Goal: Task Accomplishment & Management: Manage account settings

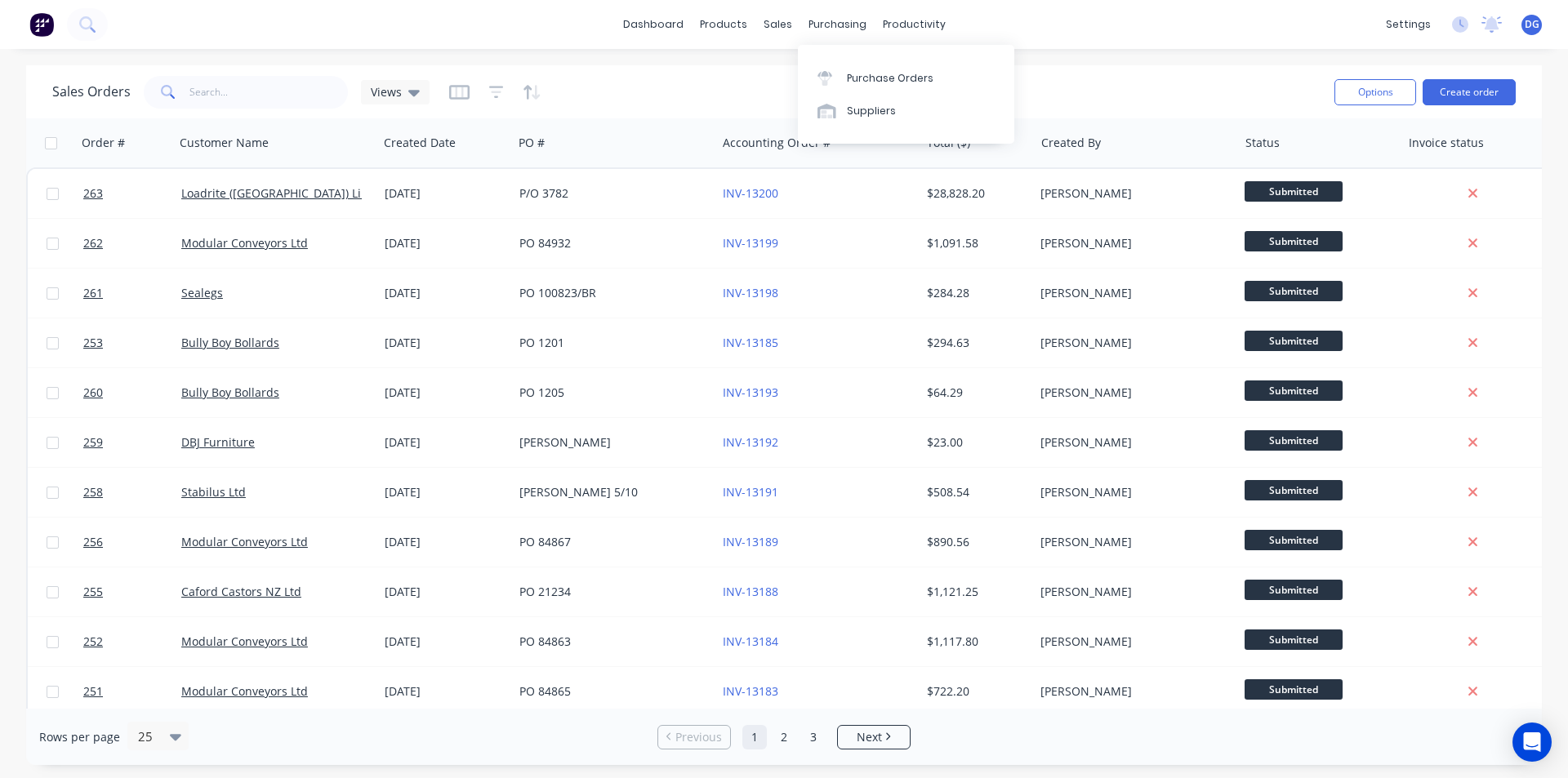
click at [835, 25] on div "purchasing" at bounding box center [837, 24] width 74 height 24
click at [864, 78] on div "Purchase Orders" at bounding box center [889, 77] width 87 height 15
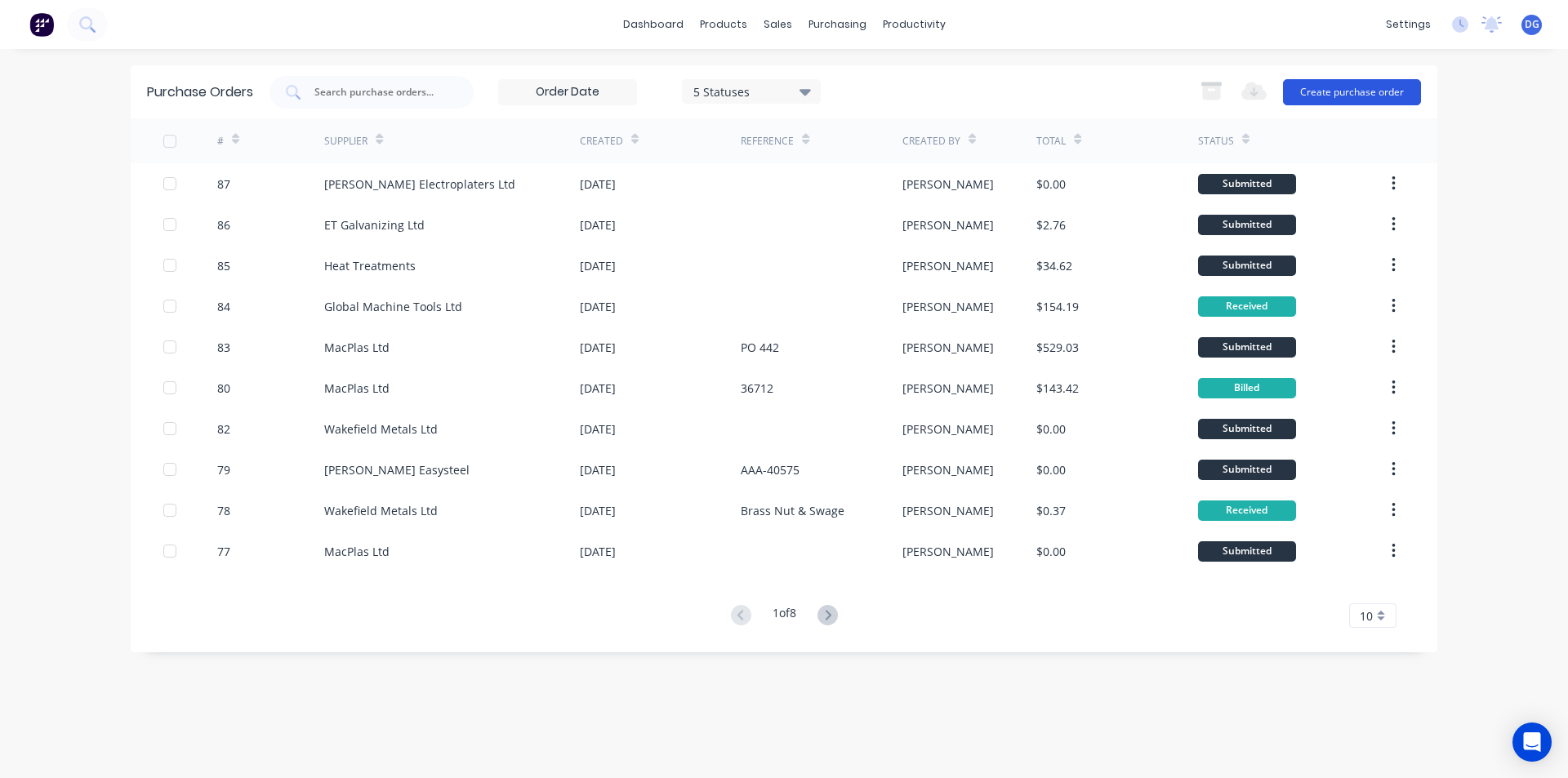
click at [1354, 93] on button "Create purchase order" at bounding box center [1352, 92] width 138 height 26
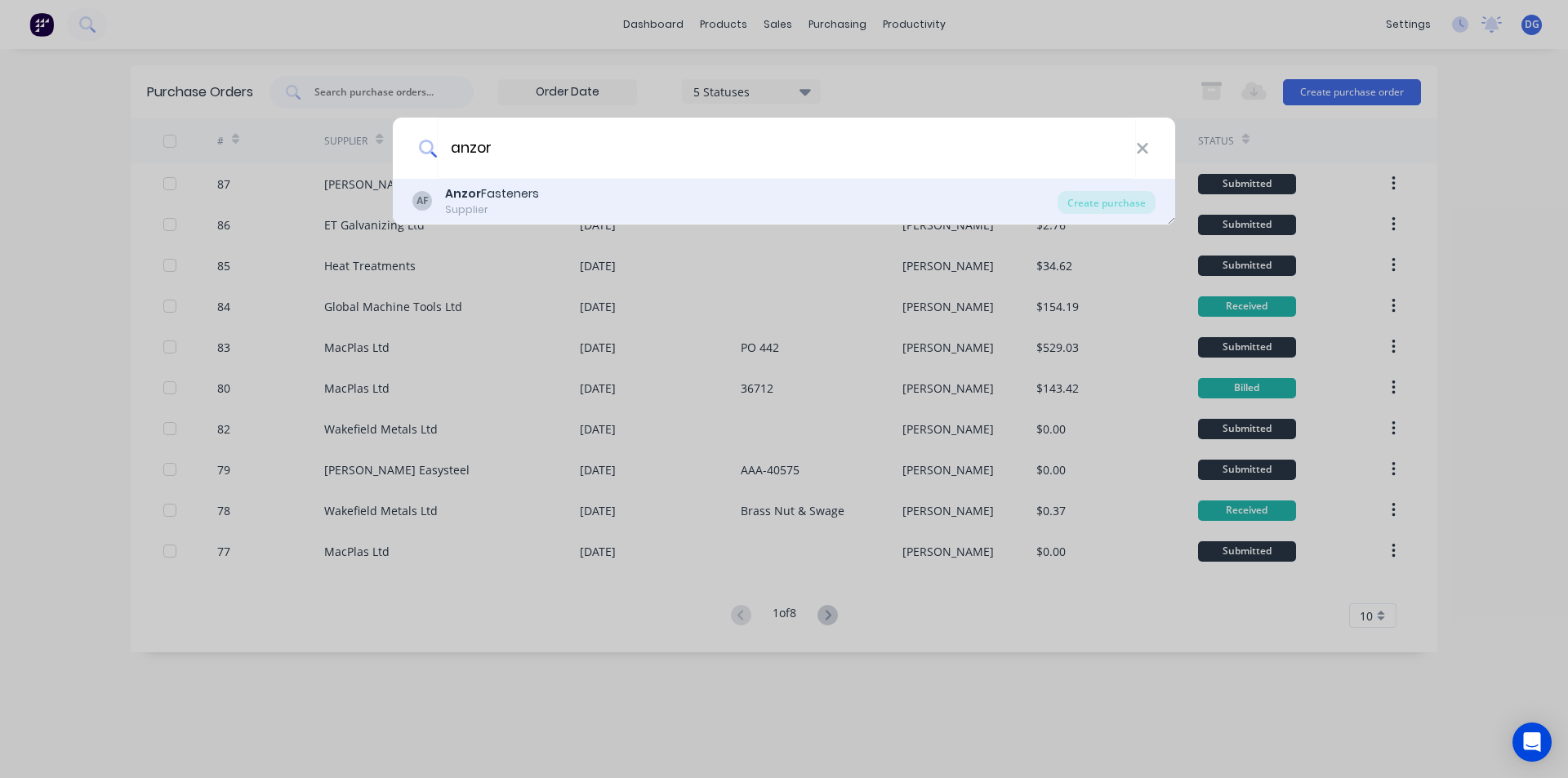
type input "anzor"
click at [503, 198] on div "Anzor Fasteners" at bounding box center [492, 194] width 94 height 17
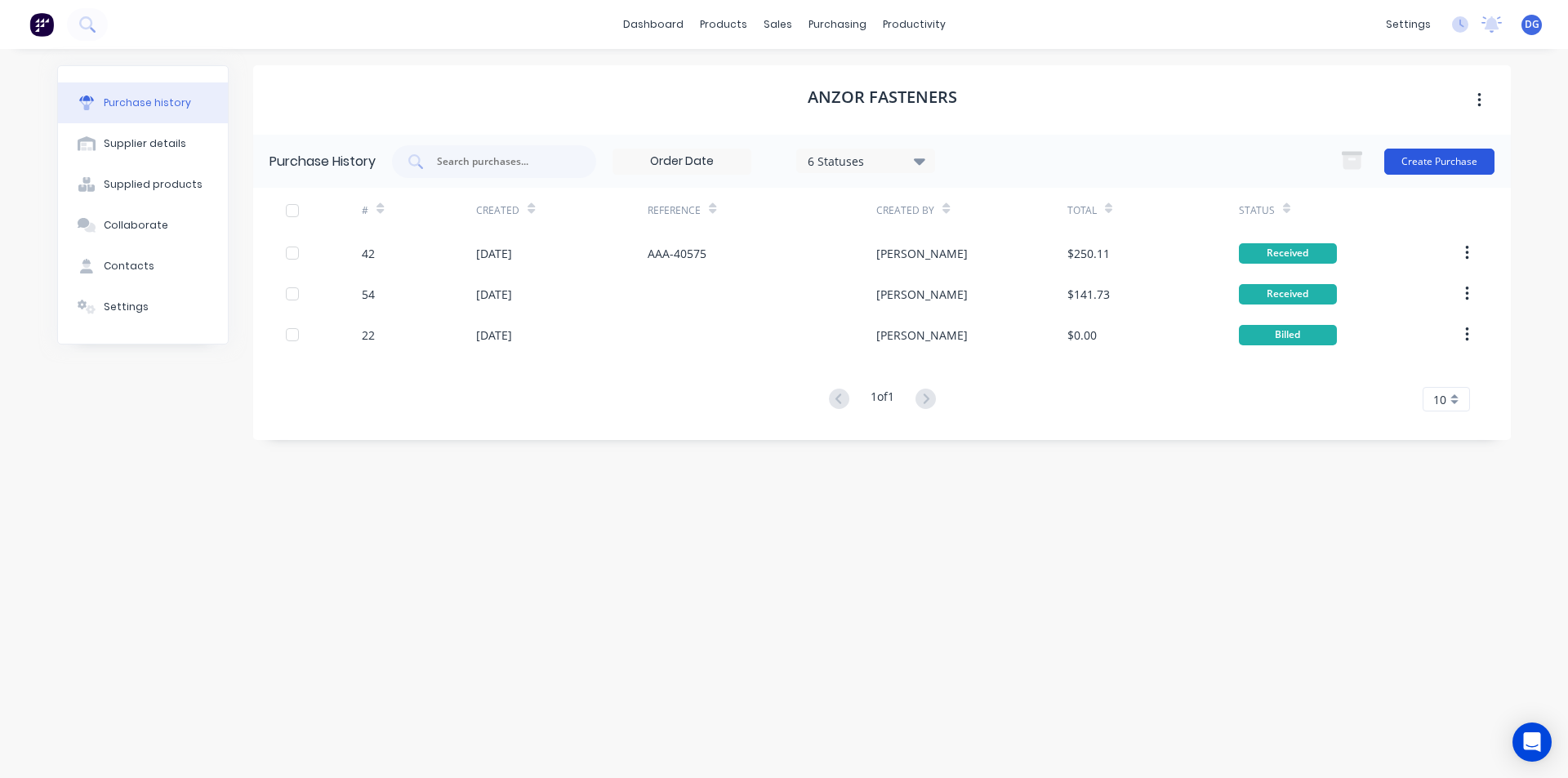
click at [1447, 163] on button "Create Purchase" at bounding box center [1439, 162] width 110 height 26
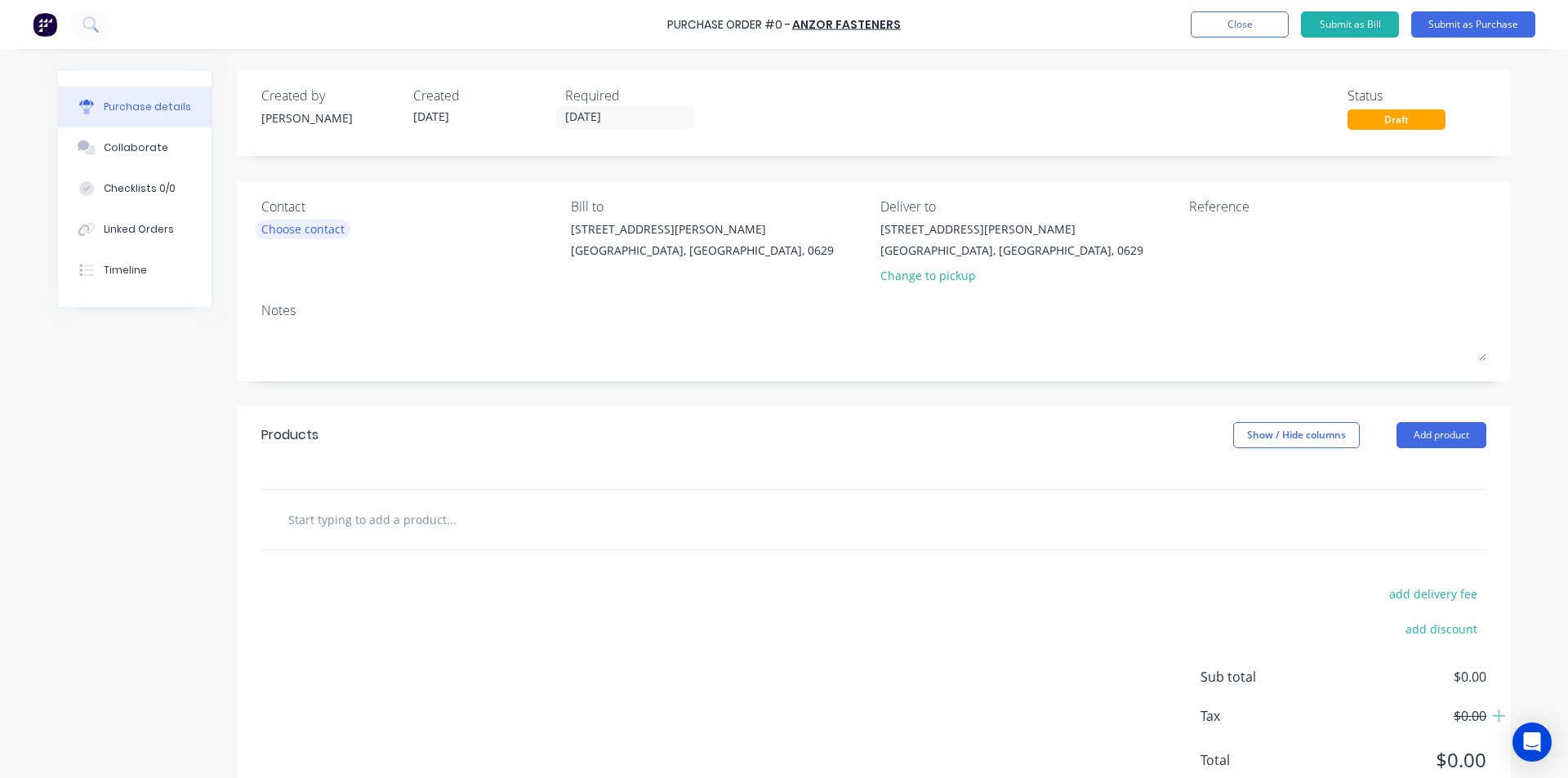
click at [314, 230] on div "Choose contact" at bounding box center [302, 229] width 84 height 17
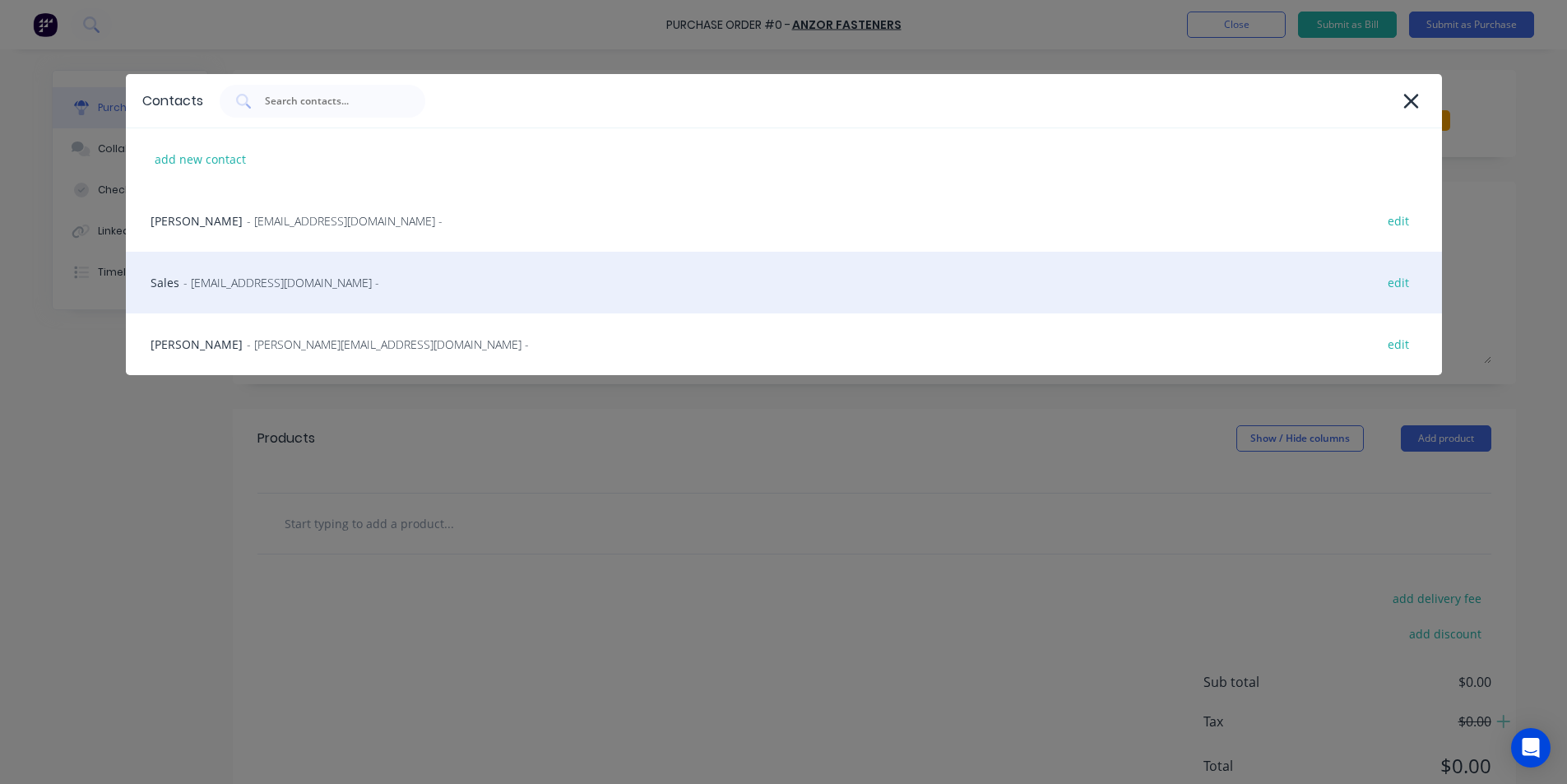
click at [244, 285] on span "- [EMAIL_ADDRESS][DOMAIN_NAME] -" at bounding box center [281, 283] width 196 height 17
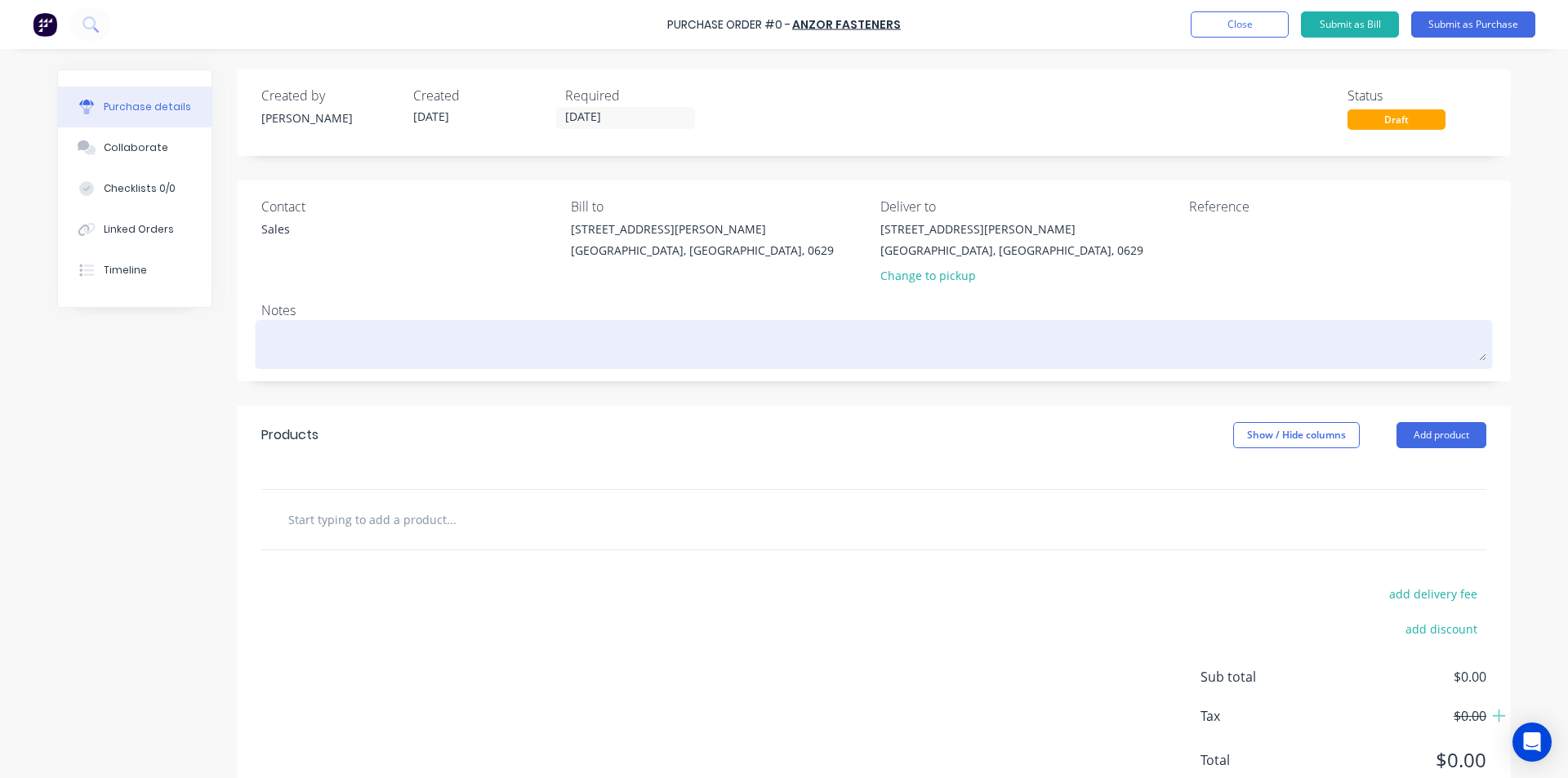
click at [284, 343] on textarea at bounding box center [873, 342] width 1224 height 37
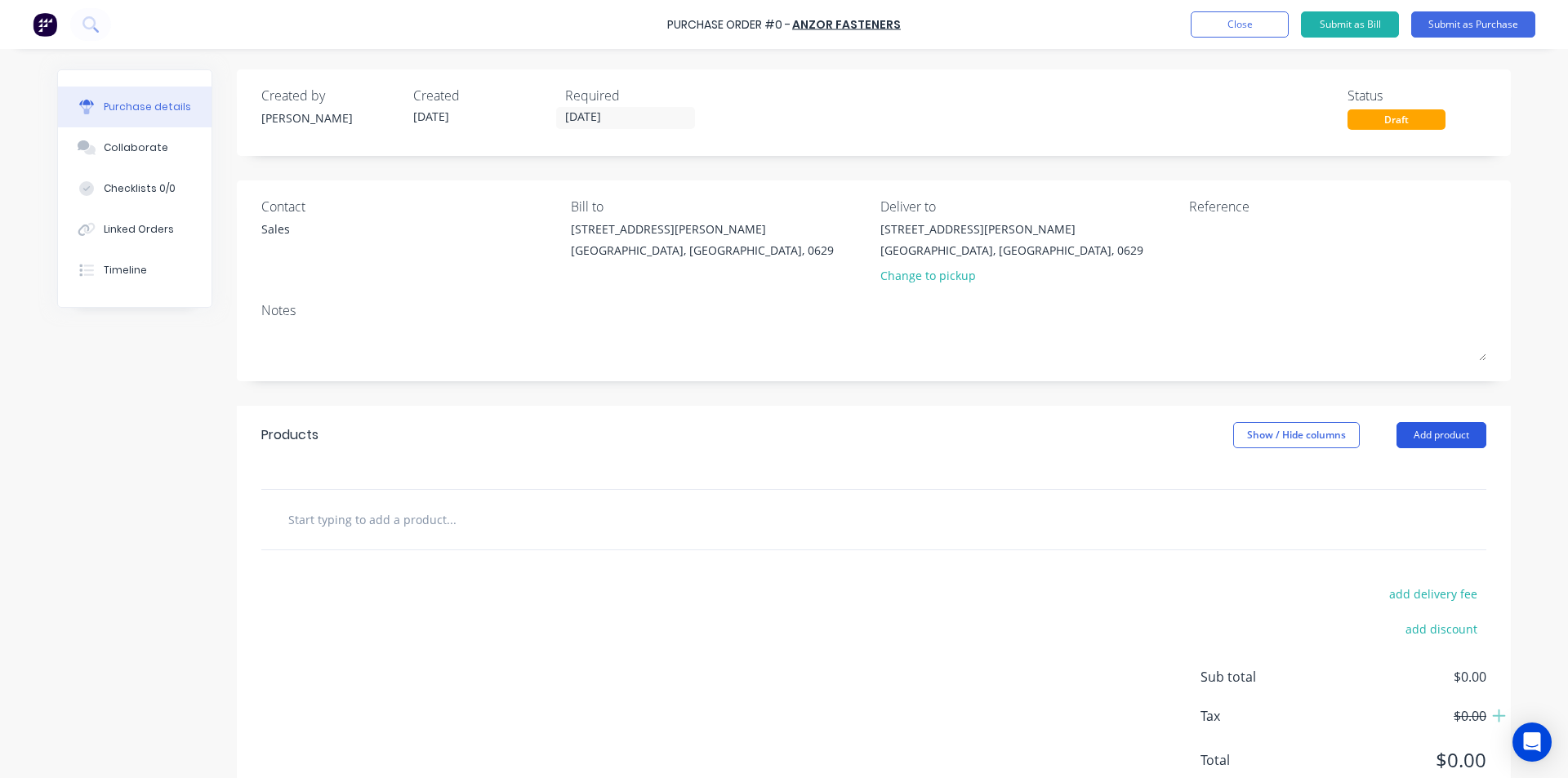
click at [1419, 439] on button "Add product" at bounding box center [1441, 435] width 90 height 26
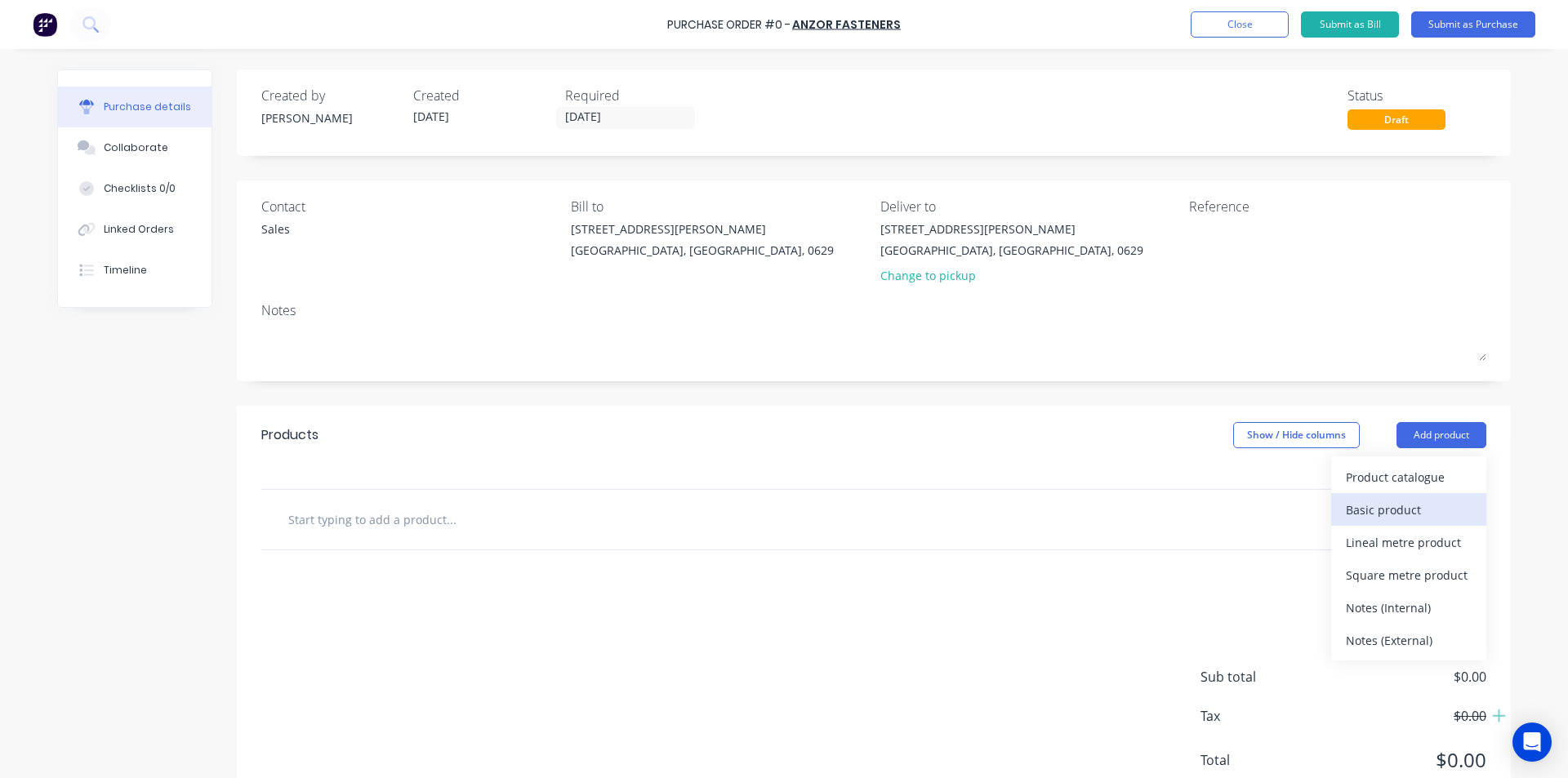
click at [1396, 508] on div "Basic product" at bounding box center [1409, 509] width 126 height 23
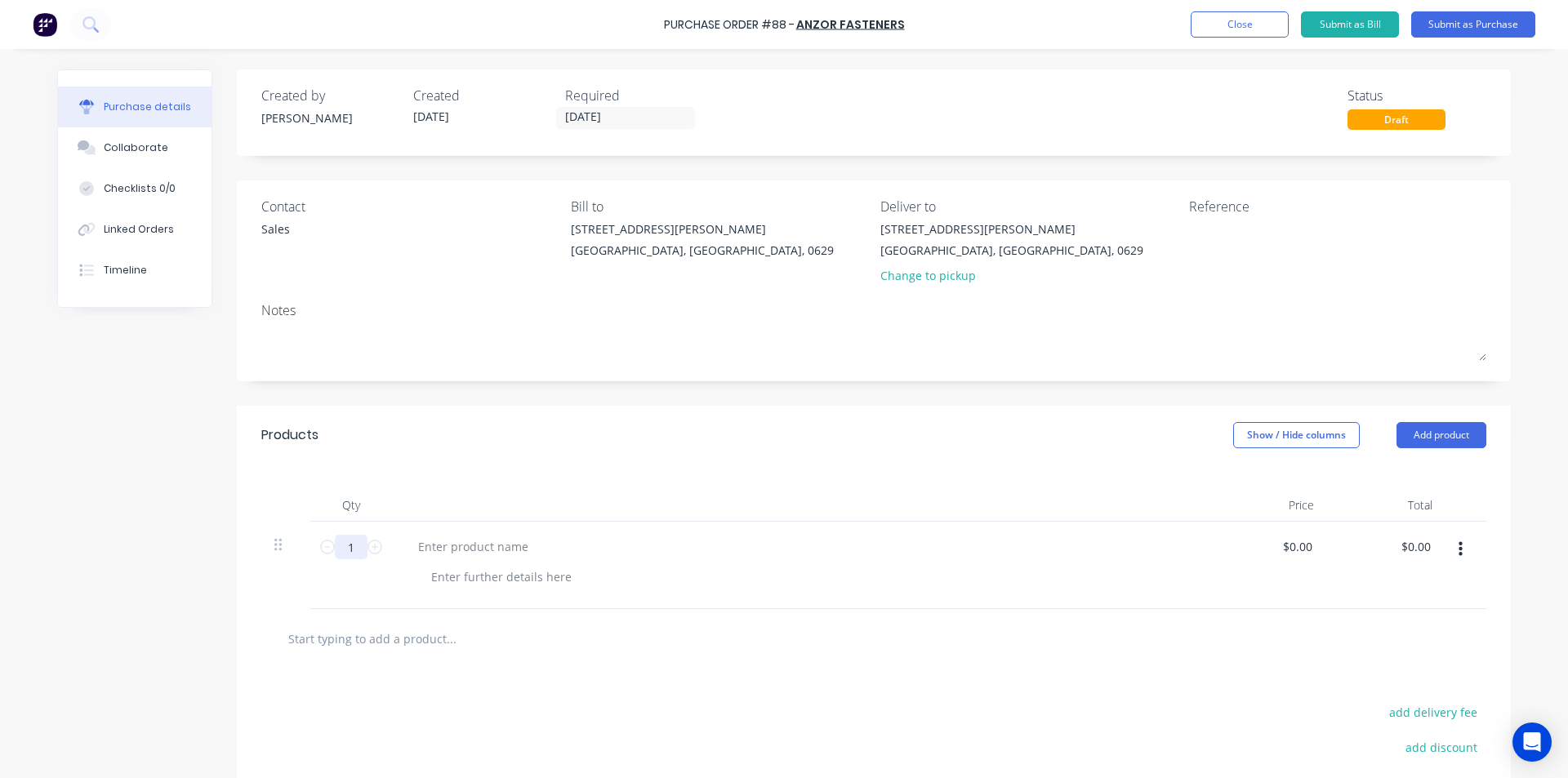
click at [348, 546] on input "1" at bounding box center [351, 546] width 33 height 24
type input "25"
click at [429, 545] on div at bounding box center [473, 546] width 136 height 23
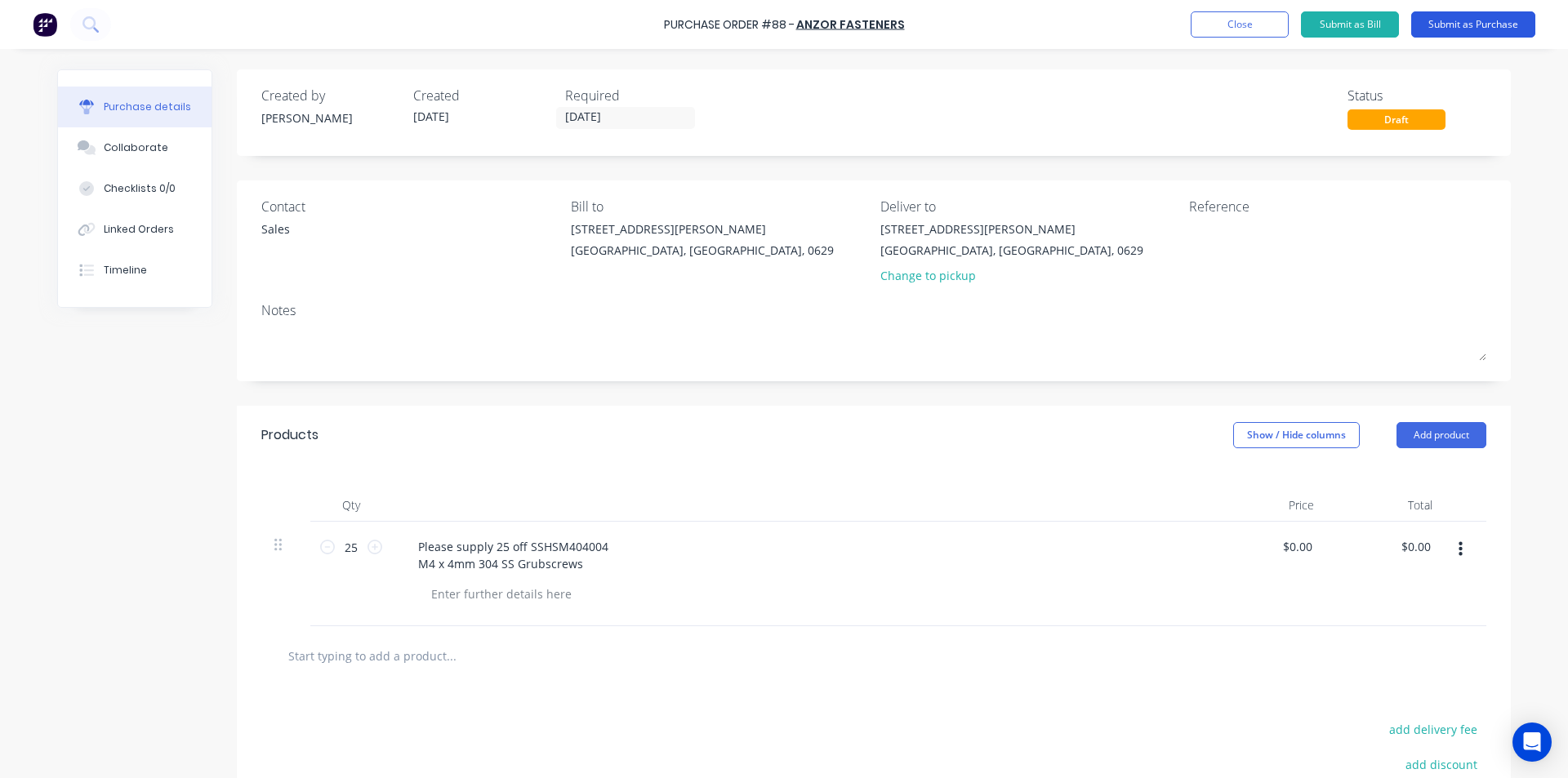
click at [1456, 22] on button "Submit as Purchase" at bounding box center [1472, 24] width 124 height 26
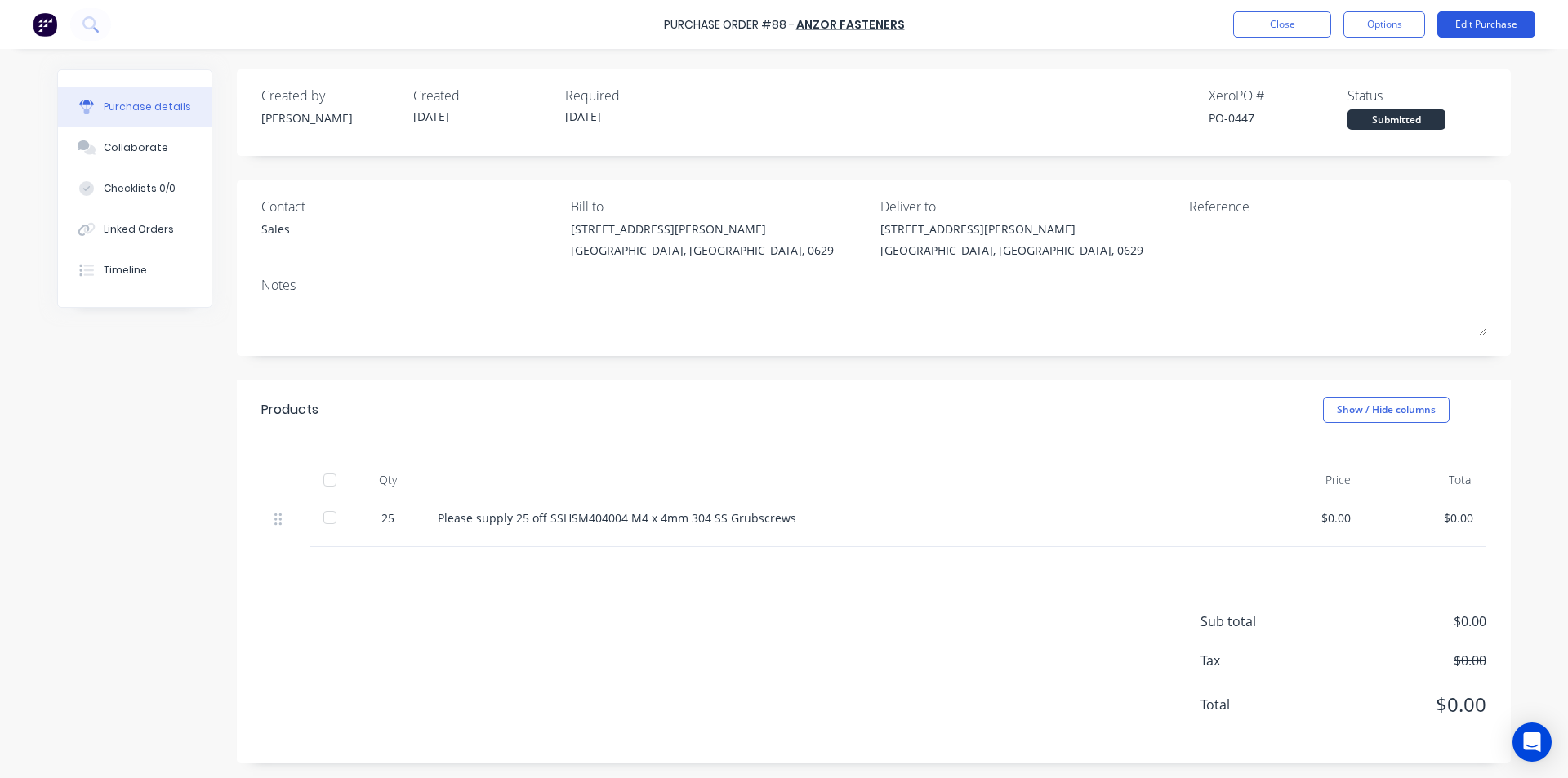
click at [1459, 25] on button "Edit Purchase" at bounding box center [1486, 24] width 98 height 26
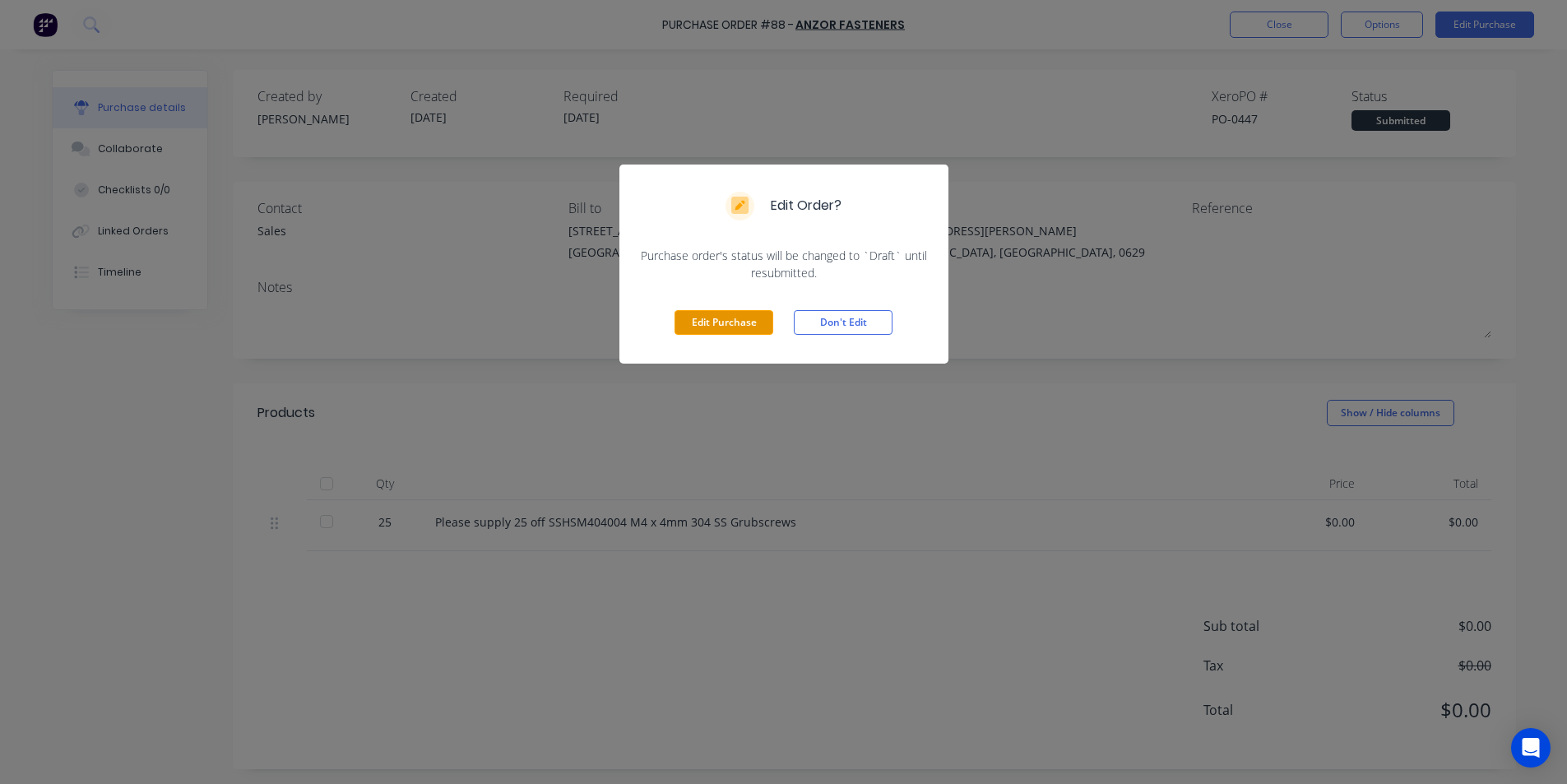
click at [731, 331] on button "Edit Purchase" at bounding box center [724, 322] width 99 height 24
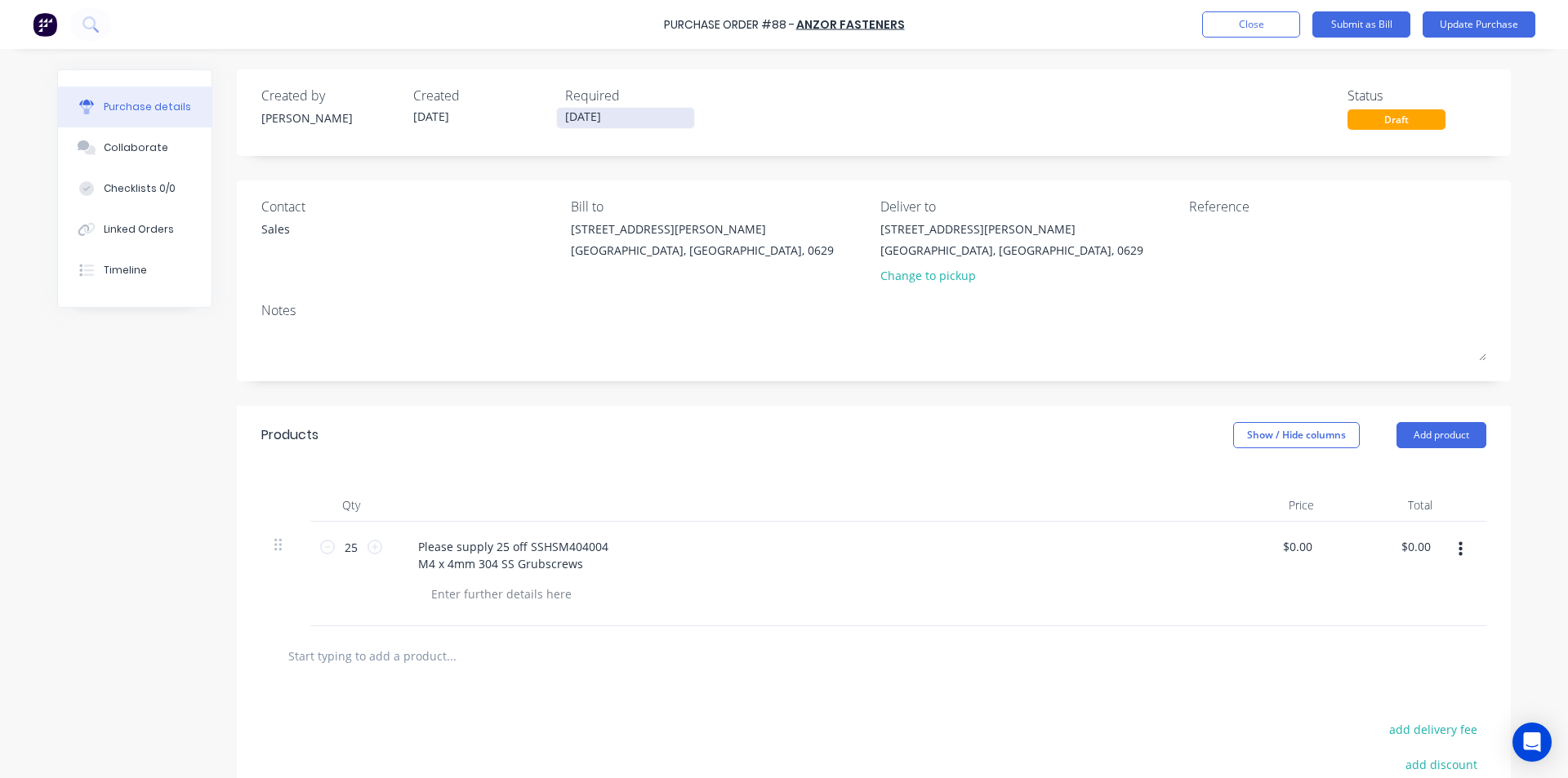
click at [613, 119] on input "[DATE]" at bounding box center [625, 118] width 137 height 21
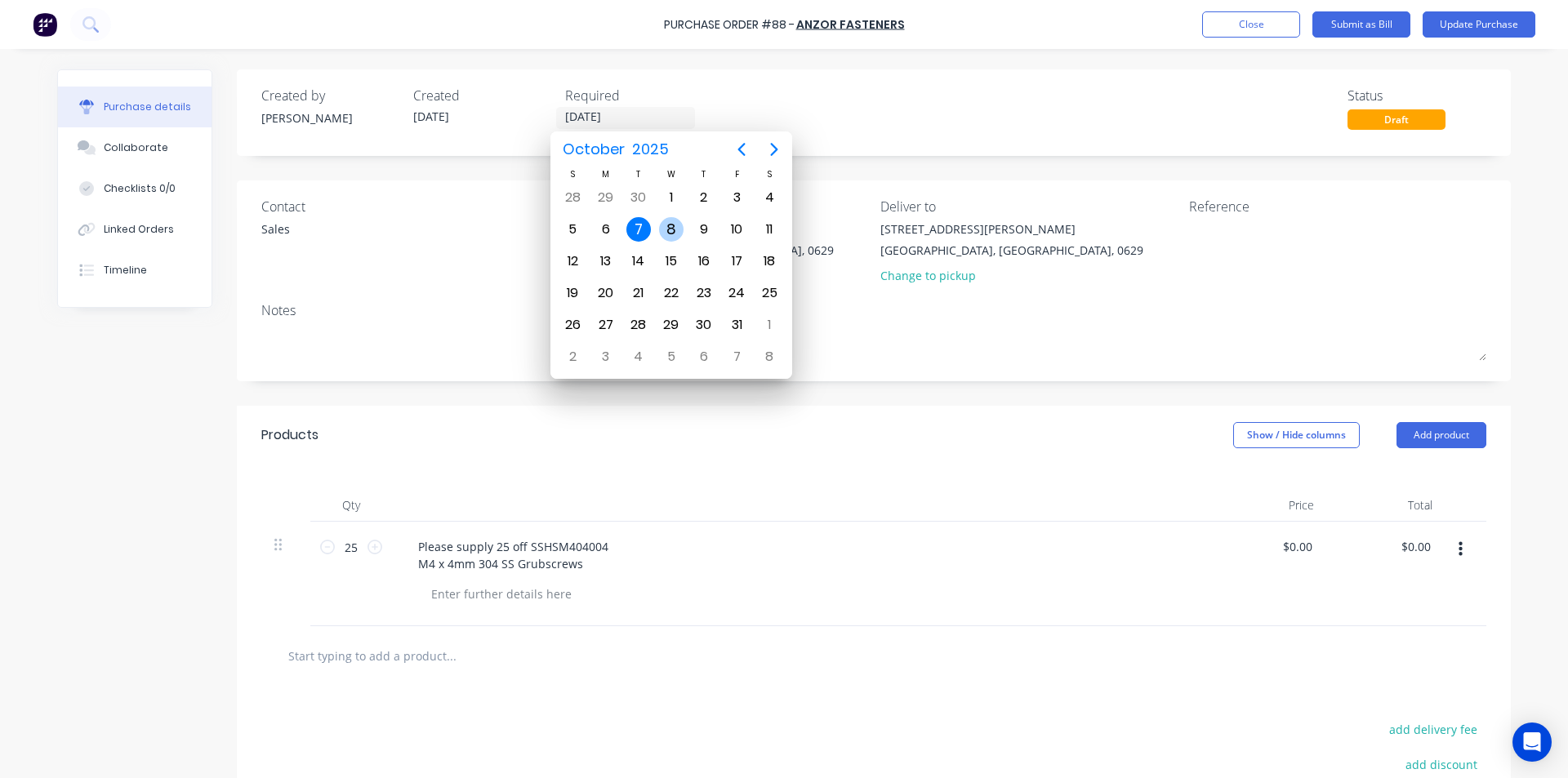
click at [667, 227] on div "8" at bounding box center [671, 229] width 24 height 24
type input "[DATE]"
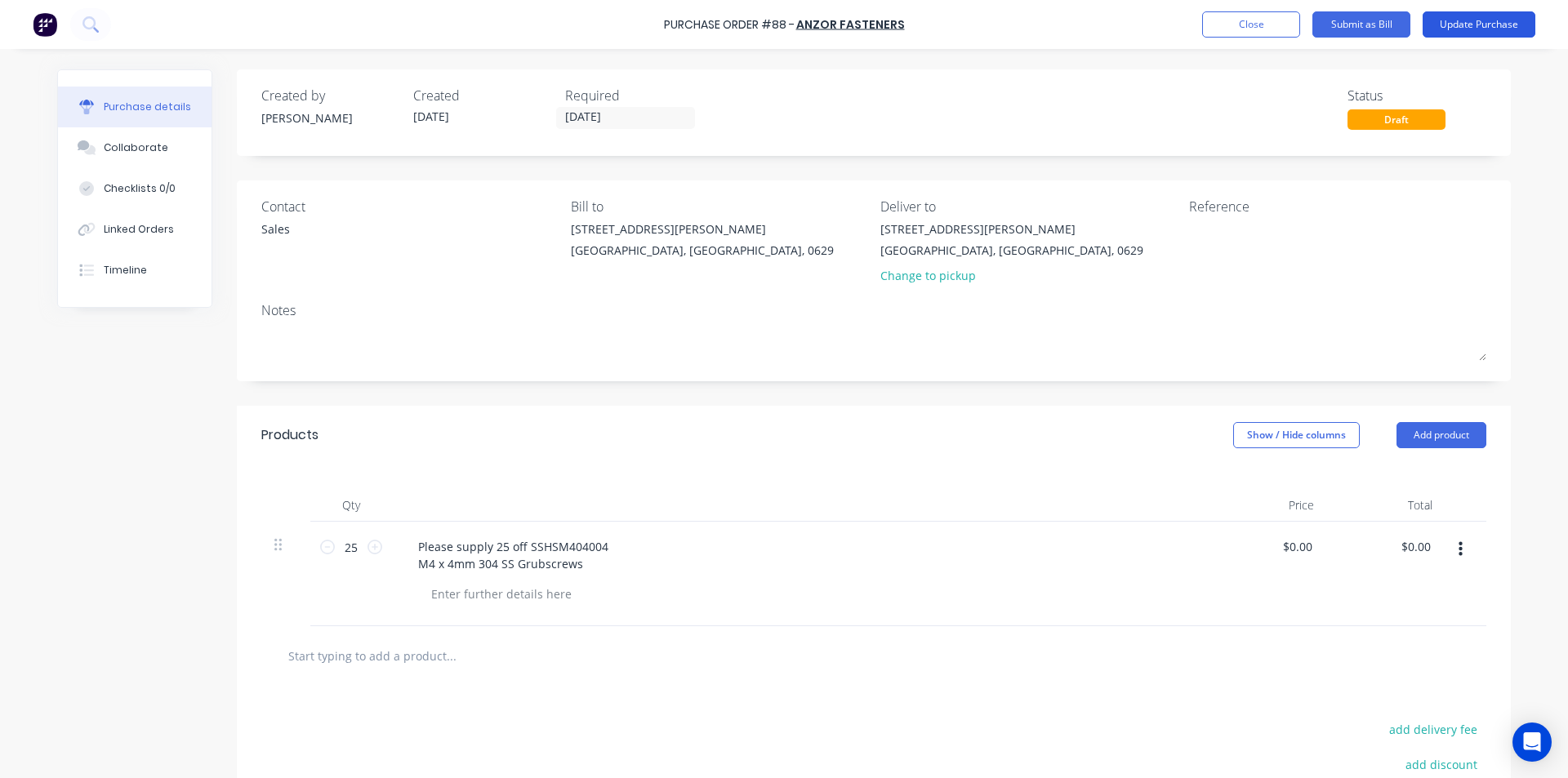
click at [1497, 22] on button "Update Purchase" at bounding box center [1478, 24] width 113 height 26
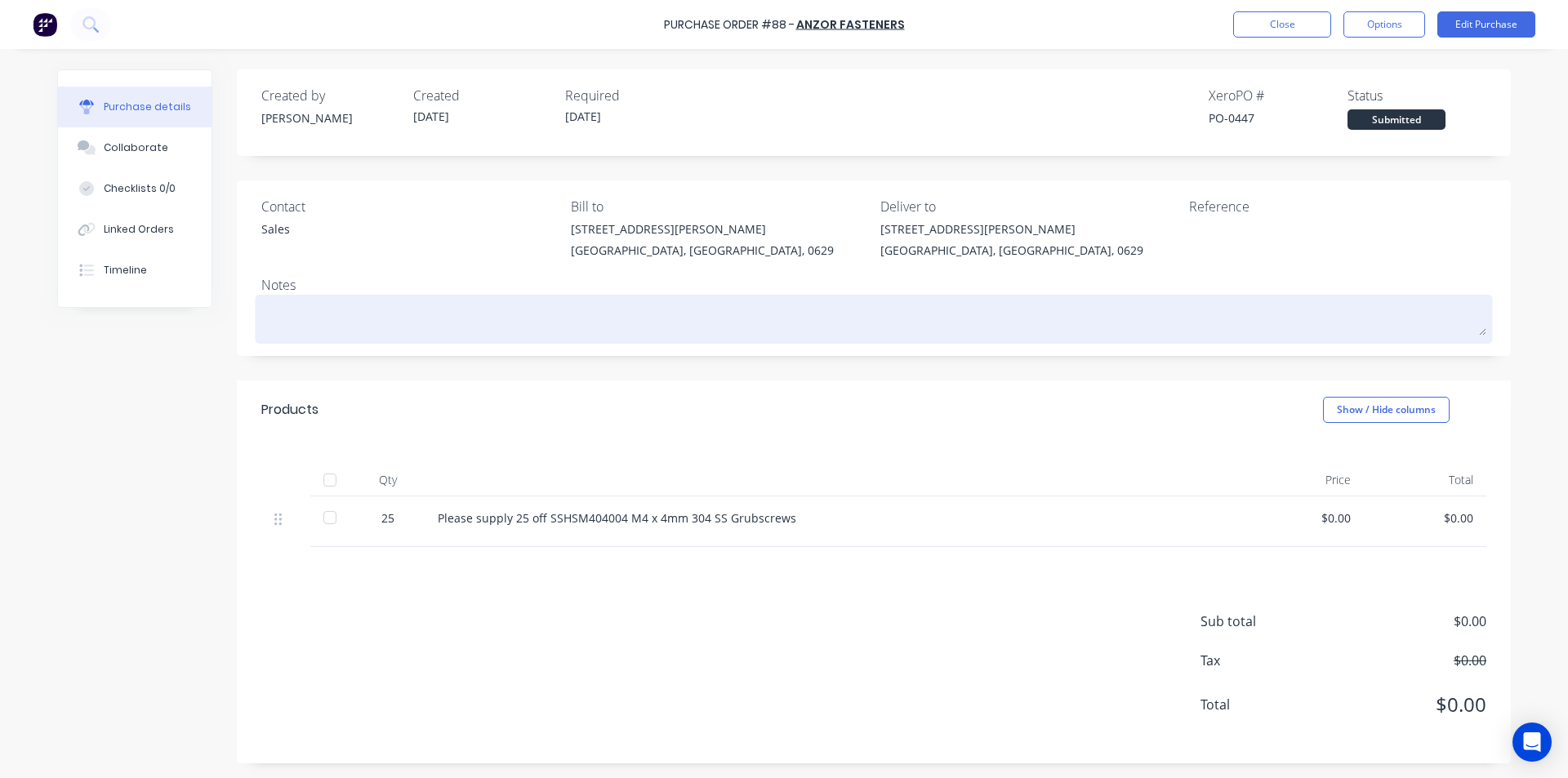
click at [341, 311] on textarea at bounding box center [873, 317] width 1224 height 37
type textarea "x"
type textarea "P"
type textarea "x"
type textarea "PL"
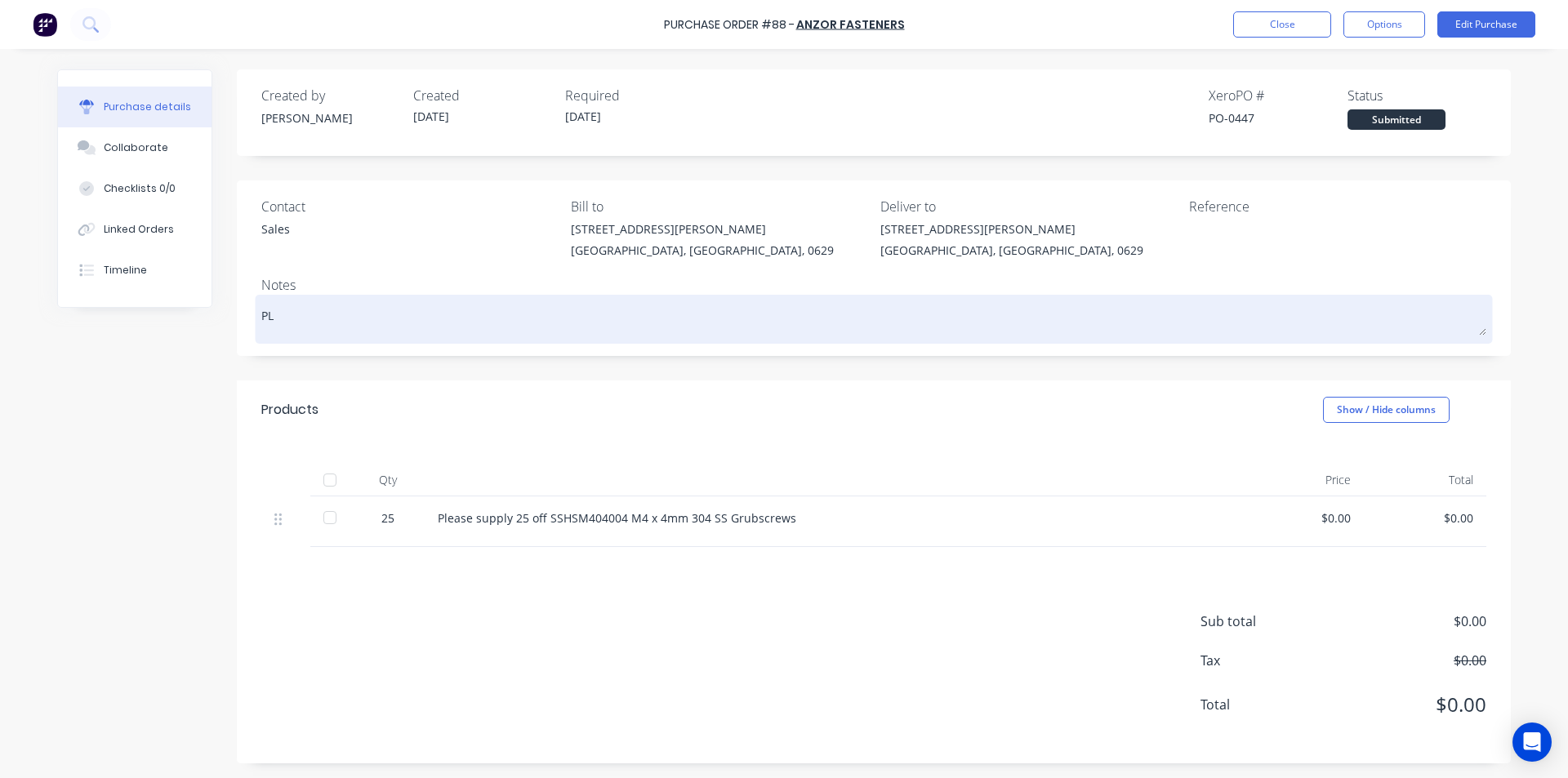
type textarea "x"
type textarea "PLe"
type textarea "x"
type textarea "PLea"
type textarea "x"
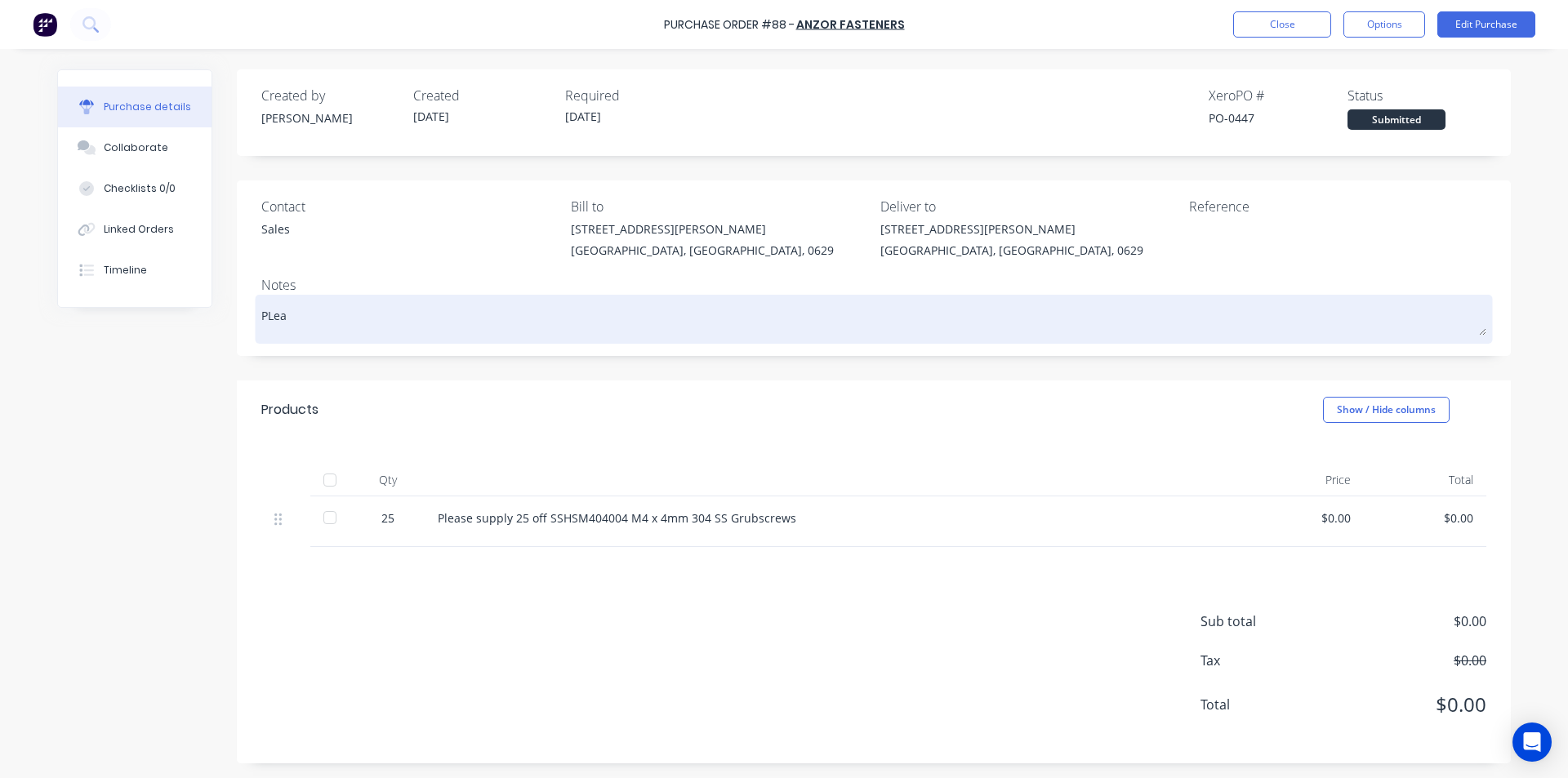
type textarea "PLeas"
type textarea "x"
type textarea "PLease"
type textarea "x"
type textarea "PLease"
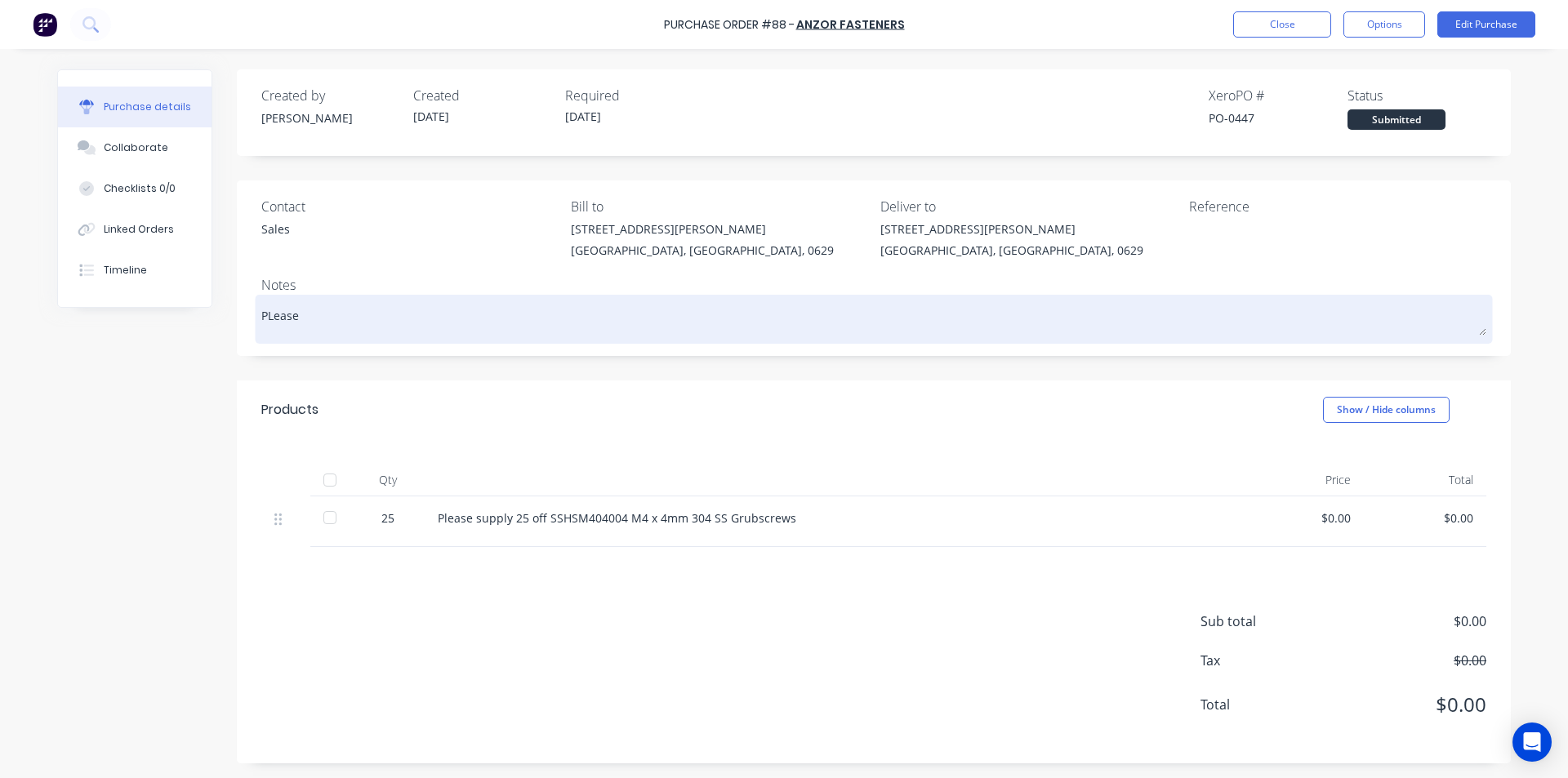
type textarea "x"
type textarea "PLease u"
type textarea "x"
type textarea "PLease us"
type textarea "x"
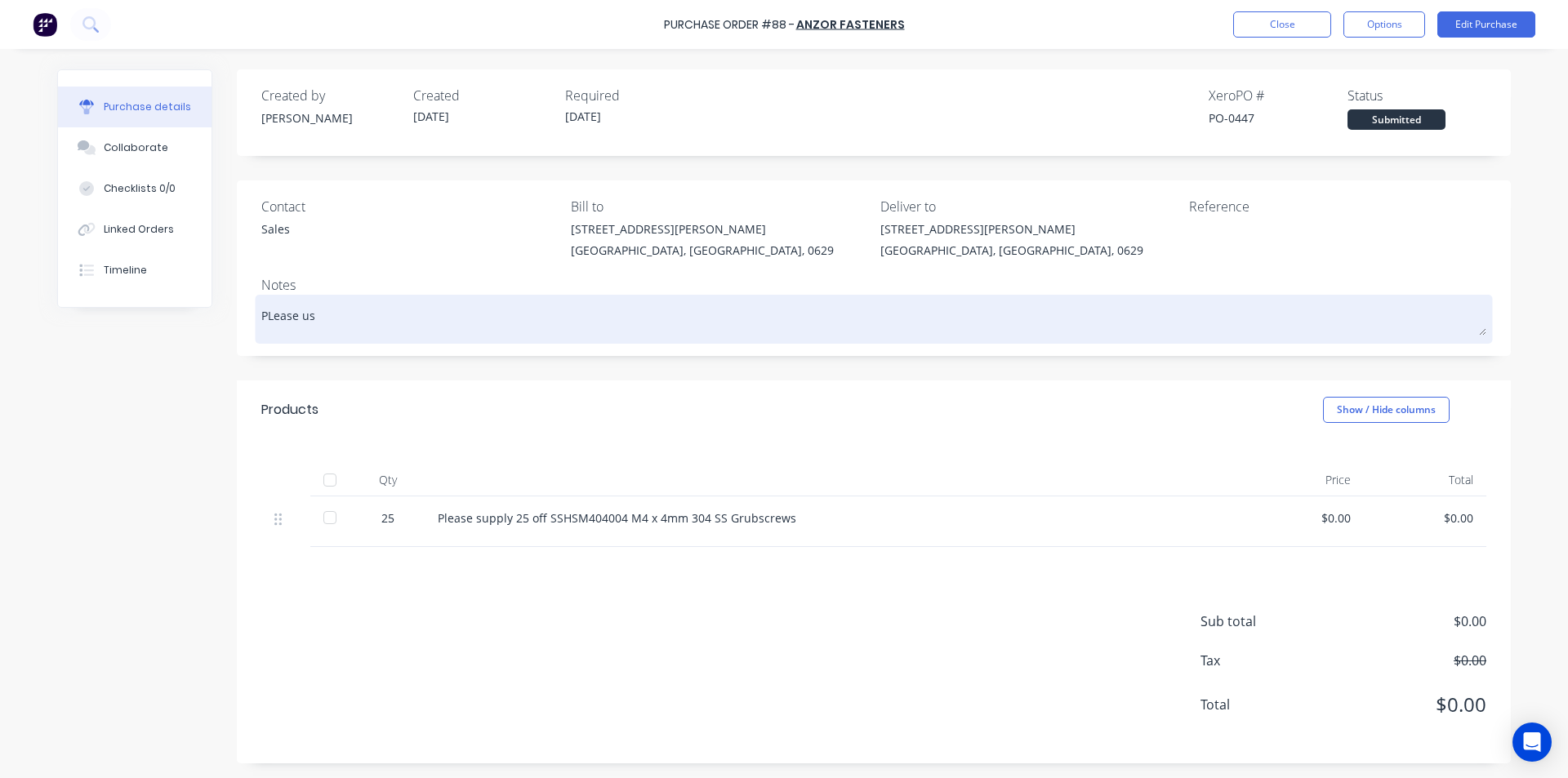
type textarea "PLease use"
type textarea "x"
type textarea "PLease use"
type textarea "x"
type textarea "PLease use P"
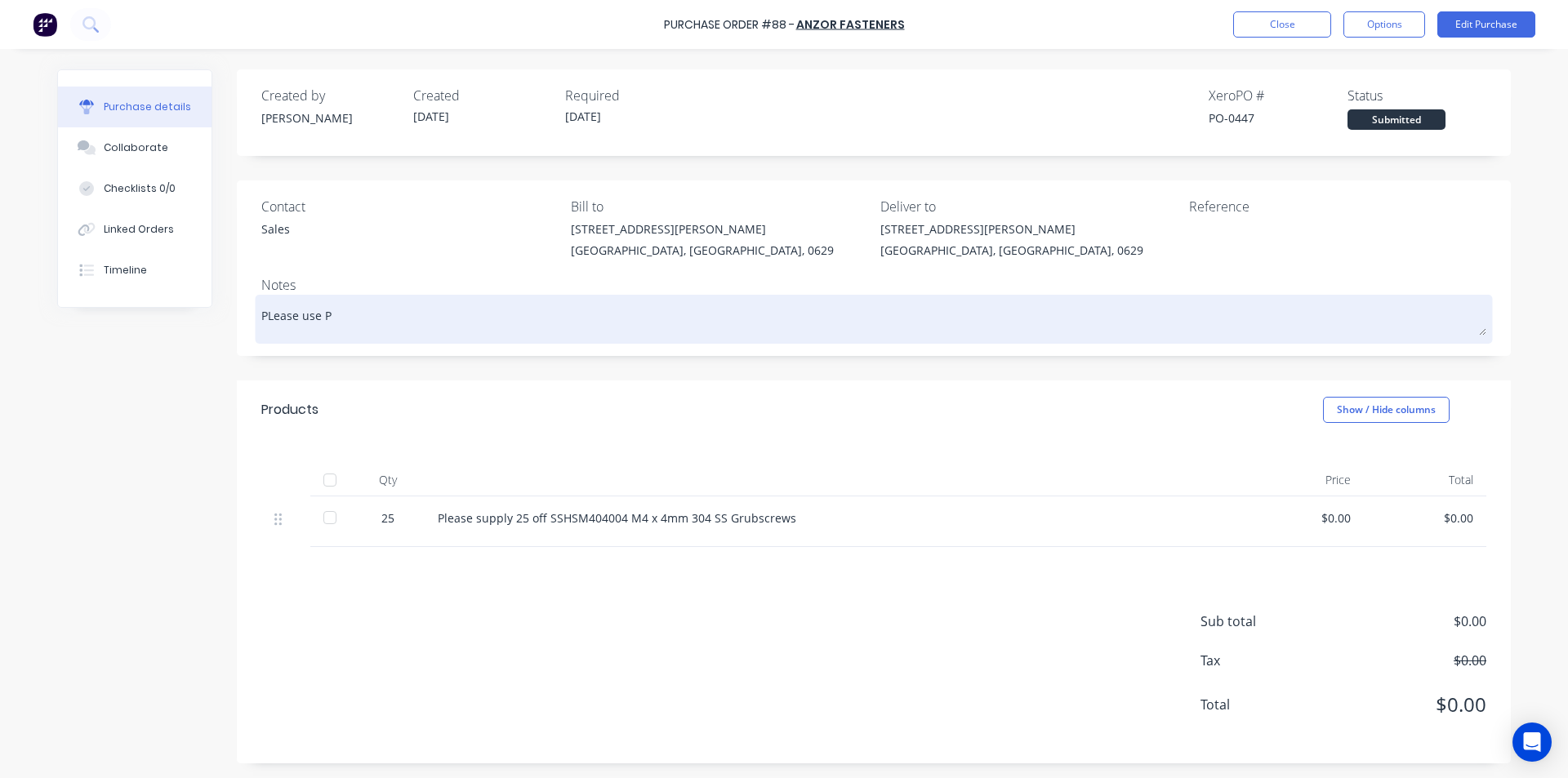
type textarea "x"
type textarea "PLease use PO"
type textarea "x"
type textarea "PLease use PO"
type textarea "x"
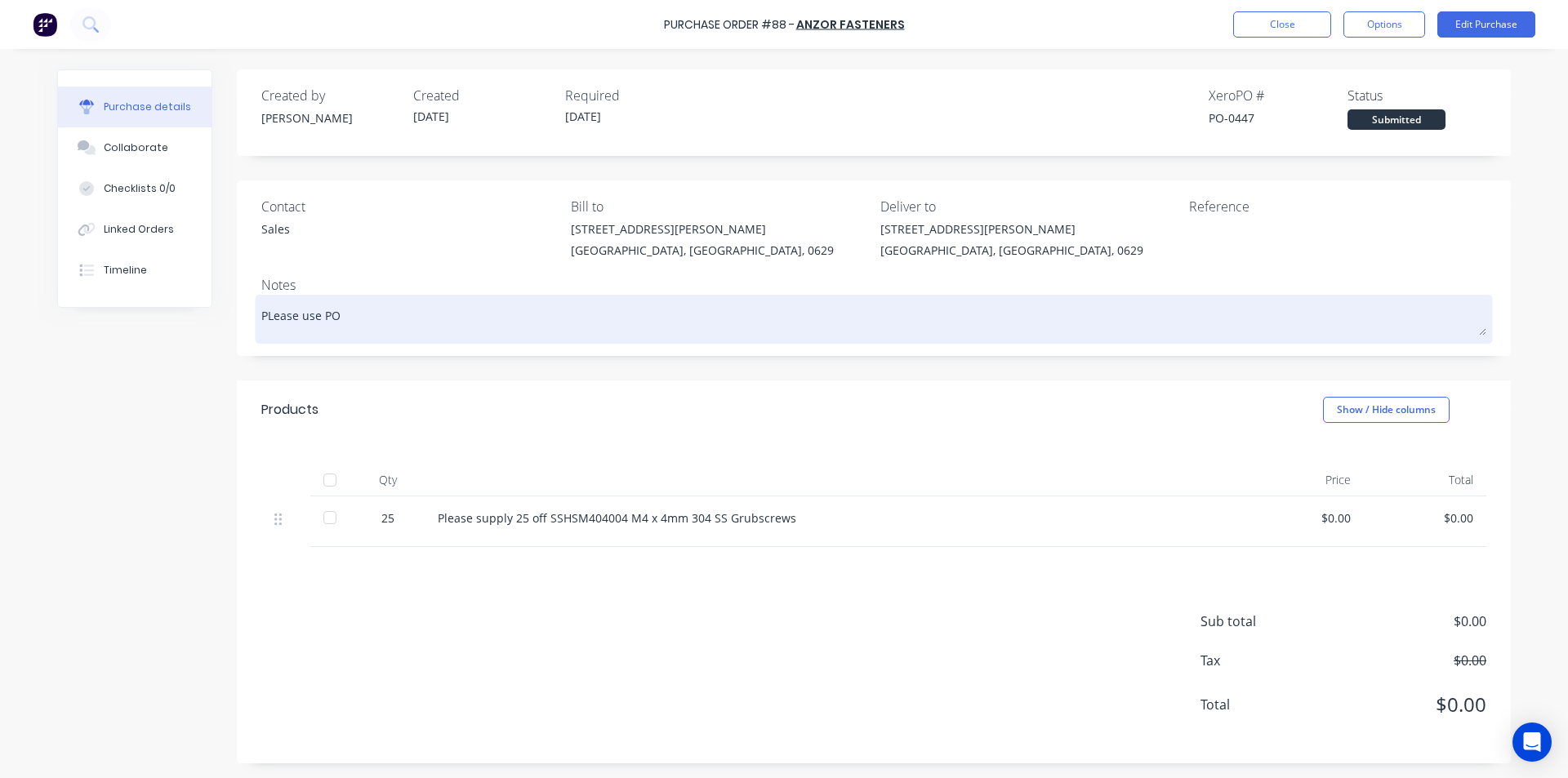
type textarea "PLease use PO 4"
type textarea "x"
type textarea "PLease use PO 44"
type textarea "x"
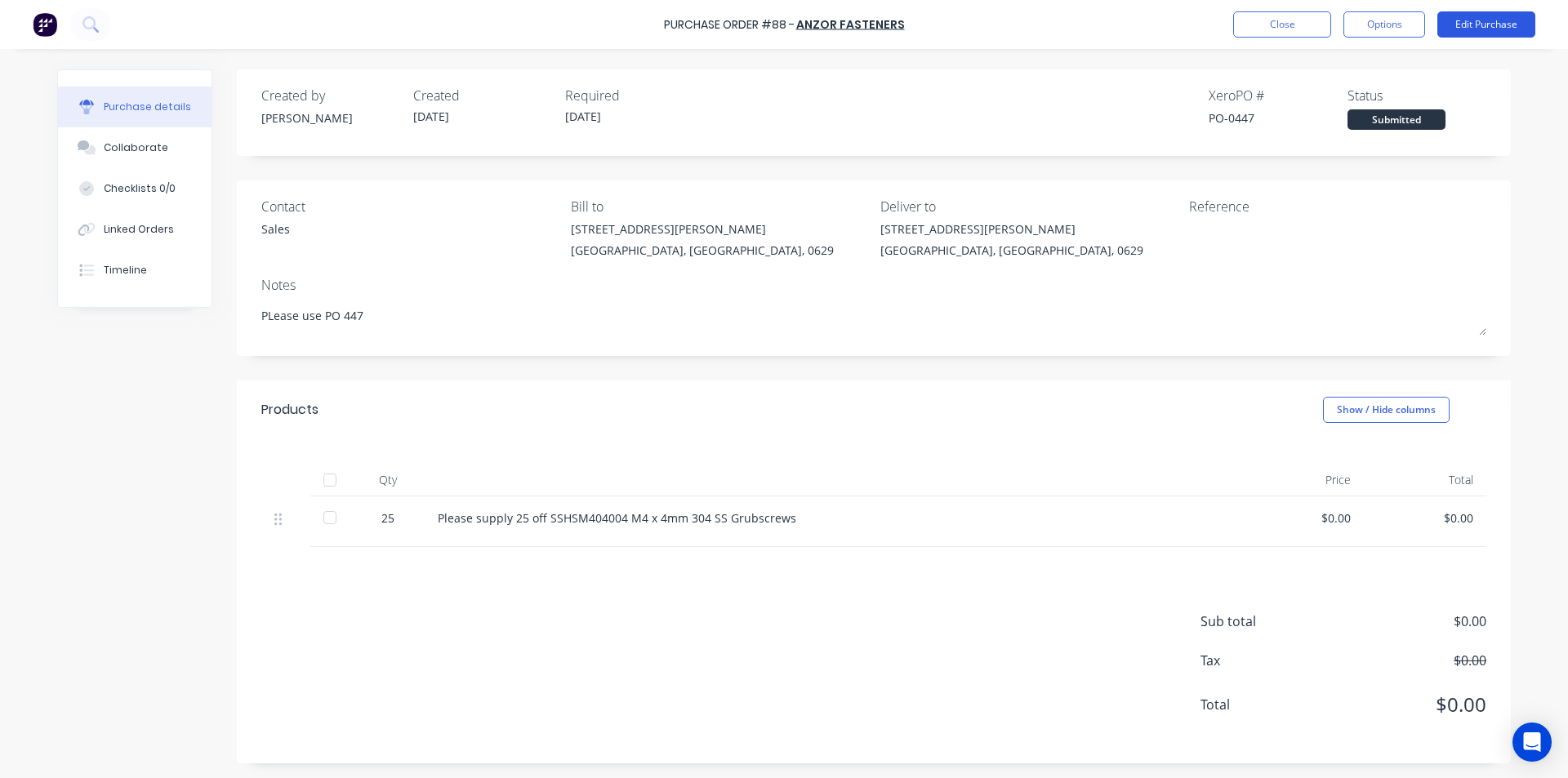
type textarea "PLease use PO 447"
type textarea "x"
type textarea "PLease use PO 447"
click at [1482, 28] on button "Edit Purchase" at bounding box center [1486, 24] width 98 height 26
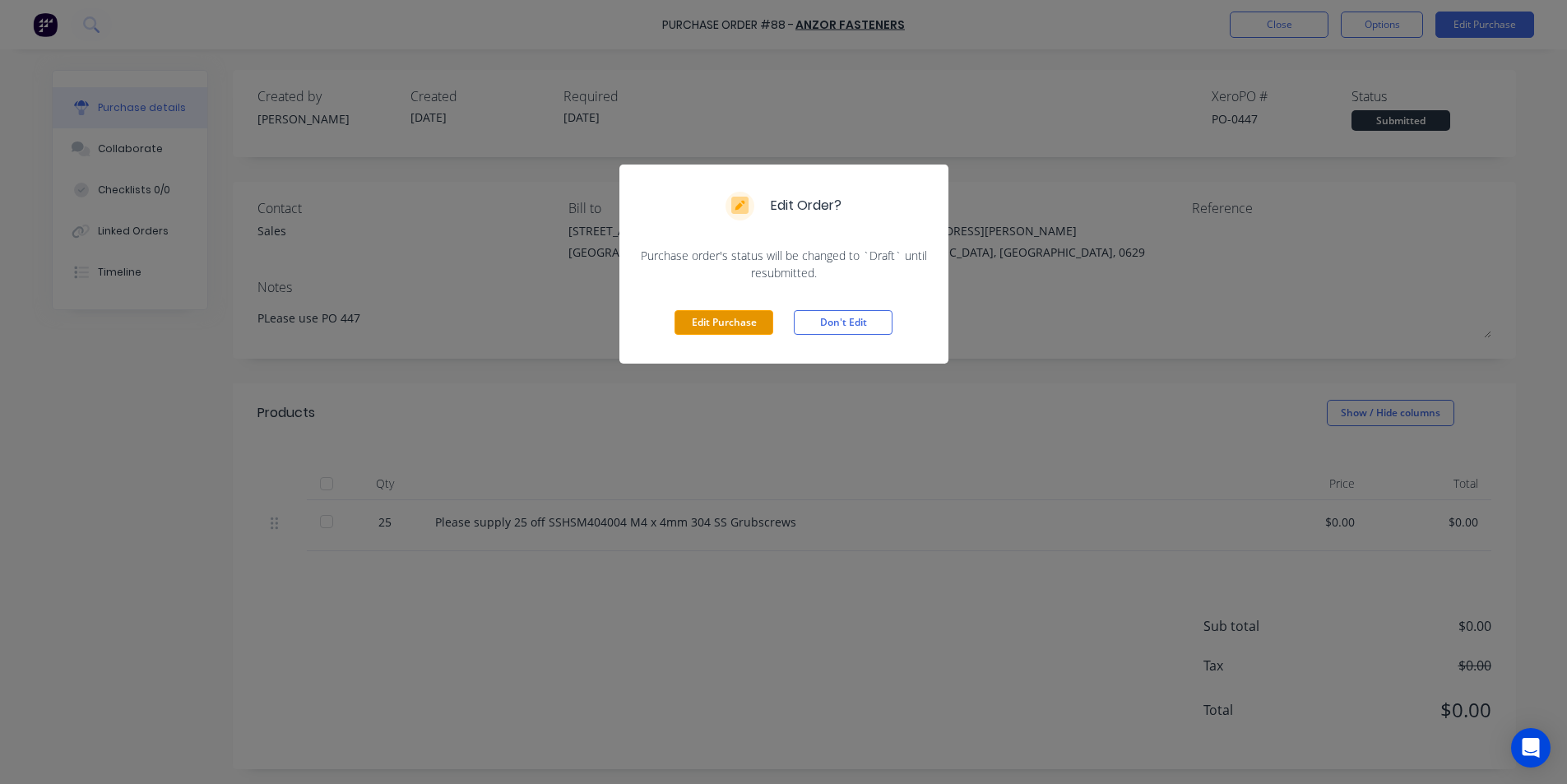
click at [715, 327] on button "Edit Purchase" at bounding box center [724, 322] width 99 height 24
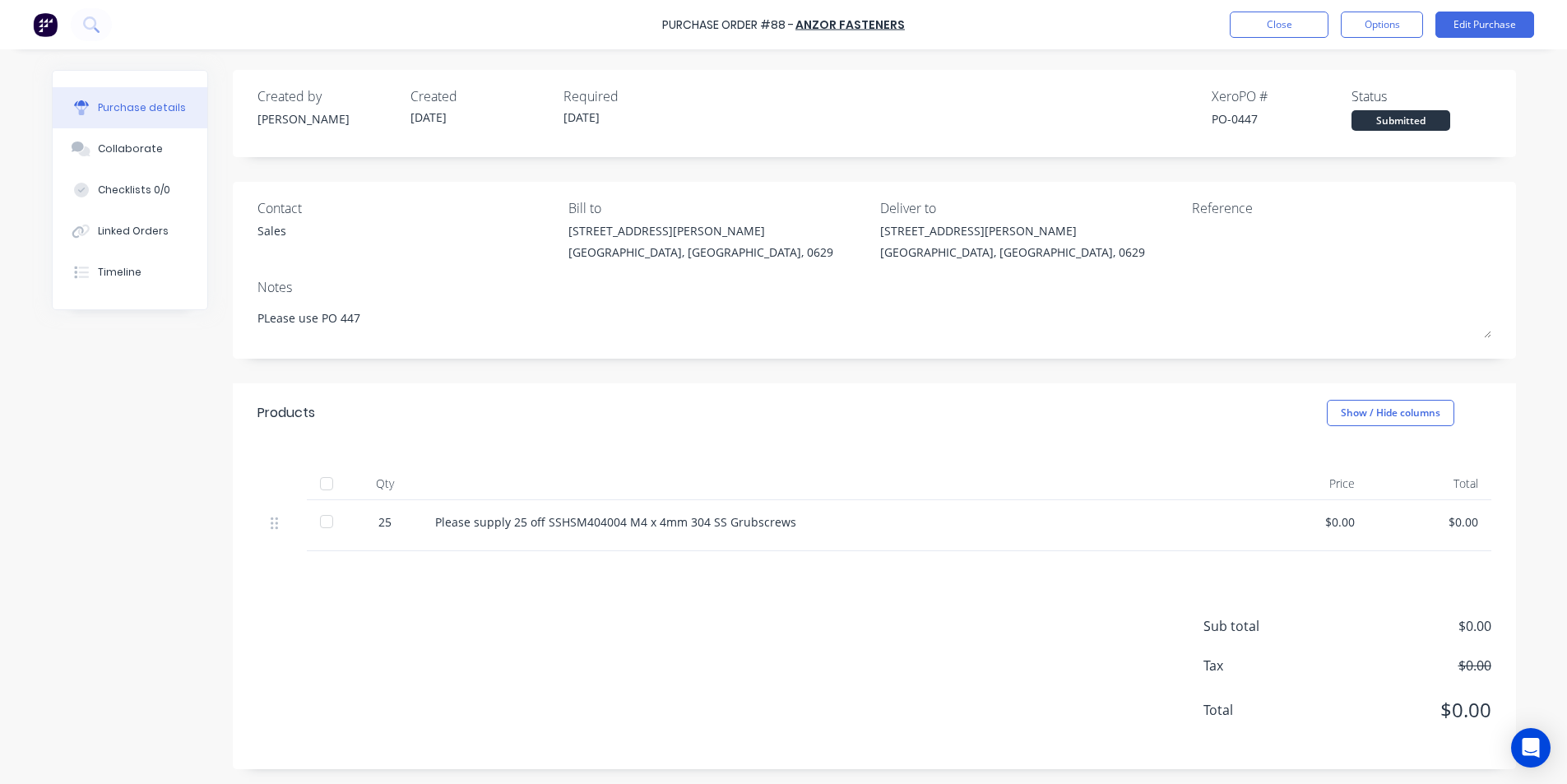
type textarea "x"
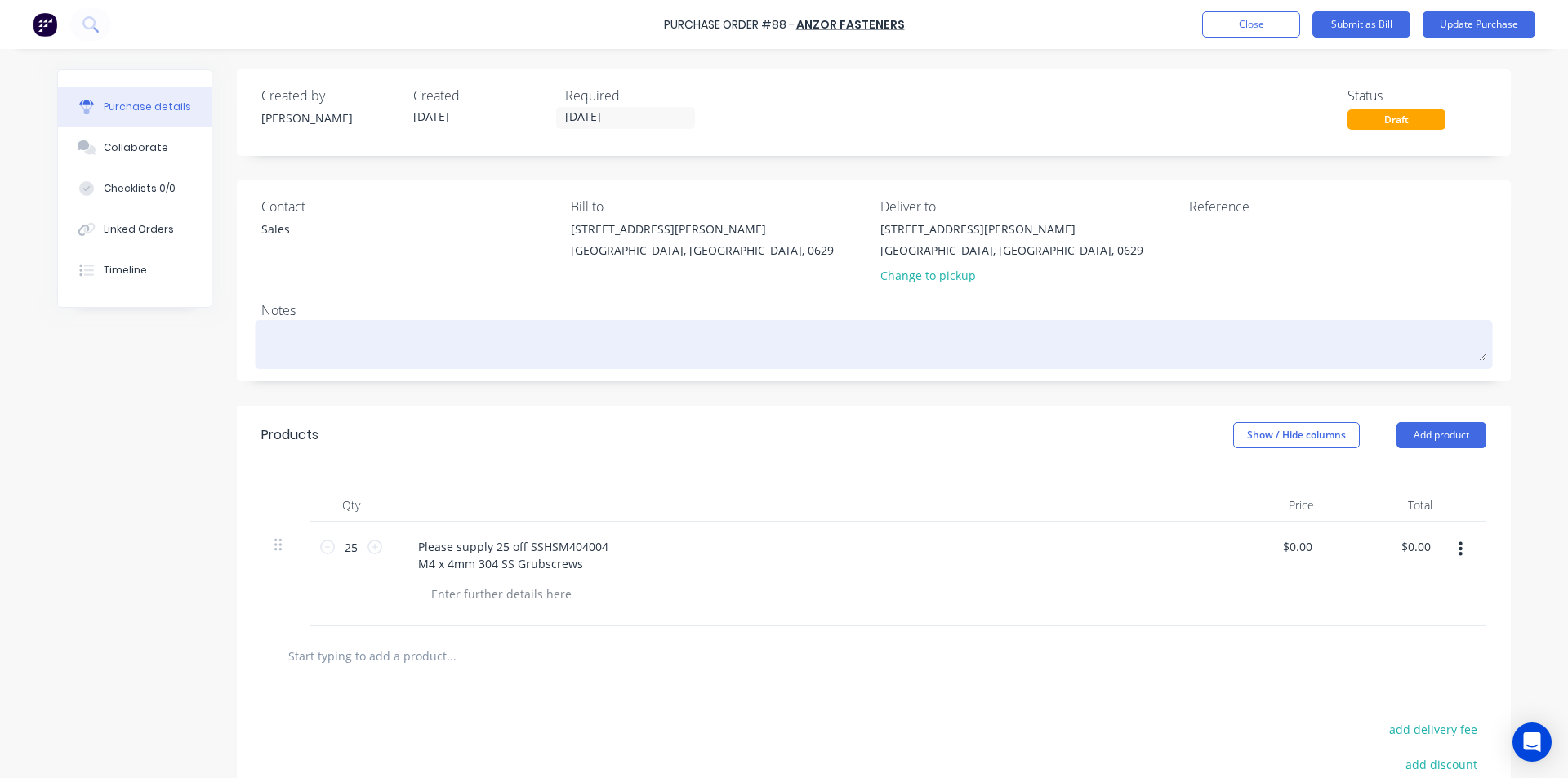
click at [357, 339] on textarea at bounding box center [873, 342] width 1224 height 37
type textarea "x"
type textarea "P"
type textarea "x"
type textarea "Pl"
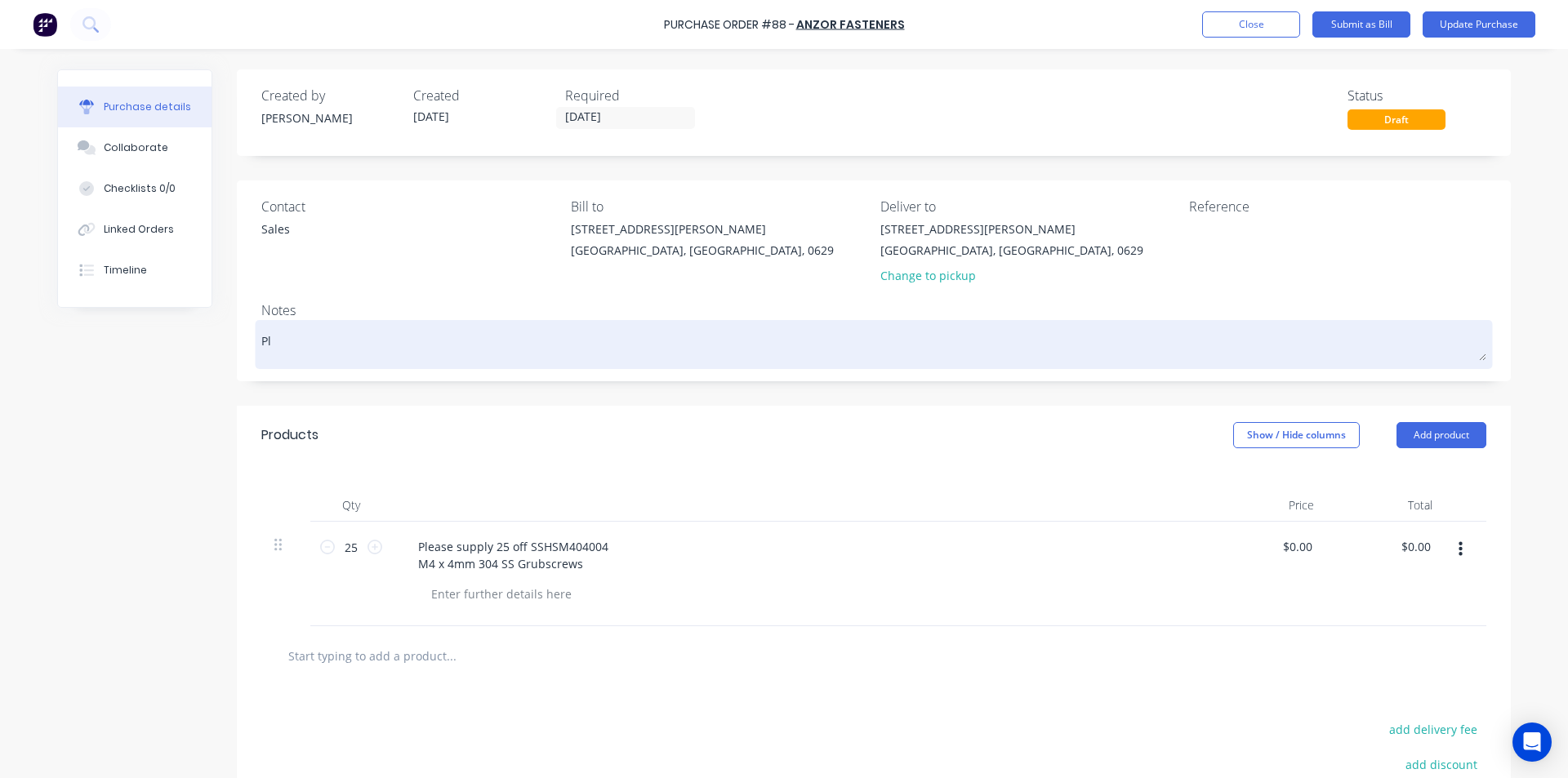
type textarea "x"
type textarea "Ple"
type textarea "x"
type textarea "Plea"
type textarea "x"
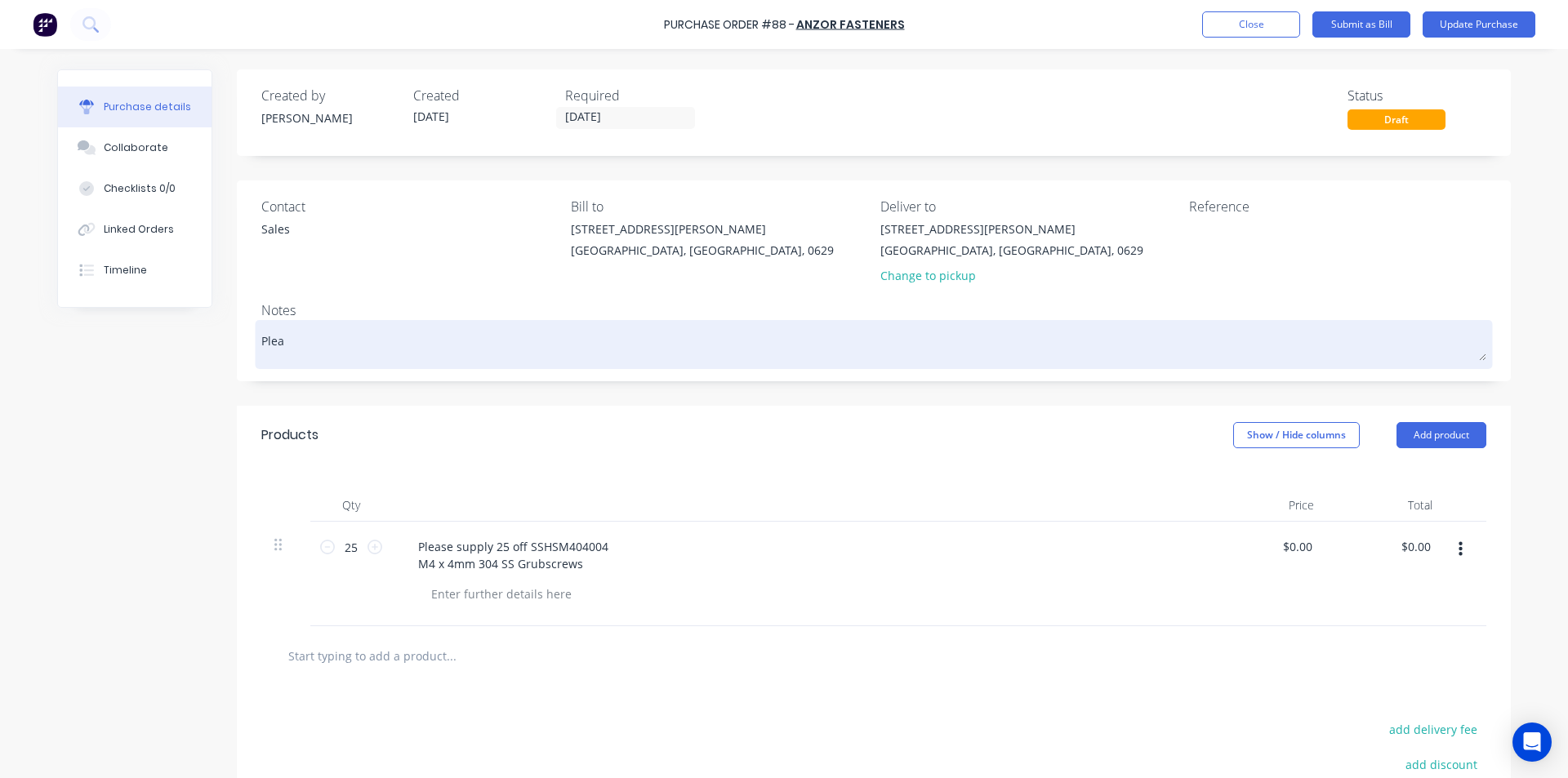
type textarea "Pleas"
type textarea "x"
type textarea "Please"
type textarea "x"
type textarea "Please"
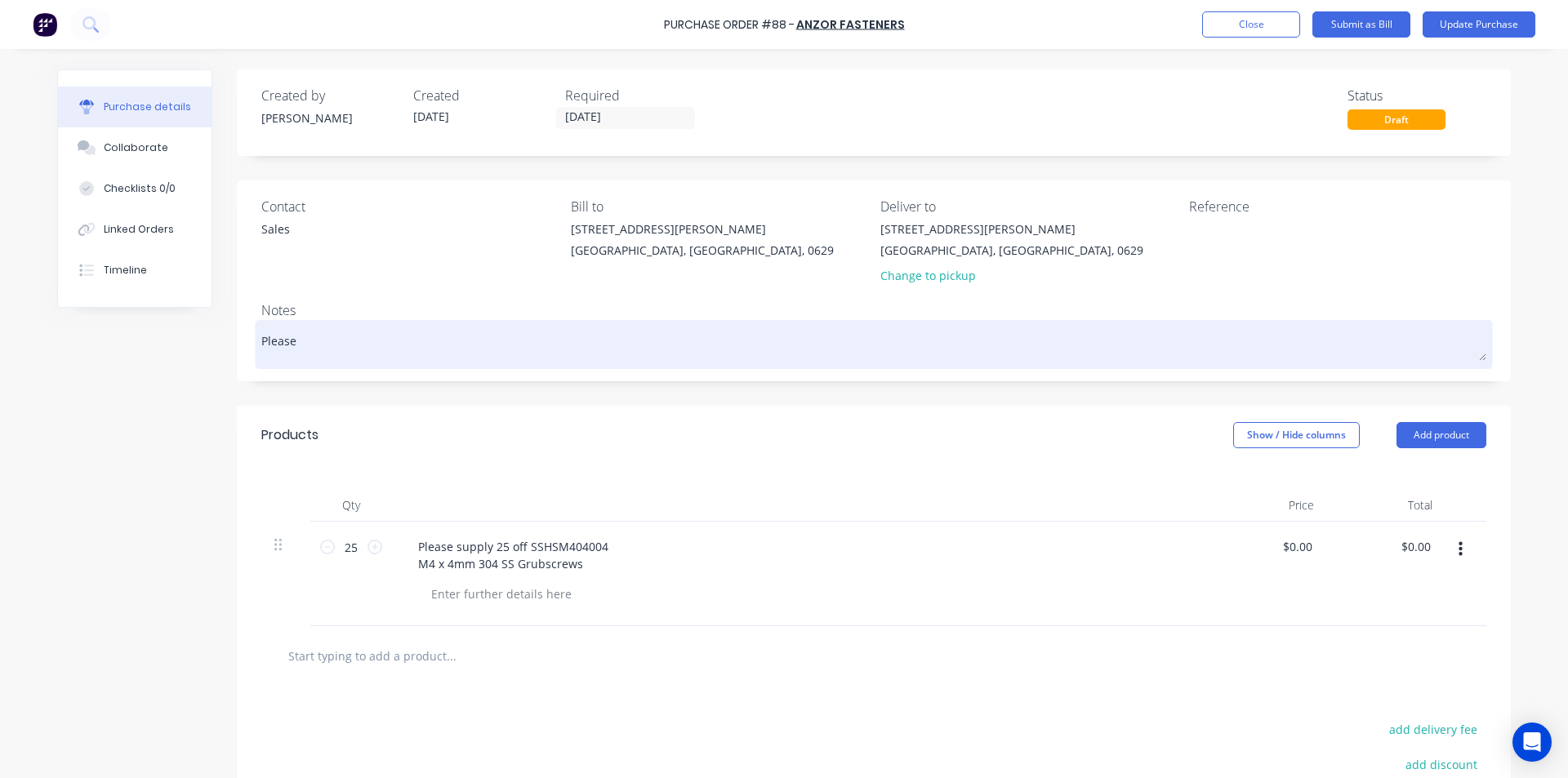
type textarea "x"
type textarea "Please u"
type textarea "x"
type textarea "Please us"
type textarea "x"
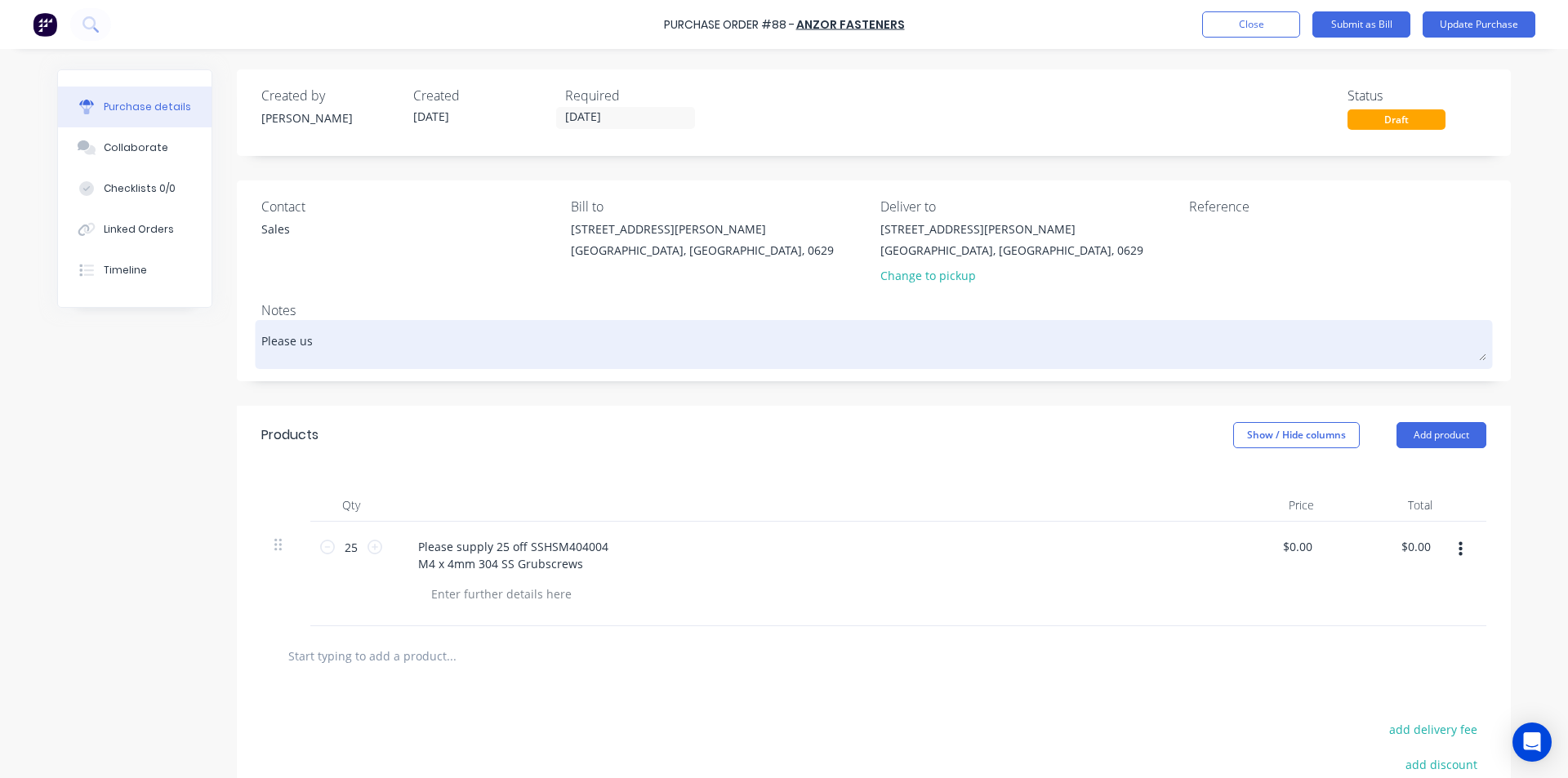
type textarea "Please use"
type textarea "x"
type textarea "Please use"
type textarea "x"
type textarea "Please use P"
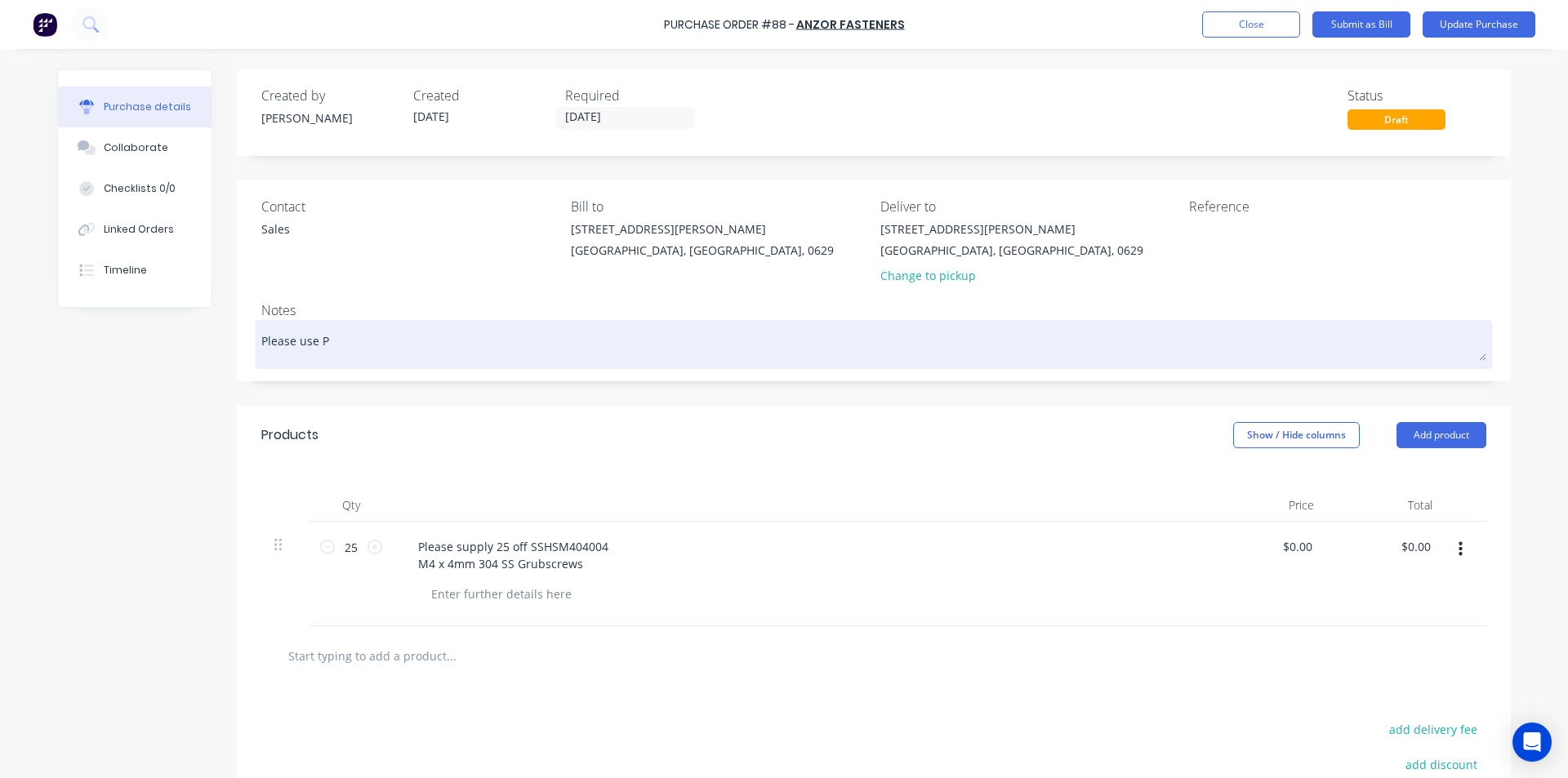
type textarea "x"
type textarea "Please use PO"
type textarea "x"
type textarea "Please use PO"
type textarea "x"
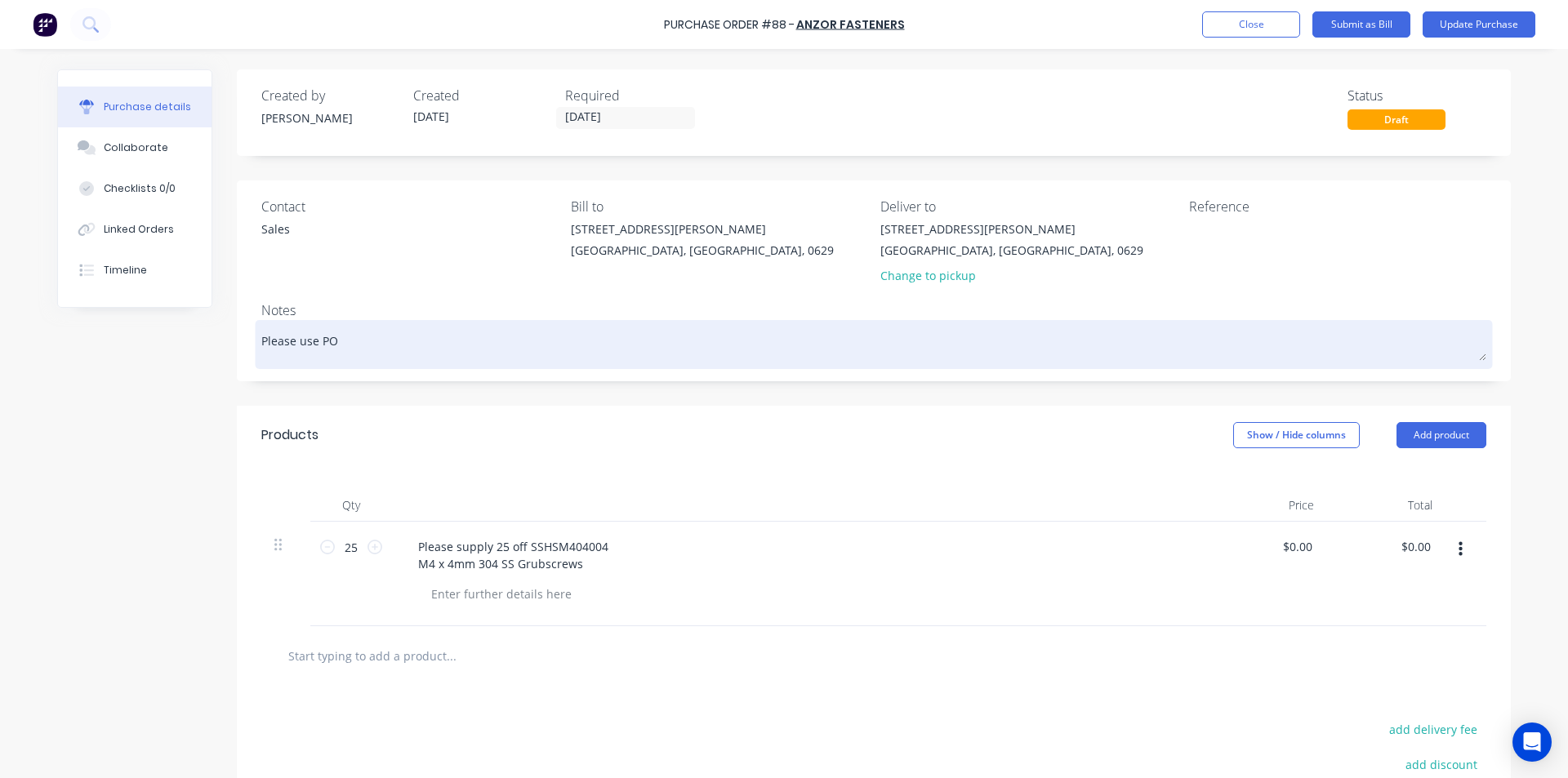
type textarea "Please use PO 4"
type textarea "x"
type textarea "Please use PO 44"
type textarea "x"
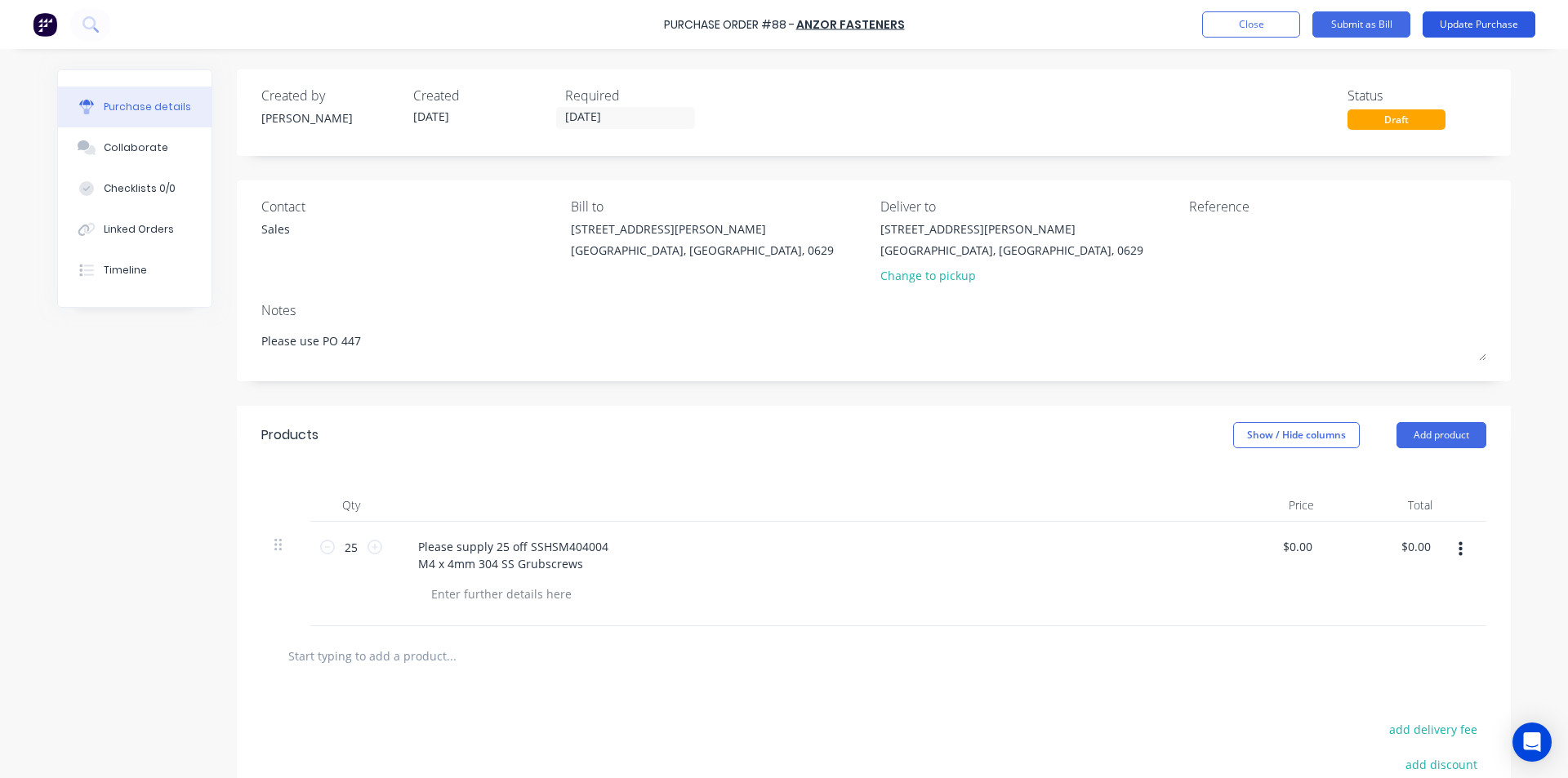
type textarea "Please use PO 447"
type textarea "x"
type textarea "Please use PO 447"
click at [1476, 25] on button "Update Purchase" at bounding box center [1478, 24] width 113 height 26
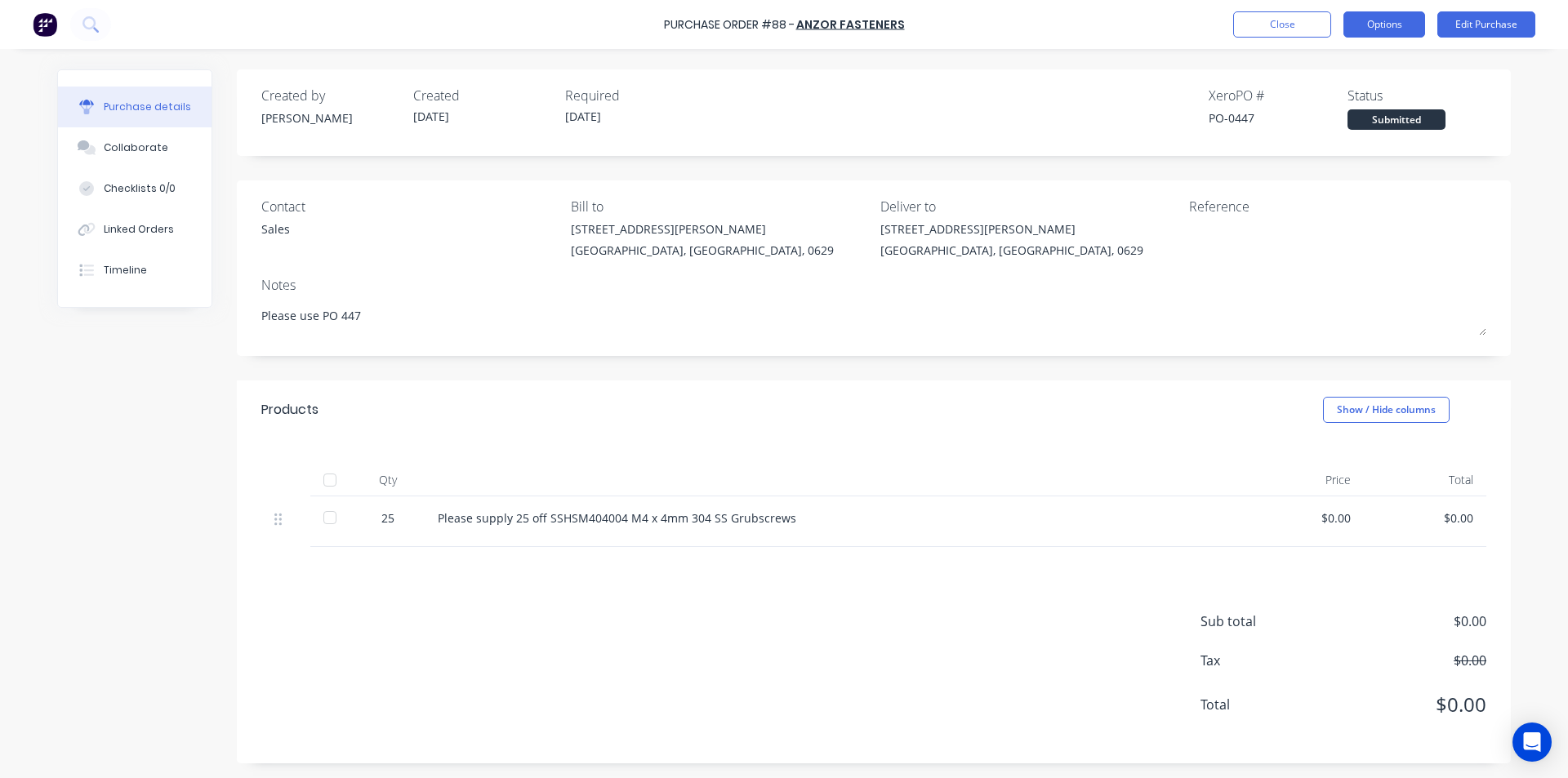
click at [1379, 26] on button "Options" at bounding box center [1384, 24] width 82 height 26
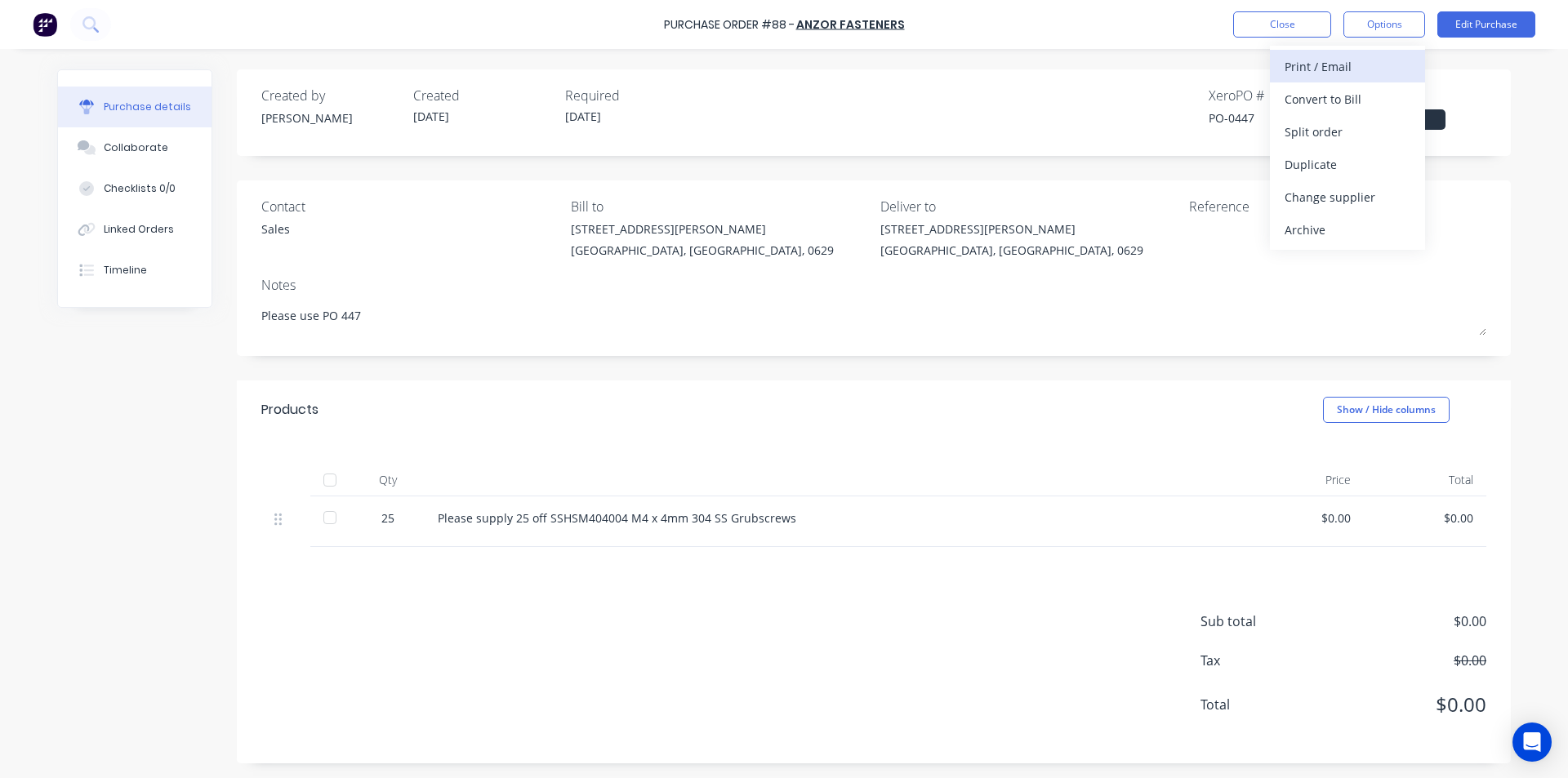
click at [1333, 71] on div "Print / Email" at bounding box center [1348, 66] width 126 height 23
click at [1333, 97] on div "With pricing" at bounding box center [1348, 98] width 126 height 23
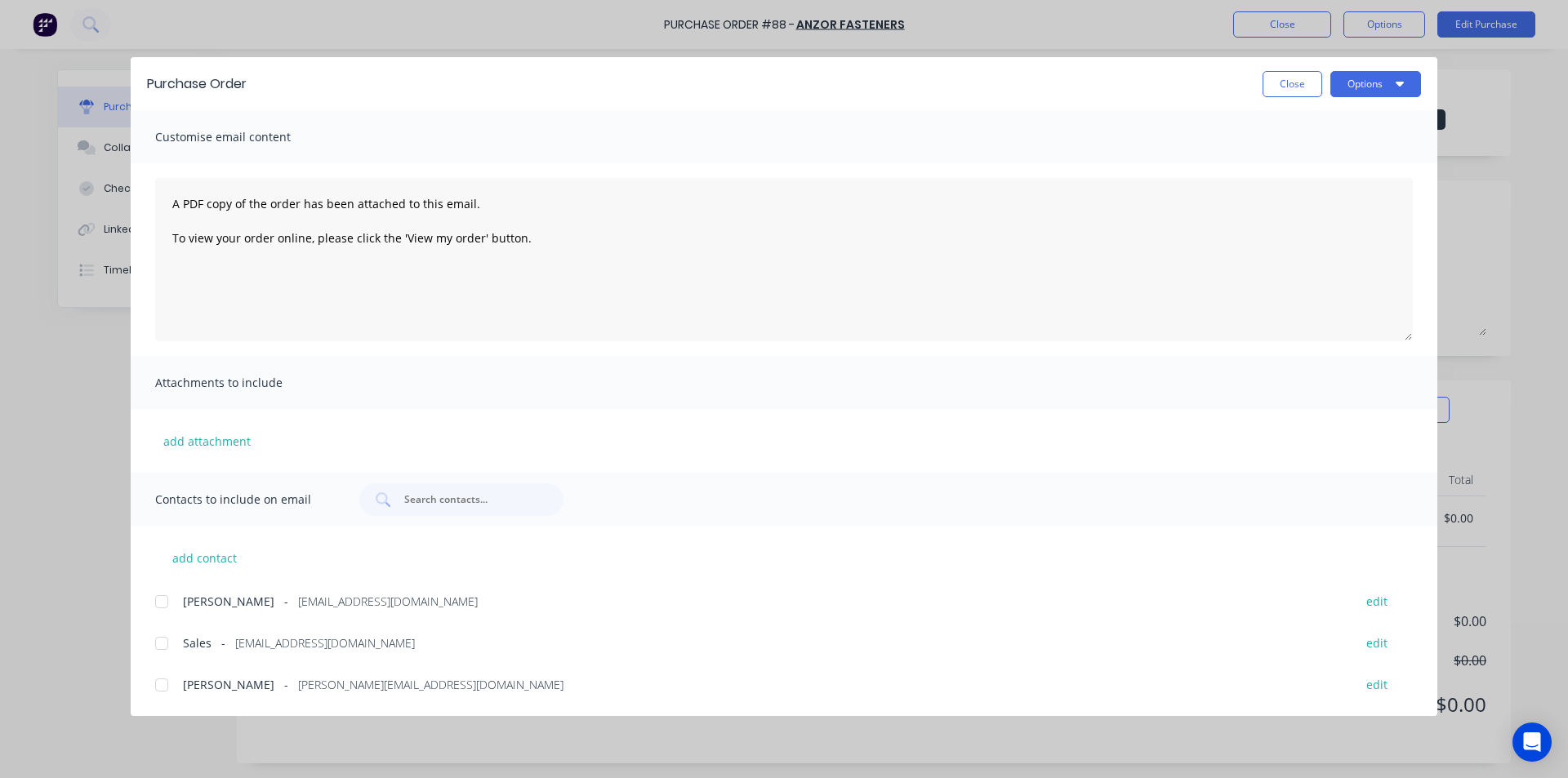
click at [163, 643] on div at bounding box center [162, 643] width 33 height 33
click at [1372, 84] on button "Options" at bounding box center [1375, 83] width 90 height 26
click at [1300, 194] on div "Email" at bounding box center [1343, 190] width 126 height 23
click at [1291, 89] on button "Close" at bounding box center [1292, 83] width 59 height 26
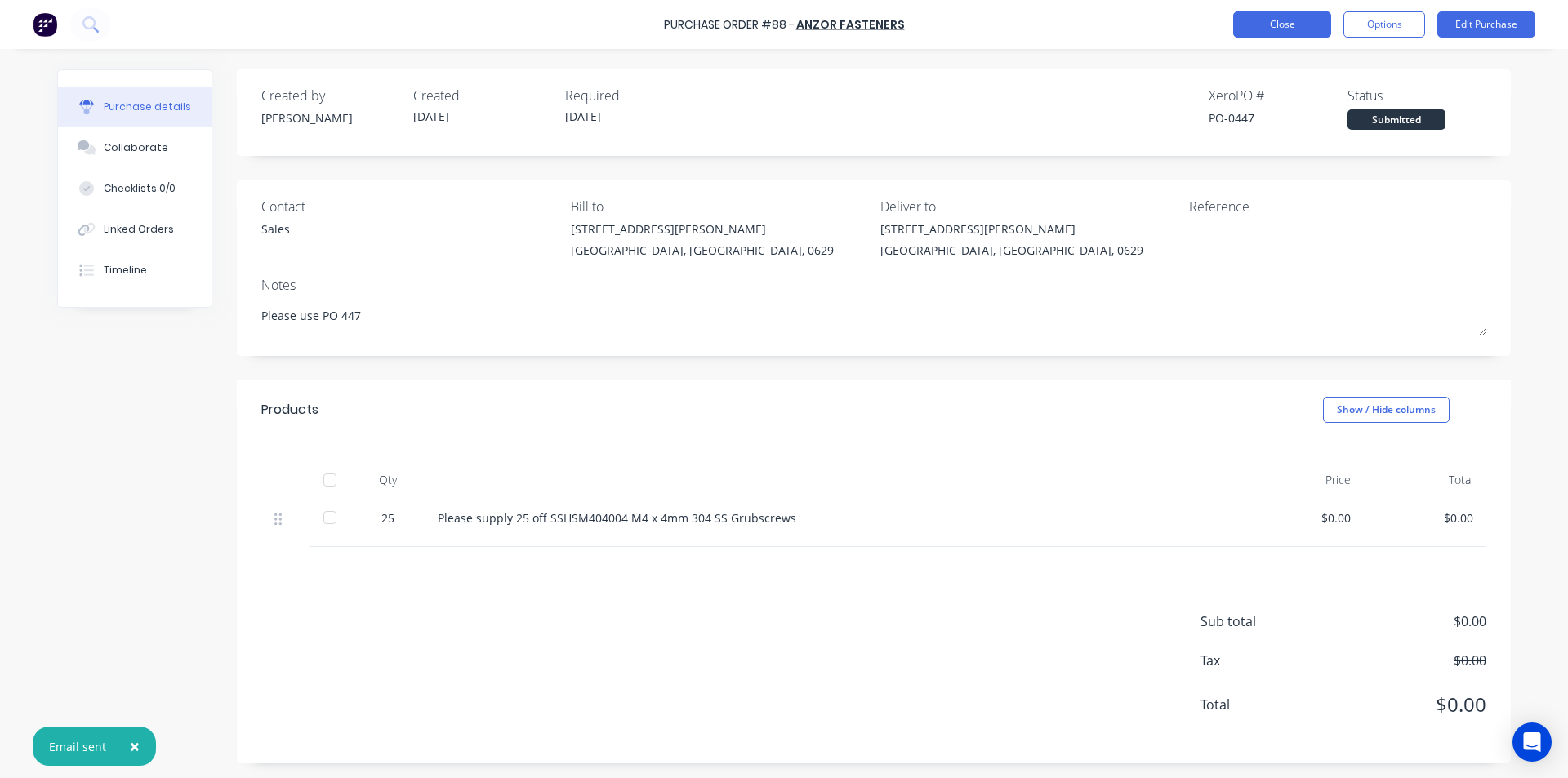
click at [1271, 23] on button "Close" at bounding box center [1282, 24] width 98 height 26
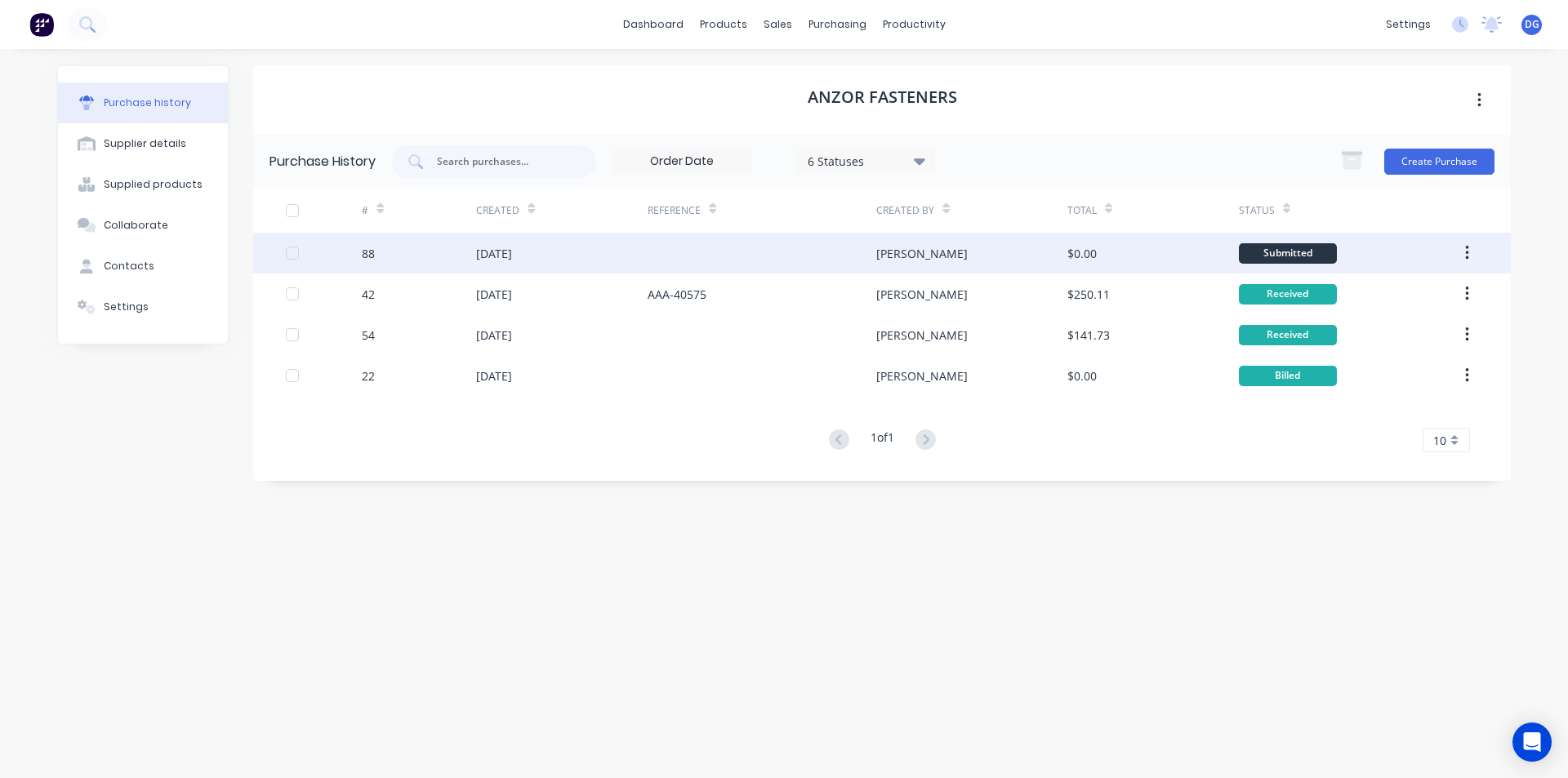
click at [1471, 248] on button "button" at bounding box center [1466, 253] width 39 height 29
click at [490, 256] on div "[DATE]" at bounding box center [494, 253] width 36 height 17
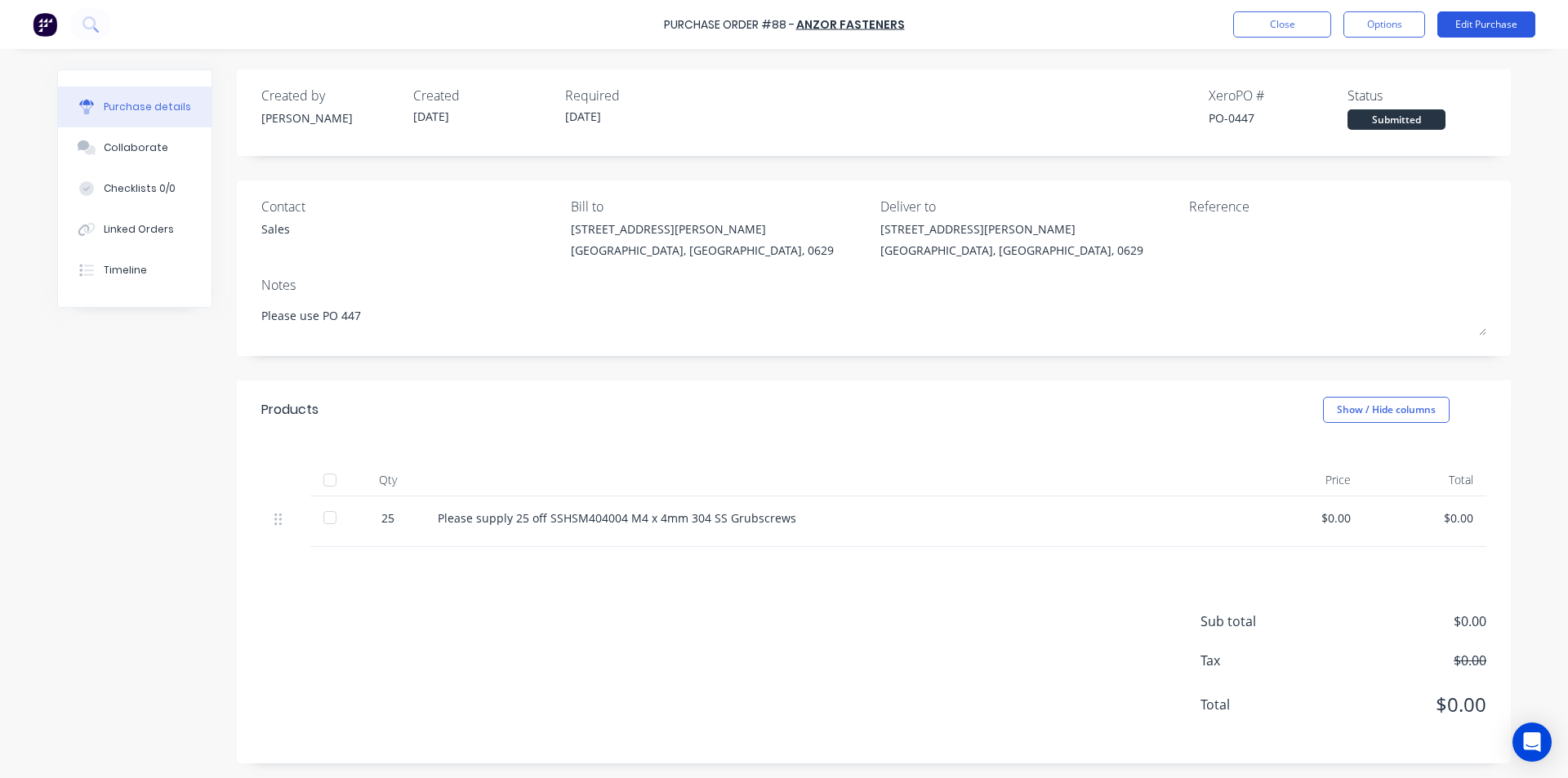
click at [1470, 20] on button "Edit Purchase" at bounding box center [1486, 24] width 98 height 26
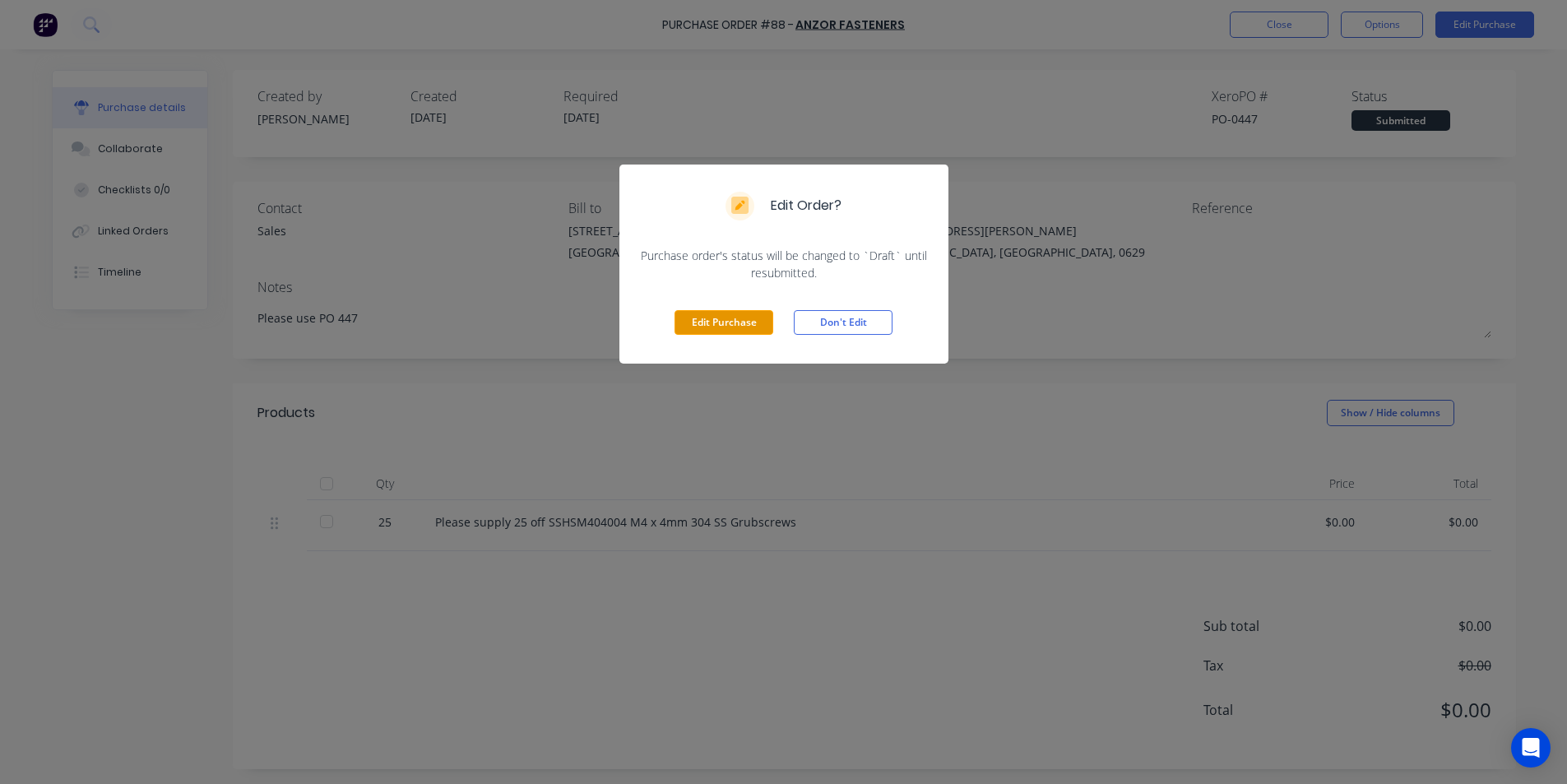
click at [714, 322] on button "Edit Purchase" at bounding box center [724, 322] width 99 height 24
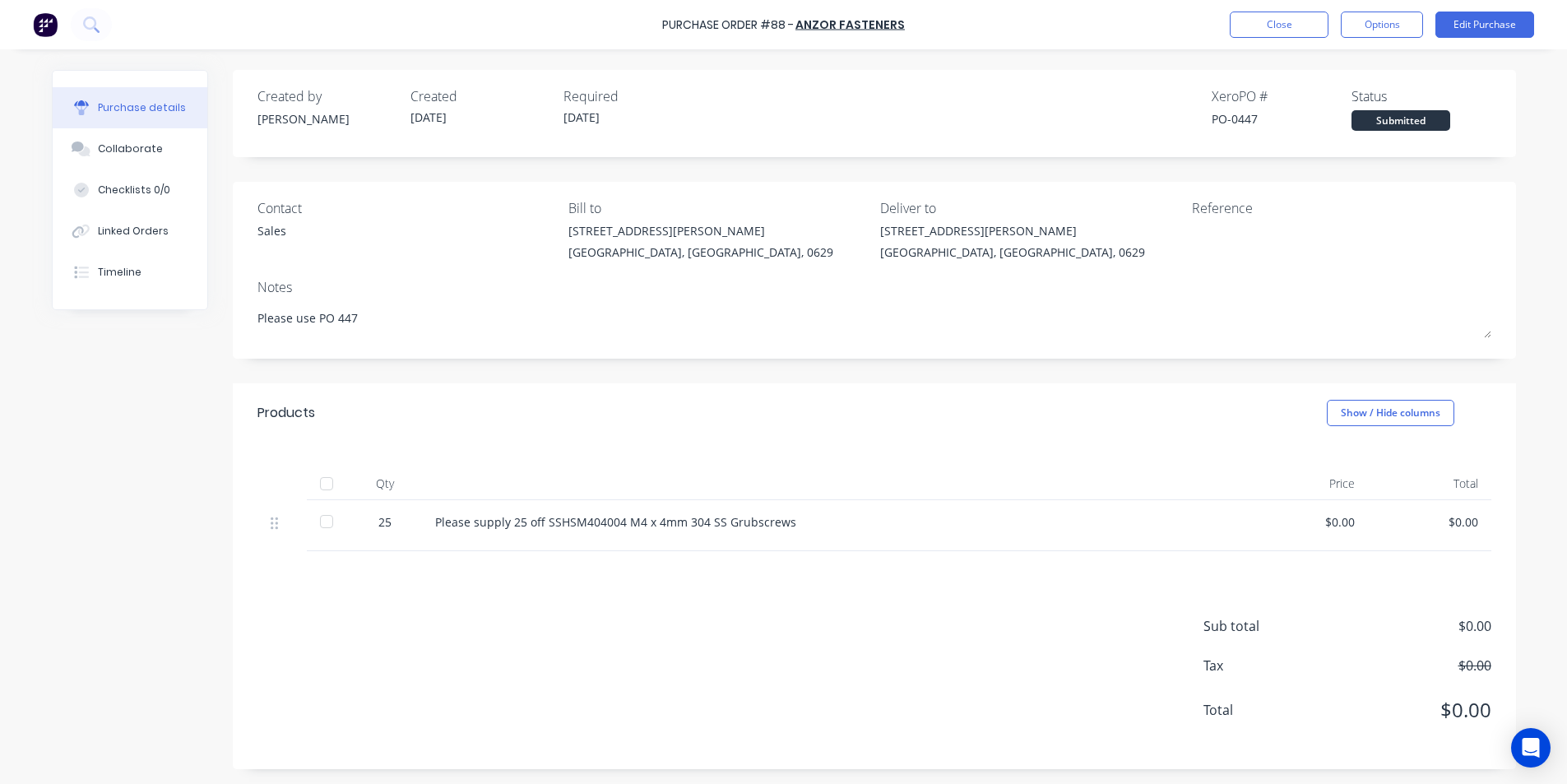
type textarea "x"
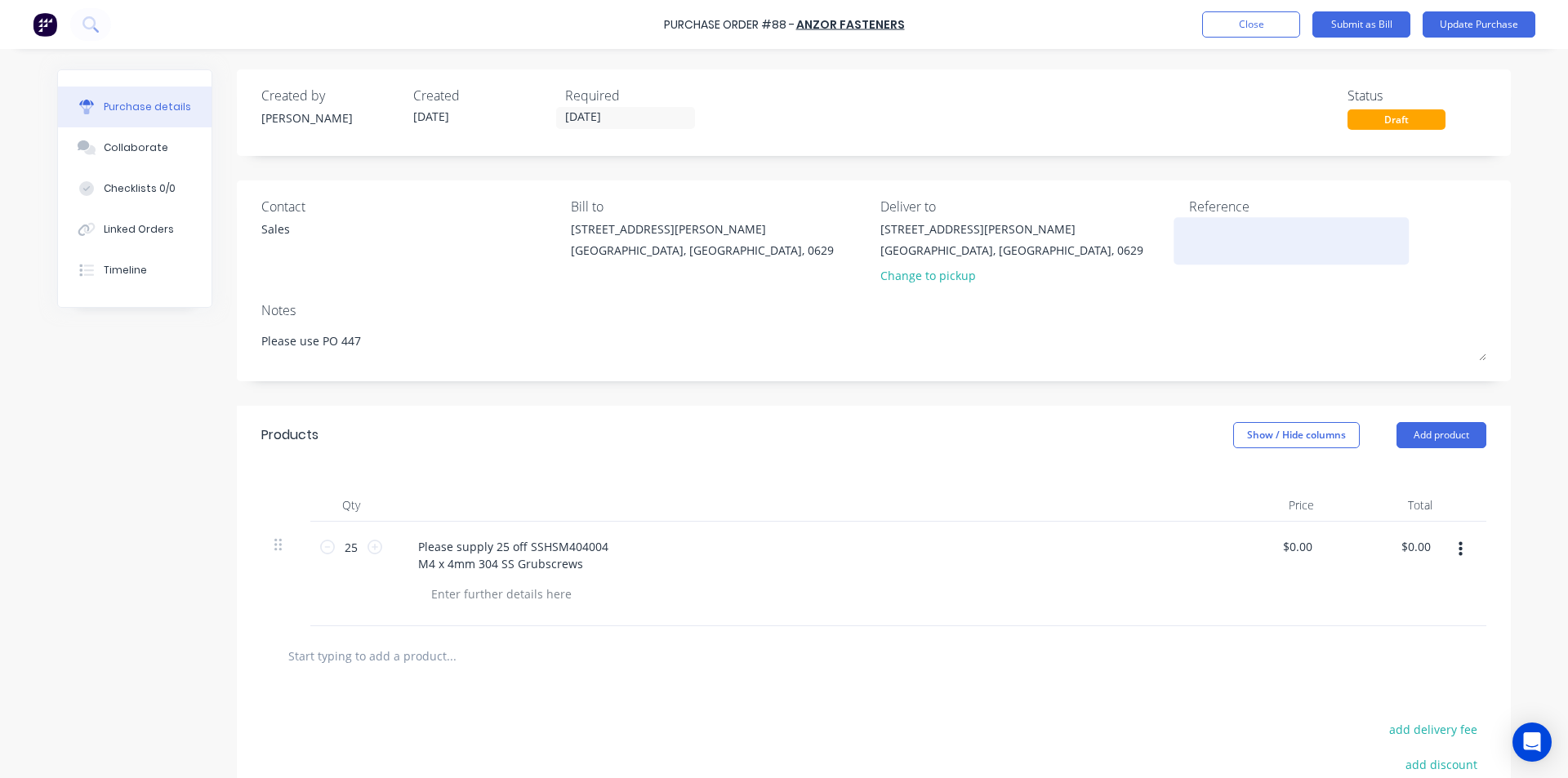
click at [1218, 241] on textarea at bounding box center [1291, 238] width 204 height 37
type textarea "F #"
type textarea "x"
type textarea "F # 2"
type textarea "x"
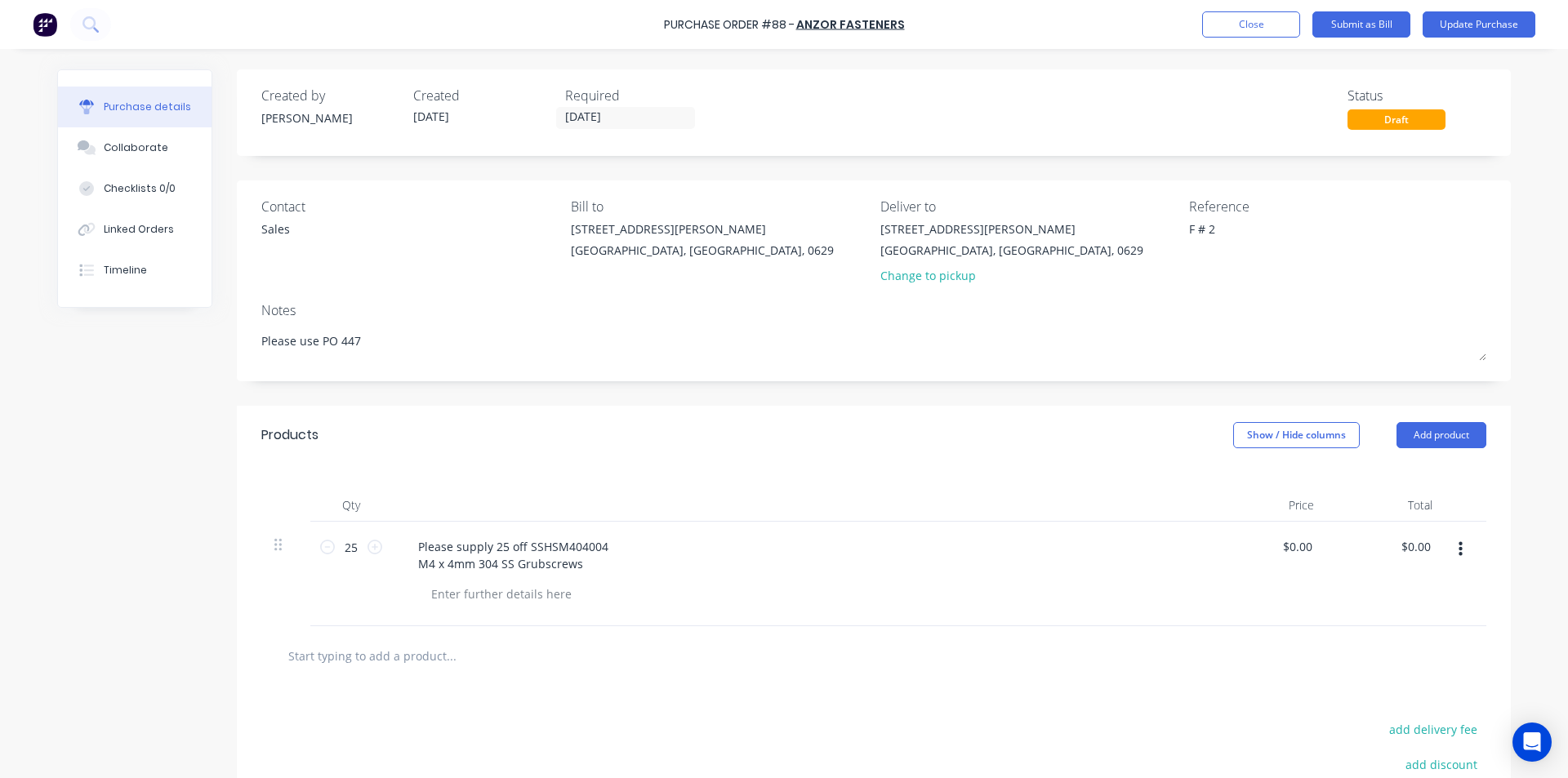
type textarea "F # 25"
type textarea "x"
type textarea "F # 259"
type textarea "x"
type textarea "F # 259"
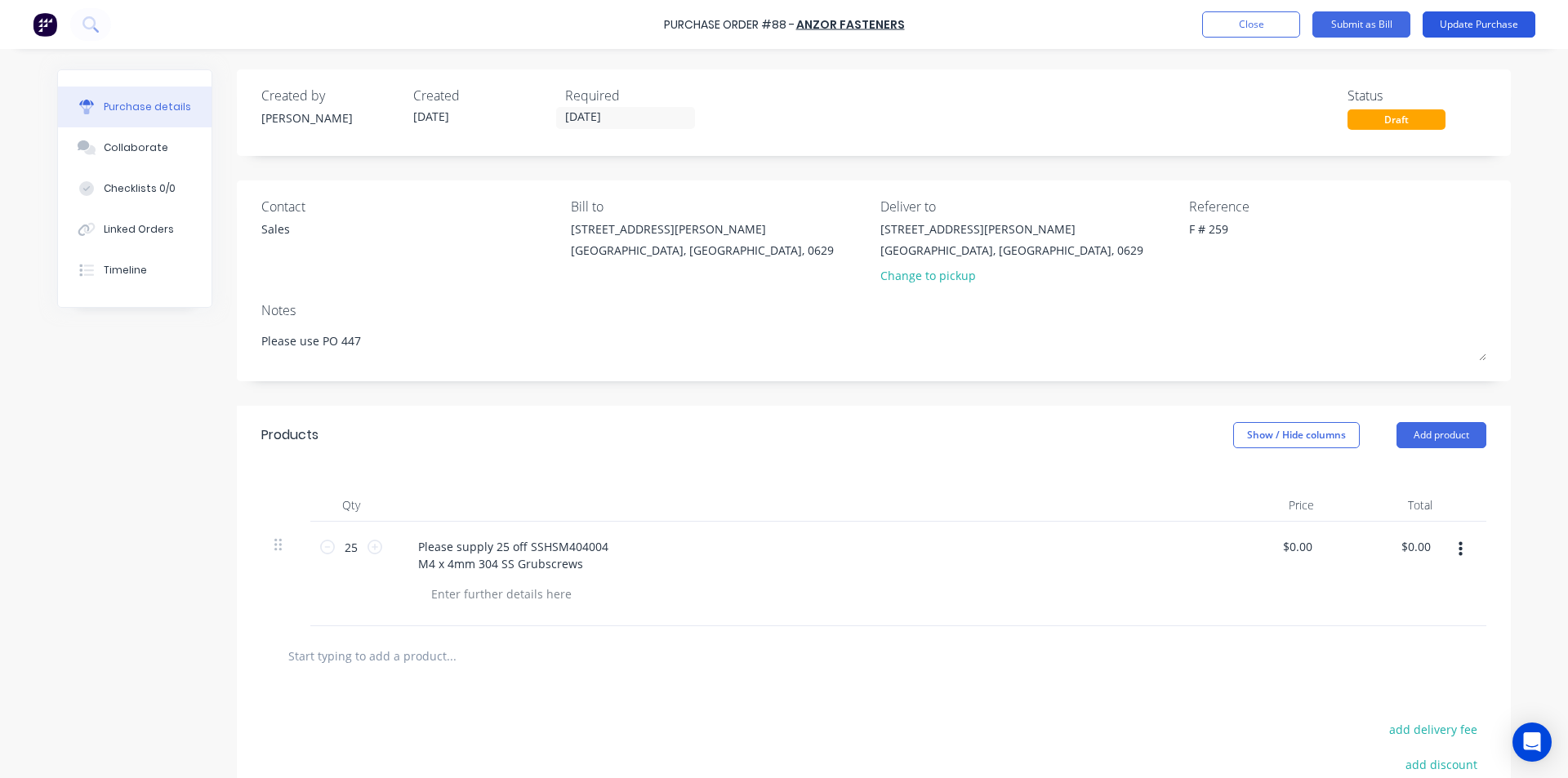
click at [1479, 23] on button "Update Purchase" at bounding box center [1478, 24] width 113 height 26
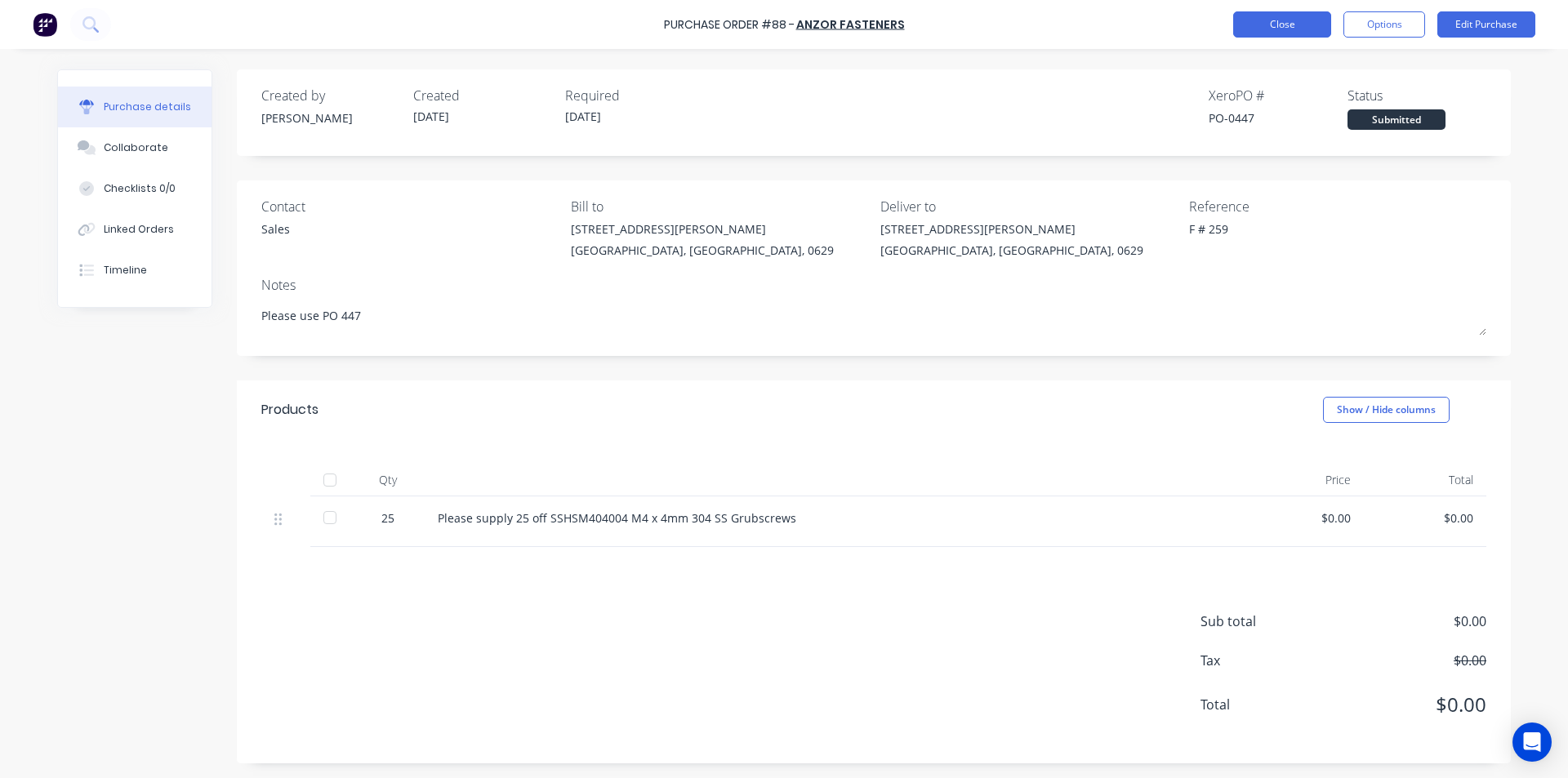
click at [1270, 21] on button "Close" at bounding box center [1282, 24] width 98 height 26
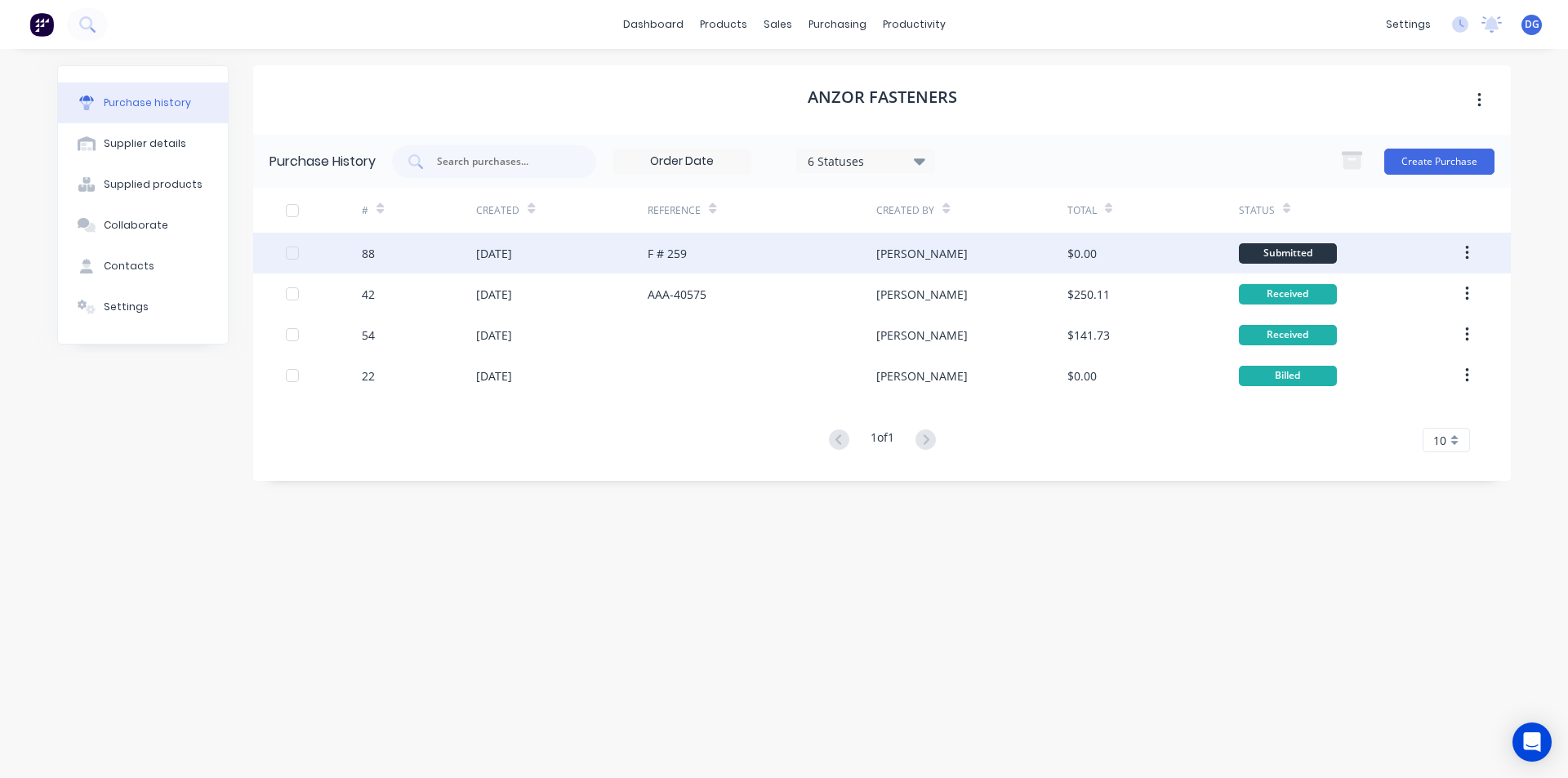
click at [290, 252] on div at bounding box center [292, 253] width 33 height 33
click at [290, 247] on div at bounding box center [292, 253] width 33 height 33
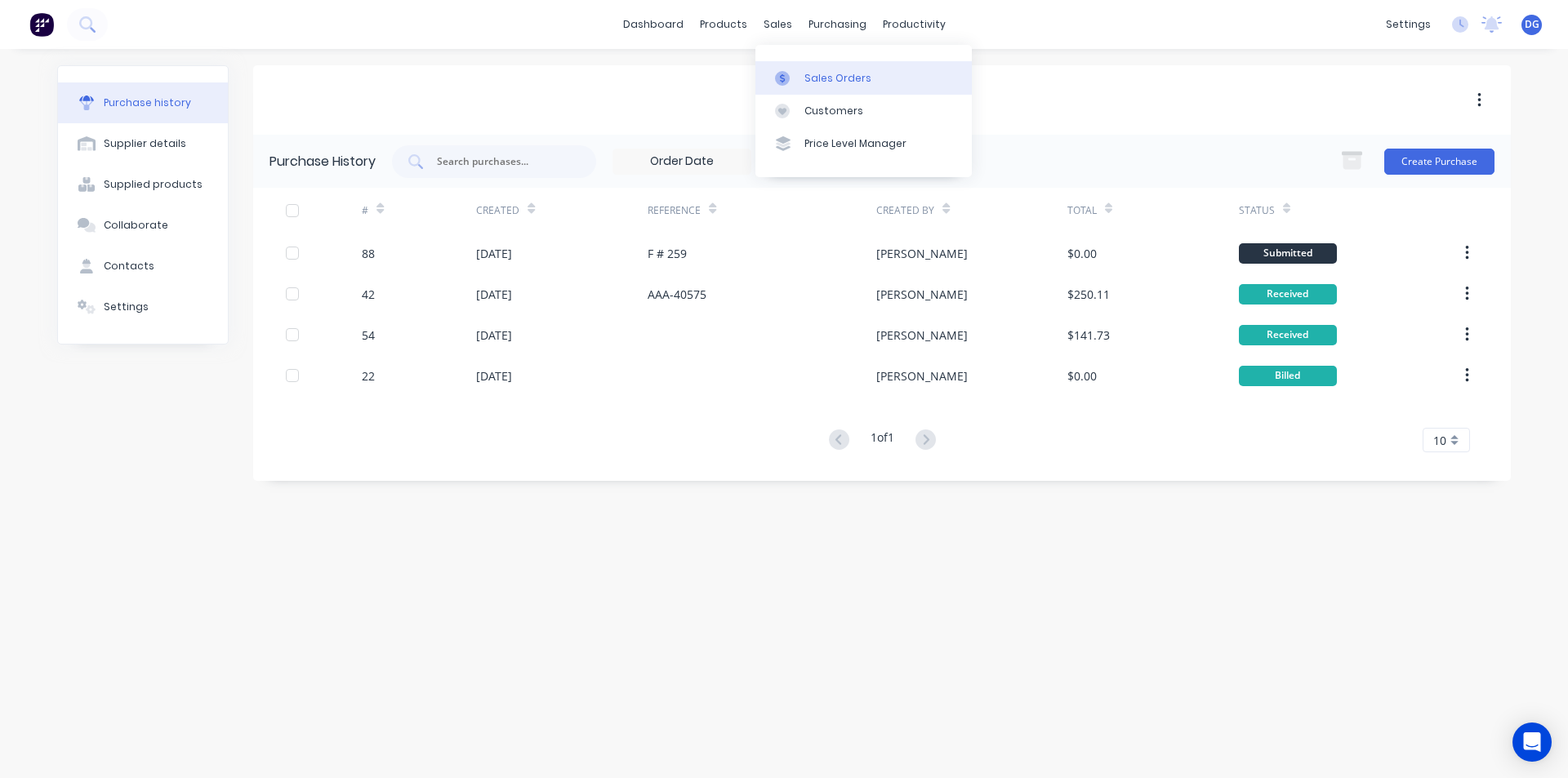
click at [824, 75] on div "Sales Orders" at bounding box center [838, 77] width 67 height 15
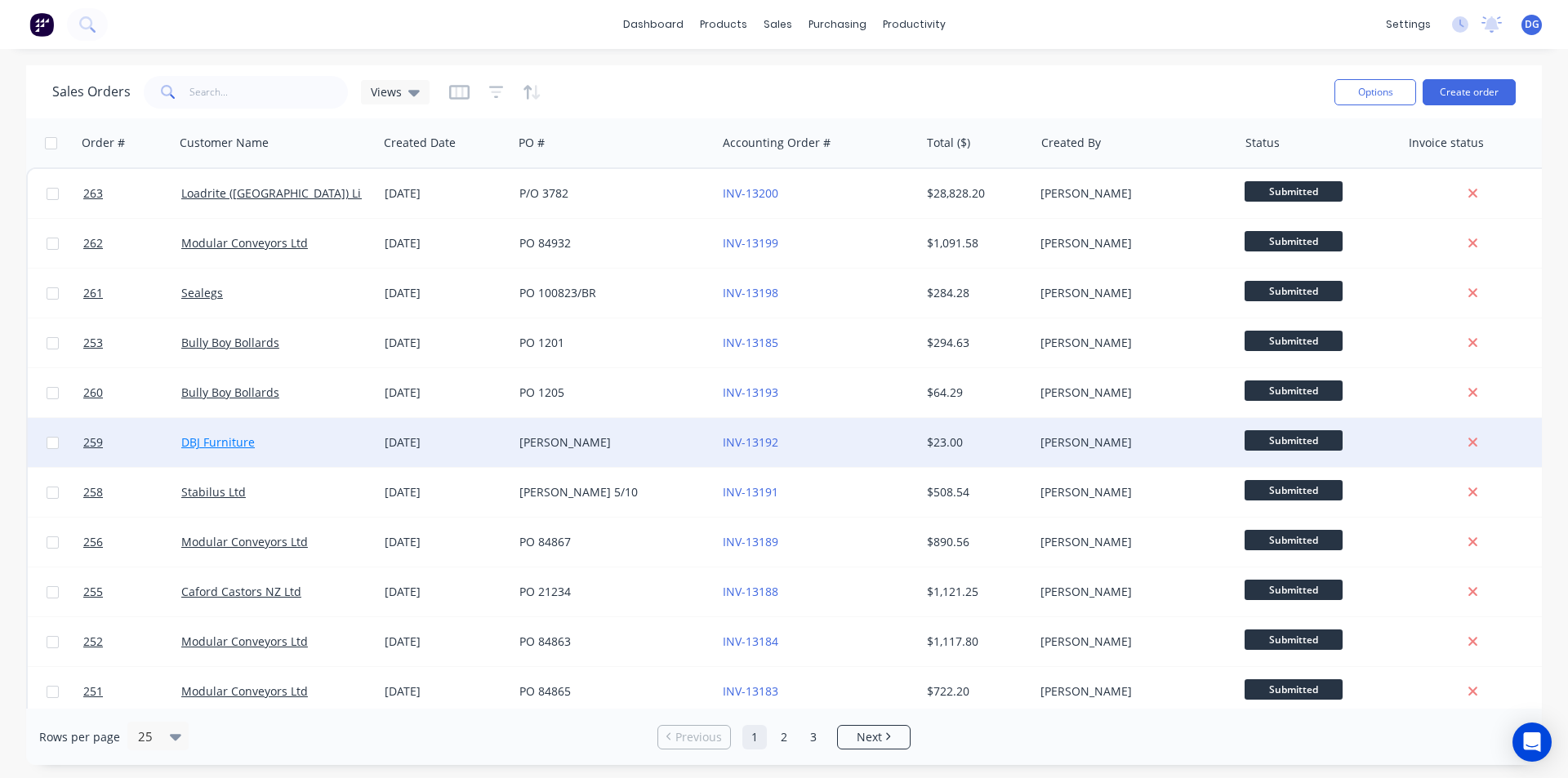
click at [213, 446] on link "DBJ Furniture" at bounding box center [217, 441] width 73 height 15
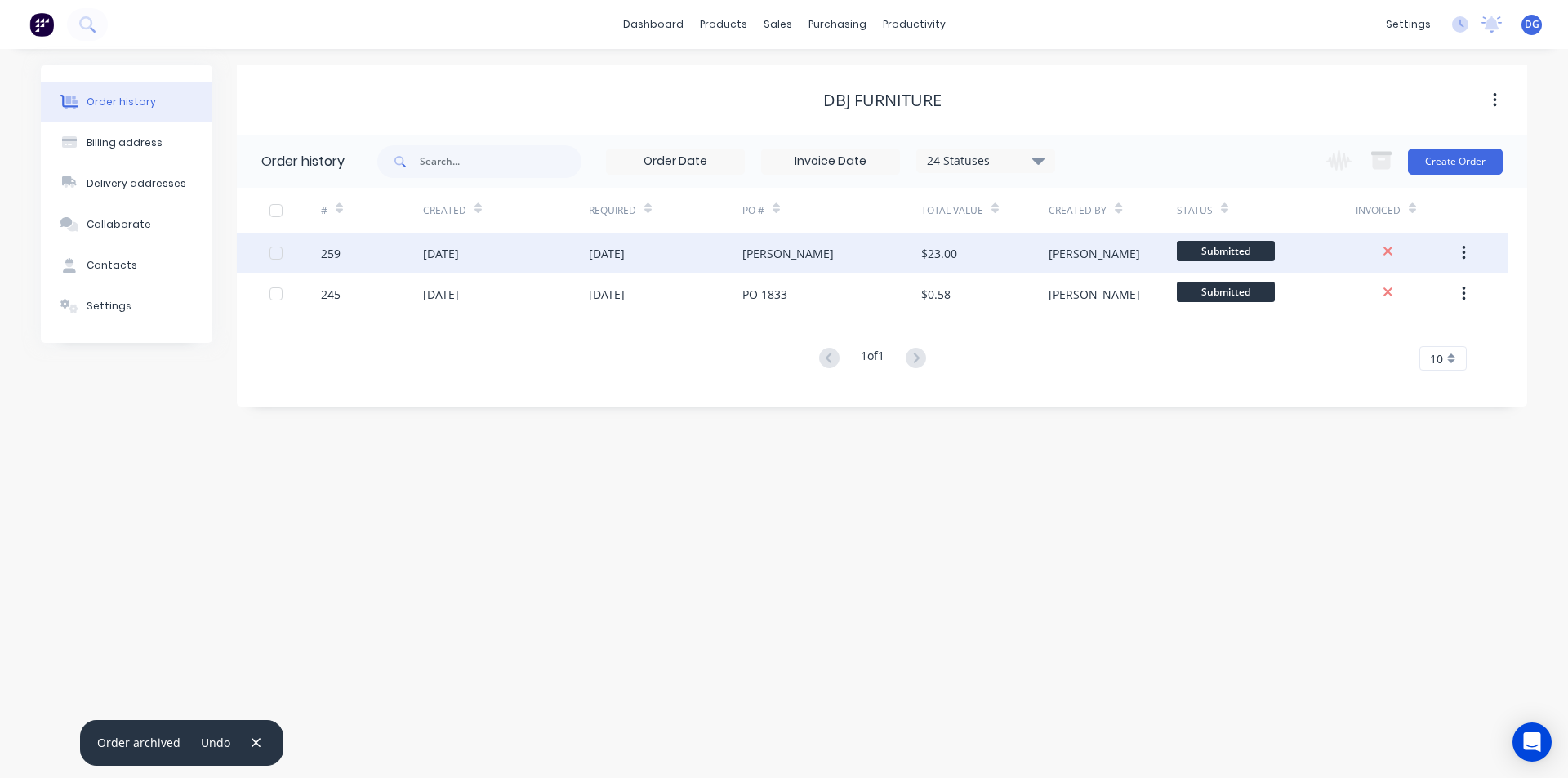
click at [278, 256] on div at bounding box center [276, 253] width 33 height 33
click at [449, 254] on div "[DATE]" at bounding box center [441, 253] width 36 height 17
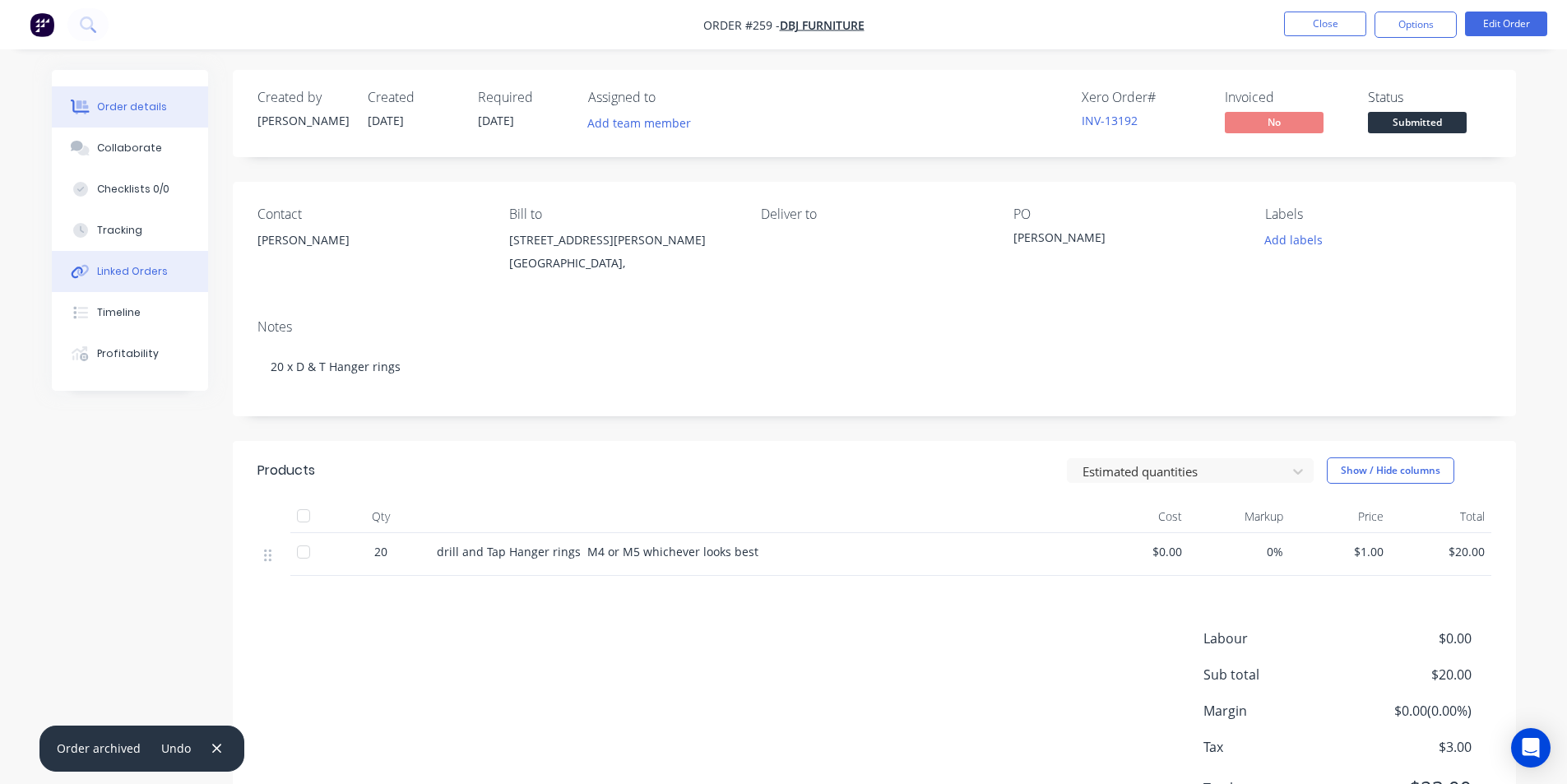
click at [130, 270] on div "Linked Orders" at bounding box center [133, 271] width 71 height 15
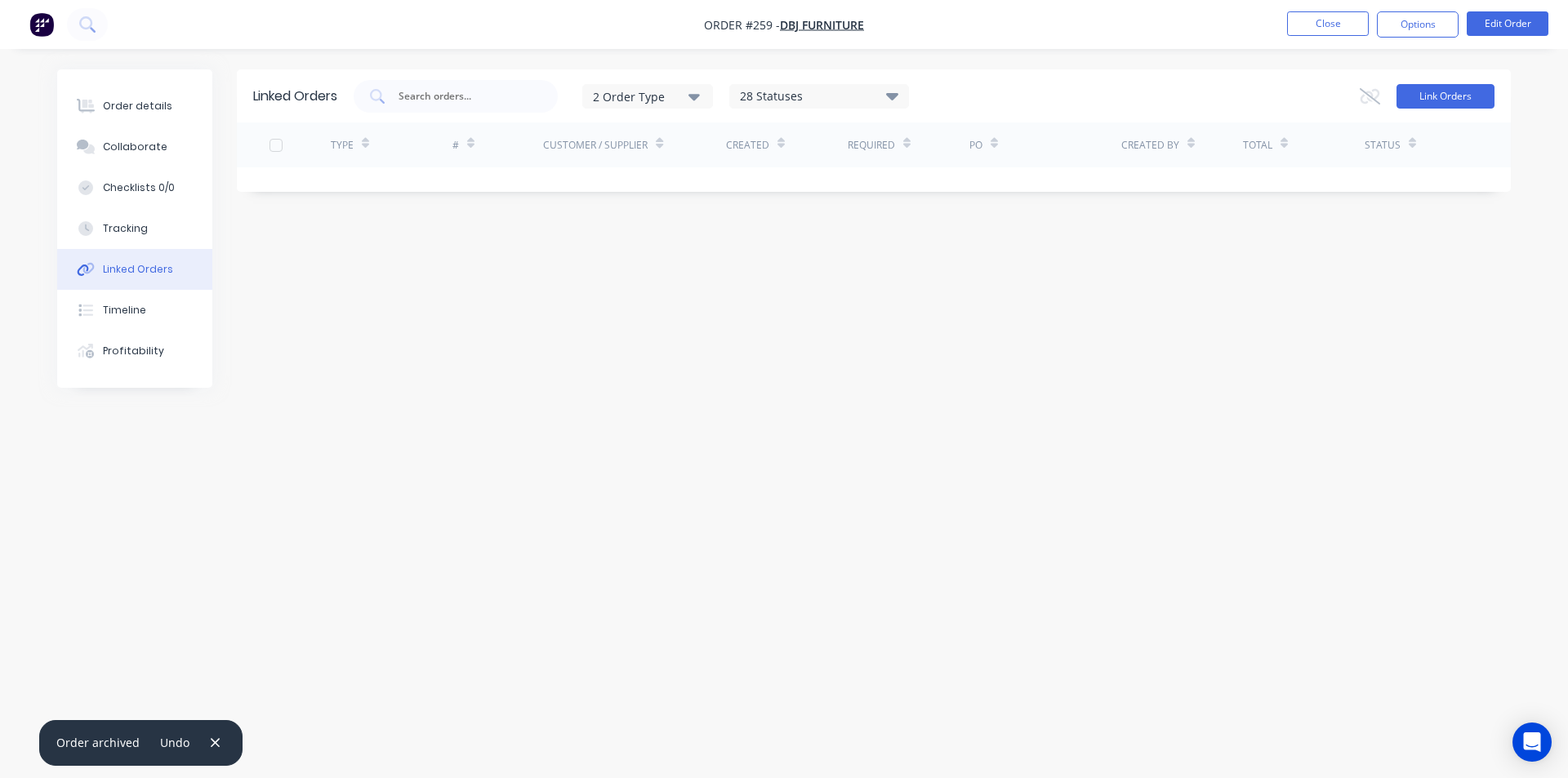
click at [1453, 93] on button "Link Orders" at bounding box center [1445, 96] width 98 height 24
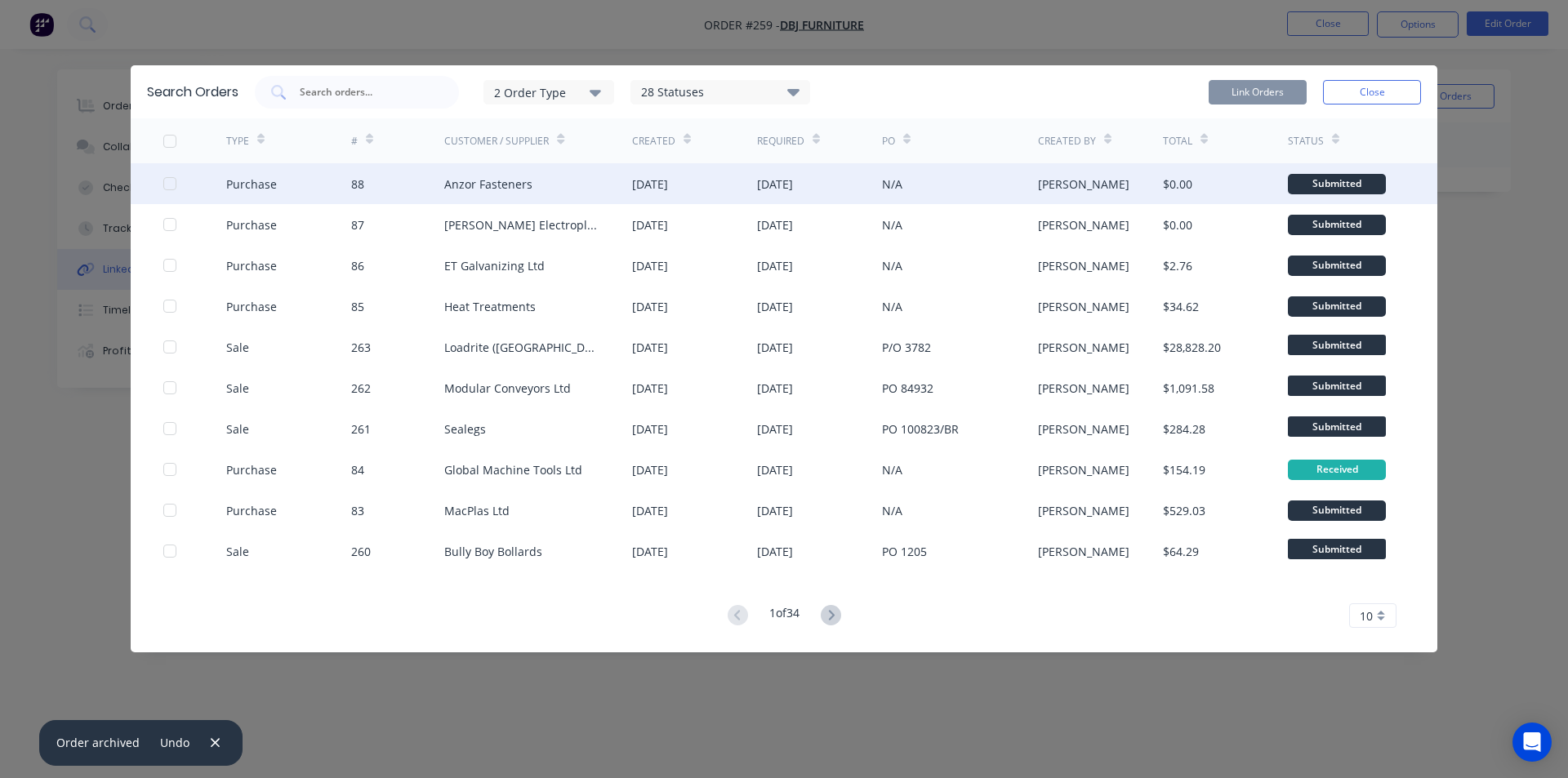
click at [169, 182] on div at bounding box center [170, 183] width 33 height 33
click at [1258, 88] on button "Link Orders" at bounding box center [1257, 92] width 98 height 24
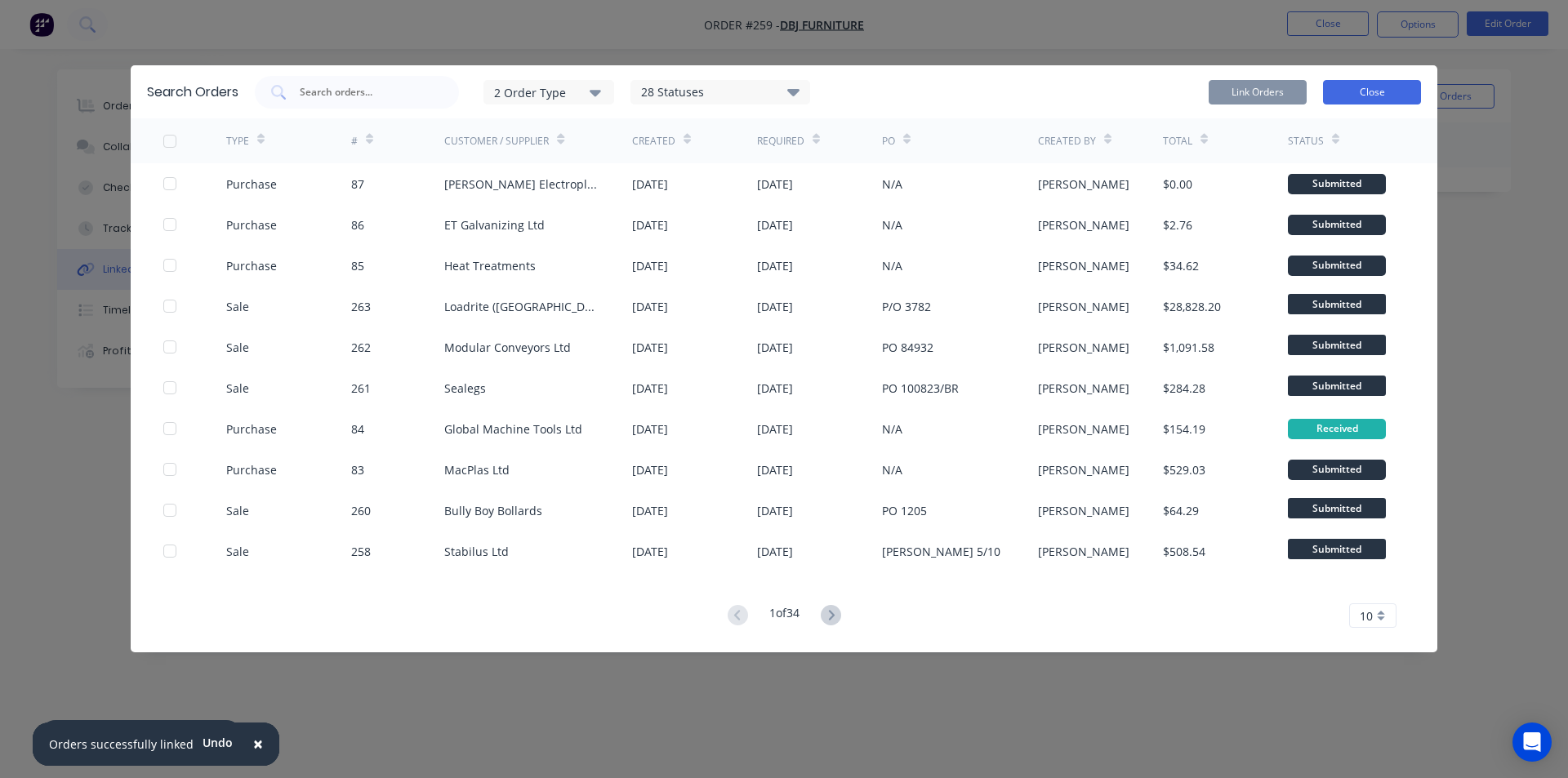
click at [1378, 88] on button "Close" at bounding box center [1372, 92] width 98 height 24
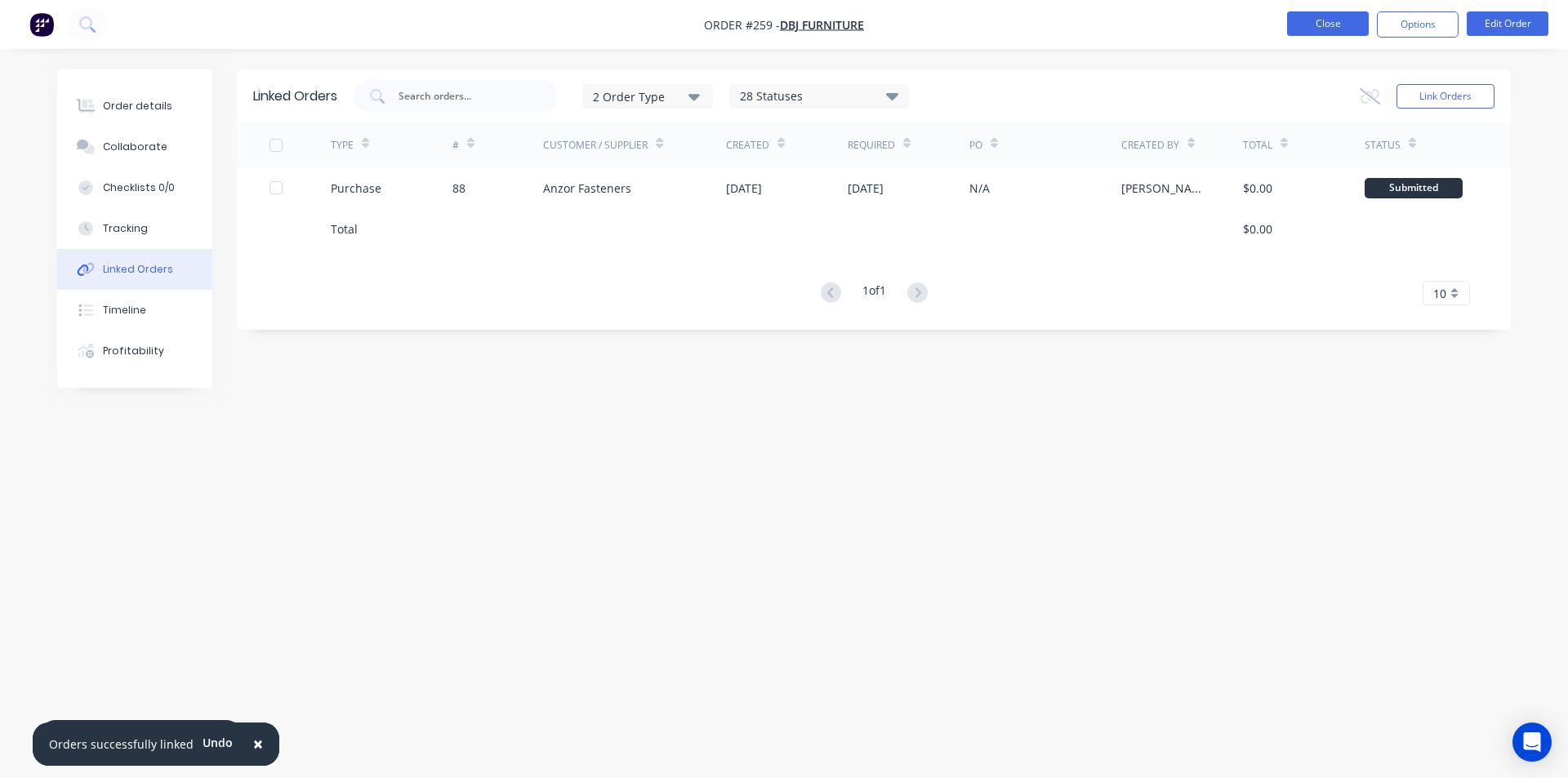
click at [1302, 25] on button "Close" at bounding box center [1327, 23] width 82 height 24
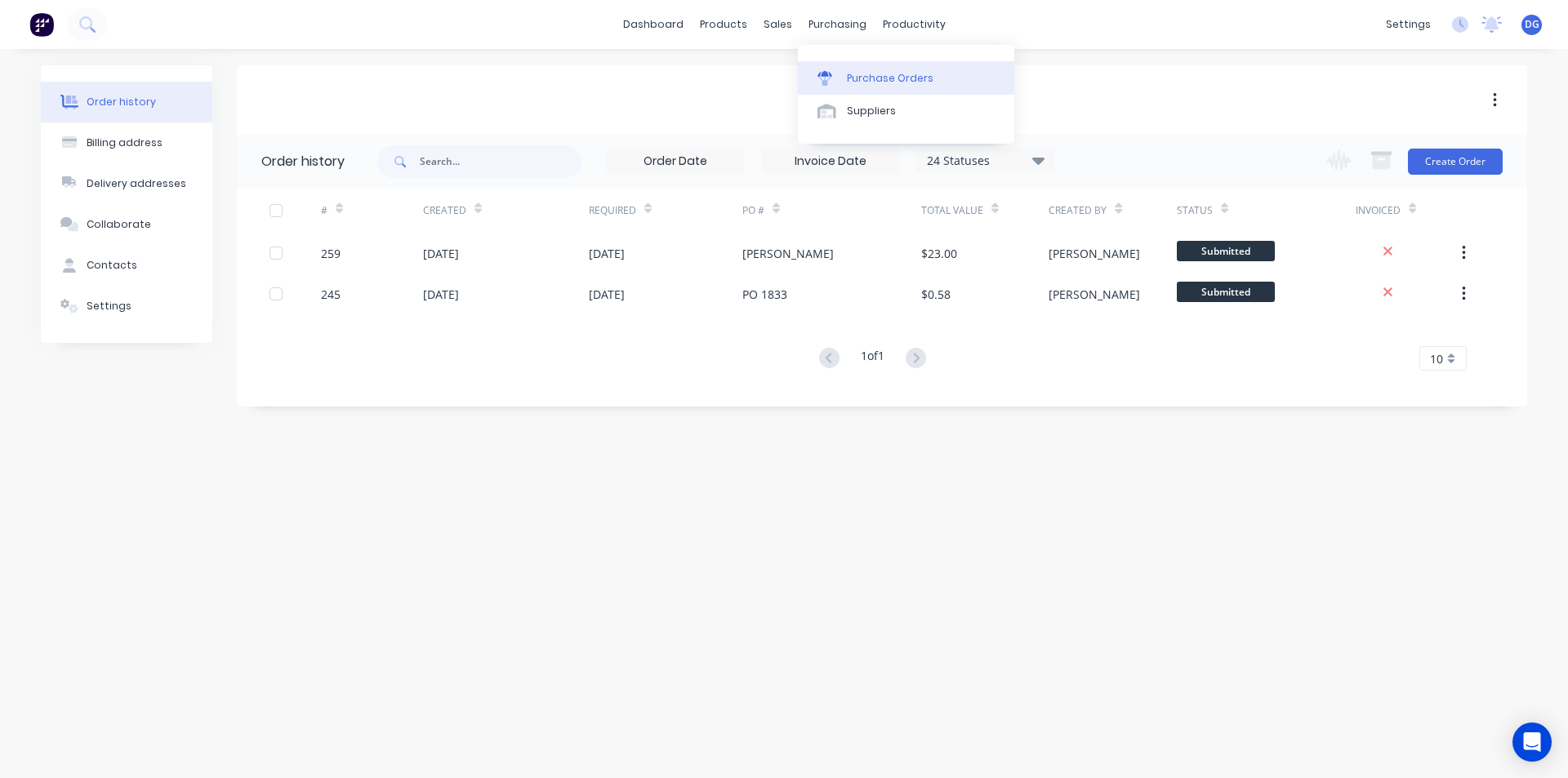
click at [881, 75] on div "Purchase Orders" at bounding box center [889, 77] width 87 height 15
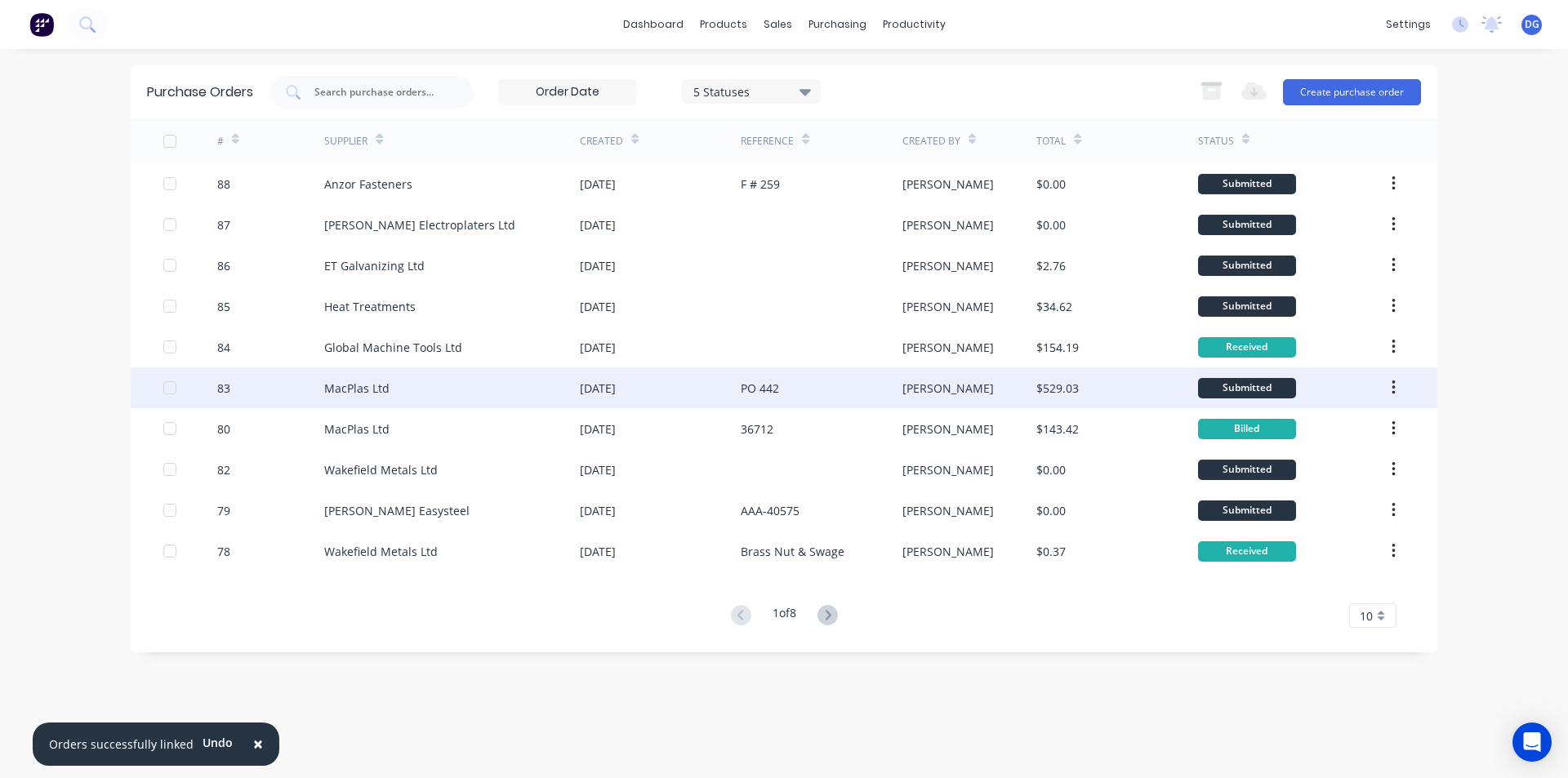
click at [1262, 385] on div "Submitted" at bounding box center [1247, 388] width 98 height 21
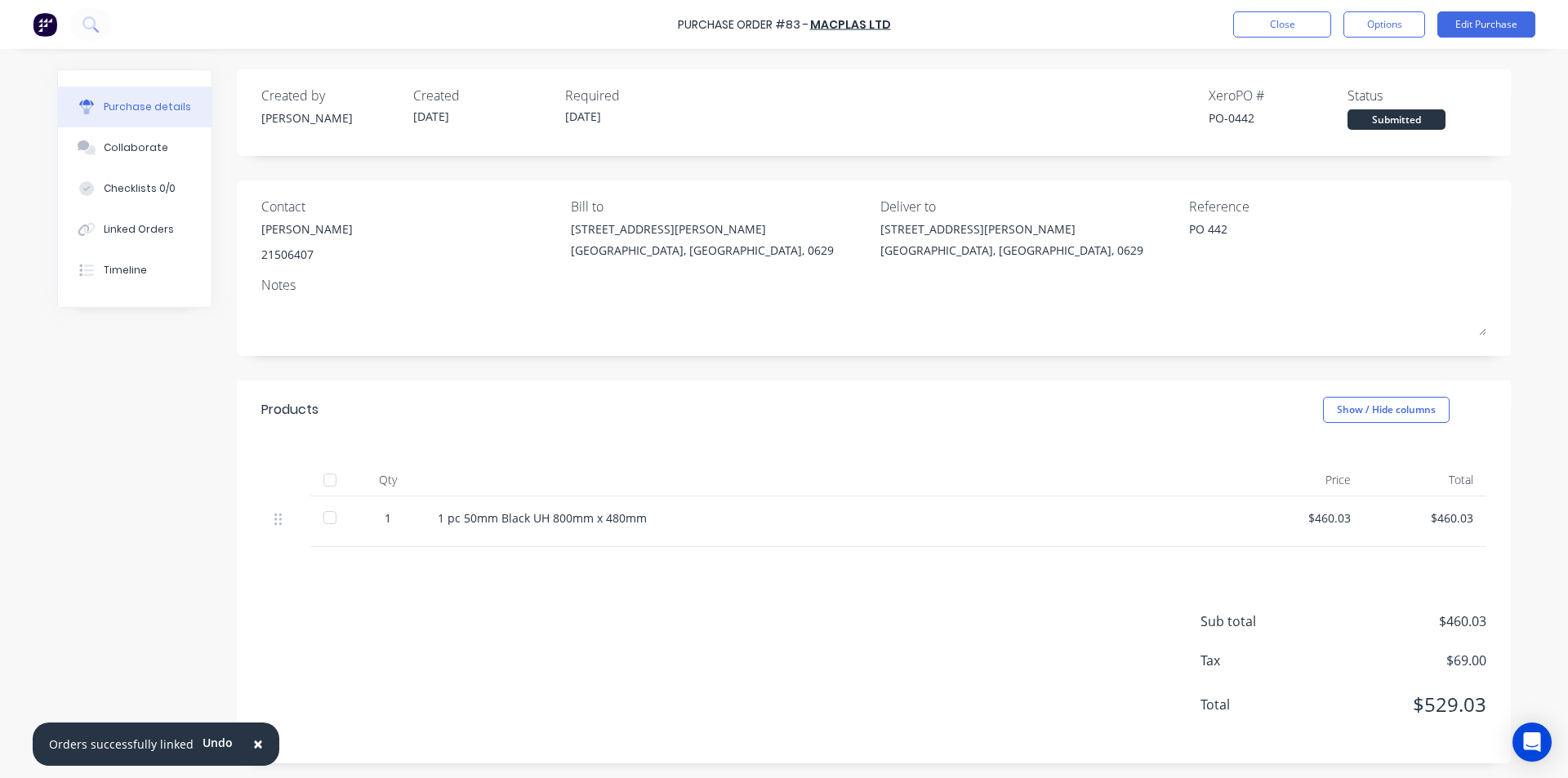
click at [325, 517] on div at bounding box center [330, 517] width 33 height 33
click at [1302, 21] on button "Close" at bounding box center [1282, 24] width 98 height 26
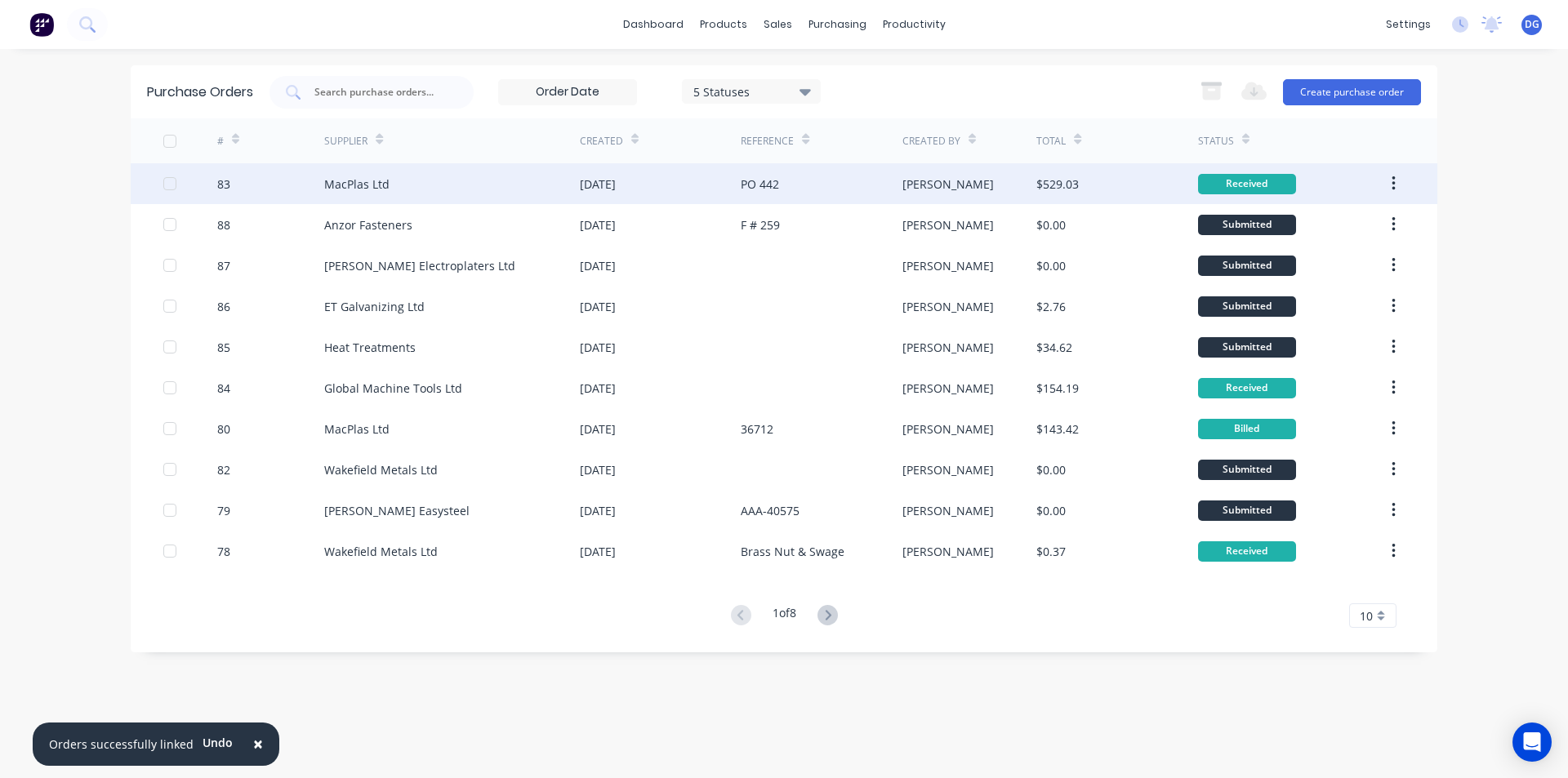
click at [377, 186] on div "MacPlas Ltd" at bounding box center [356, 184] width 65 height 17
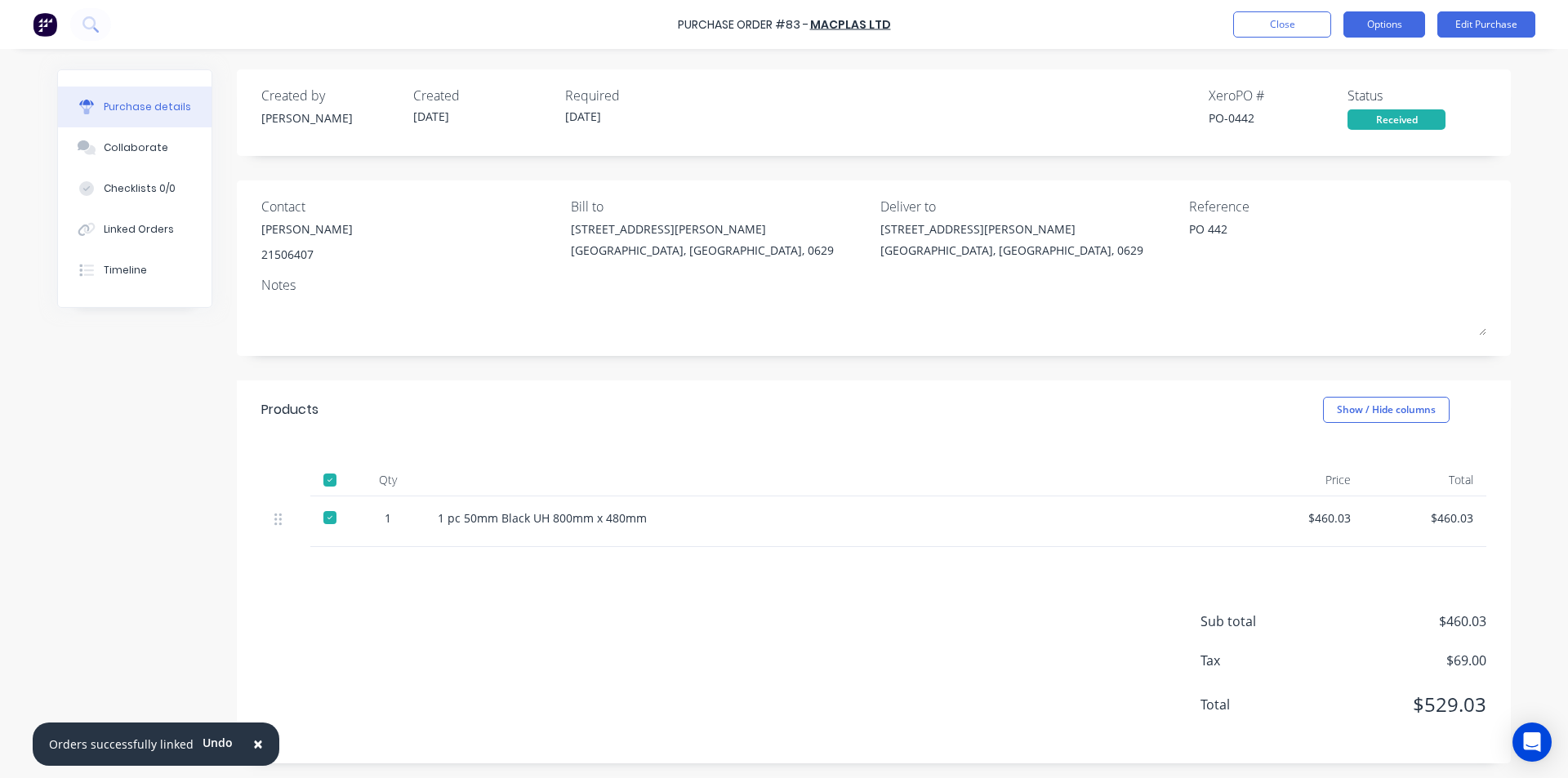
click at [1386, 28] on button "Options" at bounding box center [1384, 24] width 82 height 26
click at [1013, 122] on div "Created by [PERSON_NAME] Created [DATE] Required [DATE] Xero PO # PO-0442 Statu…" at bounding box center [873, 108] width 1224 height 44
click at [1342, 518] on div "$460.03" at bounding box center [1302, 518] width 96 height 17
click at [1477, 24] on button "Edit Purchase" at bounding box center [1486, 24] width 98 height 26
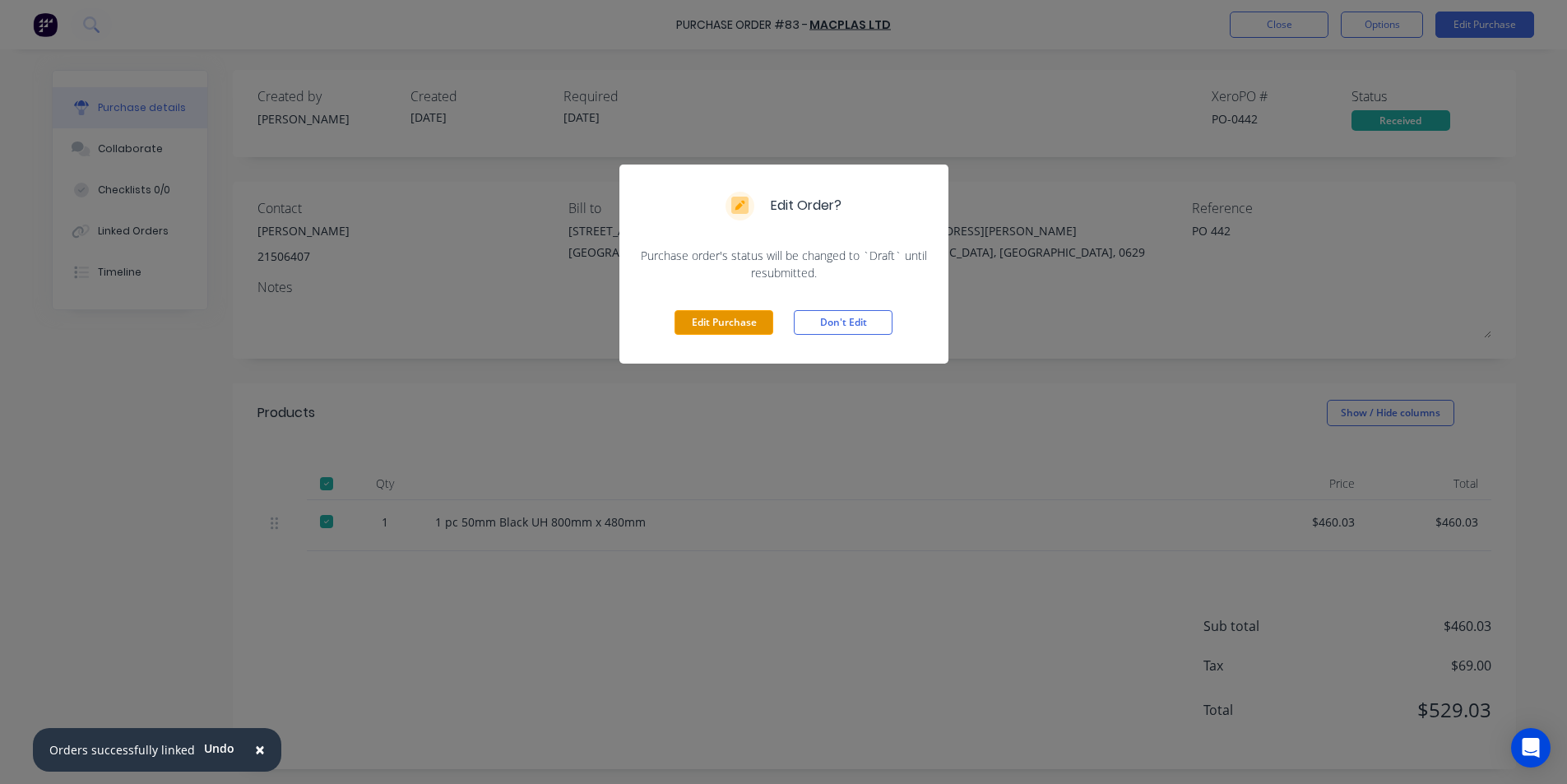
click at [744, 318] on button "Edit Purchase" at bounding box center [724, 322] width 99 height 24
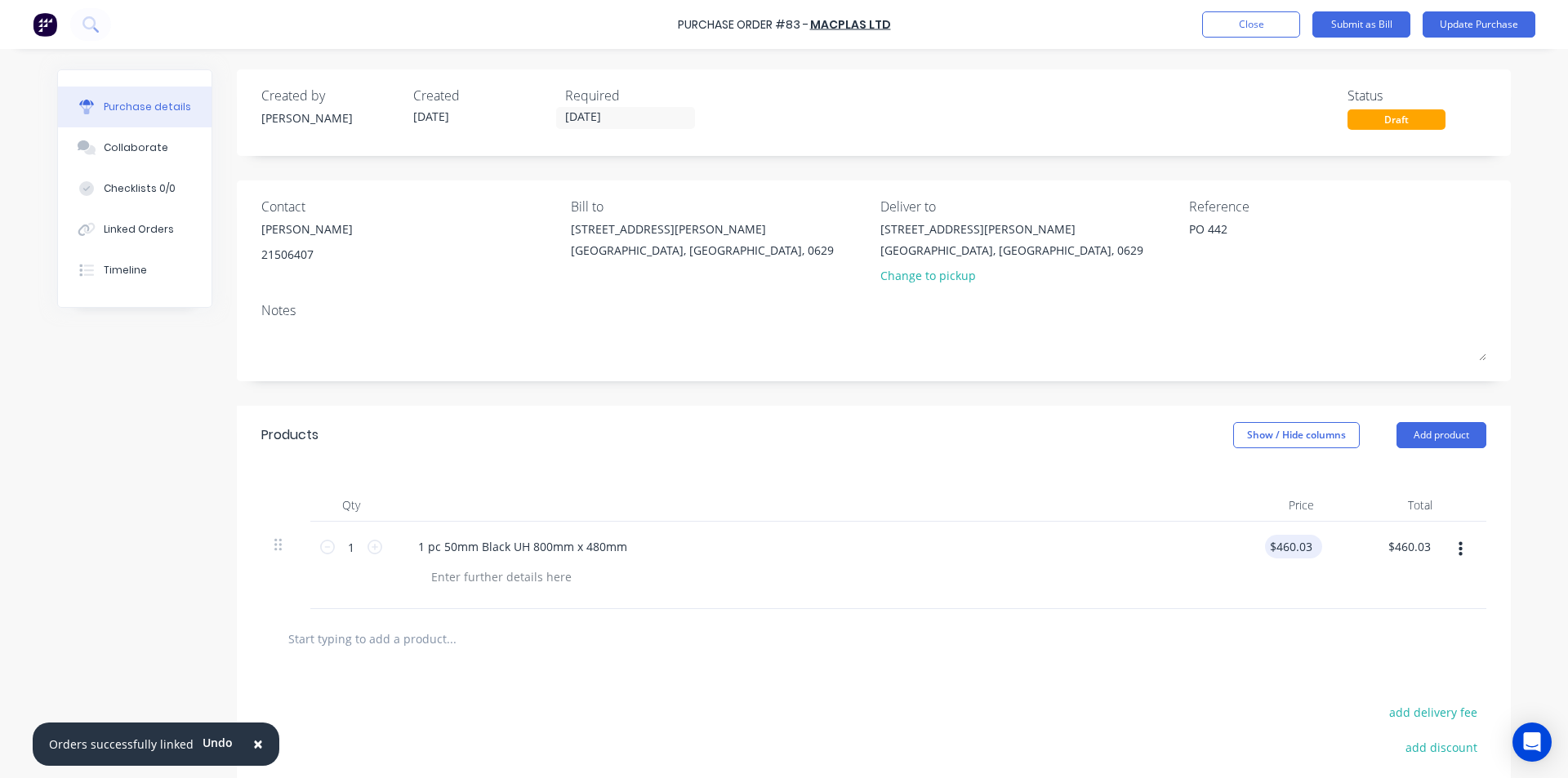
type textarea "x"
click at [1308, 546] on input "460.03" at bounding box center [1292, 546] width 44 height 23
type input "4"
type input "439.63"
type textarea "x"
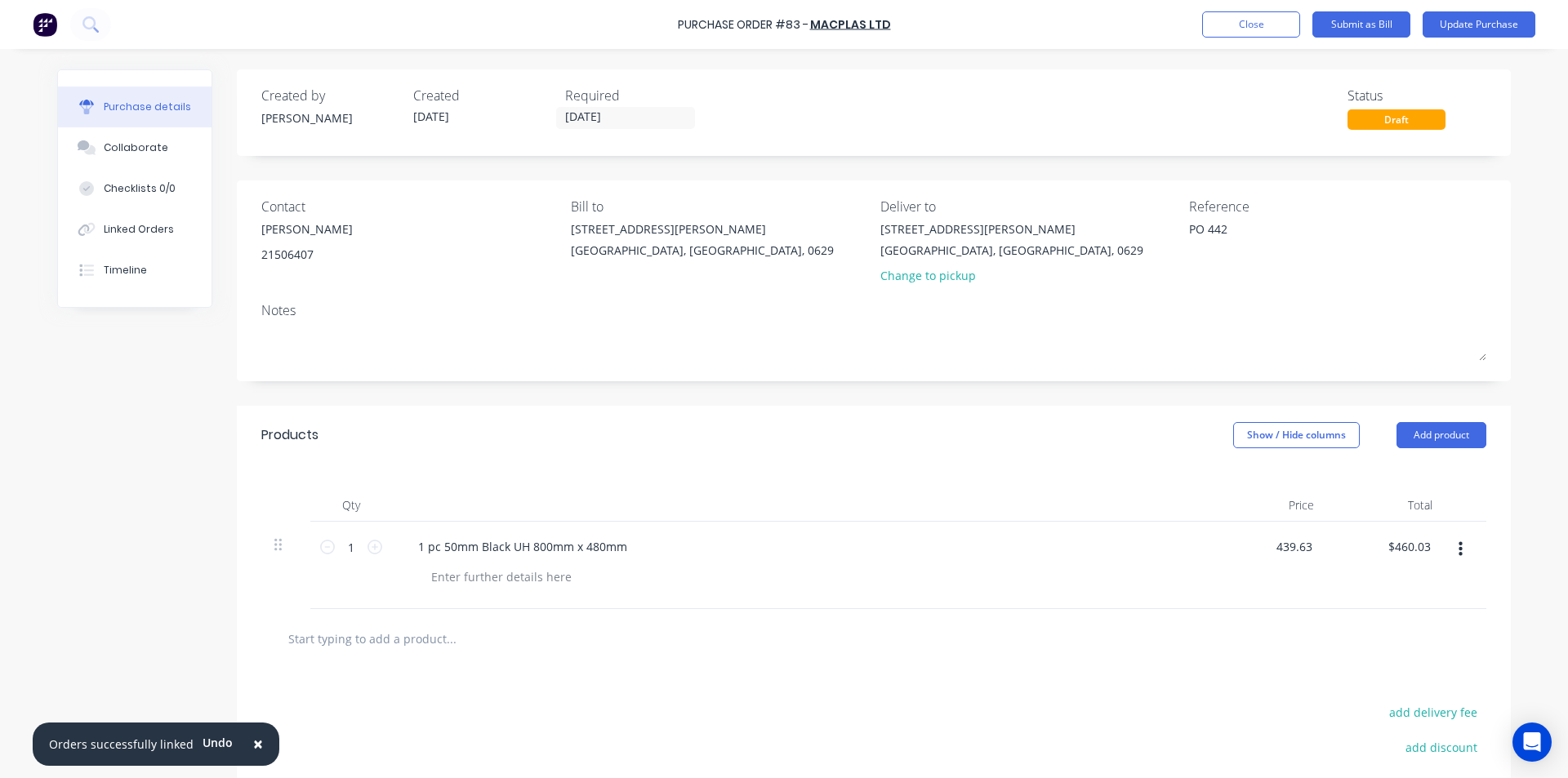
type input "$439.63"
type input "439.63"
type textarea "x"
type input "$439.63"
click at [1472, 24] on button "Update Purchase" at bounding box center [1478, 24] width 113 height 26
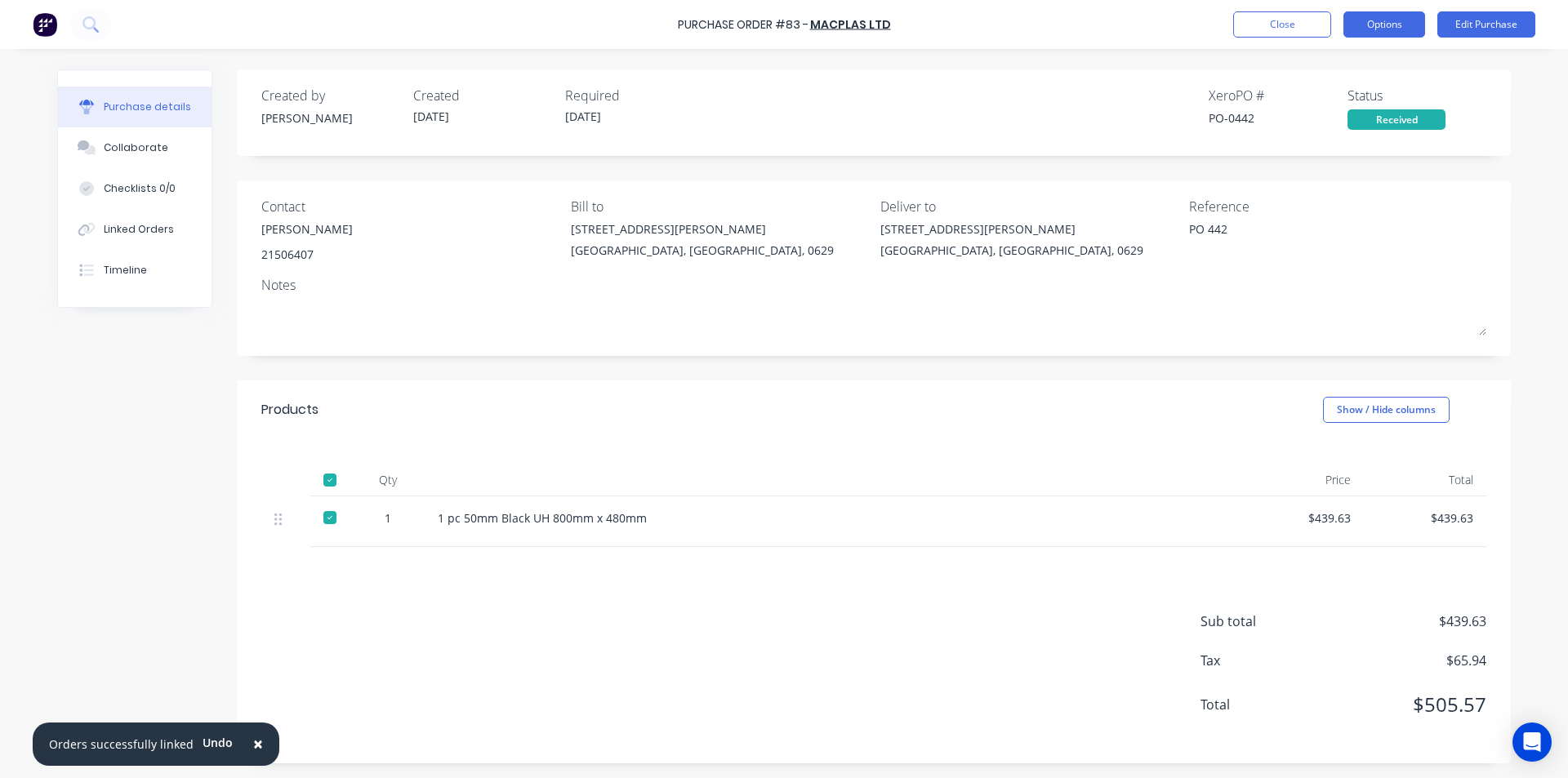
click at [1391, 22] on button "Options" at bounding box center [1384, 24] width 82 height 26
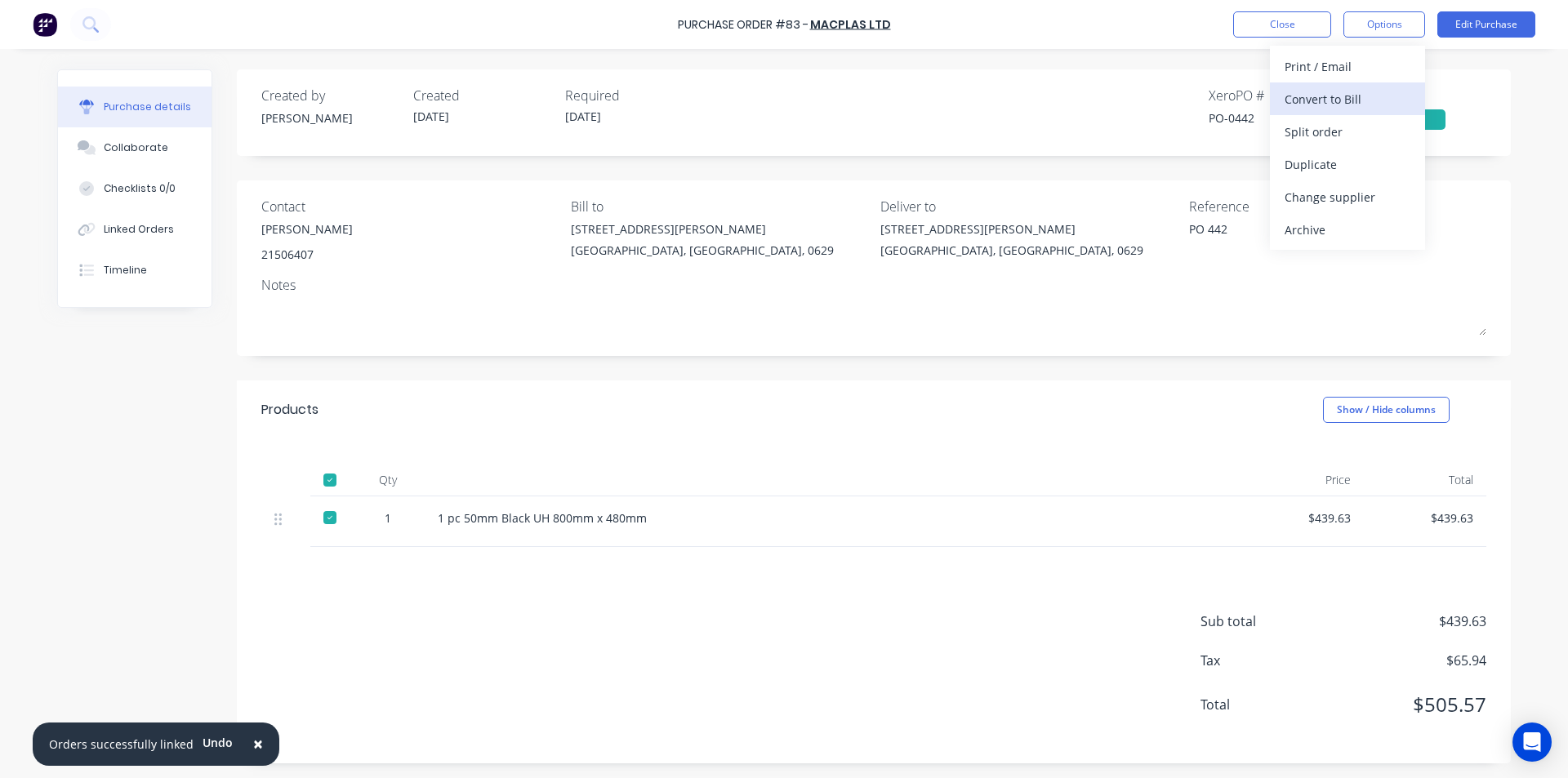
click at [1331, 101] on div "Convert to Bill" at bounding box center [1348, 98] width 126 height 23
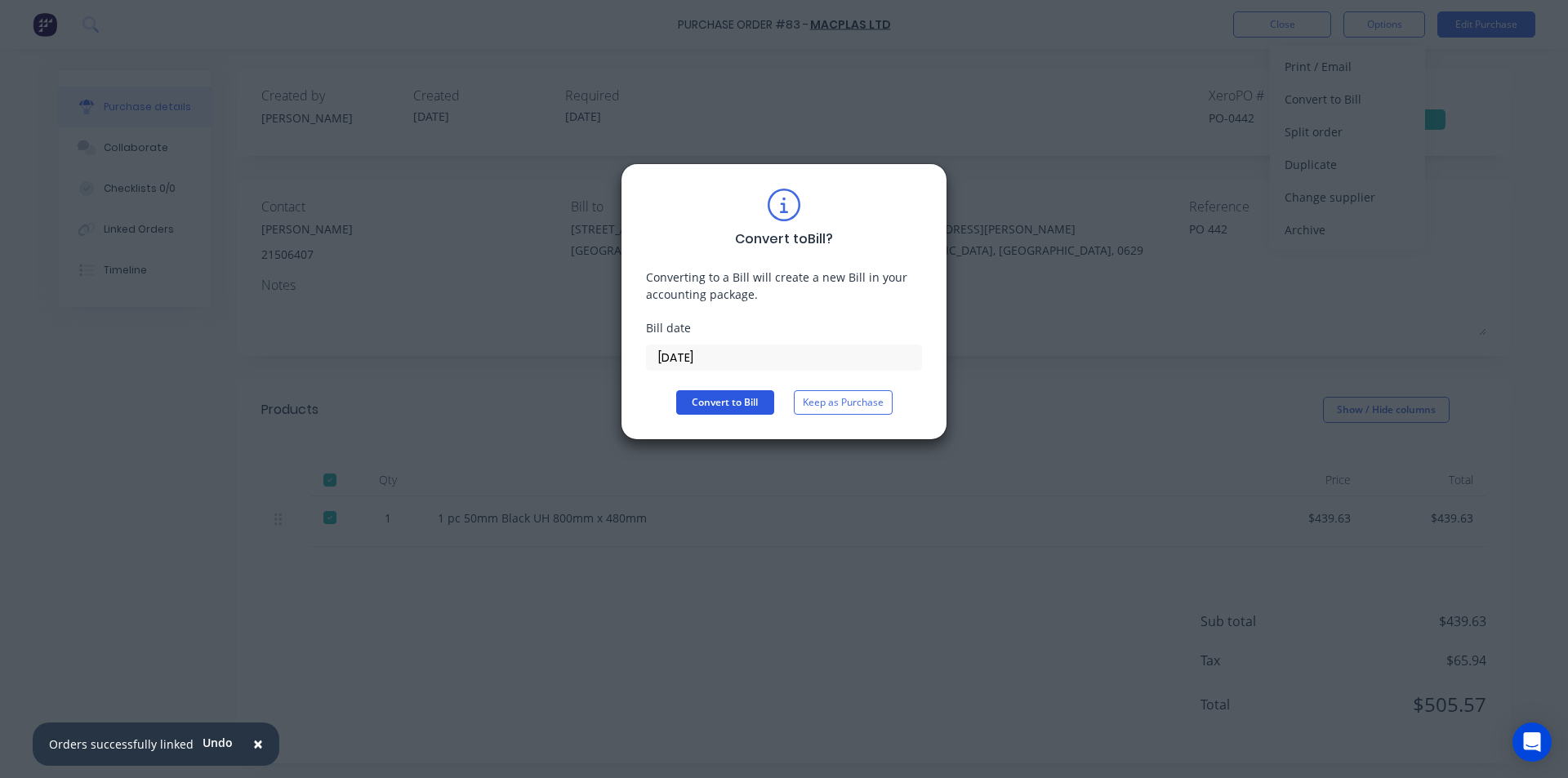
click at [732, 402] on button "Convert to Bill" at bounding box center [725, 402] width 98 height 24
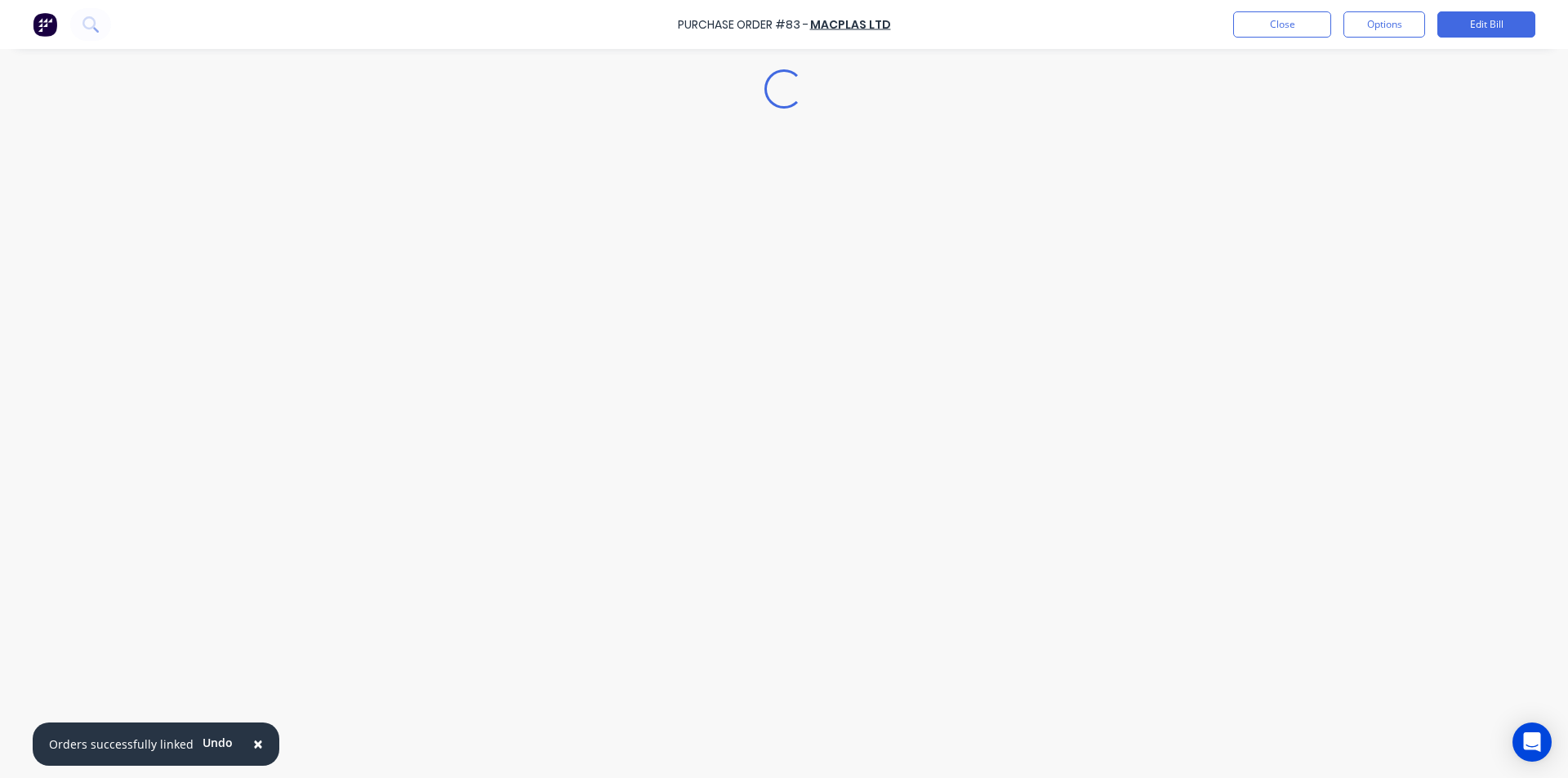
type textarea "x"
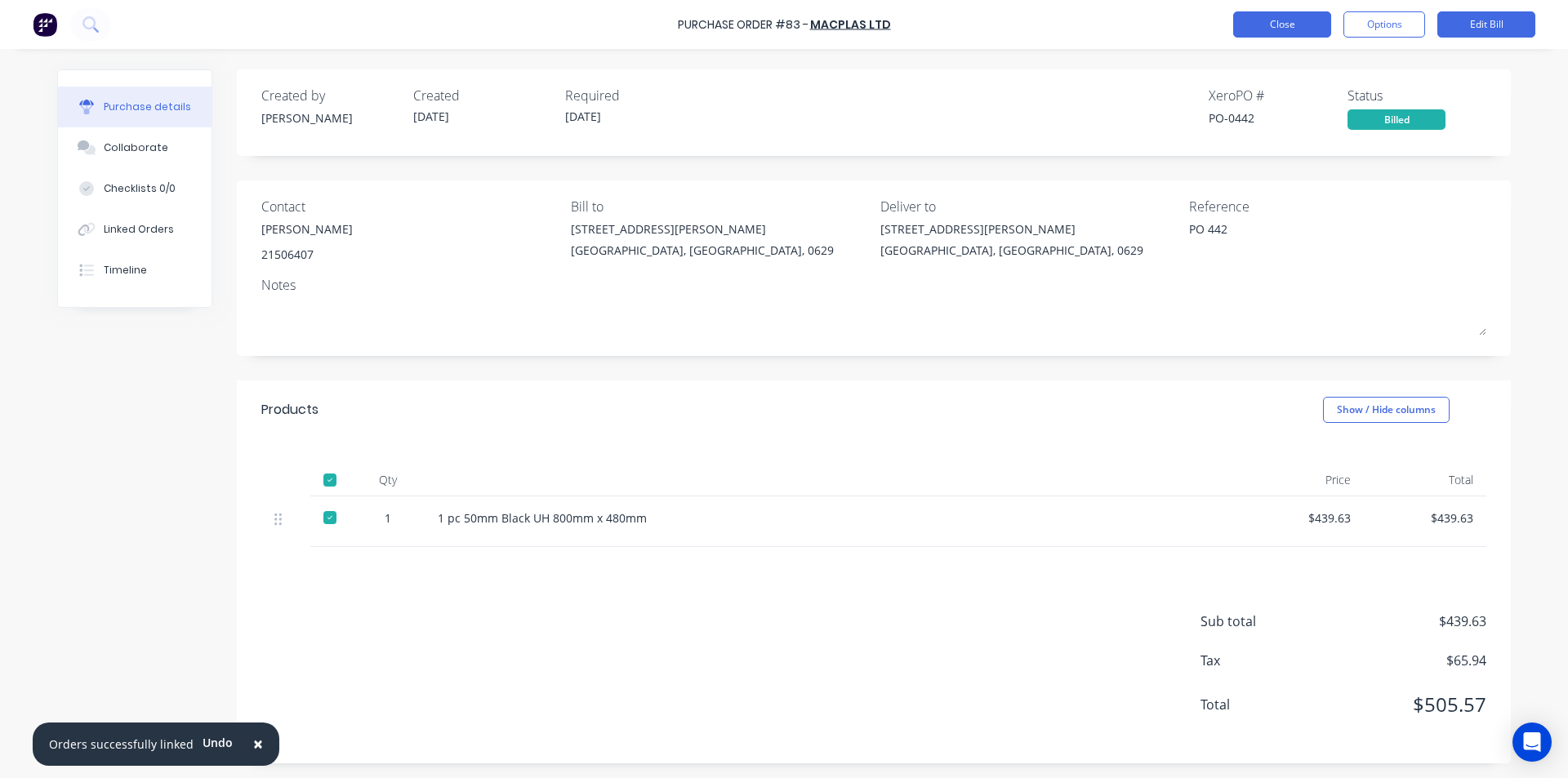
click at [1288, 25] on button "Close" at bounding box center [1282, 24] width 98 height 26
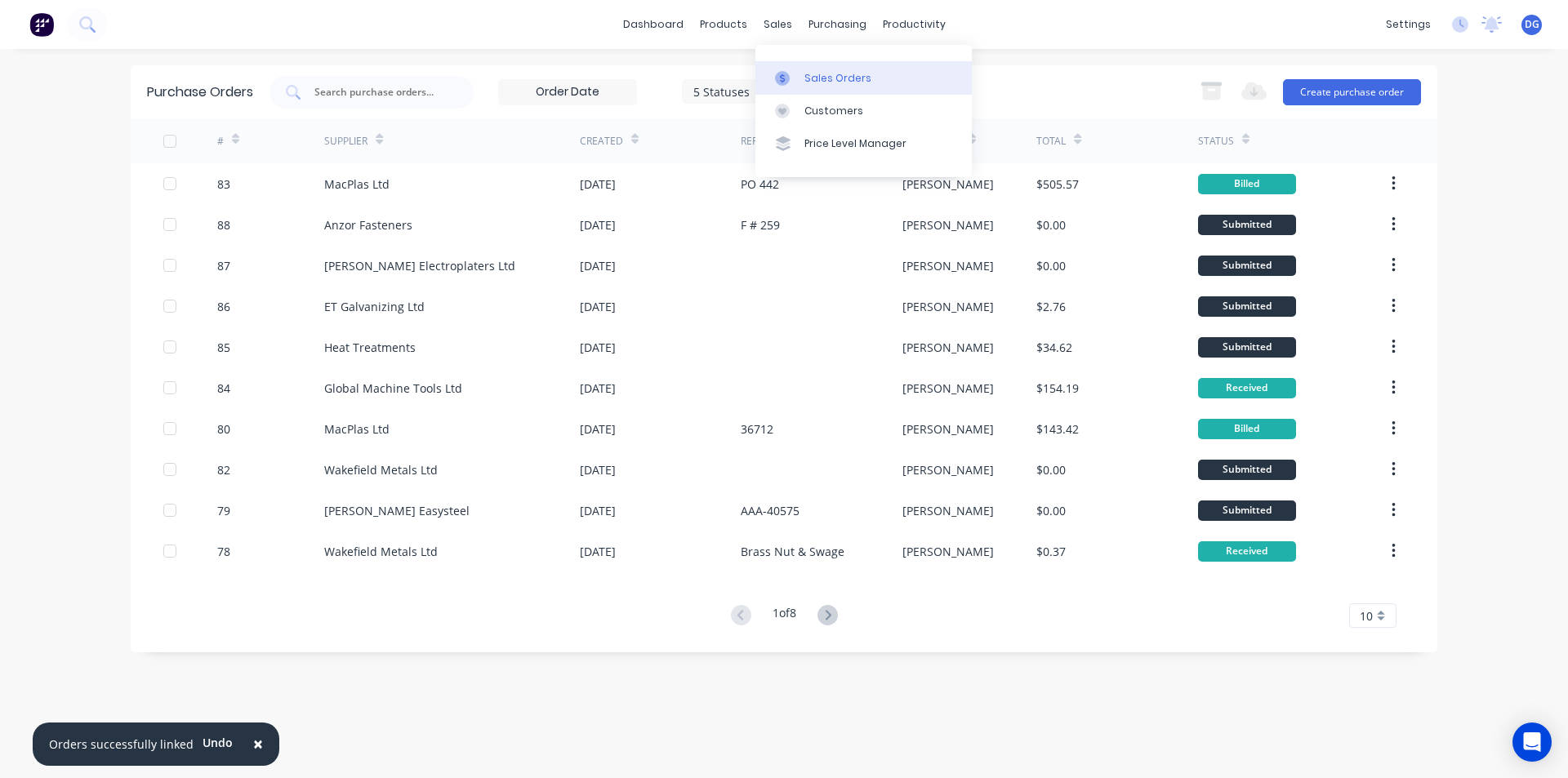
click at [822, 75] on div "Sales Orders" at bounding box center [838, 77] width 67 height 15
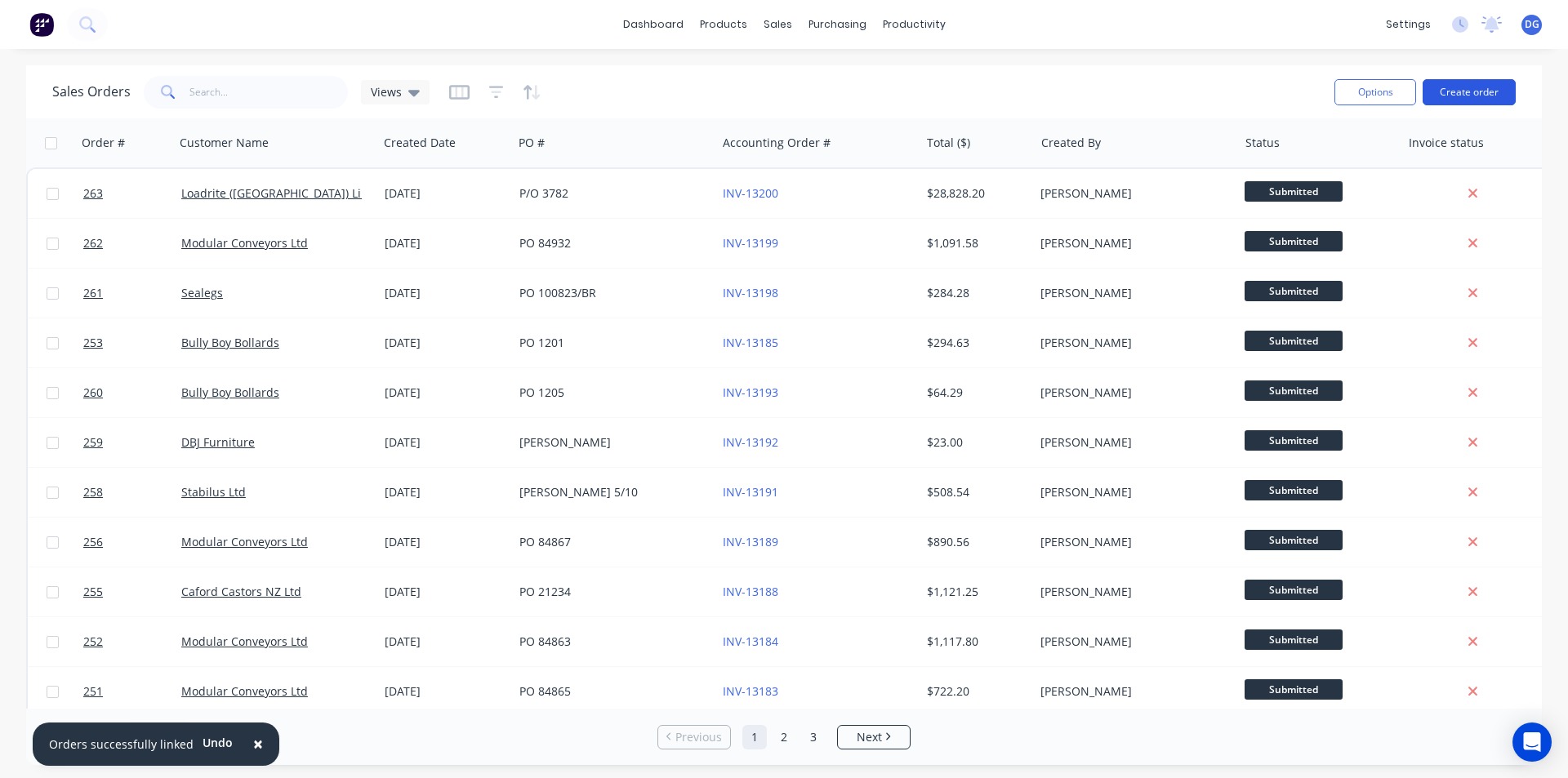
click at [1478, 92] on button "Create order" at bounding box center [1469, 92] width 93 height 26
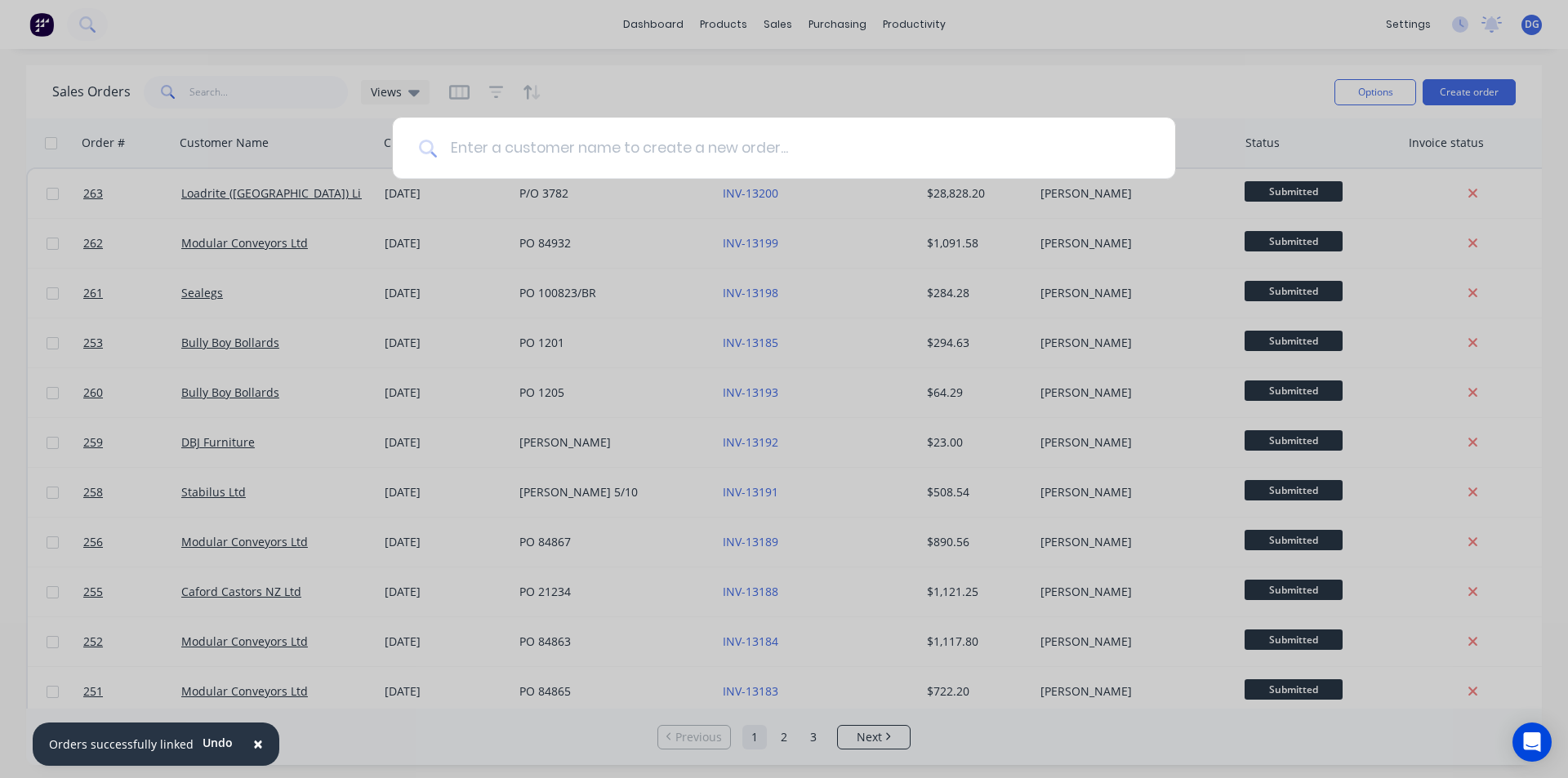
click at [581, 142] on input at bounding box center [792, 148] width 712 height 61
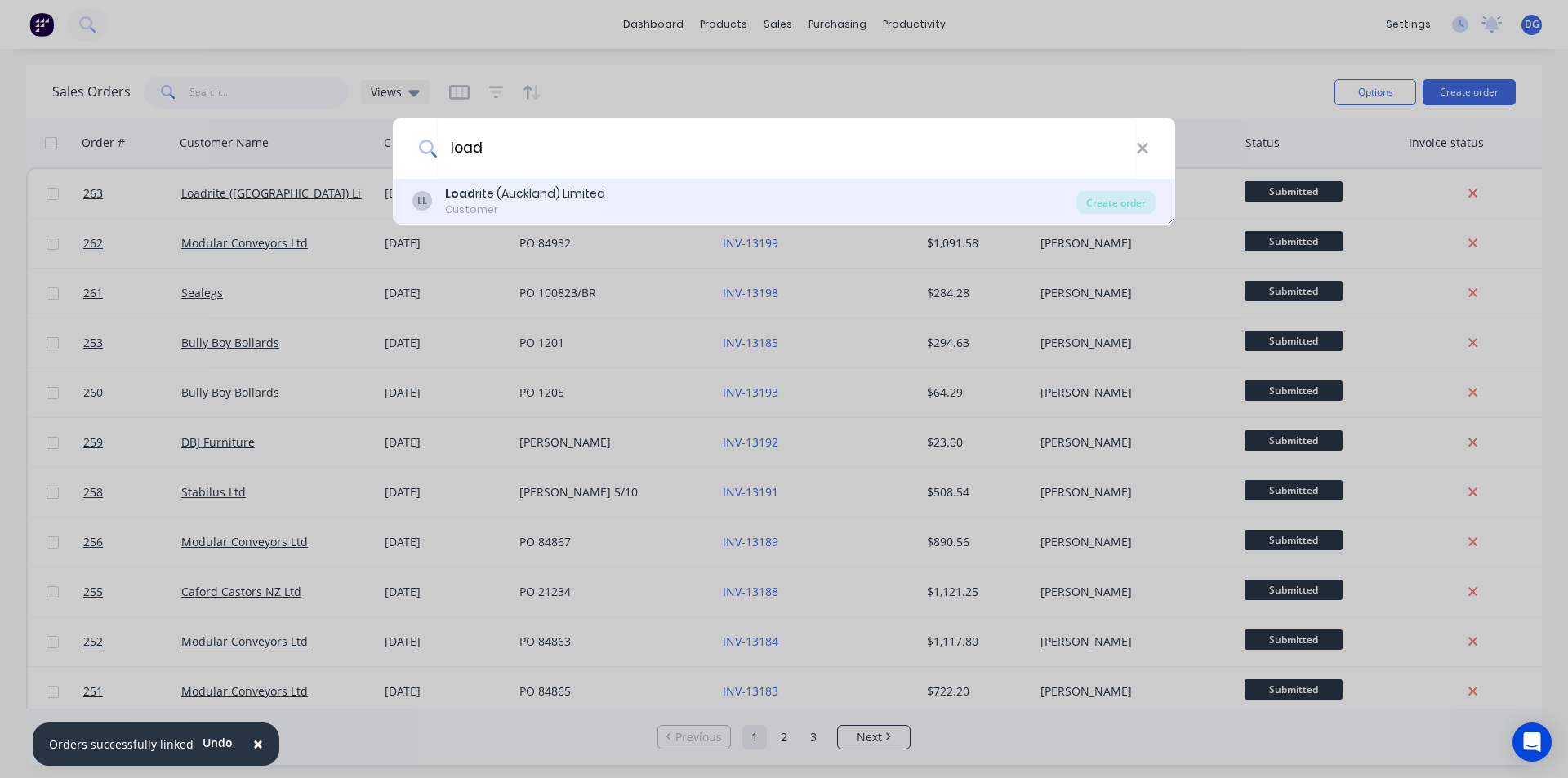
type input "load"
click at [533, 198] on div "Load rite (Auckland) Limited" at bounding box center [525, 194] width 160 height 17
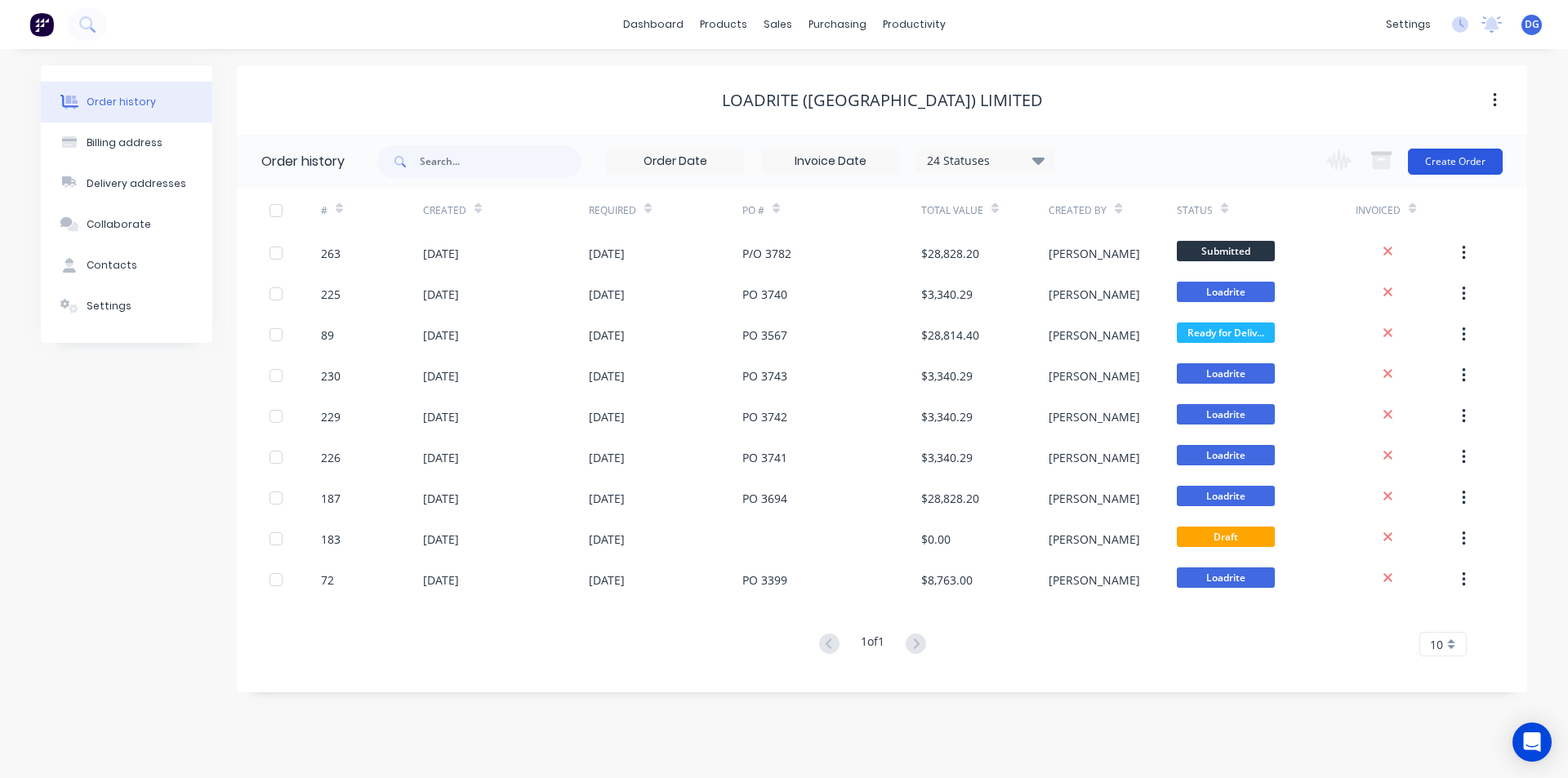
click at [1460, 164] on button "Create Order" at bounding box center [1455, 162] width 95 height 26
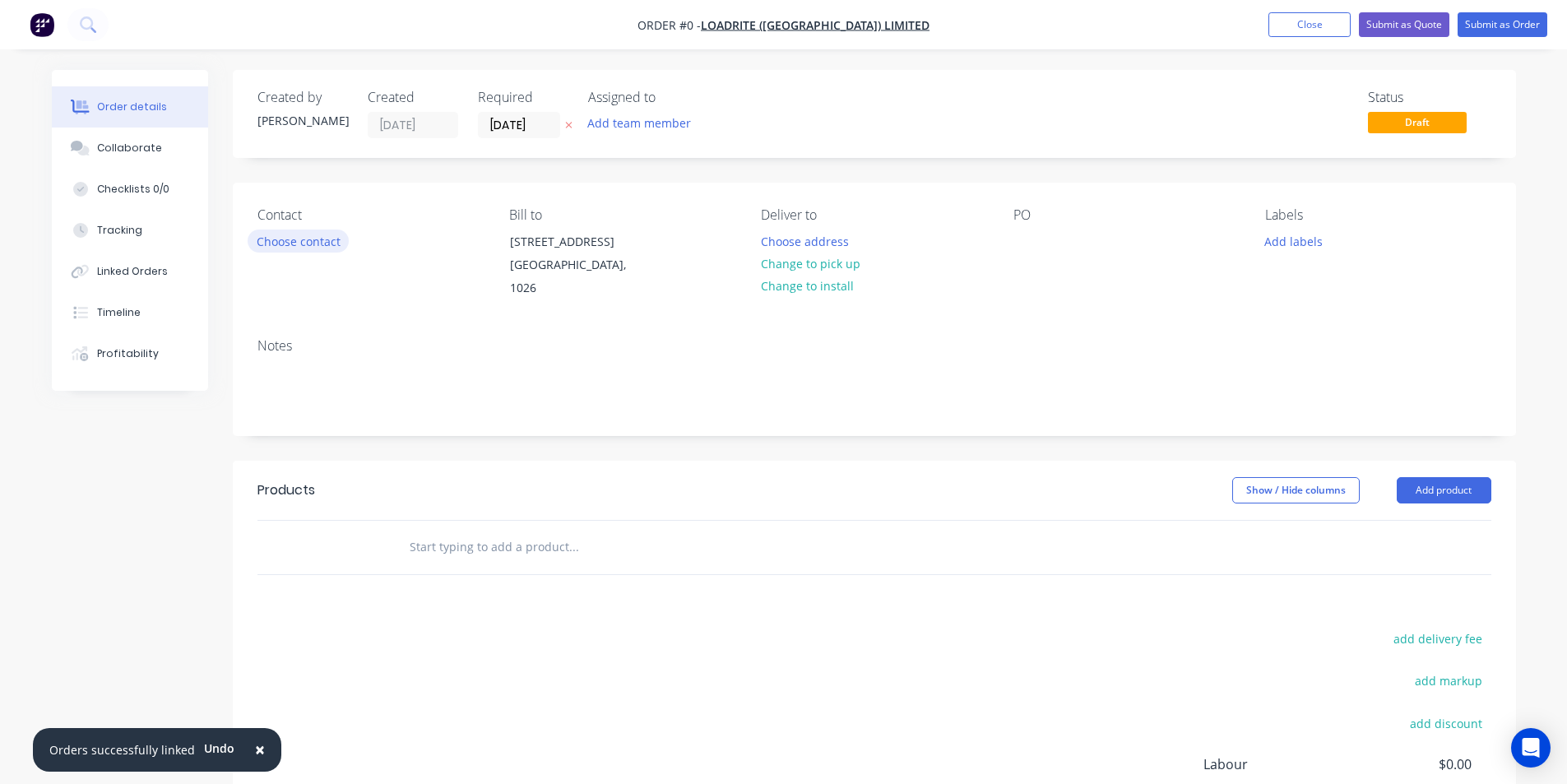
click at [312, 240] on button "Choose contact" at bounding box center [298, 241] width 102 height 23
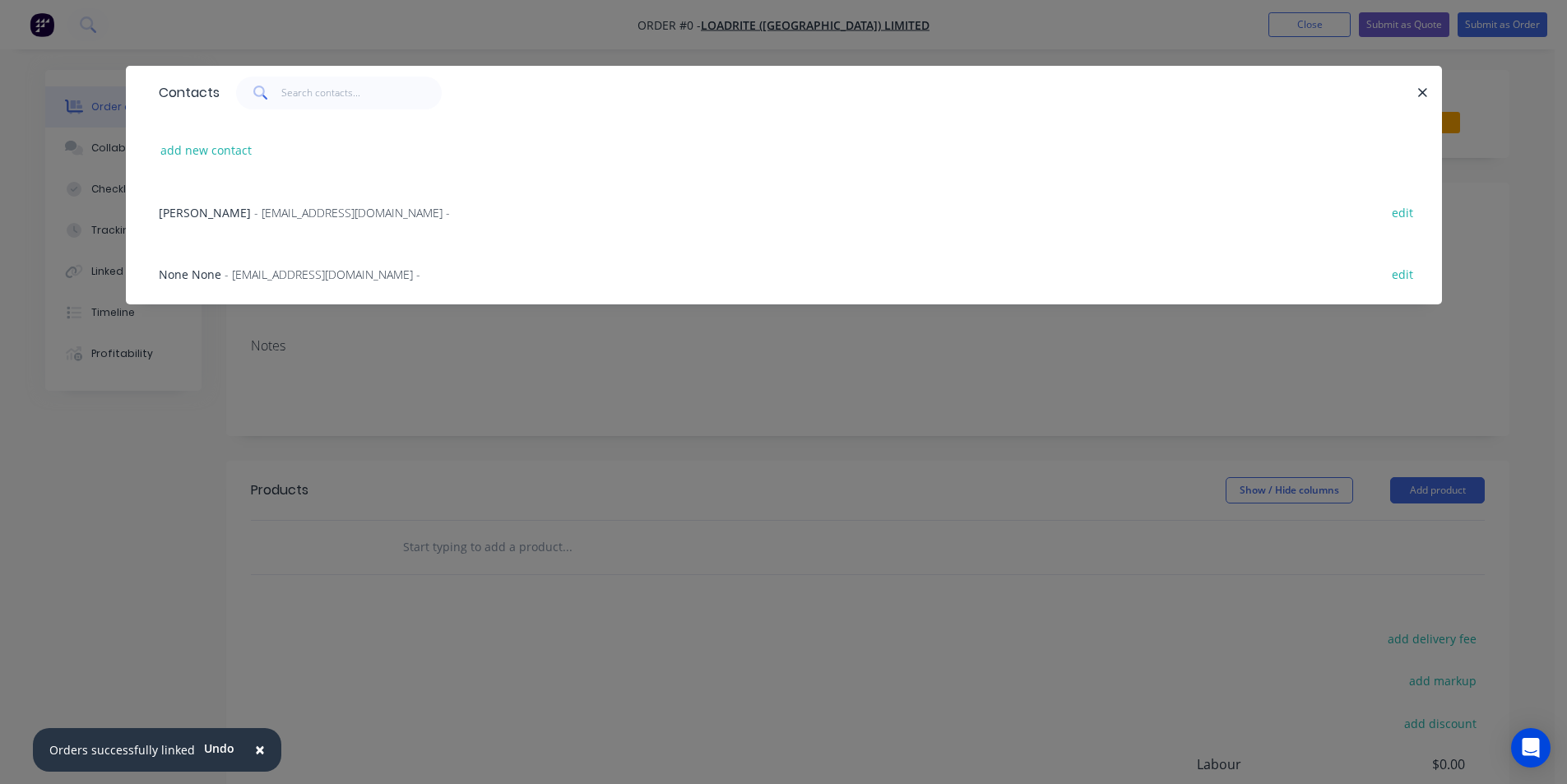
click at [251, 215] on span "[PERSON_NAME]" at bounding box center [205, 212] width 92 height 16
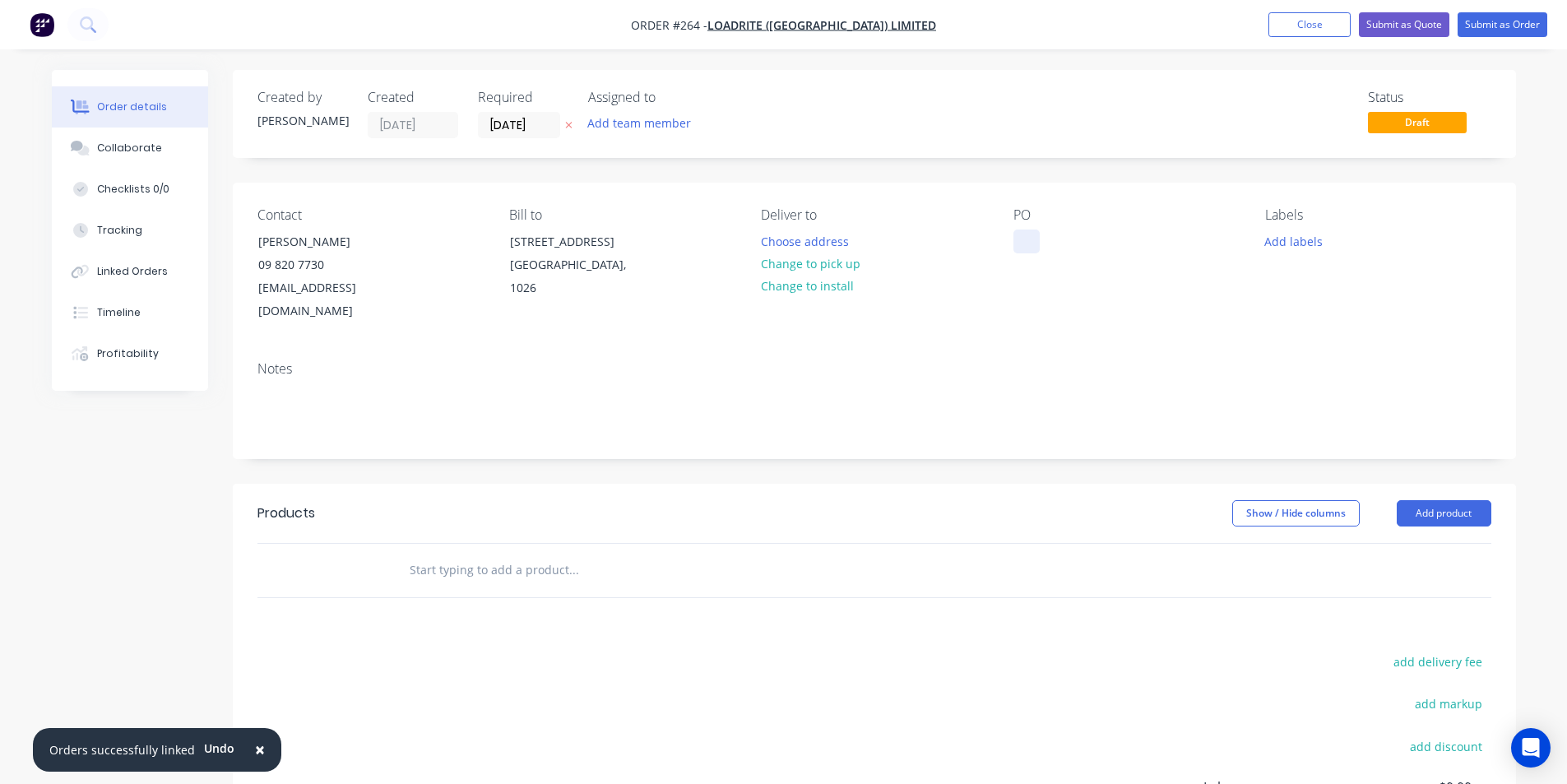
click at [1023, 237] on div at bounding box center [1026, 241] width 26 height 23
click at [542, 123] on input "[DATE]" at bounding box center [519, 125] width 81 height 24
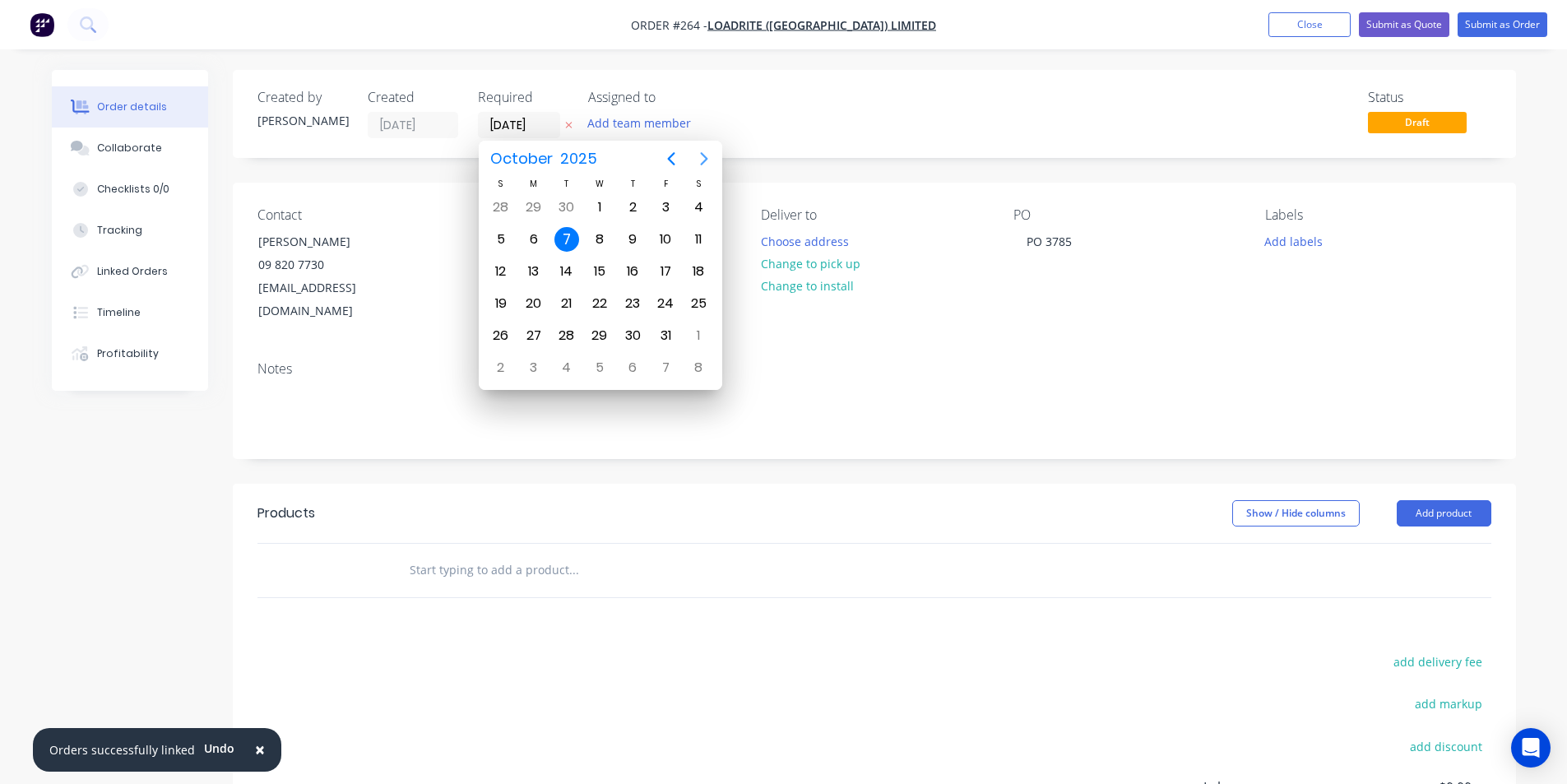
click at [705, 153] on icon "Next page" at bounding box center [704, 159] width 20 height 20
click at [535, 240] on div "3" at bounding box center [534, 239] width 24 height 24
type input "[DATE]"
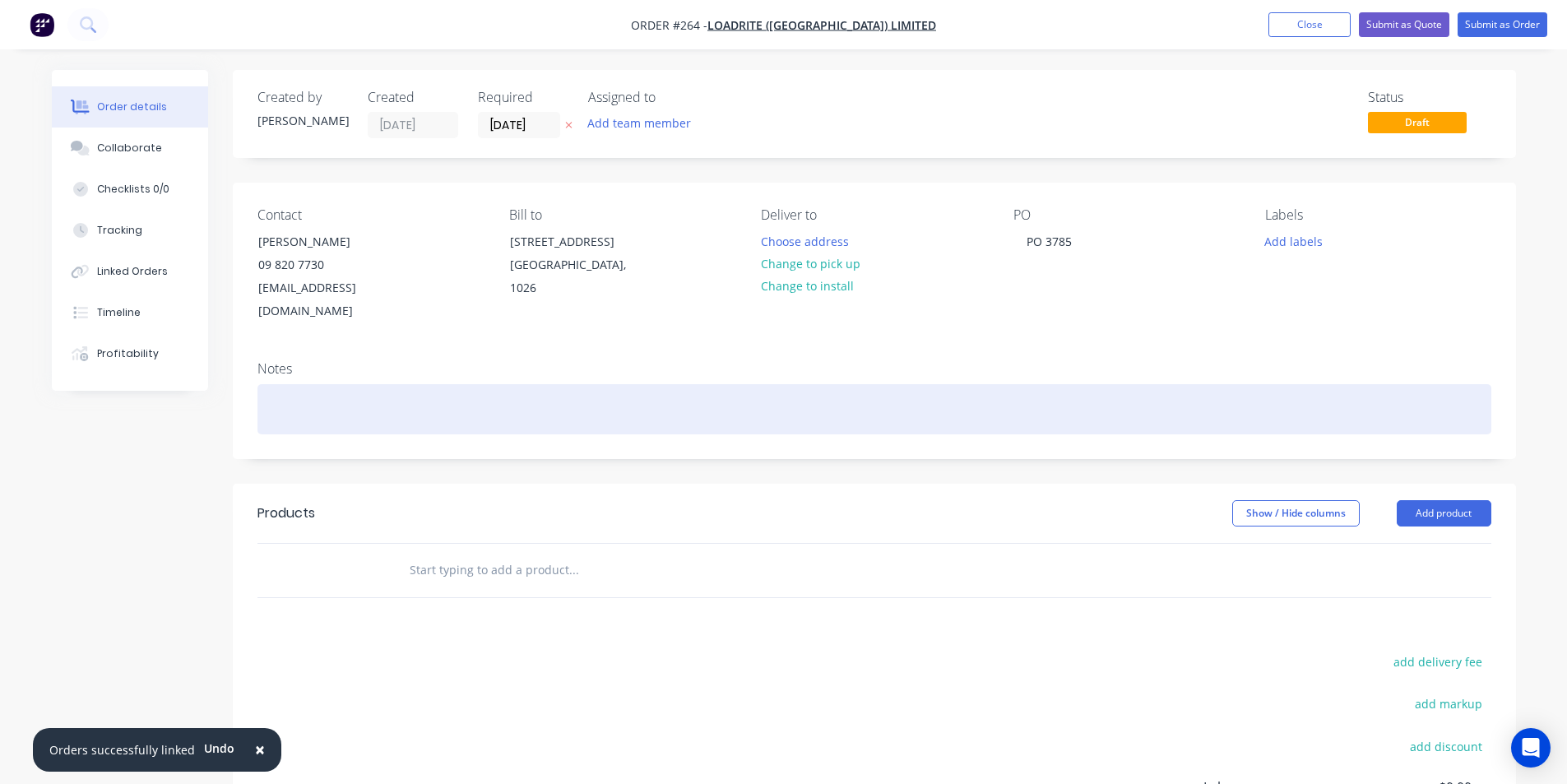
click at [298, 384] on div at bounding box center [875, 409] width 1234 height 50
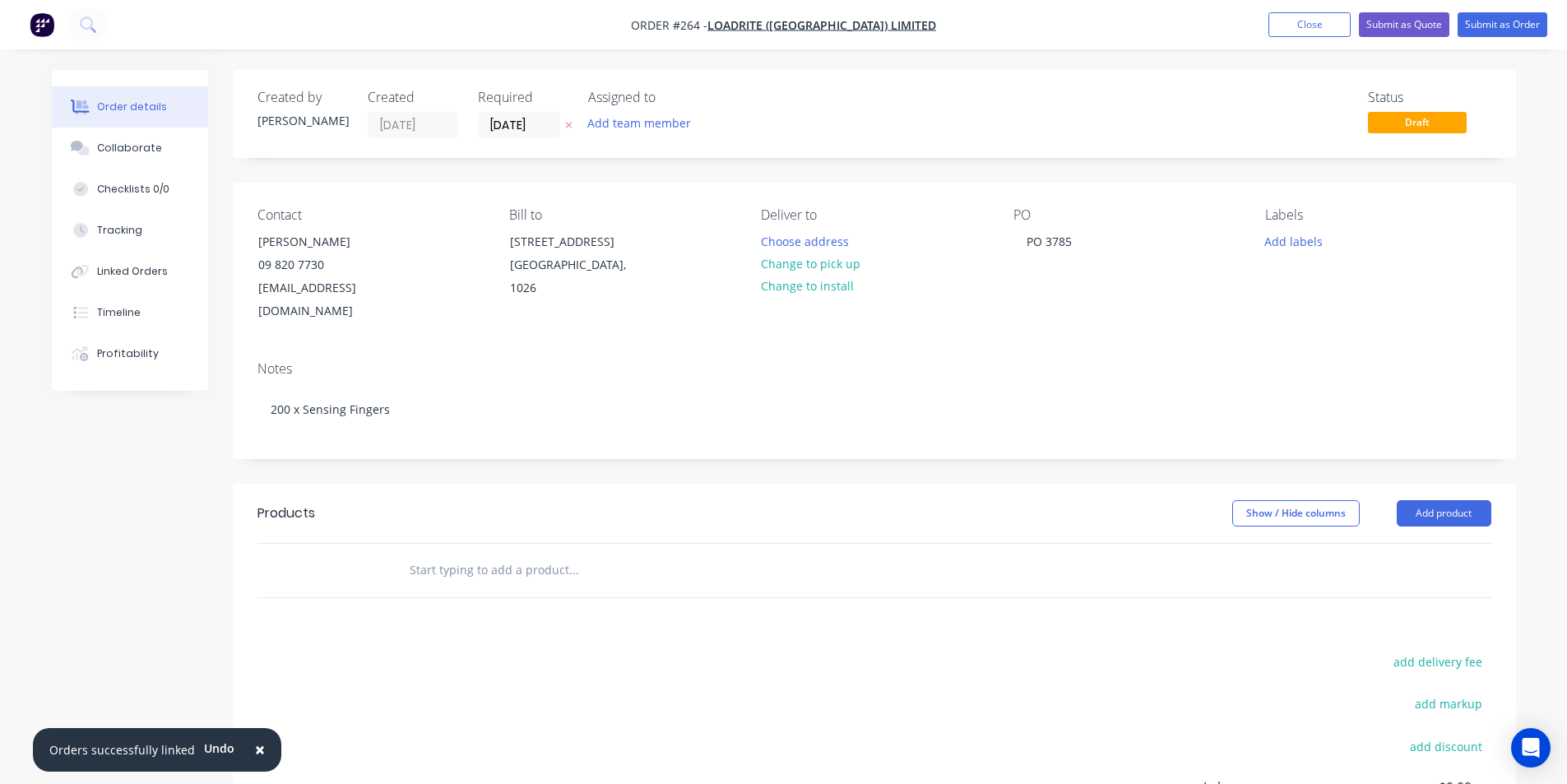
click at [422, 553] on input "text" at bounding box center [573, 570] width 329 height 33
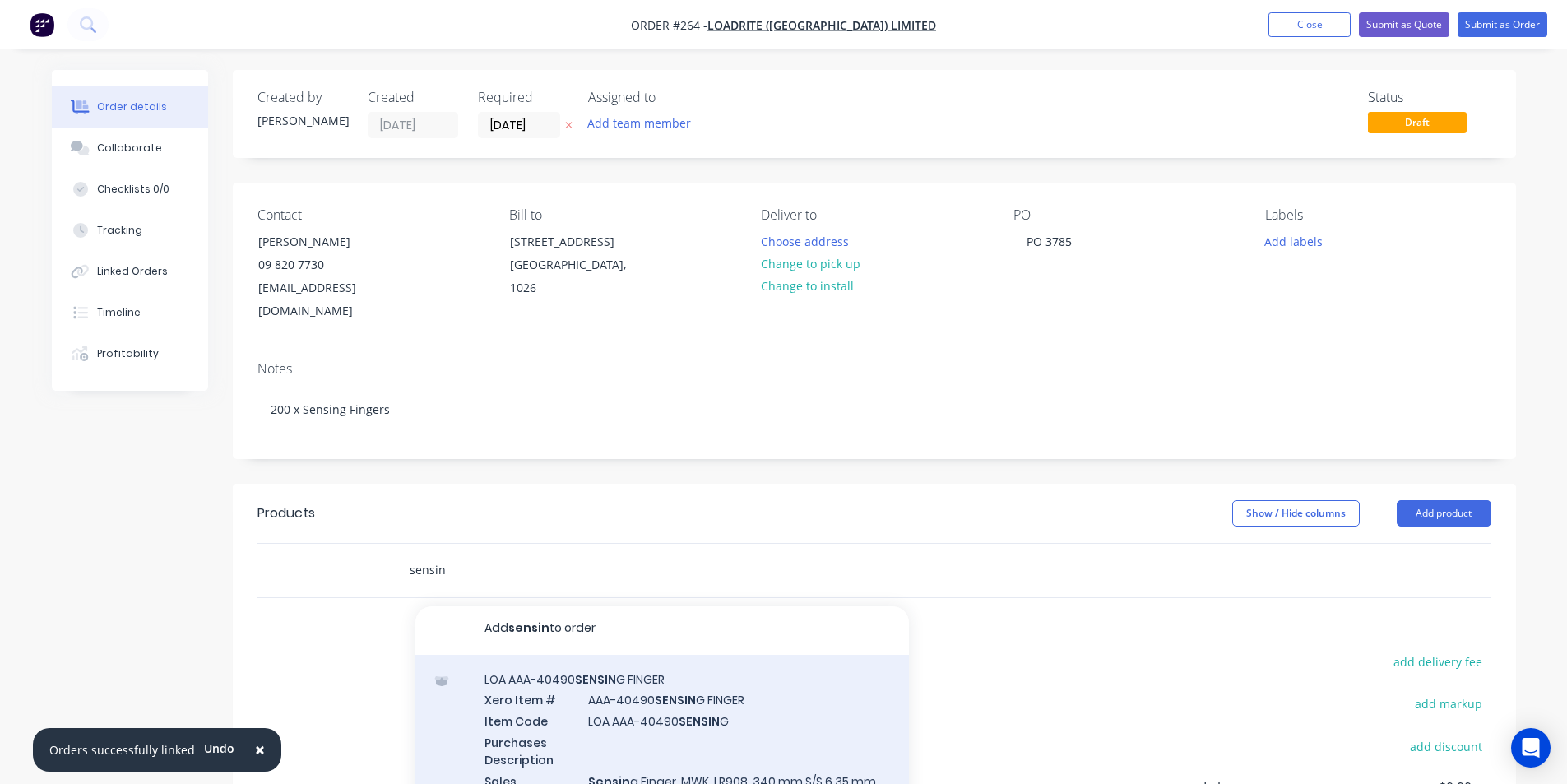
scroll to position [5, 0]
type input "sensin"
click at [657, 676] on div "LOA AAA-40490 SENSIN G FINGER Xero Item # AAA-40490 SENSIN G FINGER Item Code L…" at bounding box center [662, 748] width 494 height 188
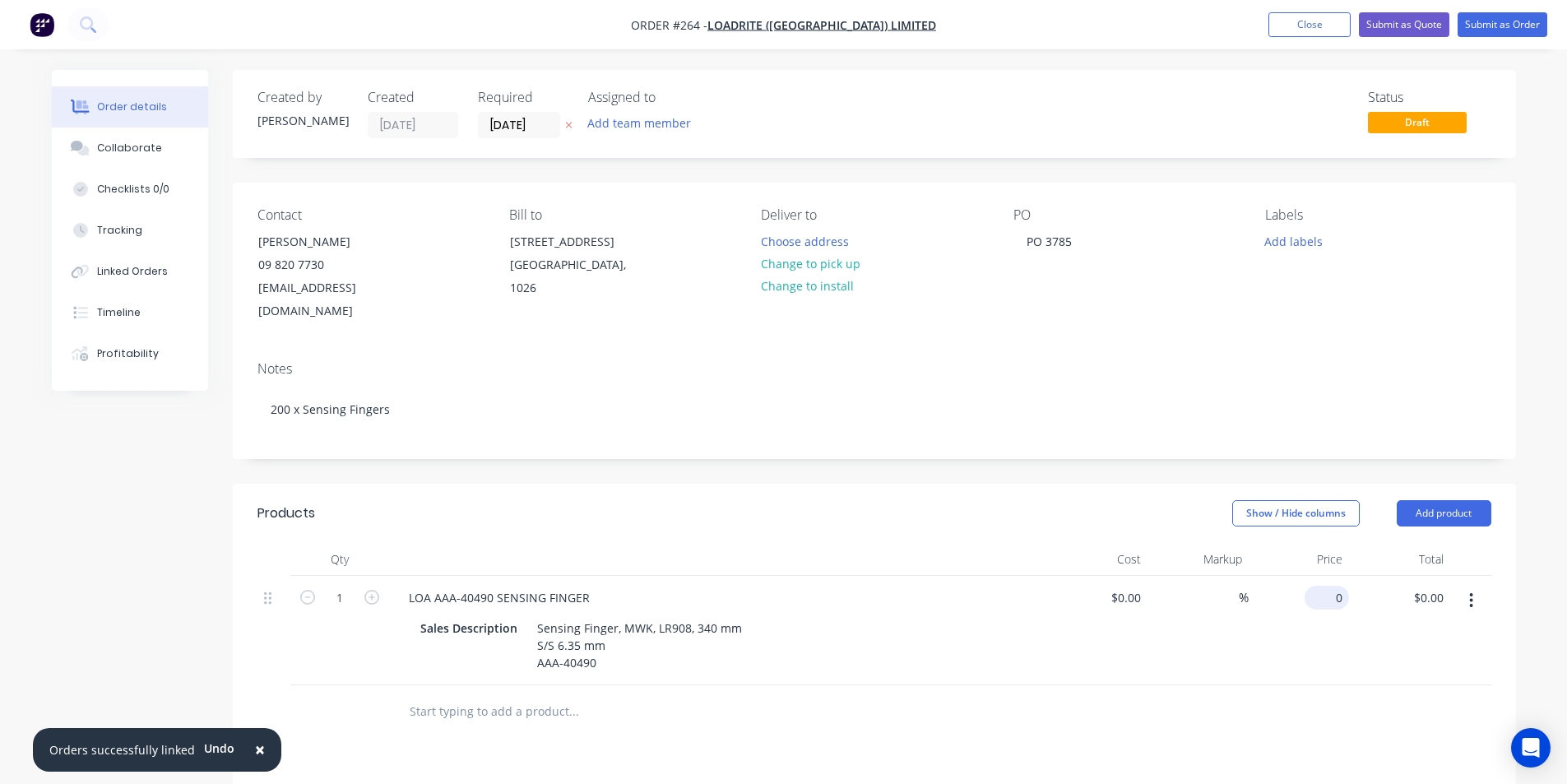
click at [1312, 576] on div "0 $0.00" at bounding box center [1299, 630] width 102 height 109
type input "$3.52"
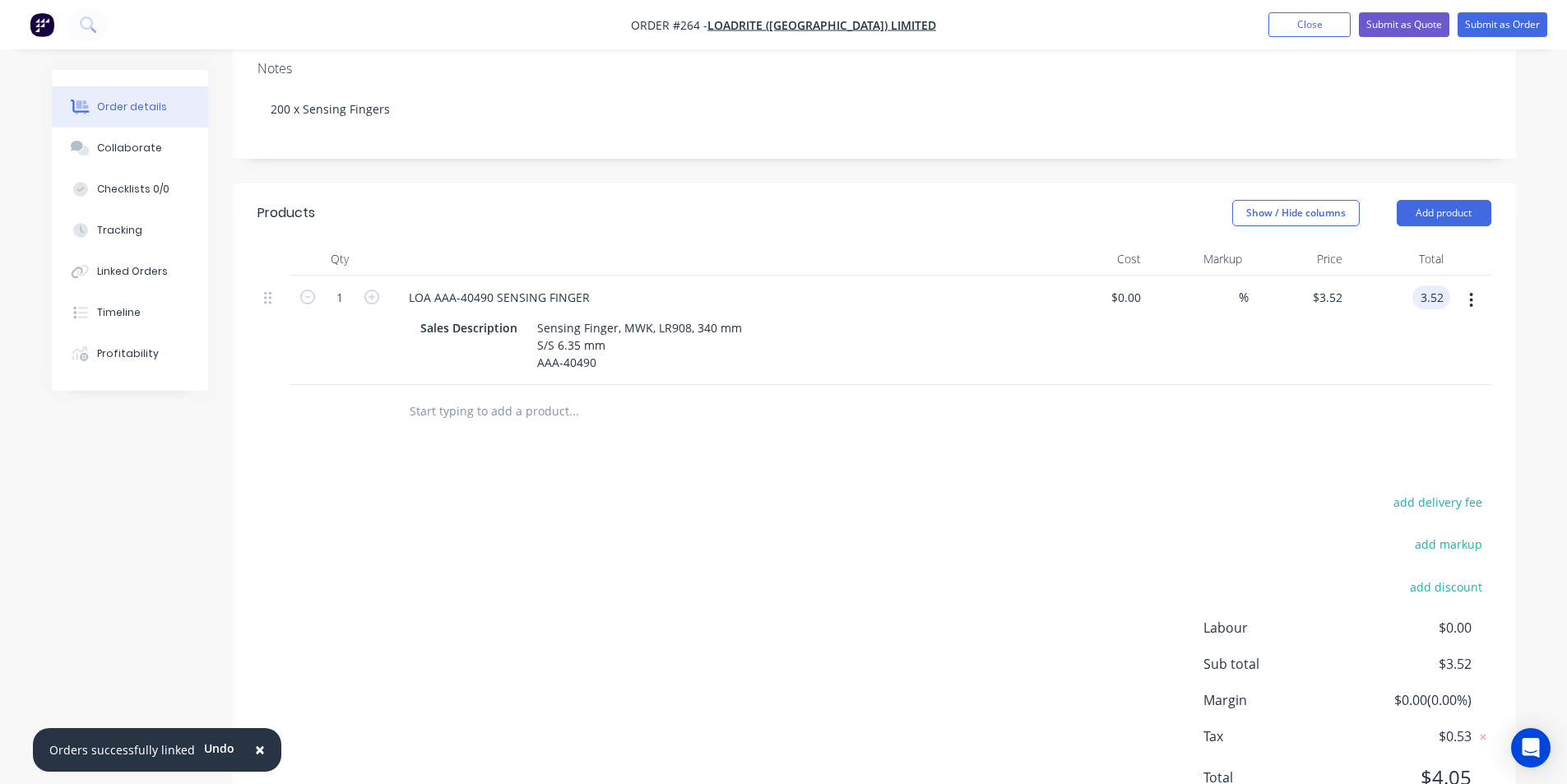
scroll to position [329, 0]
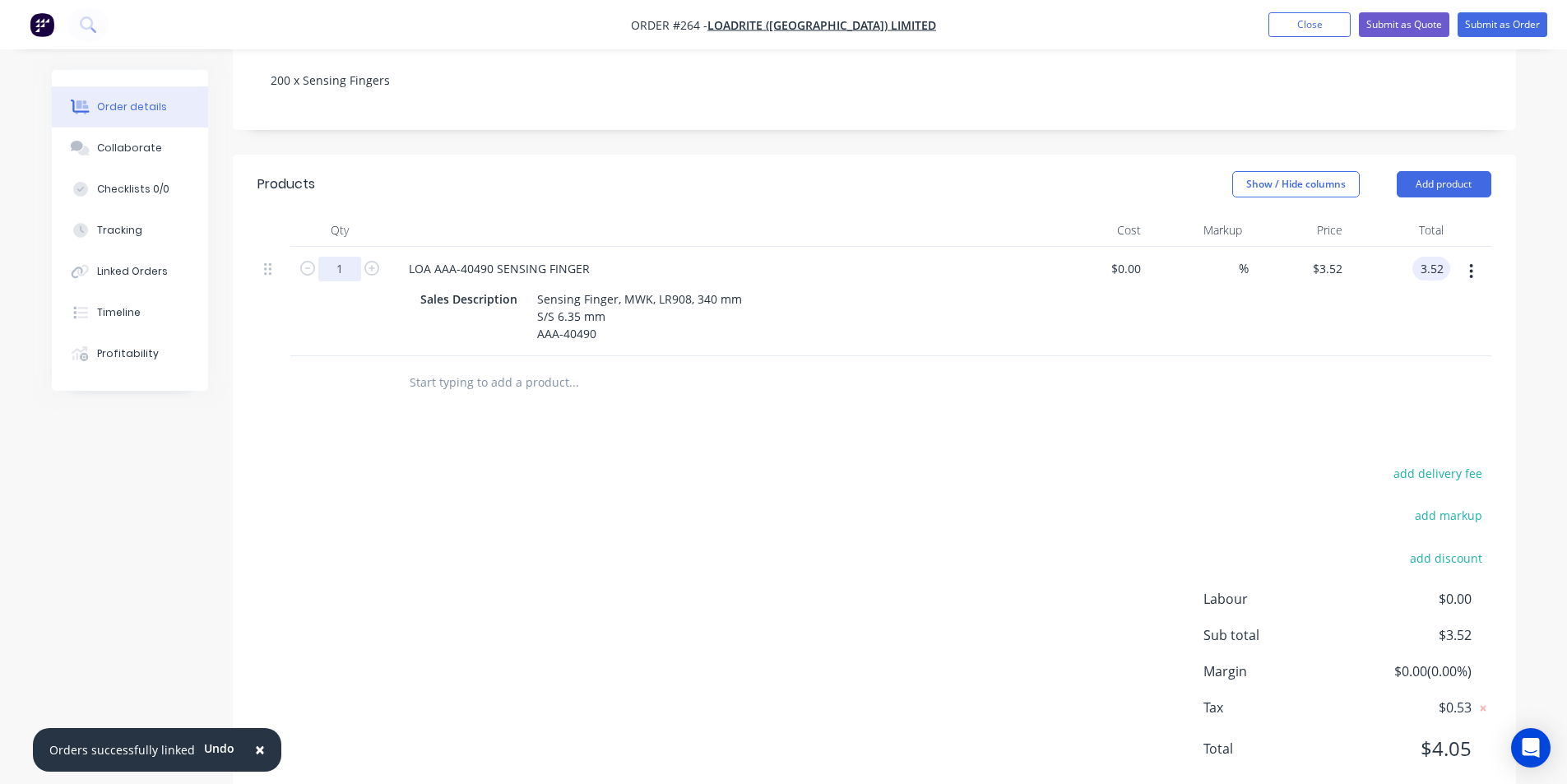
type input "$3.52"
click at [353, 257] on input "1" at bounding box center [339, 269] width 43 height 24
type input "200"
type input "$704.00"
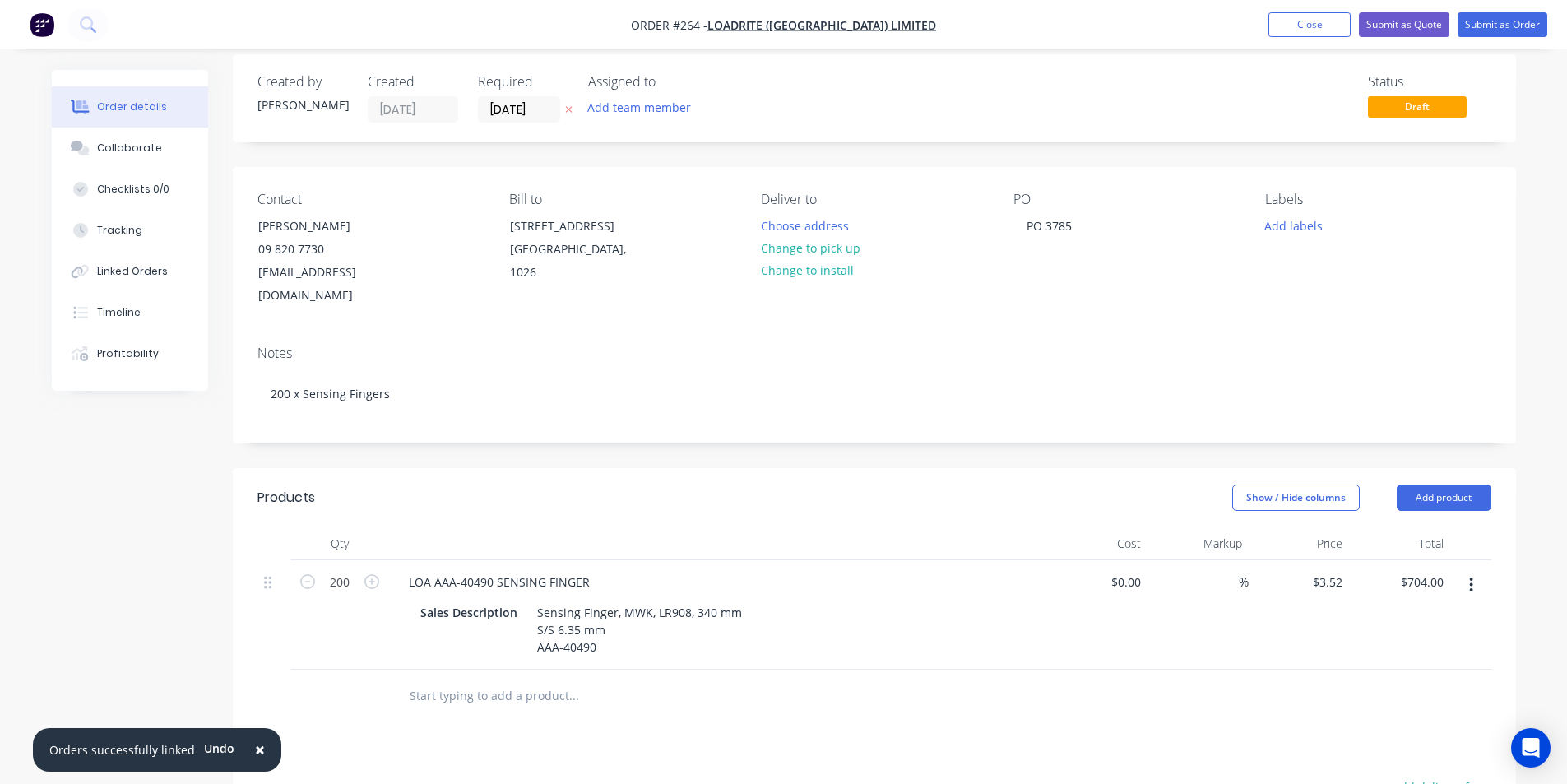
scroll to position [0, 0]
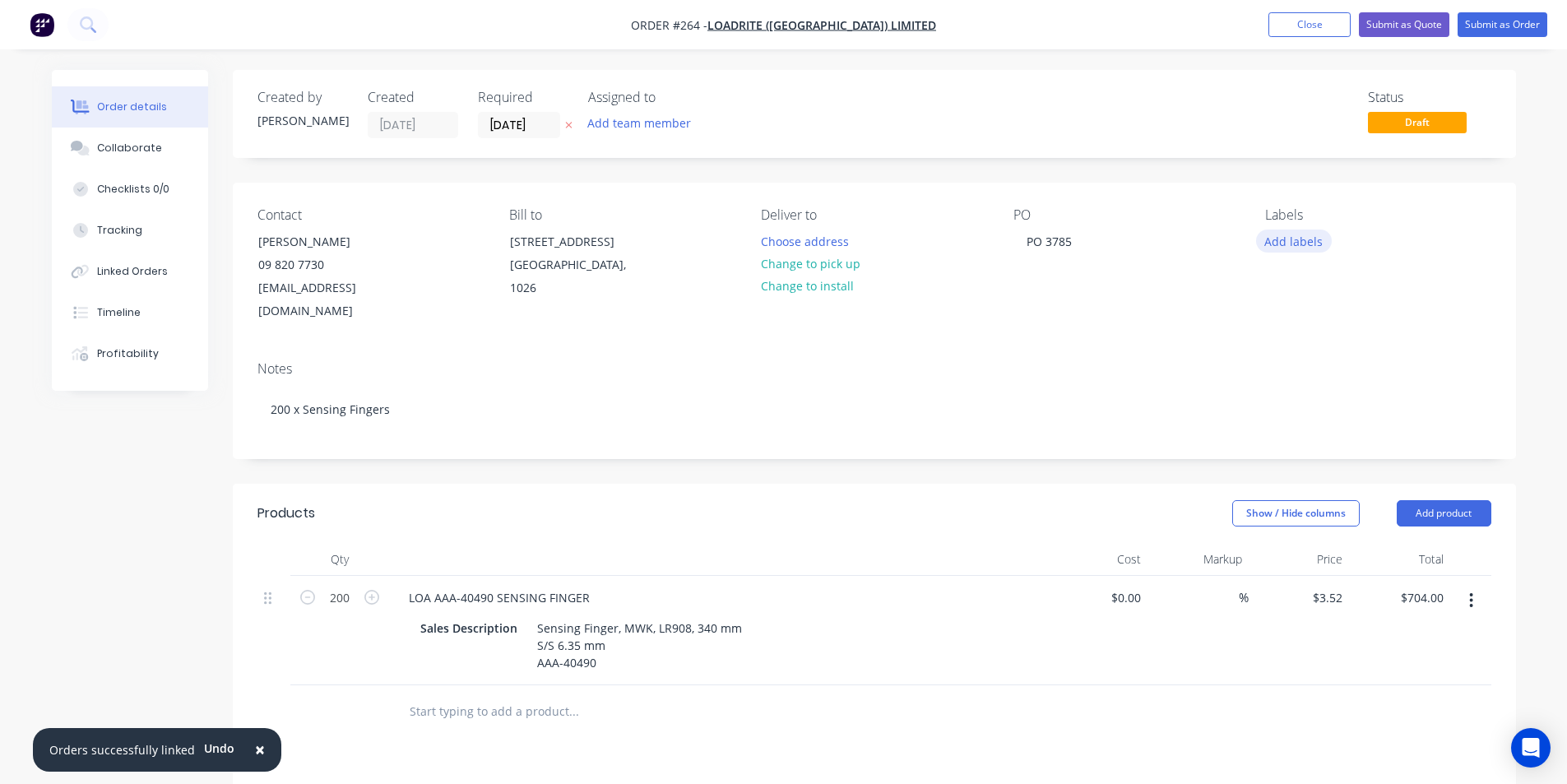
click at [1305, 242] on button "Add labels" at bounding box center [1294, 241] width 75 height 23
click at [1129, 310] on div "Contact [PERSON_NAME] 09 820 7730 [EMAIL_ADDRESS][DOMAIN_NAME] Bill to [STREET_…" at bounding box center [874, 265] width 1283 height 166
click at [1500, 22] on button "Submit as Order" at bounding box center [1502, 24] width 89 height 24
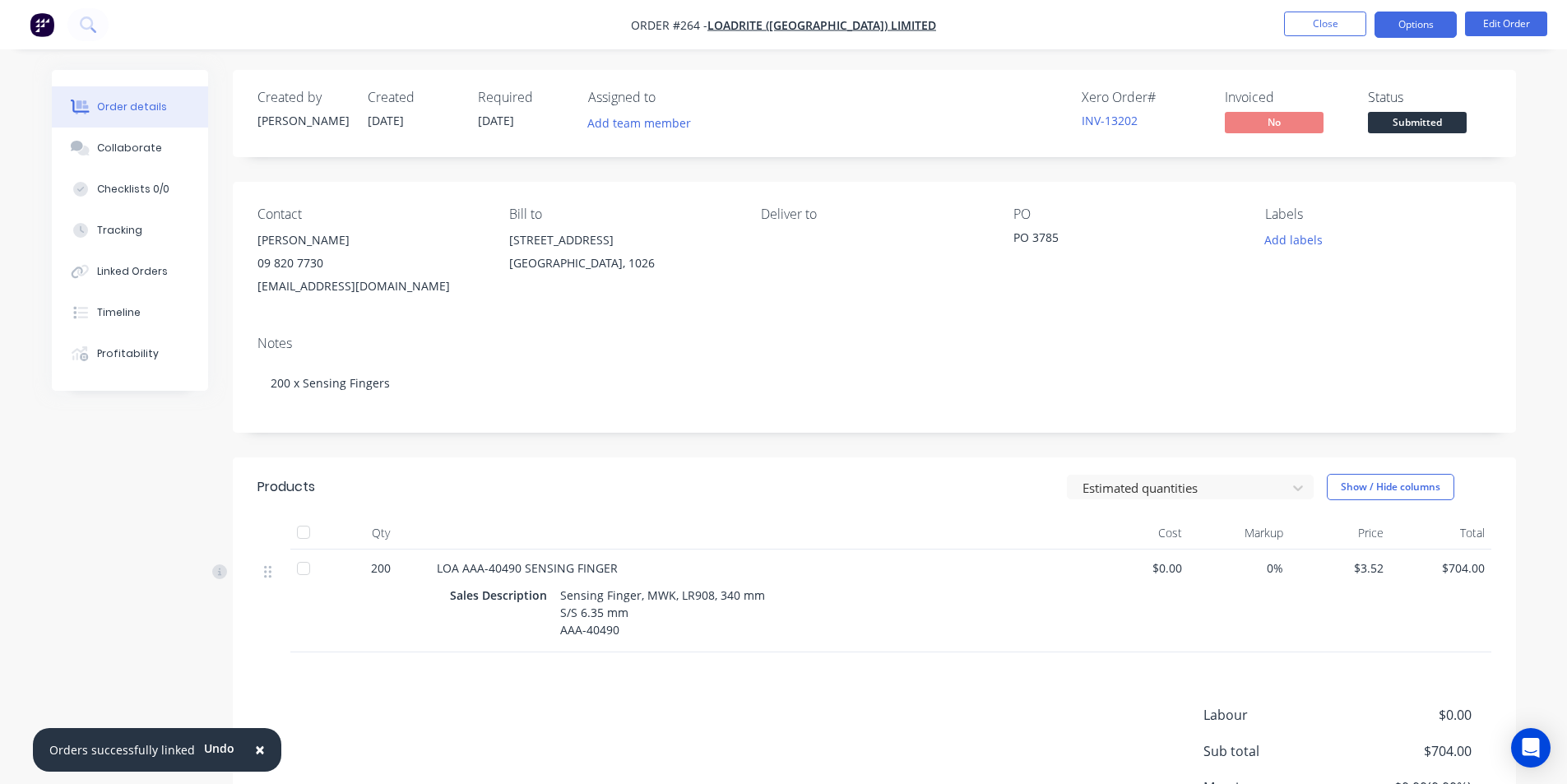
click at [1437, 18] on button "Options" at bounding box center [1415, 24] width 82 height 26
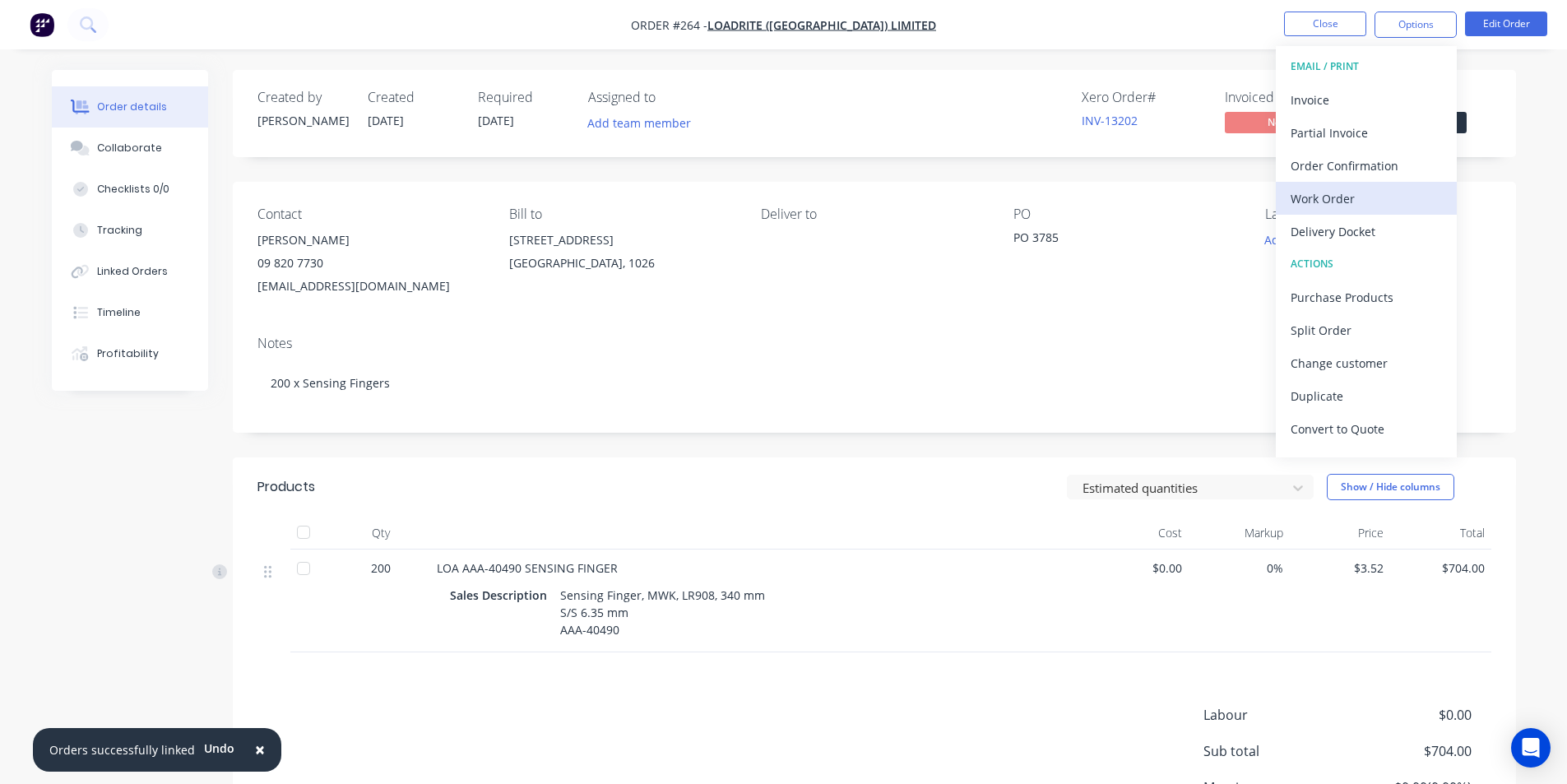
click at [1347, 199] on div "Work Order" at bounding box center [1367, 198] width 151 height 23
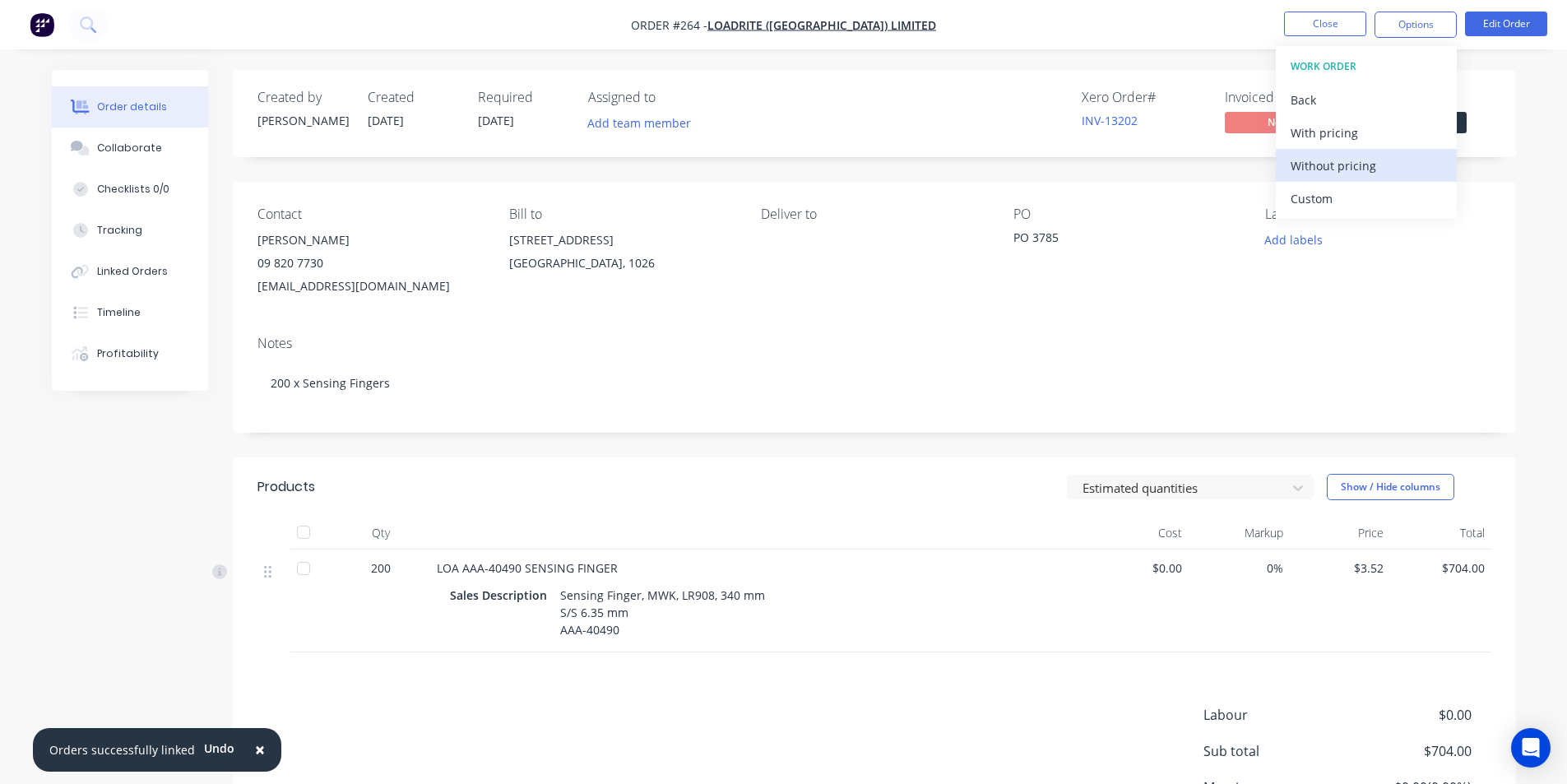
click at [1346, 167] on div "Without pricing" at bounding box center [1367, 165] width 151 height 23
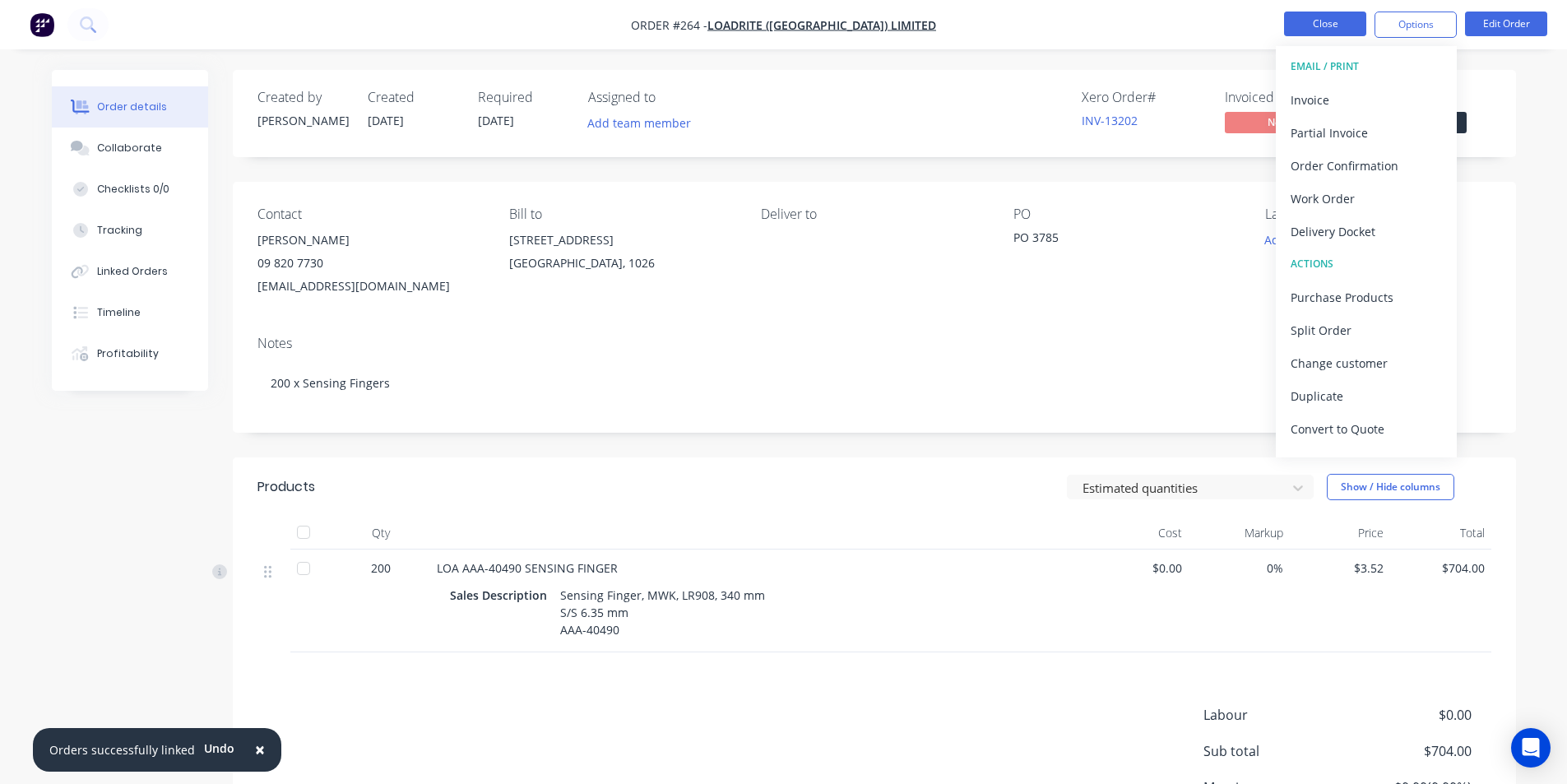
click at [1329, 26] on button "Close" at bounding box center [1325, 23] width 82 height 24
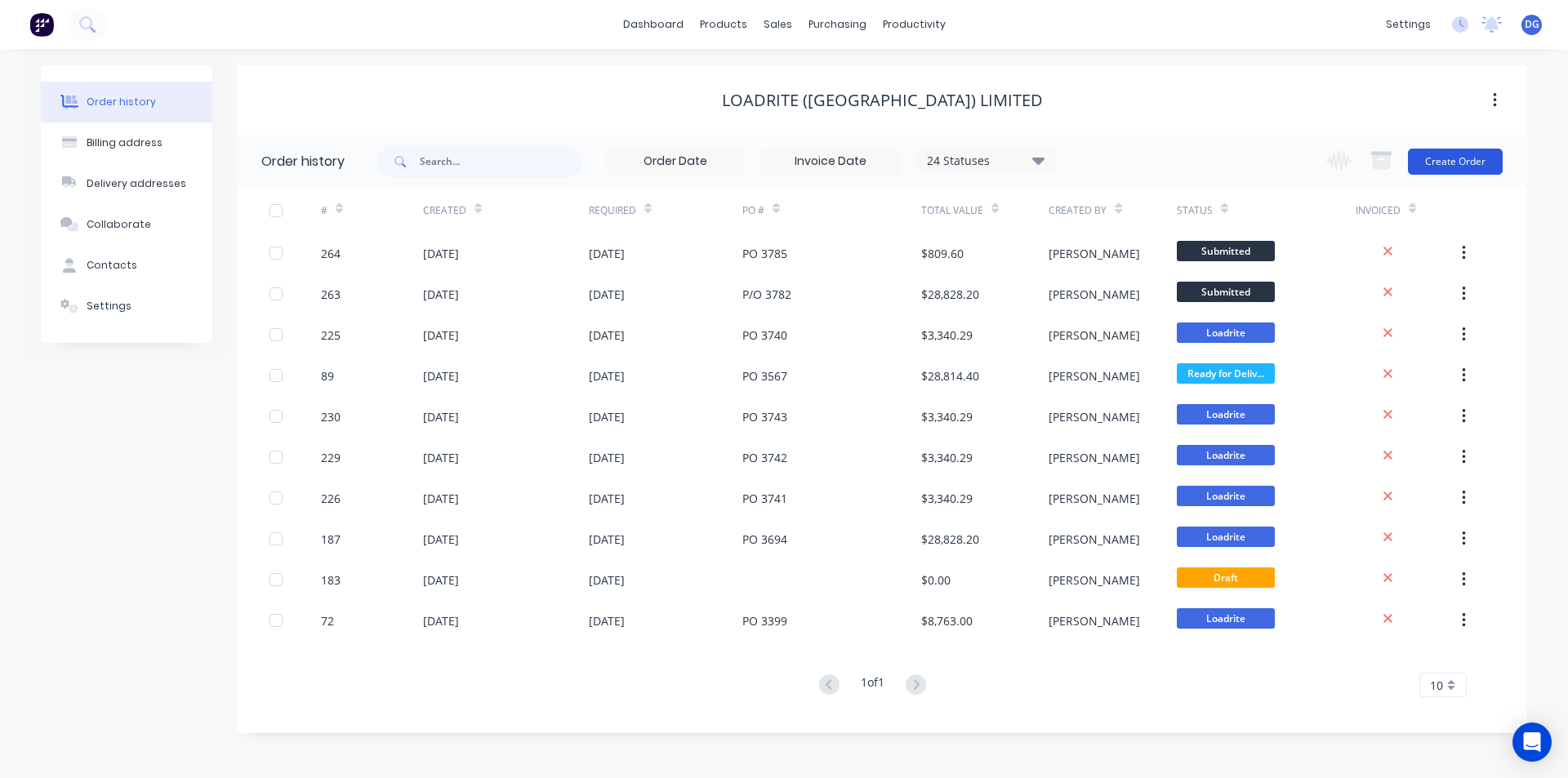
click at [1452, 168] on button "Create Order" at bounding box center [1455, 162] width 95 height 26
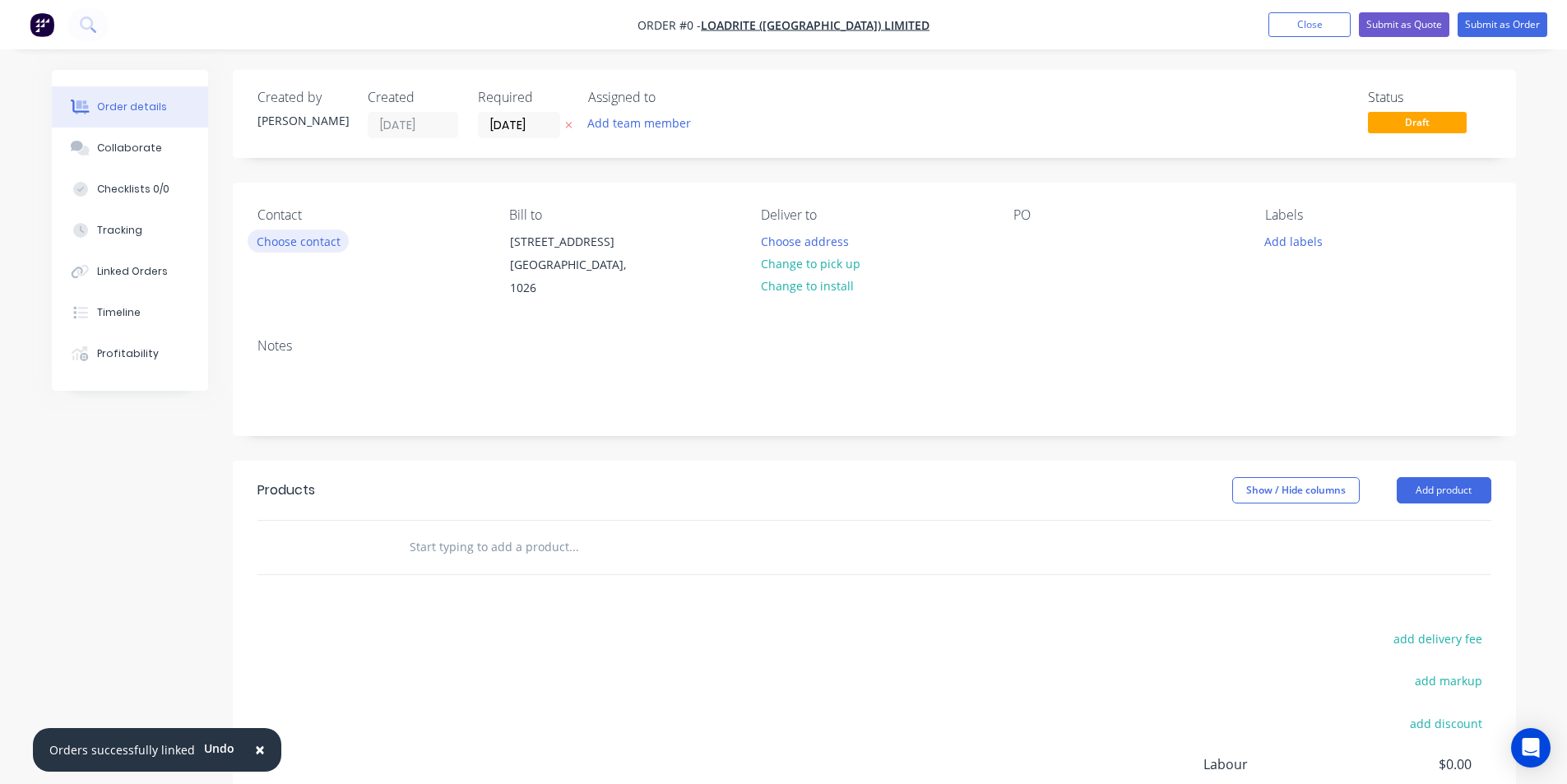
click at [321, 245] on button "Choose contact" at bounding box center [298, 241] width 102 height 23
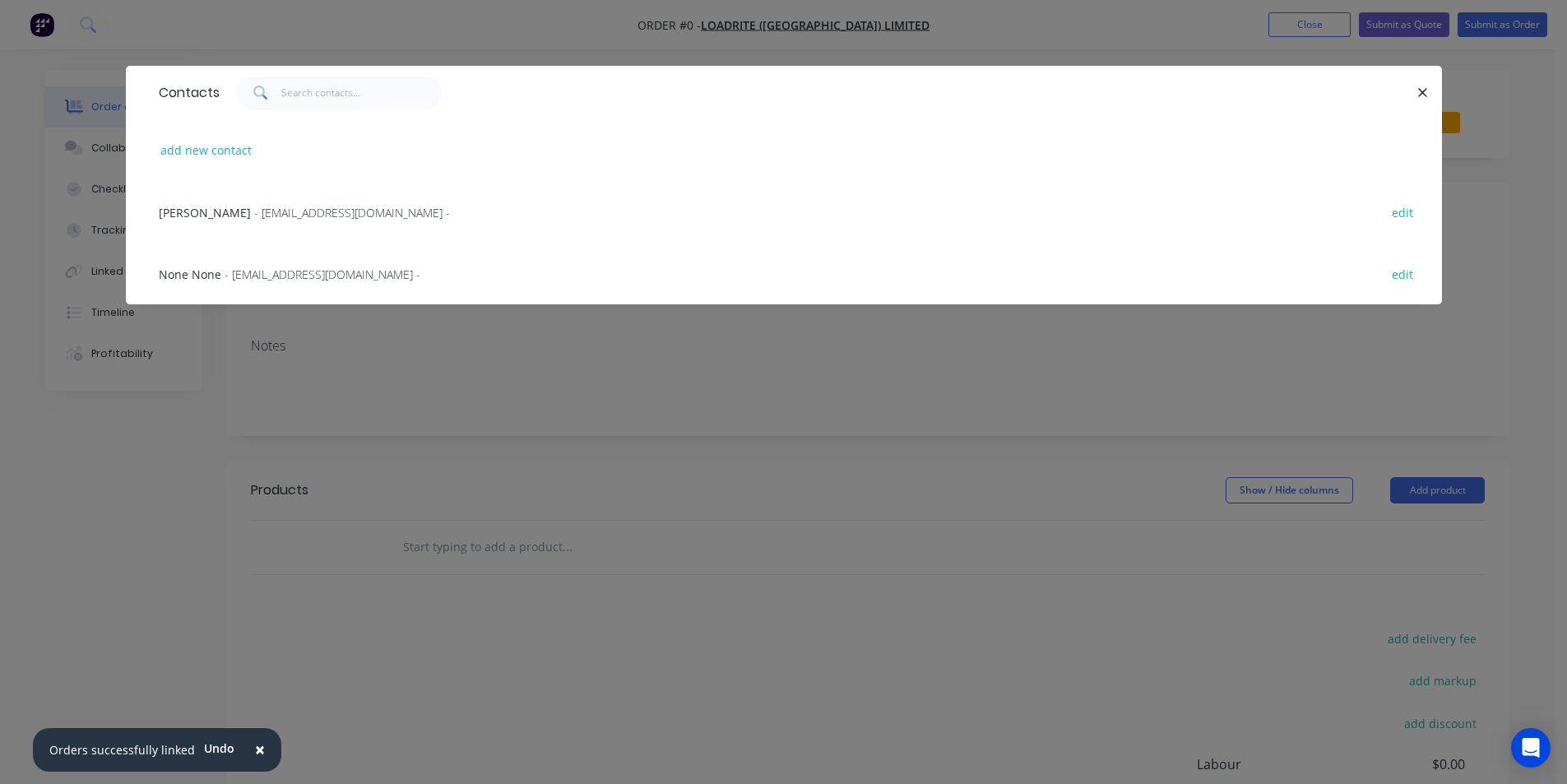
click at [298, 212] on span "- [EMAIL_ADDRESS][DOMAIN_NAME] -" at bounding box center [352, 212] width 196 height 16
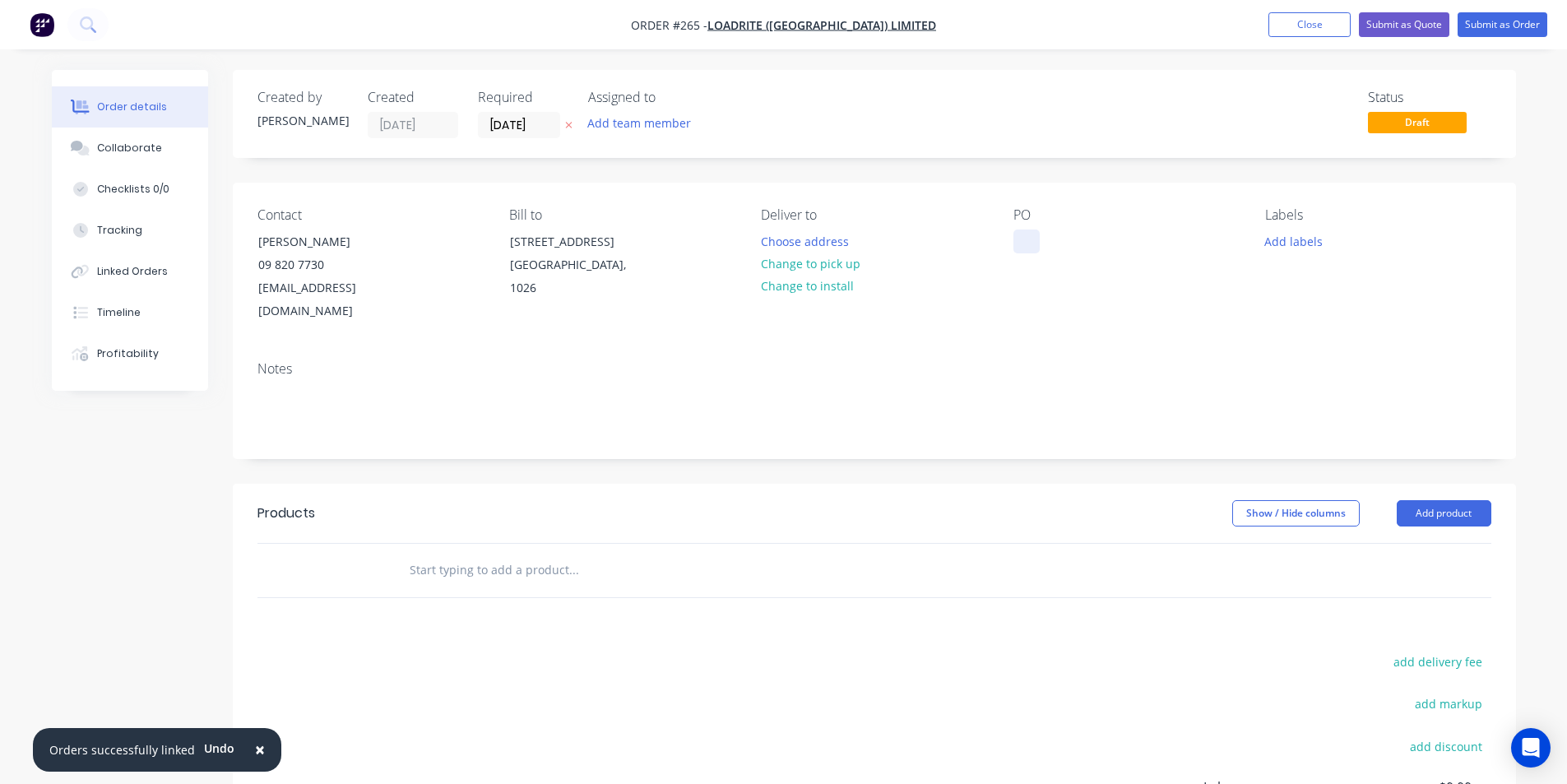
click at [1022, 242] on div at bounding box center [1026, 241] width 26 height 23
click at [544, 126] on input "[DATE]" at bounding box center [519, 125] width 81 height 24
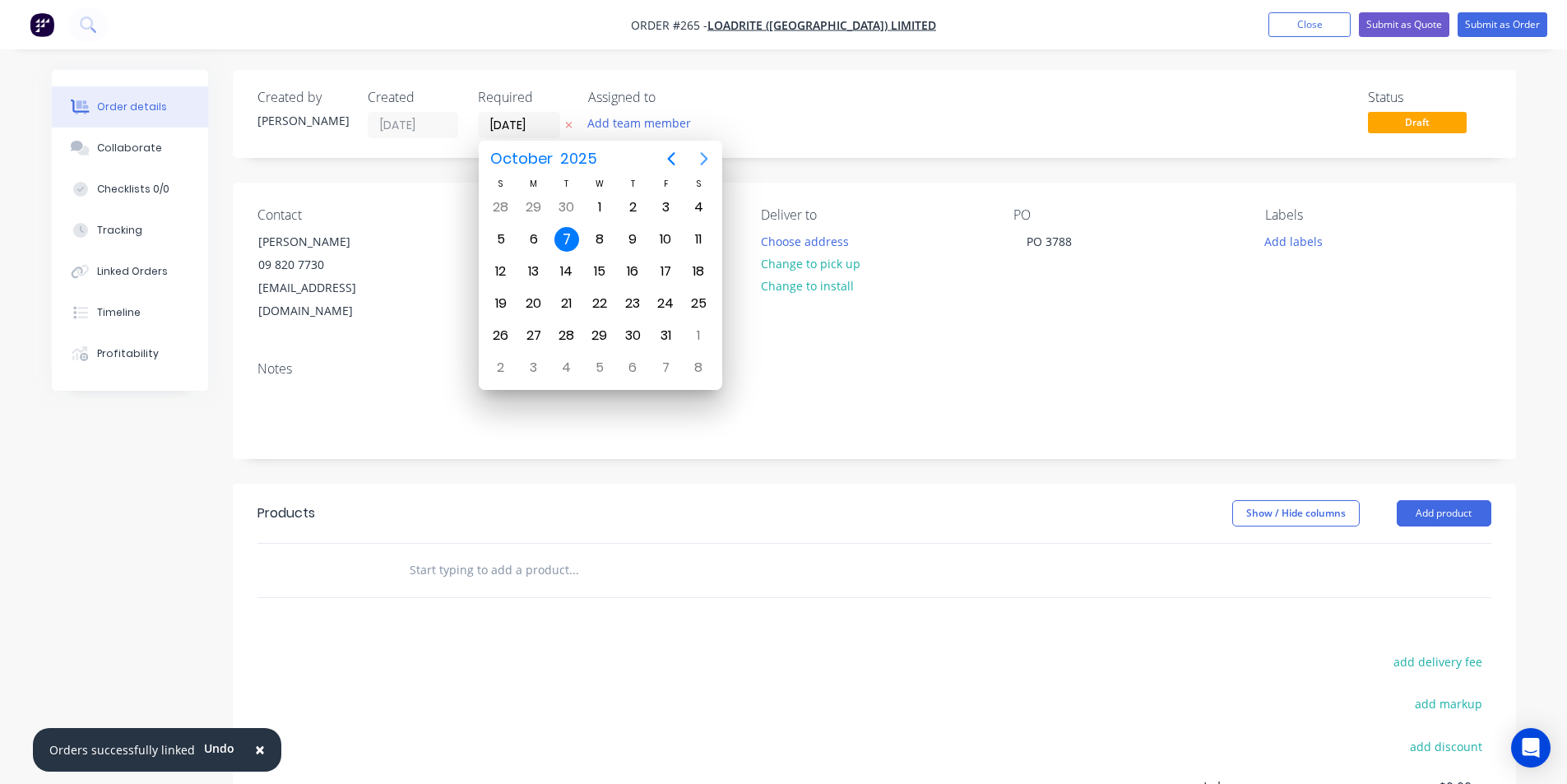
click at [707, 157] on icon "Next page" at bounding box center [704, 159] width 20 height 20
click at [539, 200] on div "1" at bounding box center [534, 207] width 24 height 24
type input "[DATE]"
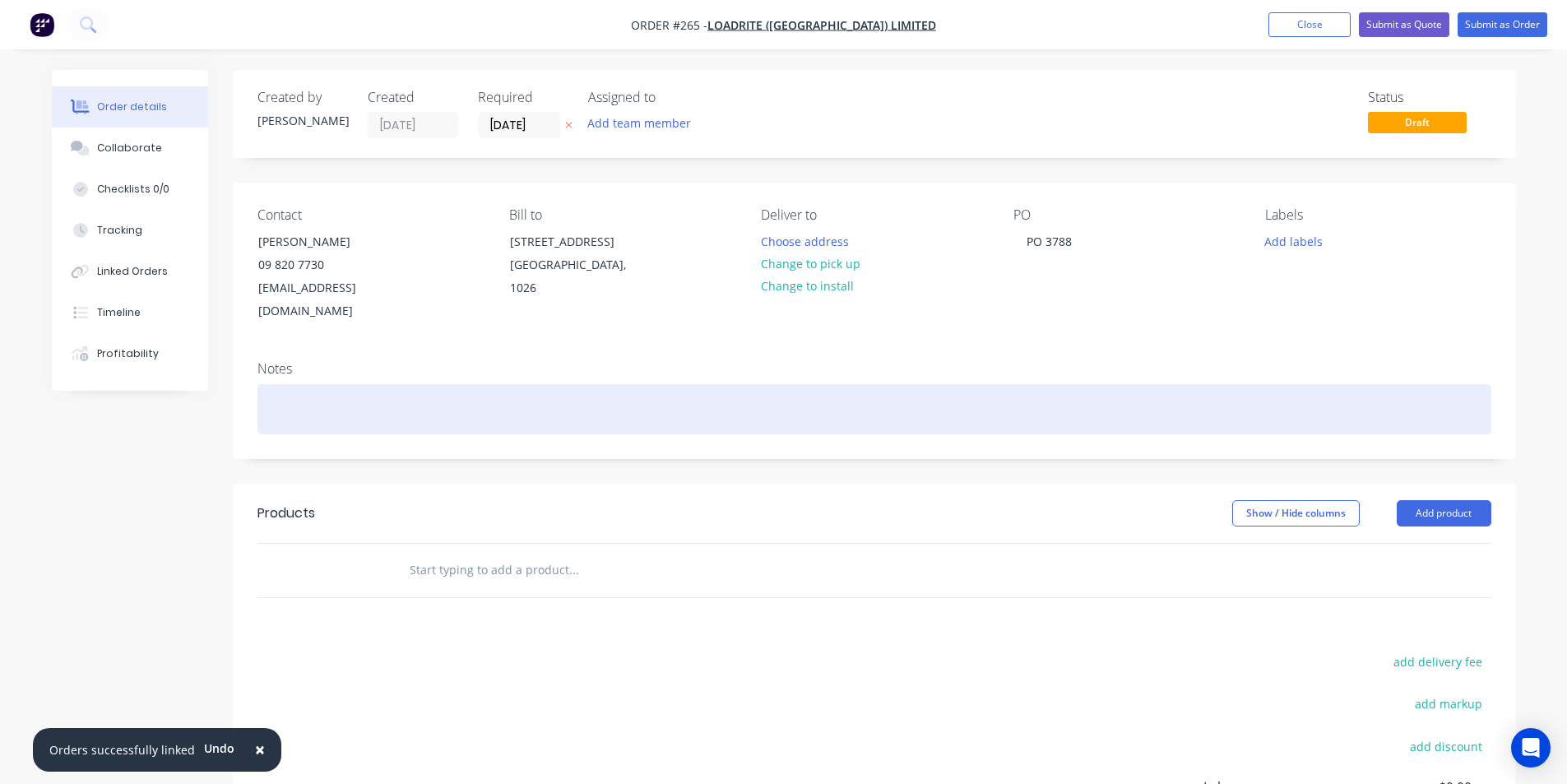
click at [301, 384] on div at bounding box center [875, 409] width 1234 height 50
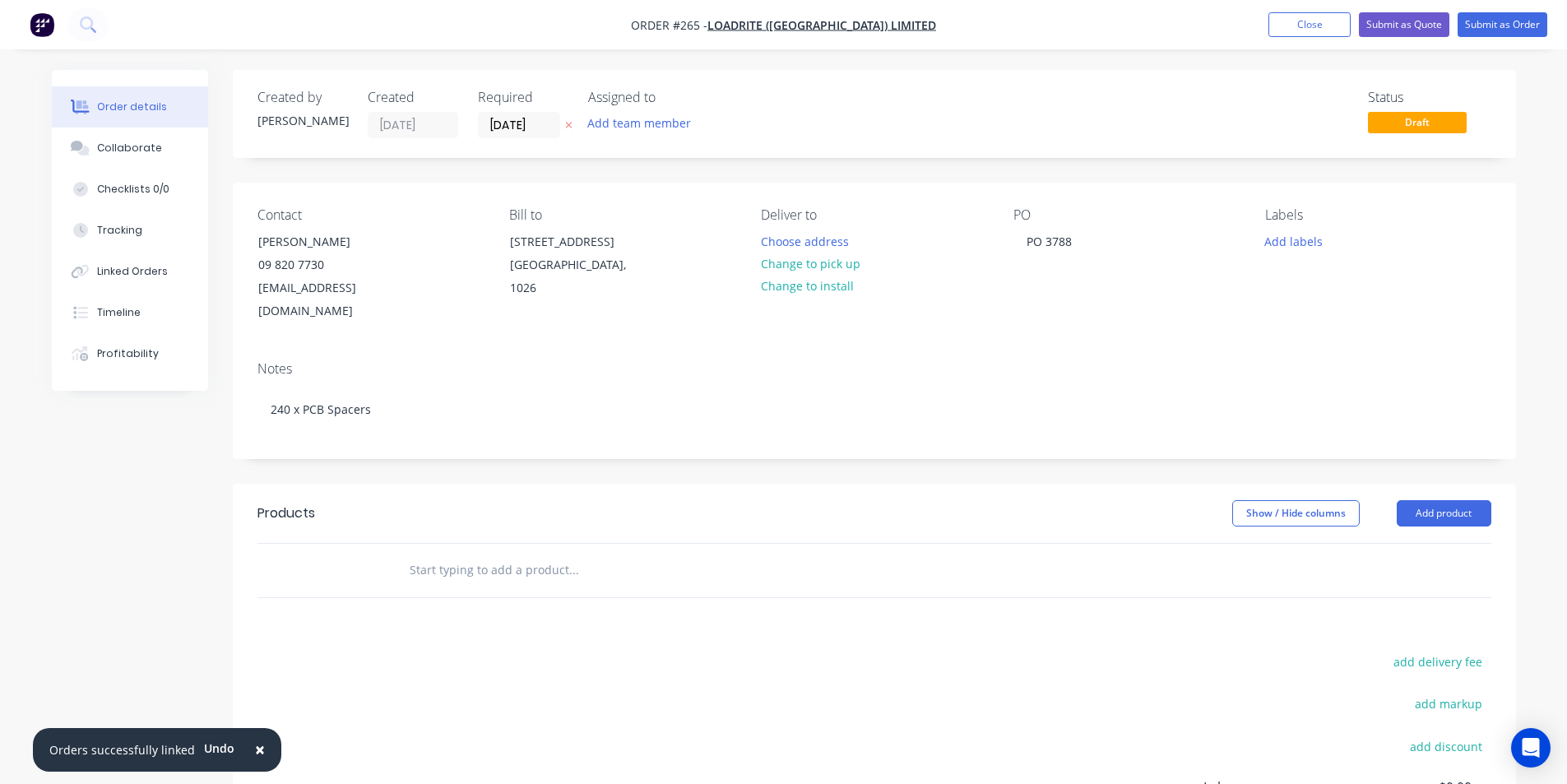
click at [488, 553] on input "text" at bounding box center [573, 570] width 329 height 33
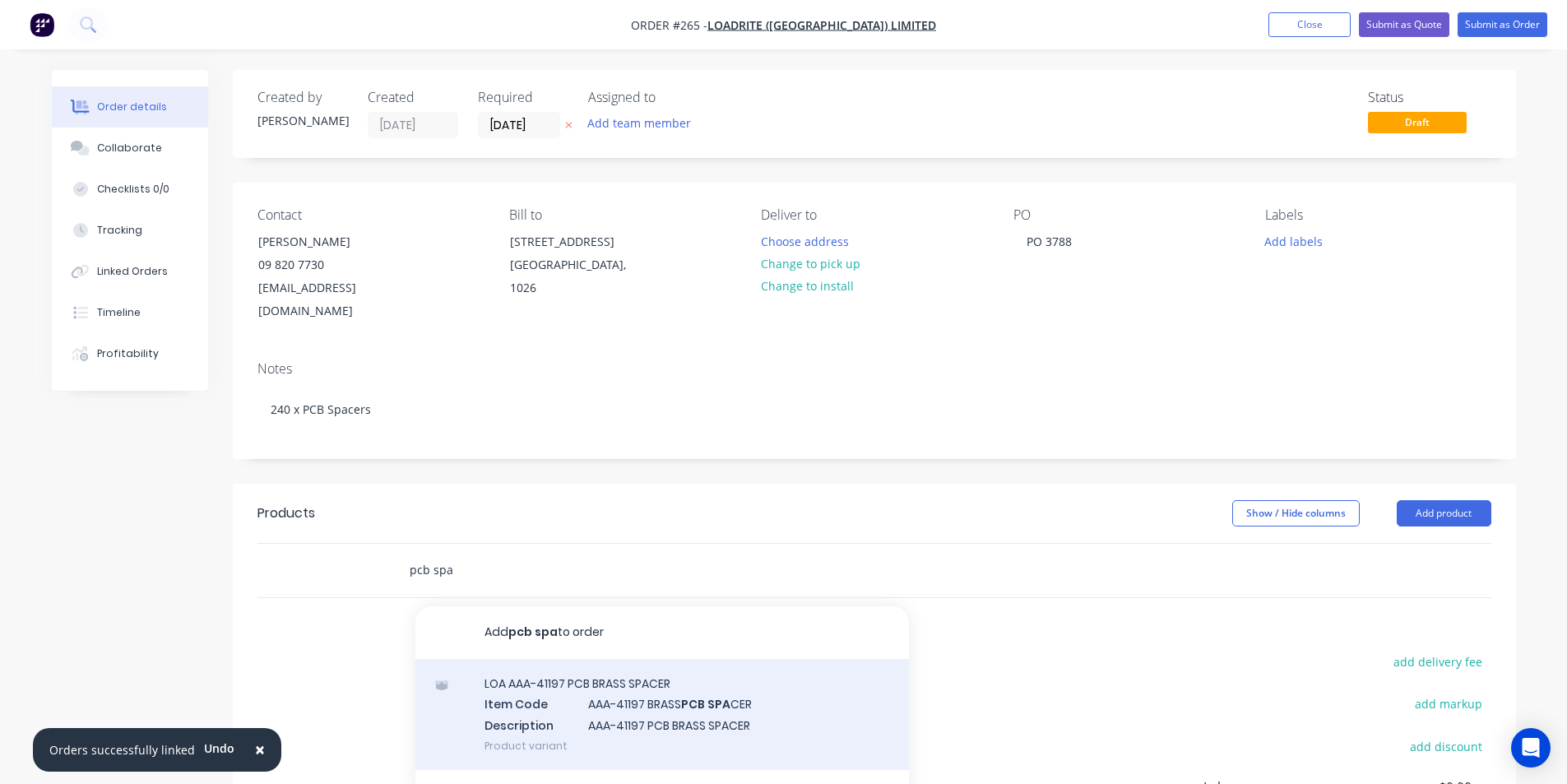
type input "pcb spa"
click at [615, 676] on div "LOA AAA-41197 PCB BRASS SPACER Item Code AAA-41197 BRASS PCB SPA CER Descriptio…" at bounding box center [662, 714] width 494 height 111
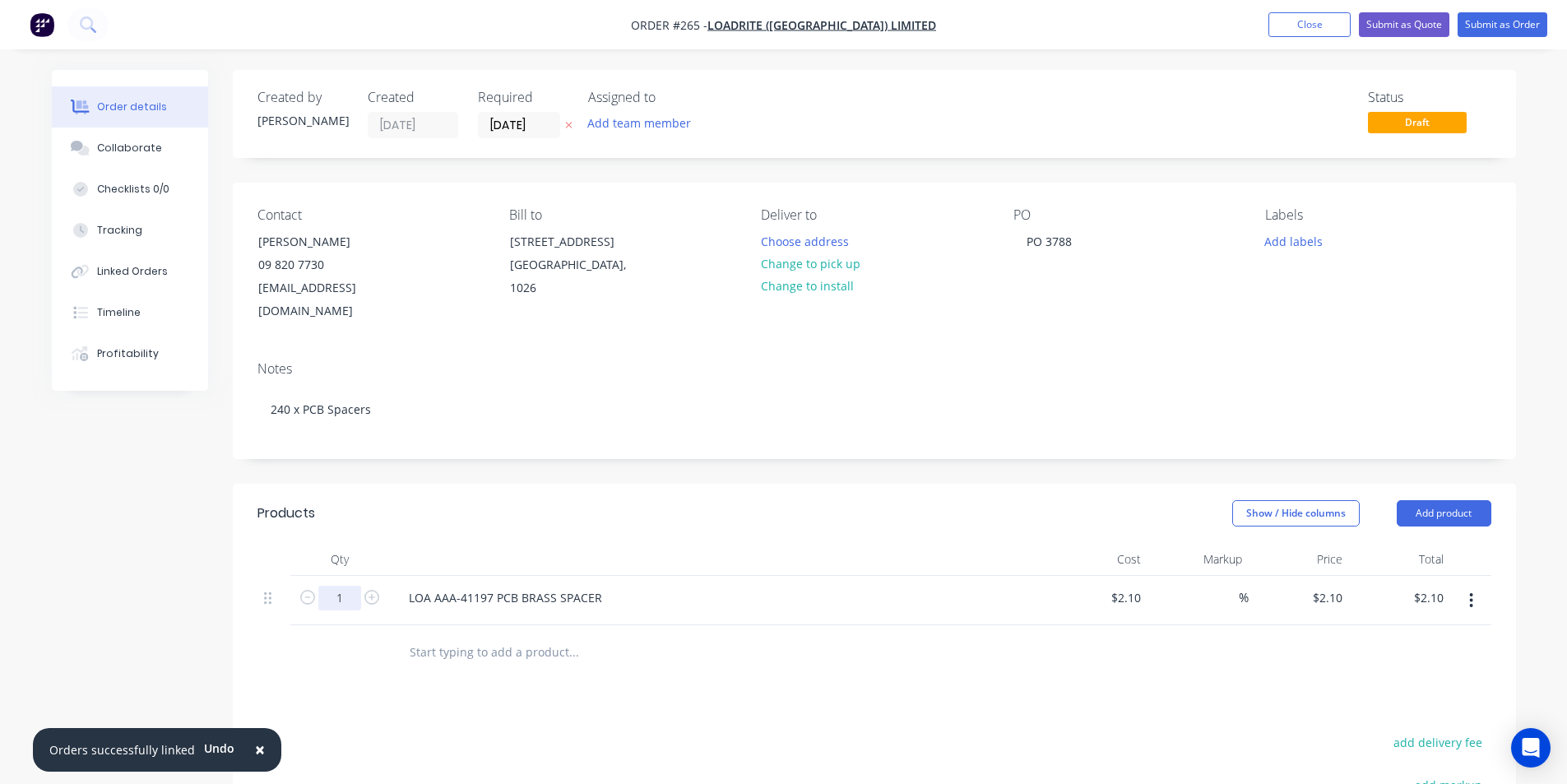
click at [341, 585] on input "1" at bounding box center [339, 598] width 43 height 24
type input "240"
type input "$504.00"
click at [1292, 247] on button "Add labels" at bounding box center [1294, 241] width 75 height 23
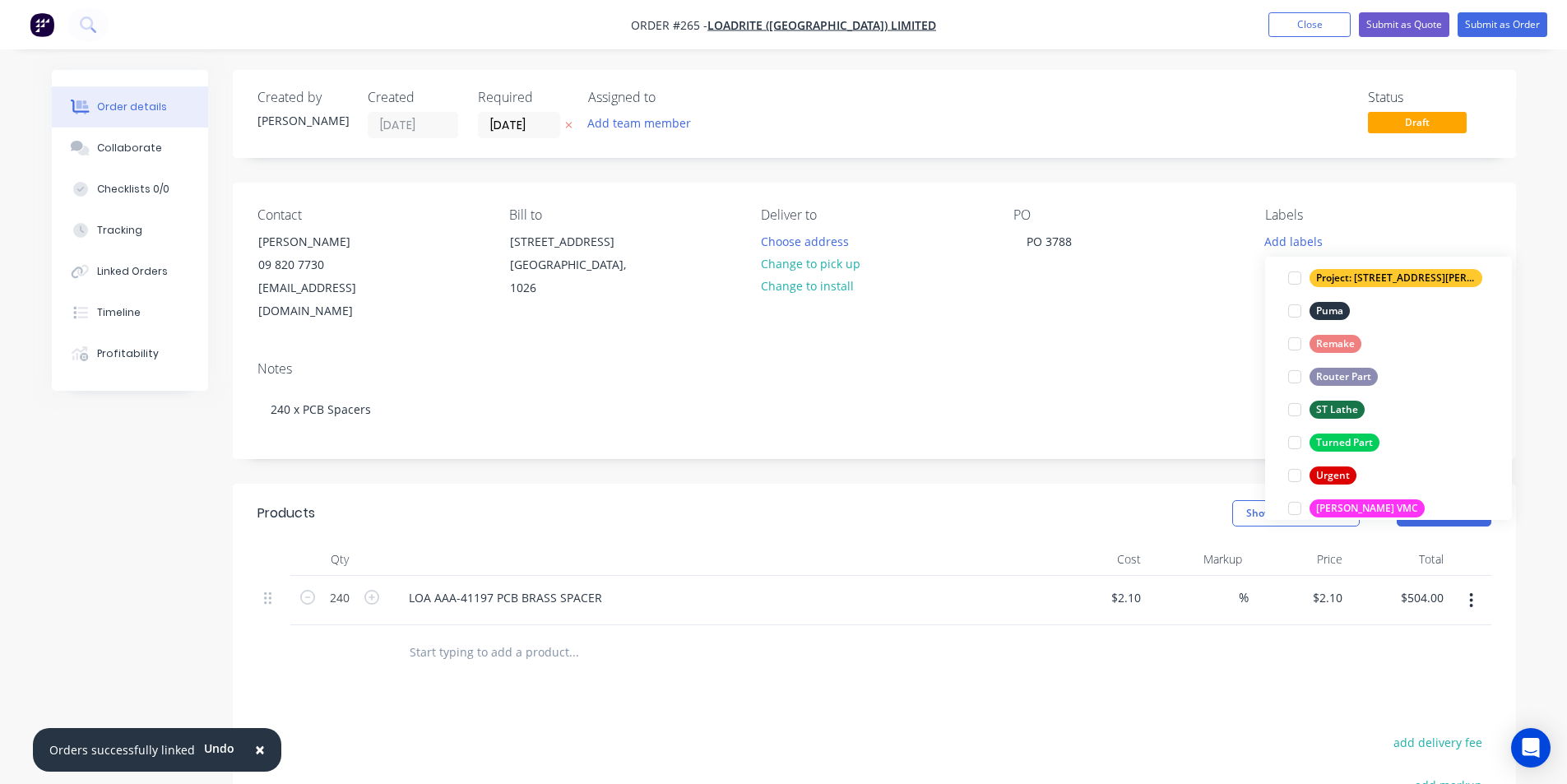
scroll to position [740, 0]
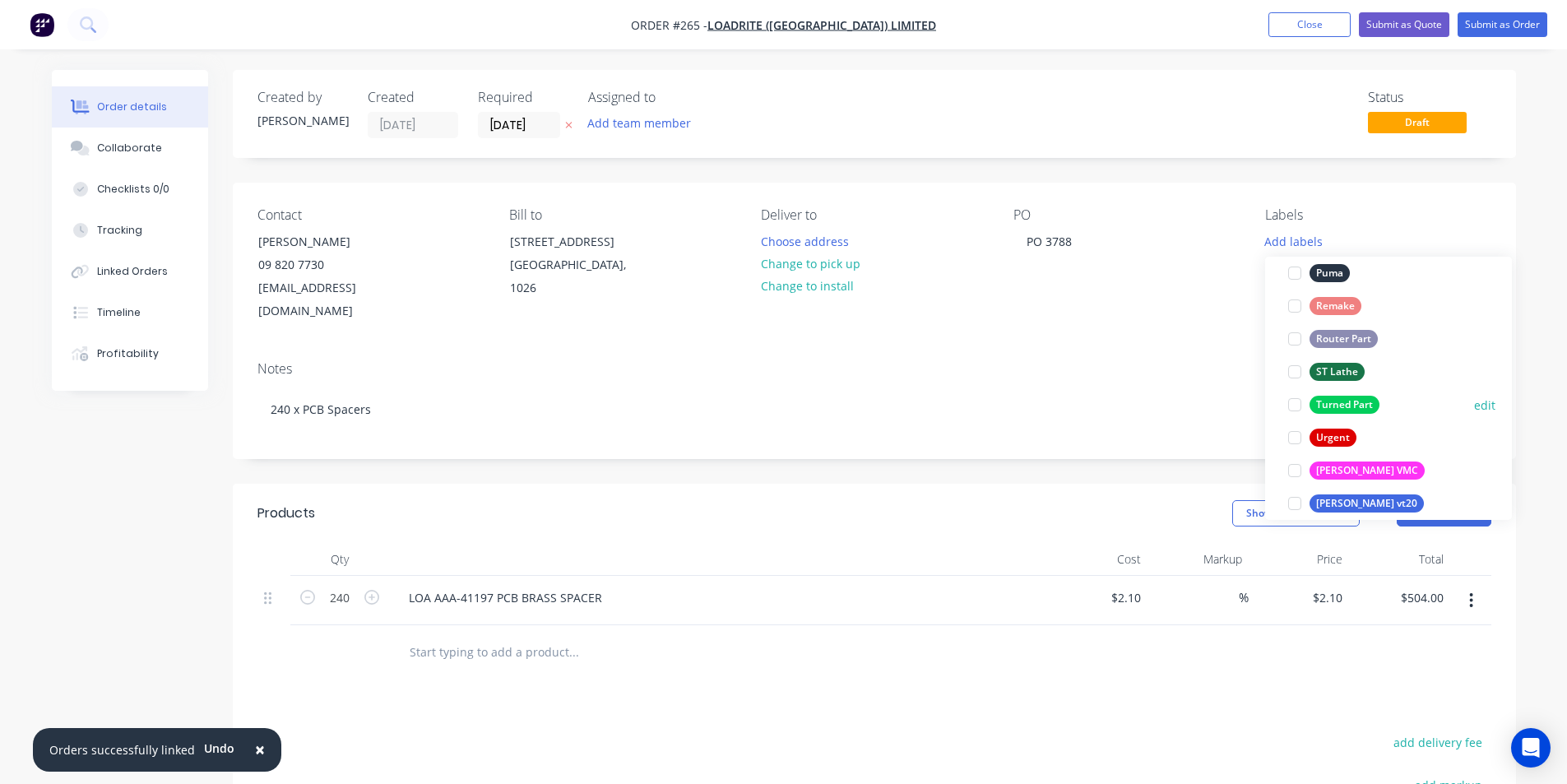
click at [1346, 393] on div "Turned Part edit" at bounding box center [1388, 405] width 214 height 33
click at [1345, 401] on div "Turned Part" at bounding box center [1345, 404] width 70 height 18
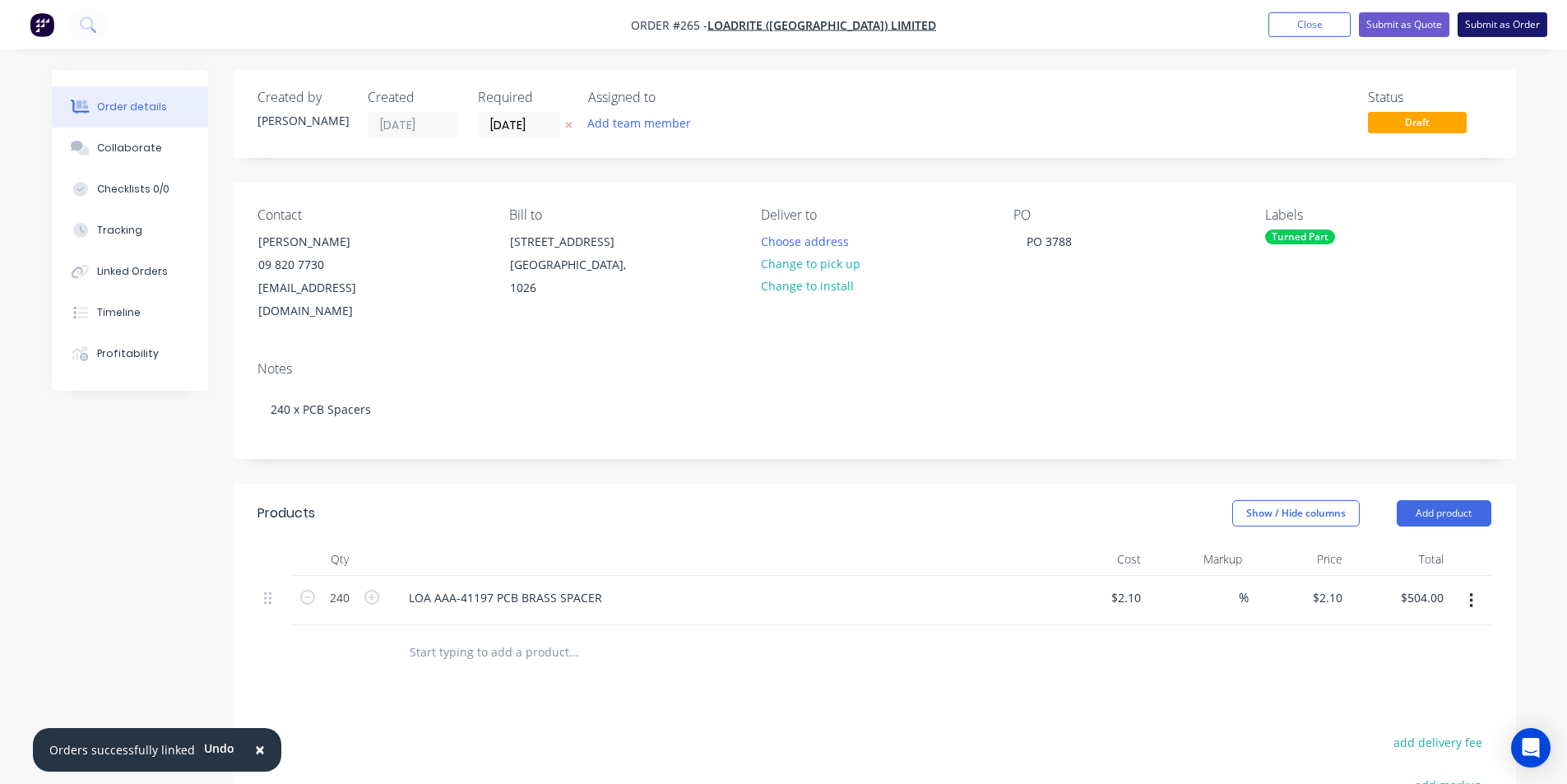
click at [1497, 22] on button "Submit as Order" at bounding box center [1502, 24] width 89 height 24
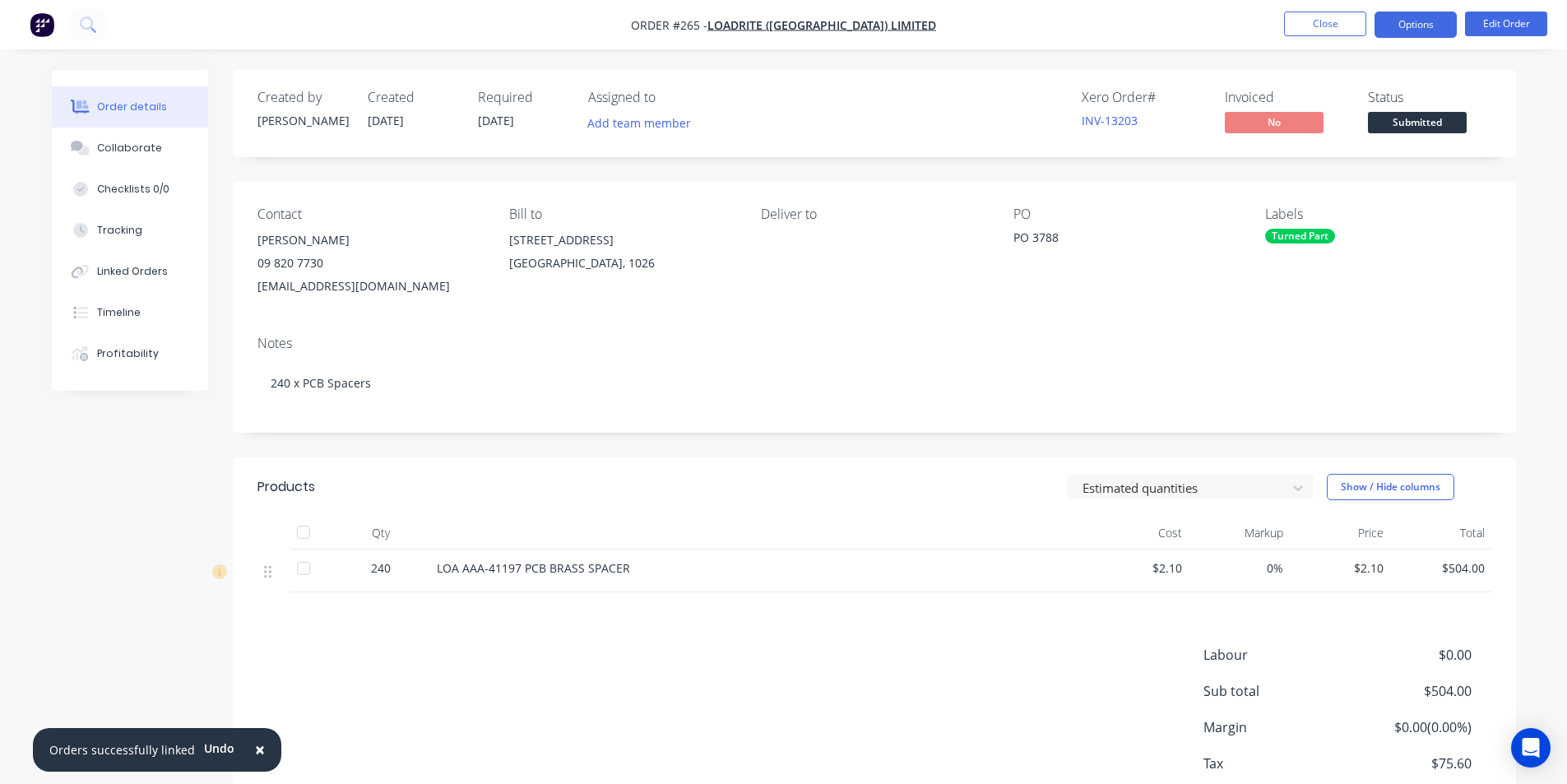
click at [1424, 19] on button "Options" at bounding box center [1415, 24] width 82 height 26
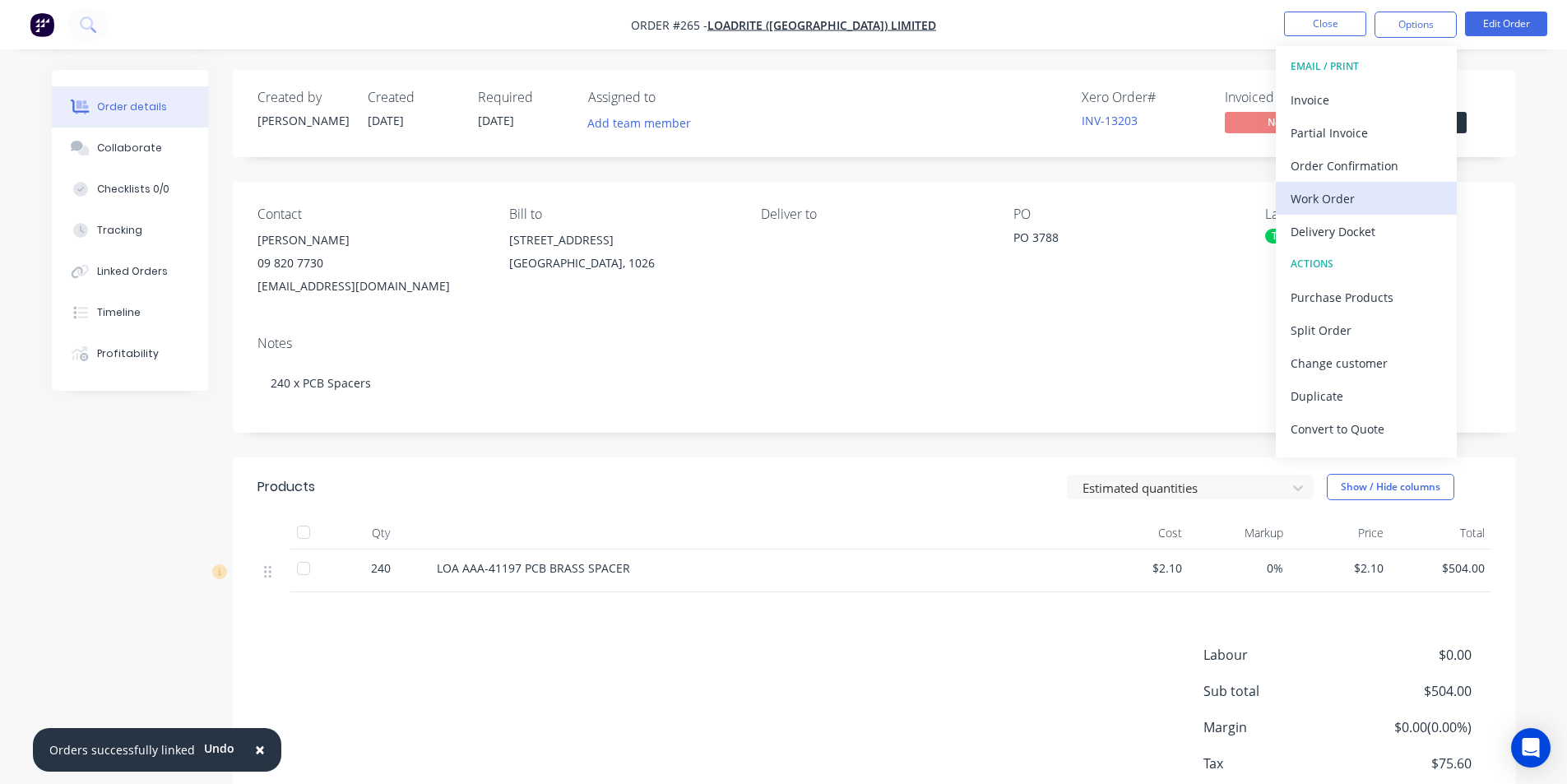
click at [1362, 193] on div "Work Order" at bounding box center [1367, 198] width 151 height 23
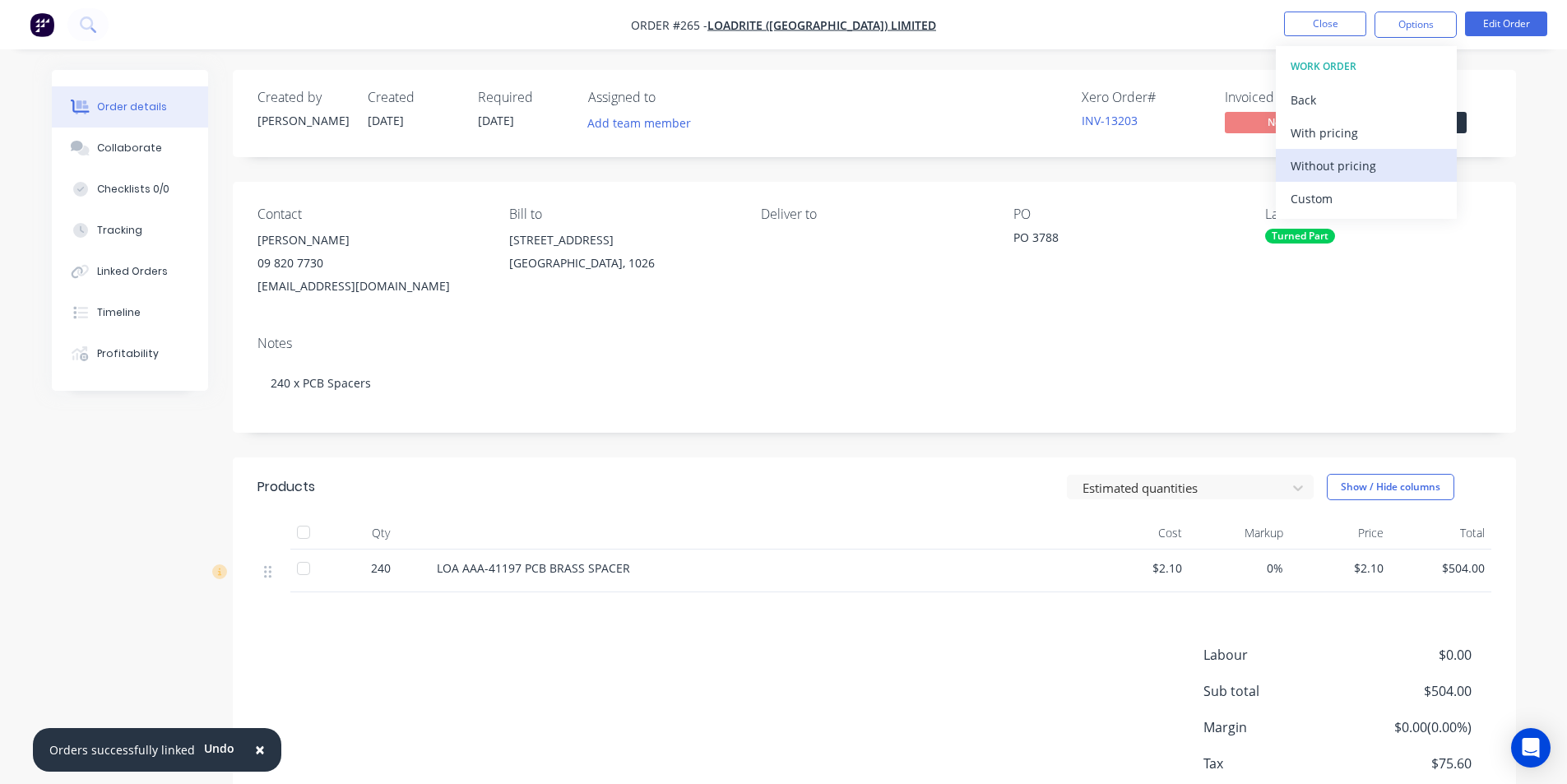
click at [1362, 159] on div "Without pricing" at bounding box center [1367, 165] width 151 height 23
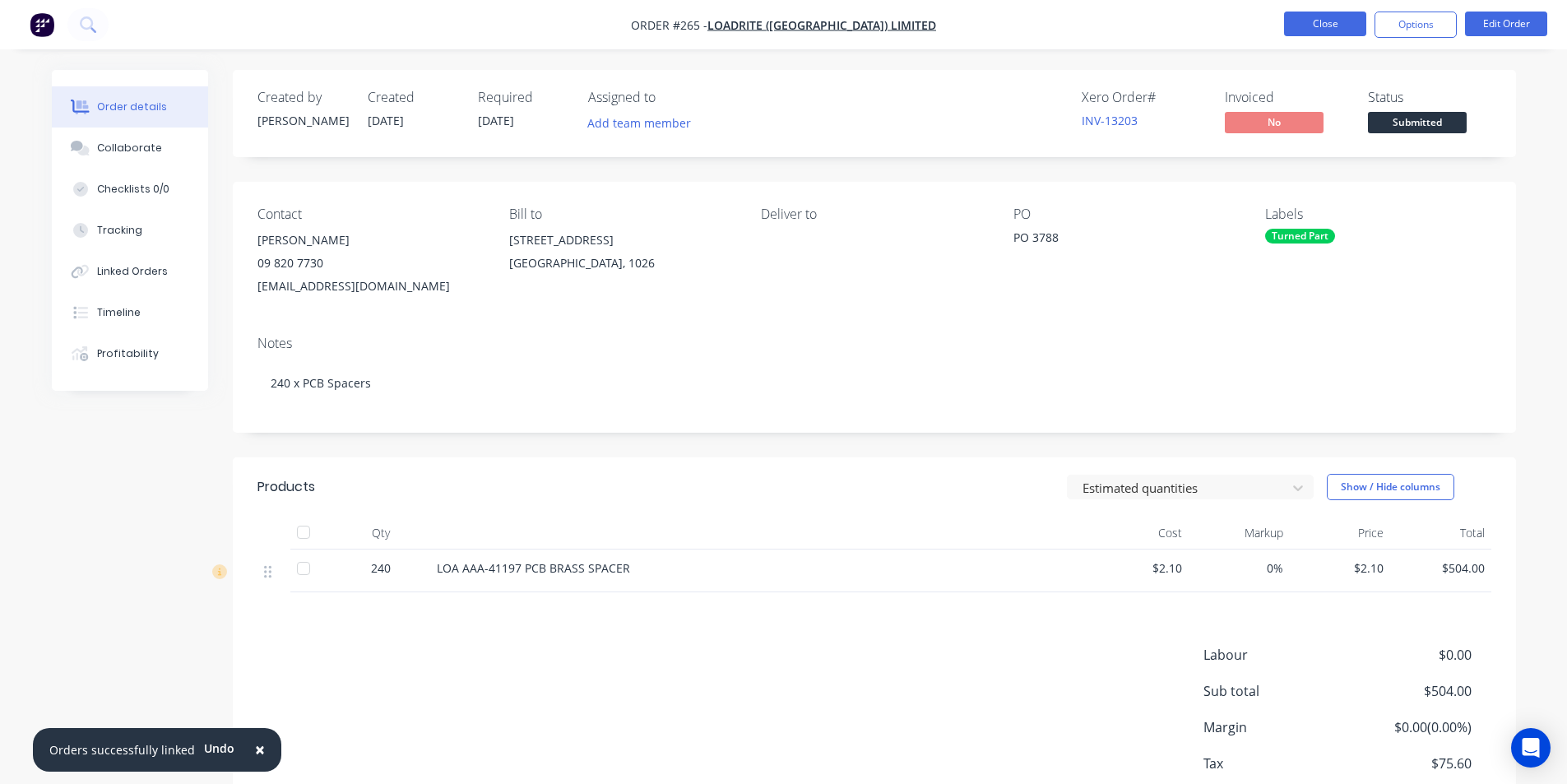
click at [1328, 29] on button "Close" at bounding box center [1325, 23] width 82 height 24
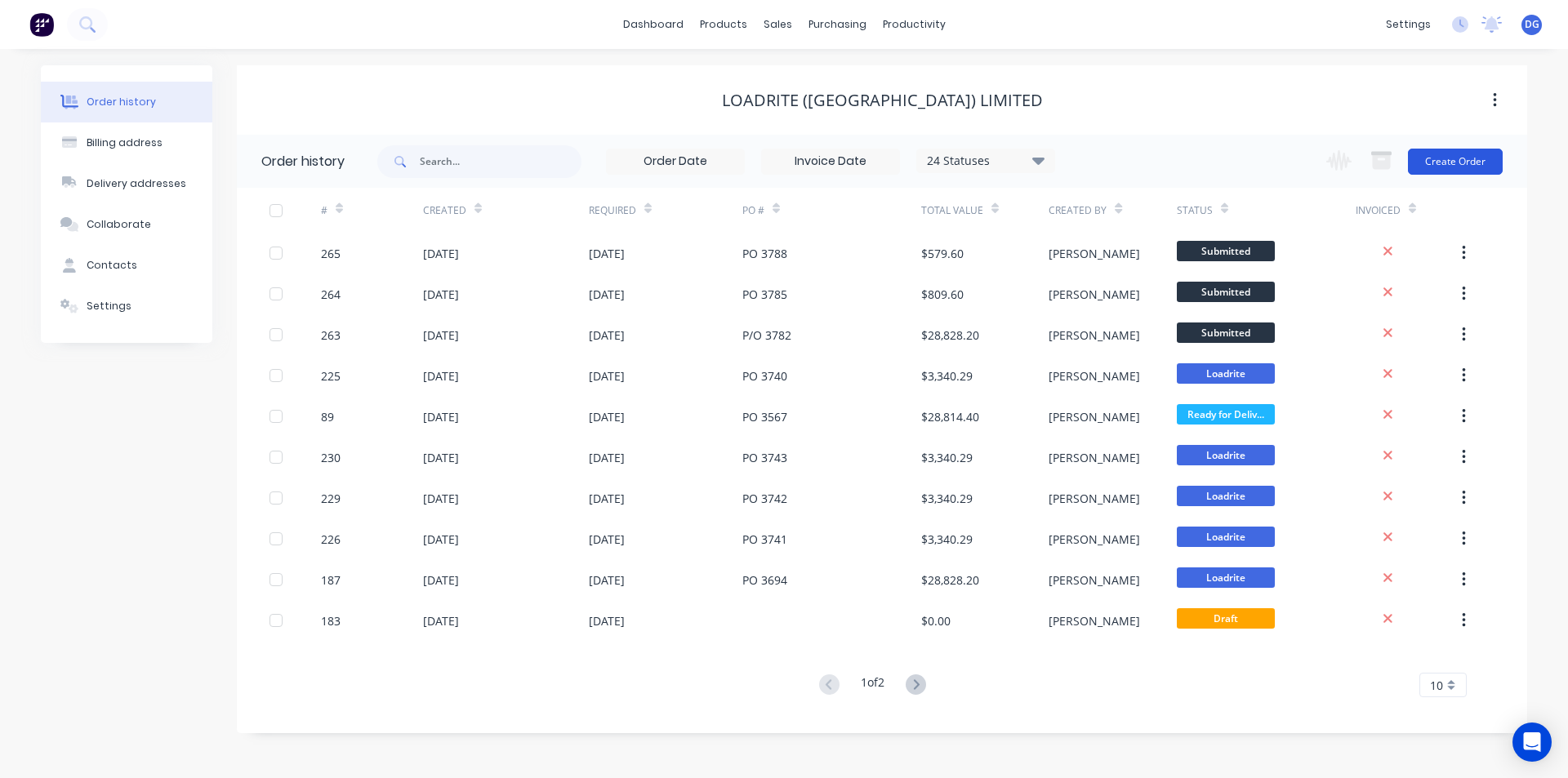
click at [1455, 170] on button "Create Order" at bounding box center [1455, 162] width 95 height 26
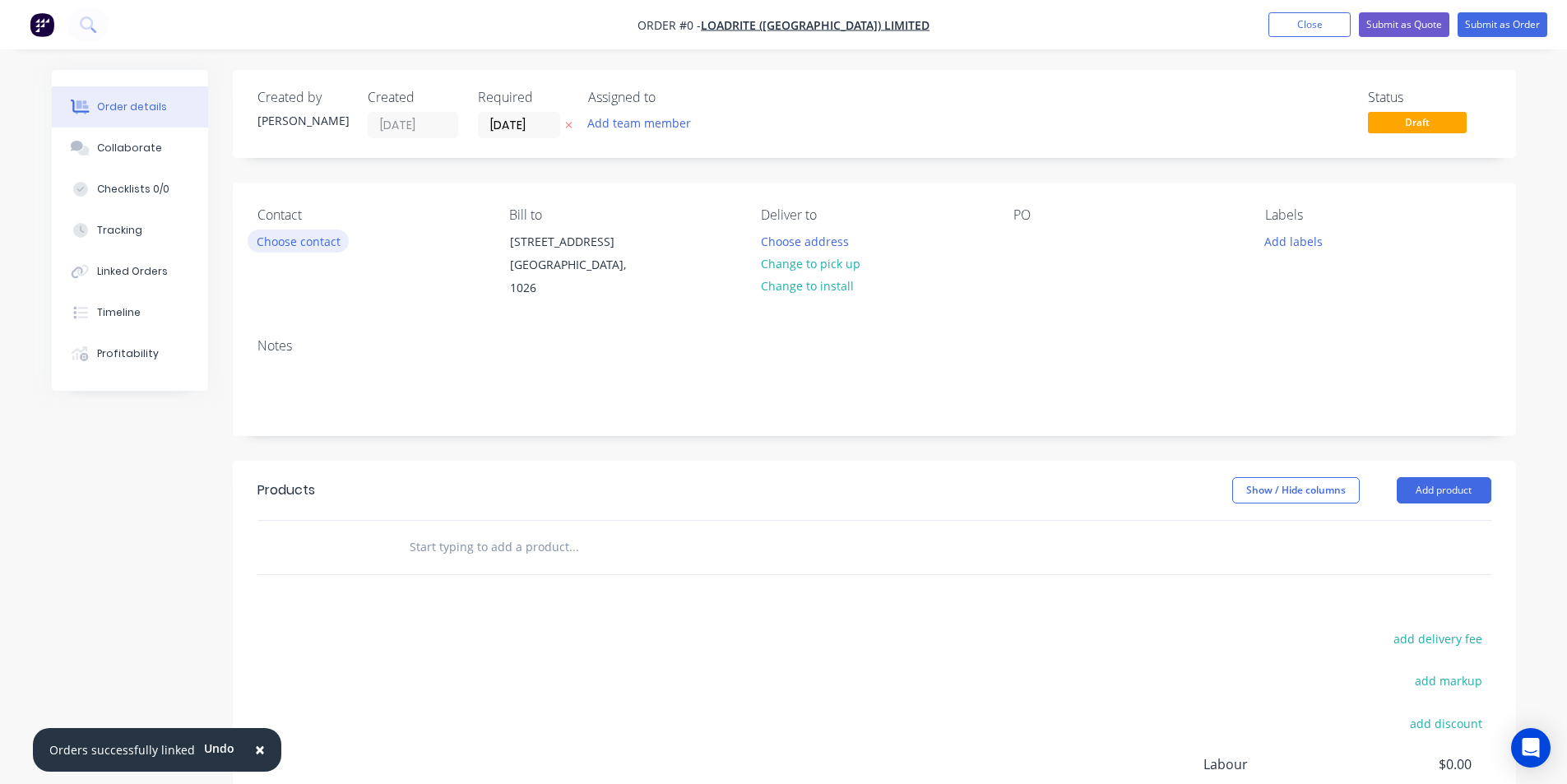
click at [317, 239] on button "Choose contact" at bounding box center [298, 241] width 102 height 23
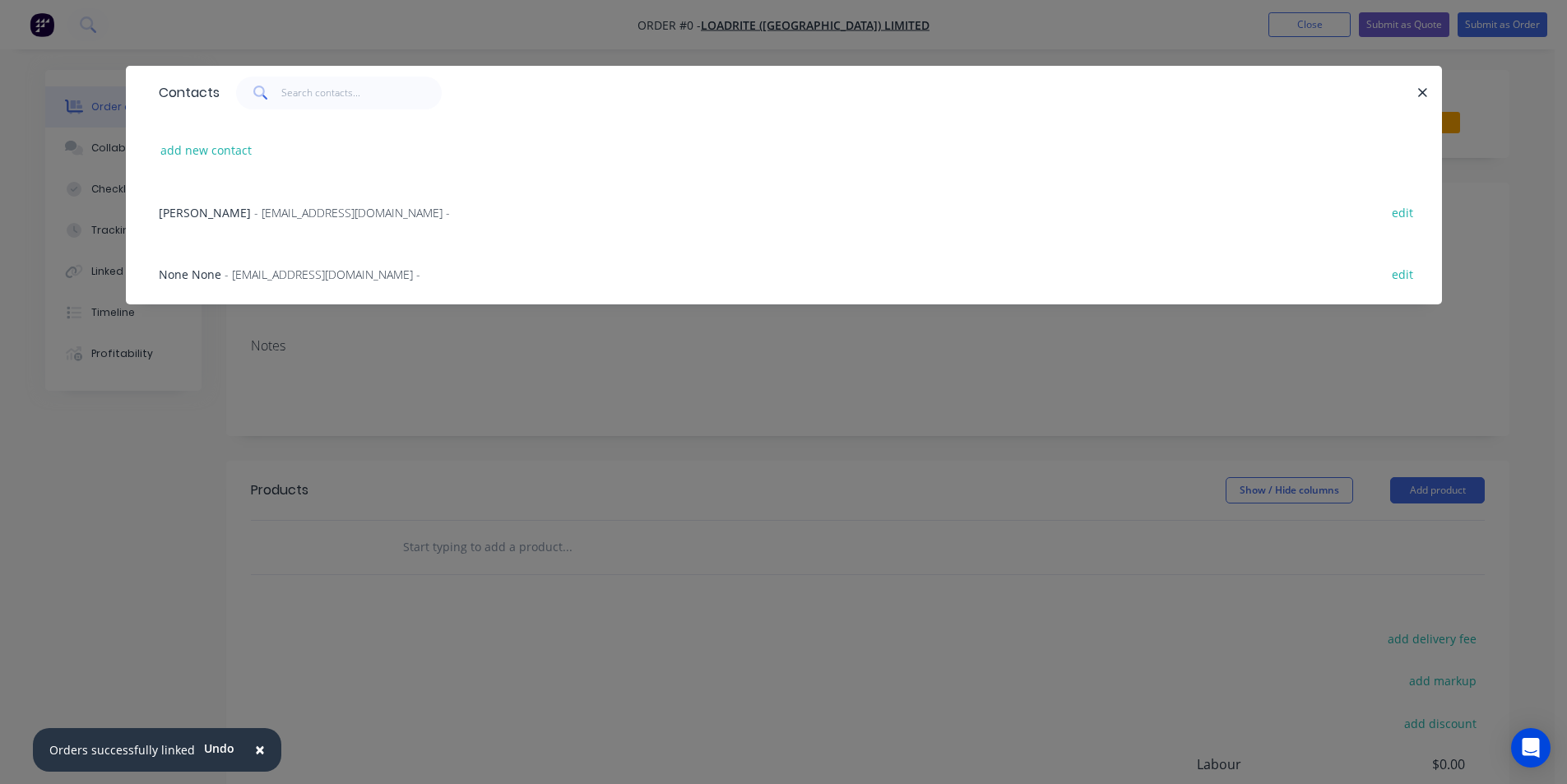
click at [293, 202] on div "[PERSON_NAME] - [EMAIL_ADDRESS][DOMAIN_NAME] - edit" at bounding box center [784, 212] width 1267 height 62
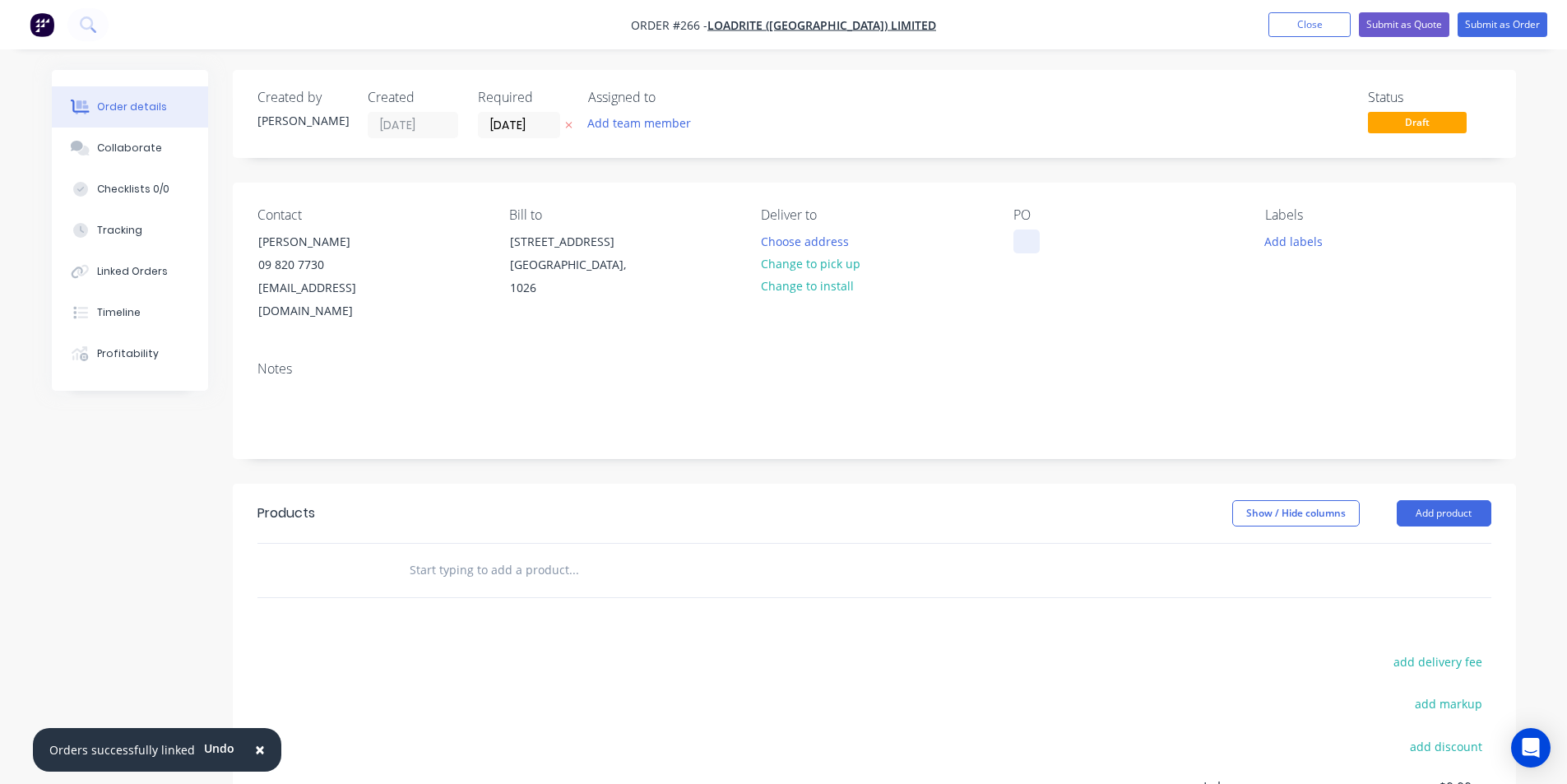
click at [1020, 245] on div at bounding box center [1026, 241] width 26 height 23
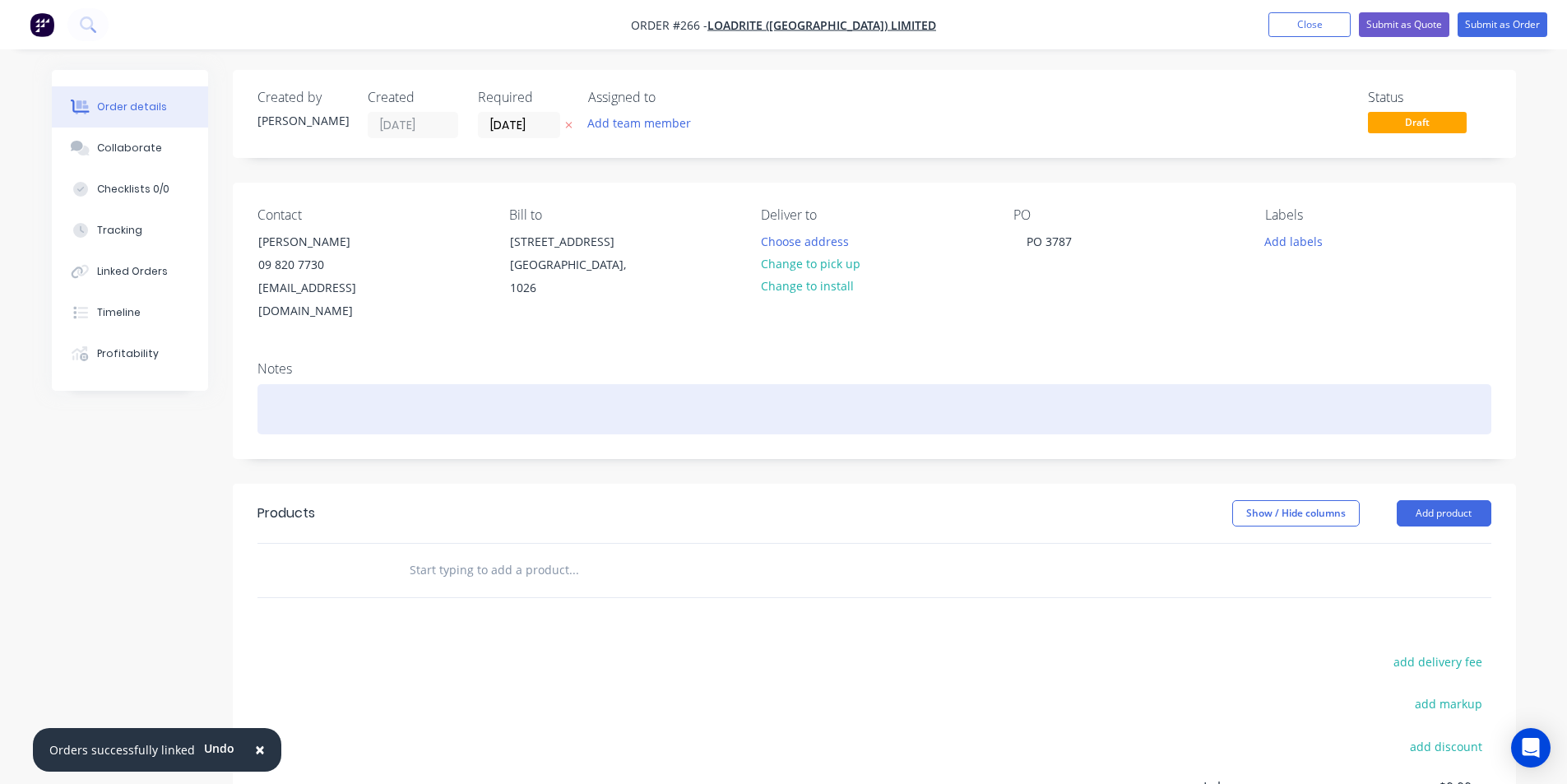
click at [318, 389] on div at bounding box center [875, 409] width 1234 height 50
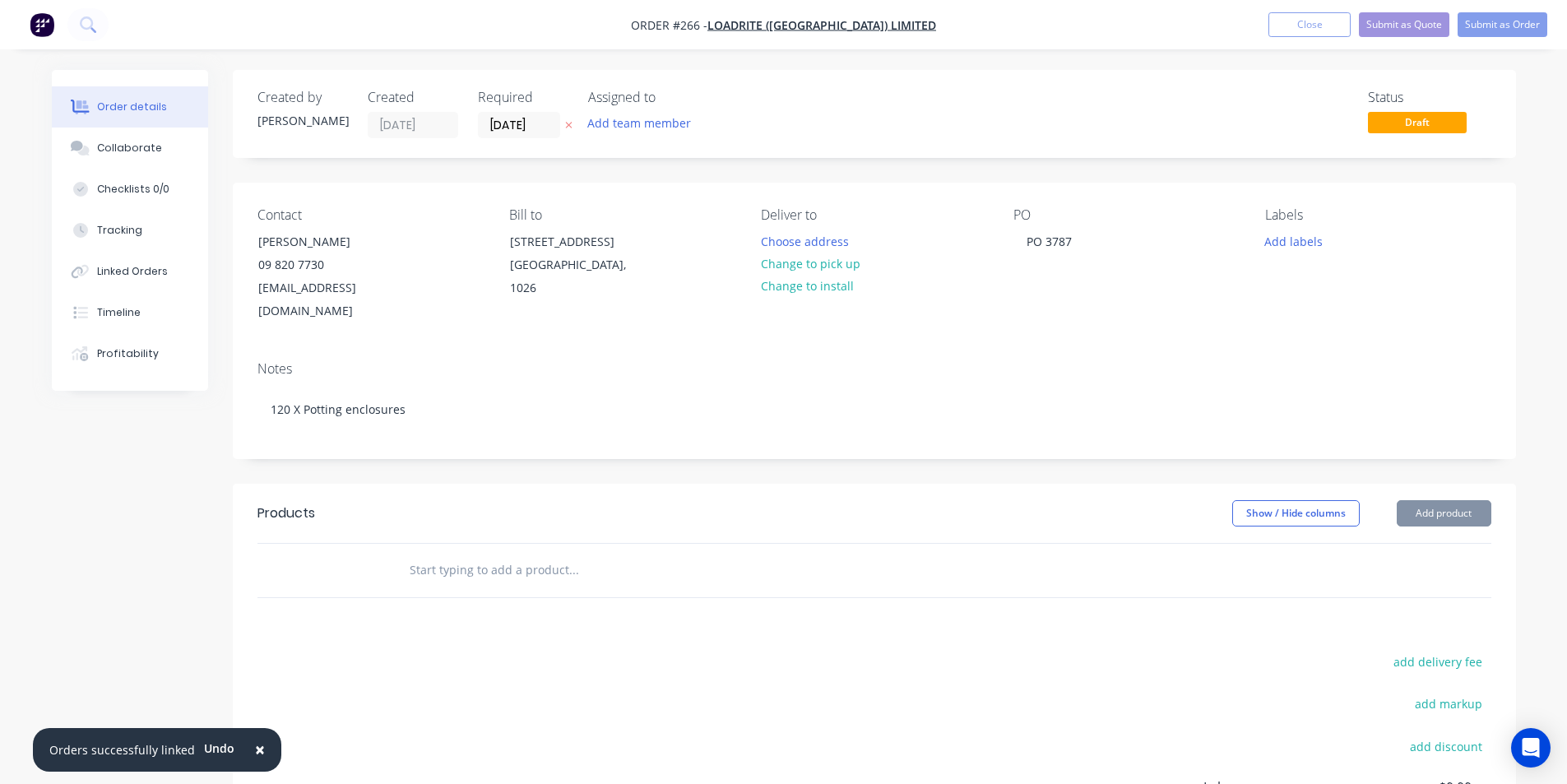
click at [458, 553] on input "text" at bounding box center [573, 570] width 329 height 33
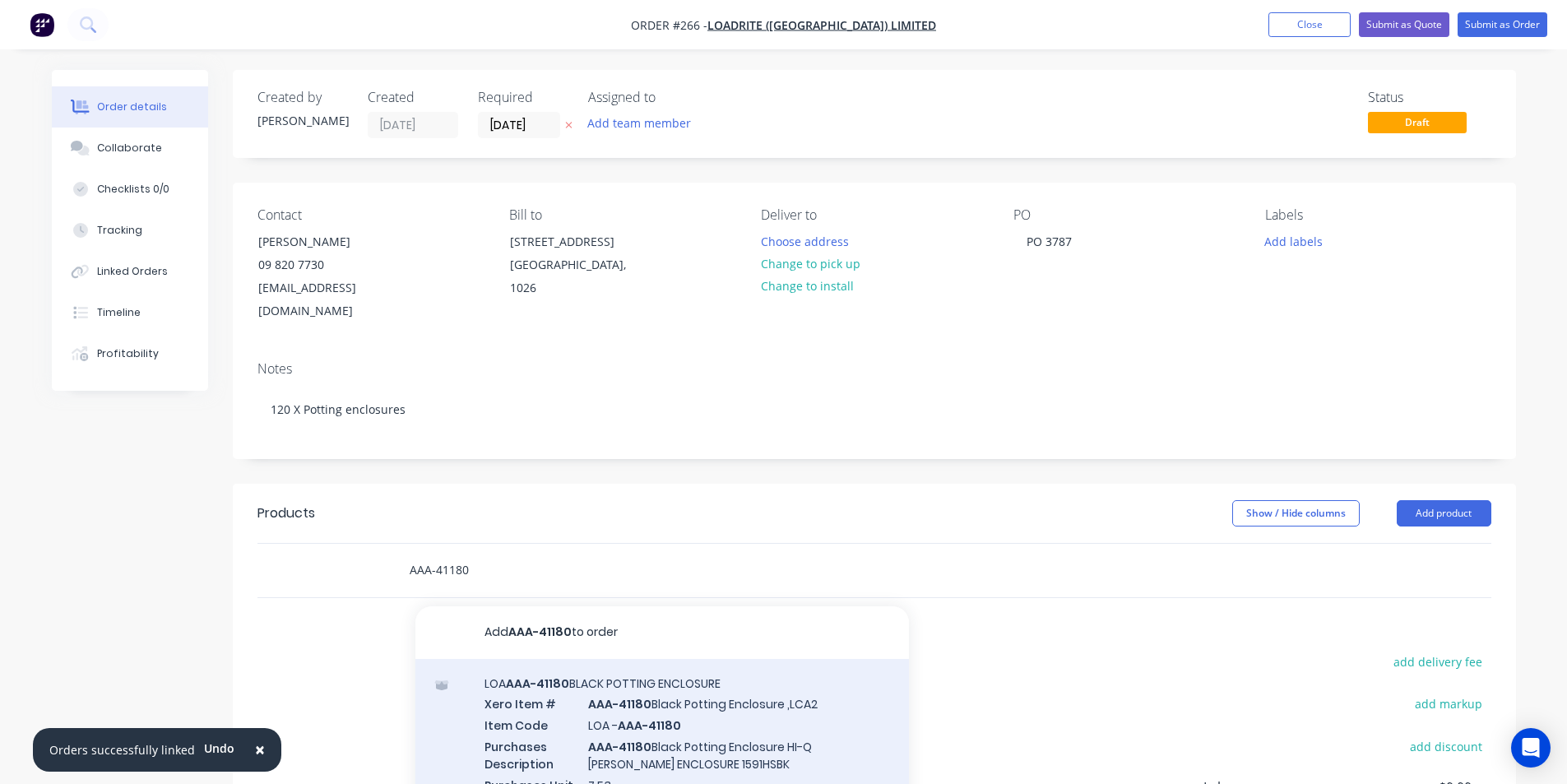
type input "AAA-41180"
click at [626, 701] on div "LOA AAA-41180 BLACK POTTING ENCLOSURE Xero Item # AAA-41180 Black Potting Enclo…" at bounding box center [662, 772] width 494 height 227
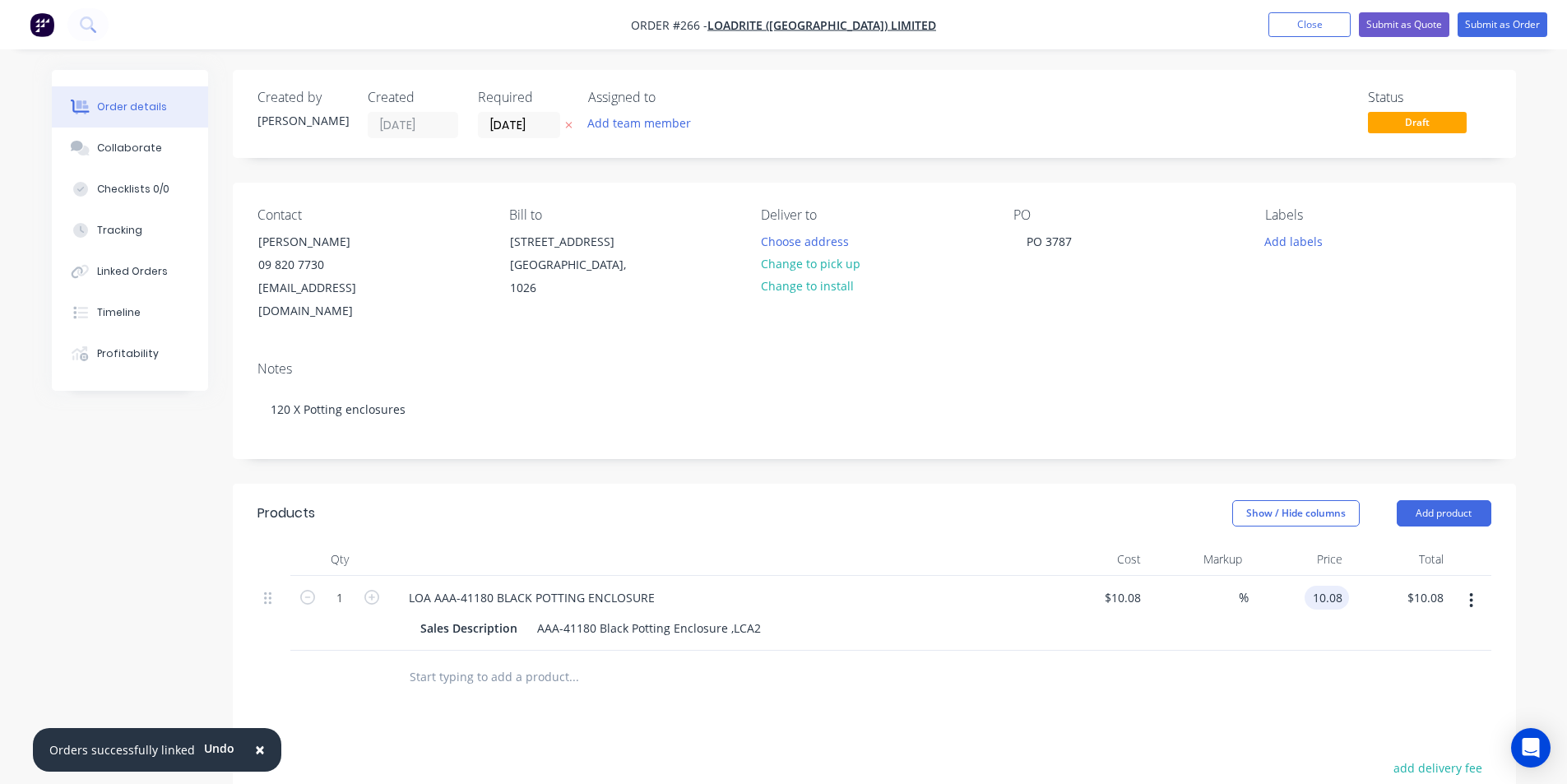
click at [1341, 585] on input "10.08" at bounding box center [1330, 597] width 38 height 23
type input "10.07"
type input "-0.1"
type input "$10.07"
type input "10.07"
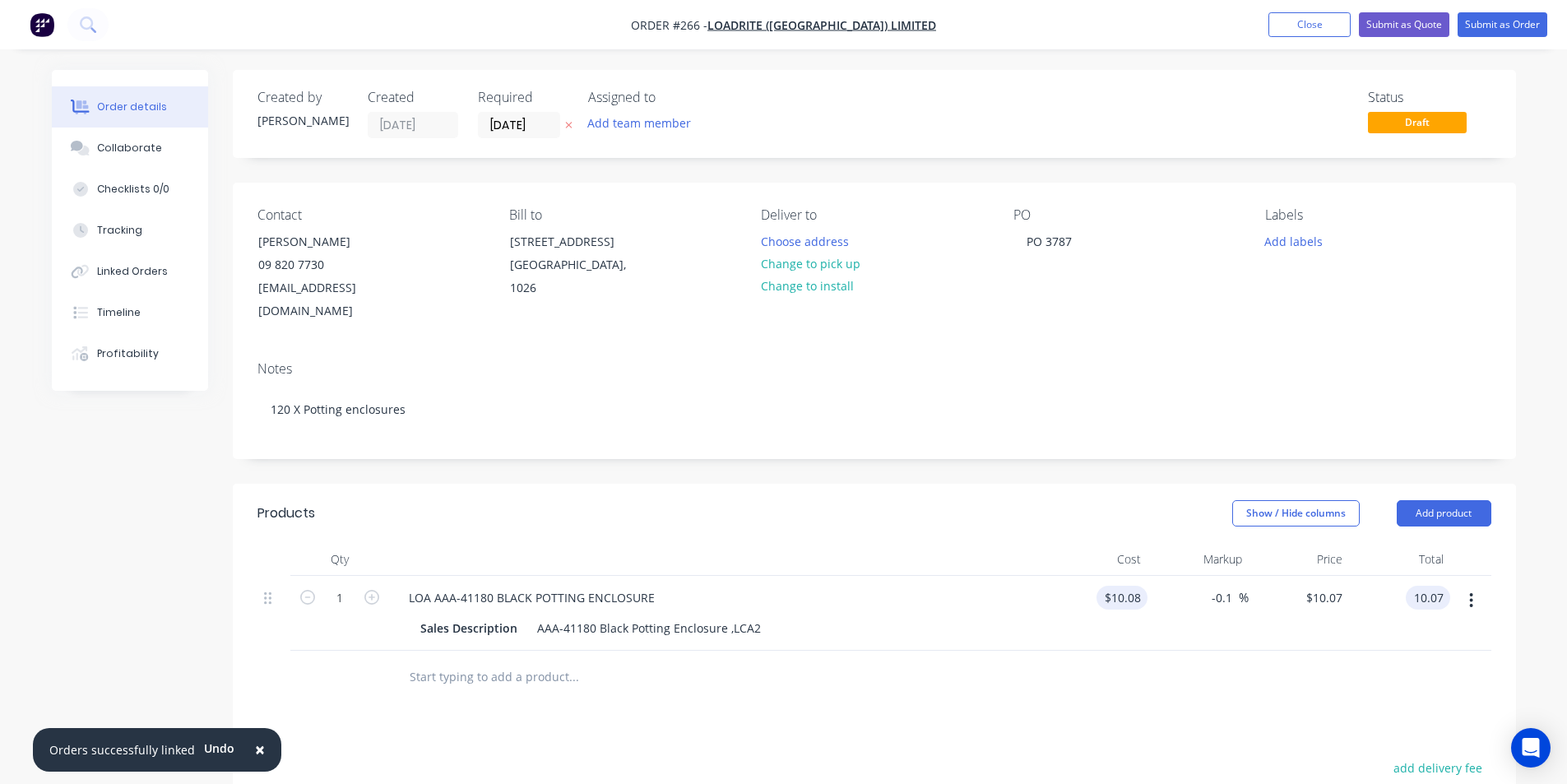
type input "10.08"
type input "$10.07"
click at [1142, 585] on input "10.08" at bounding box center [1129, 597] width 38 height 23
type input "$0.00"
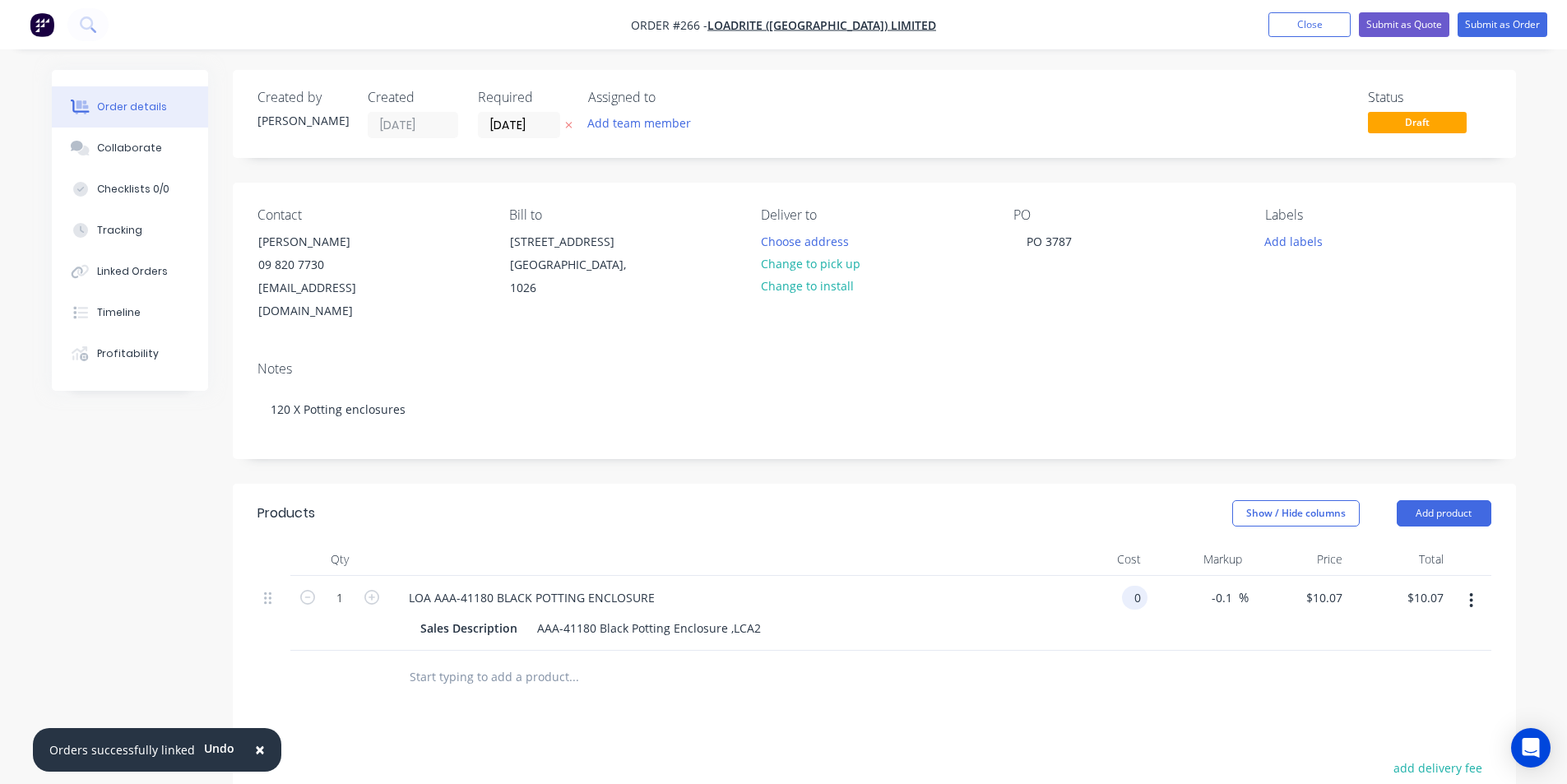
type input "$0.00"
click at [1229, 585] on input "-0.1" at bounding box center [1225, 597] width 28 height 23
type input "-"
type input "$10.07"
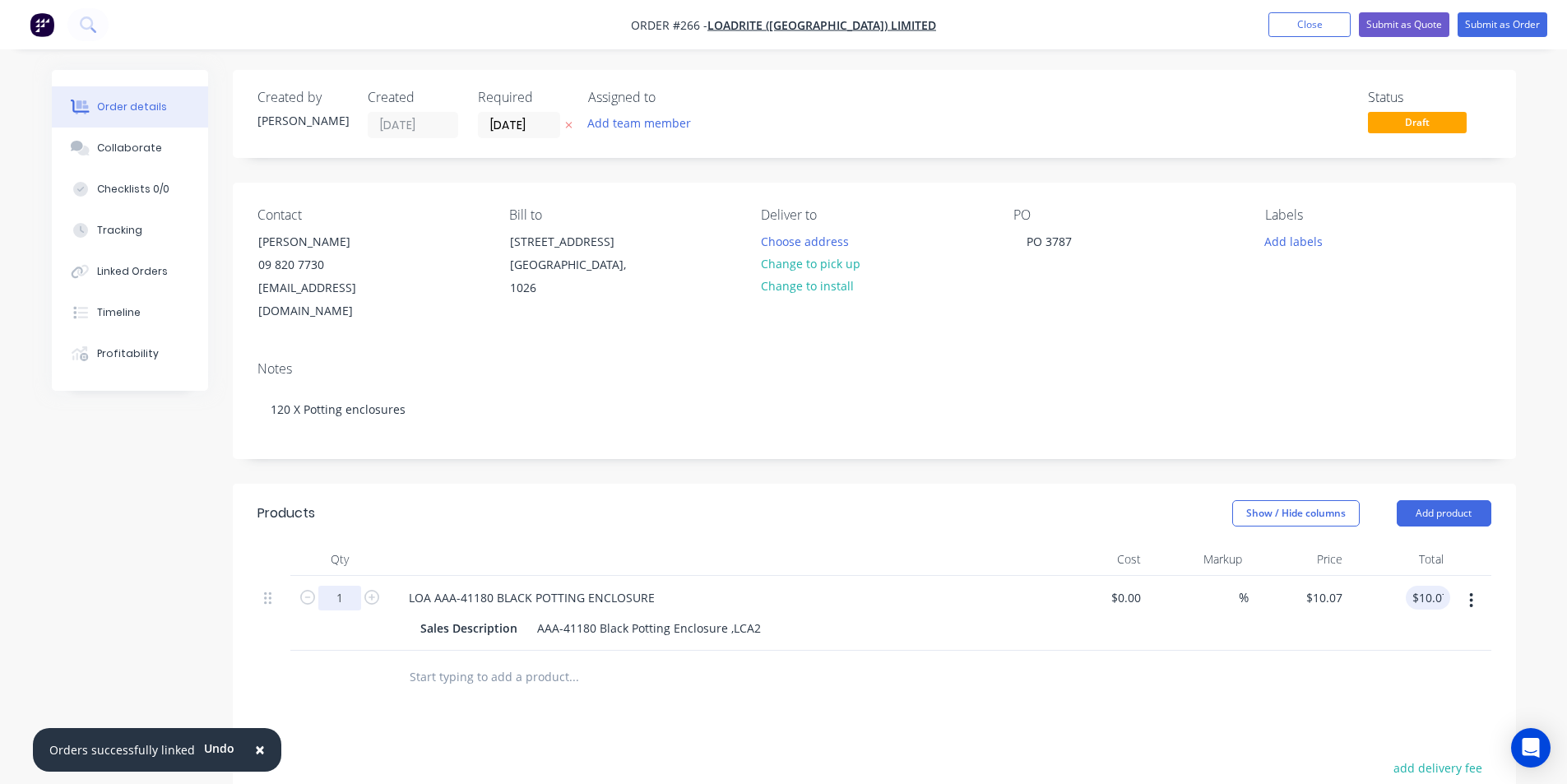
click at [338, 585] on input "1" at bounding box center [339, 598] width 43 height 24
type input "120"
type input "$1,208.40"
click at [545, 125] on input "[DATE]" at bounding box center [519, 125] width 81 height 24
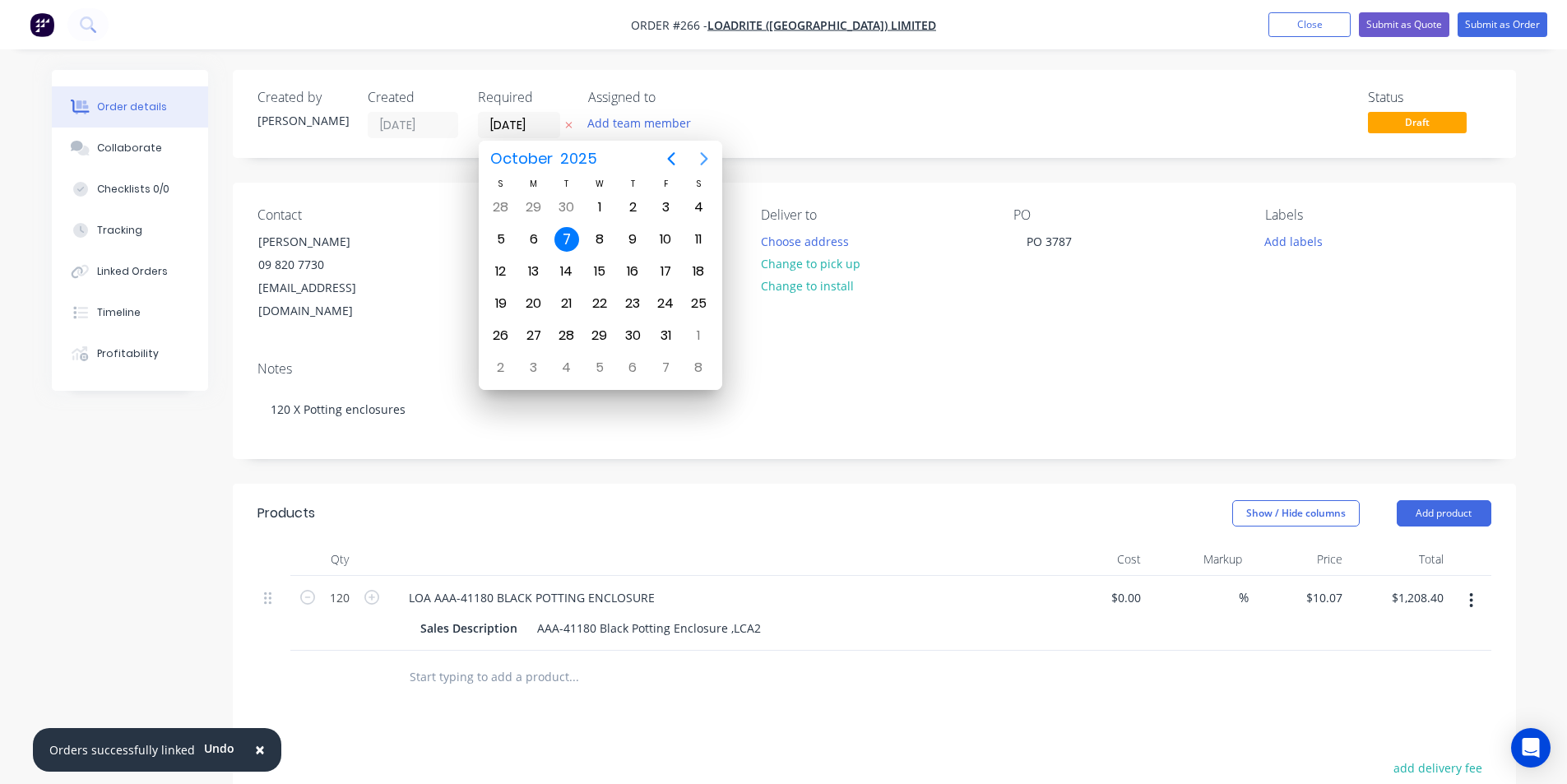
click at [707, 157] on icon "Next page" at bounding box center [704, 159] width 20 height 20
click at [534, 204] on div "1" at bounding box center [534, 207] width 24 height 24
type input "[DATE]"
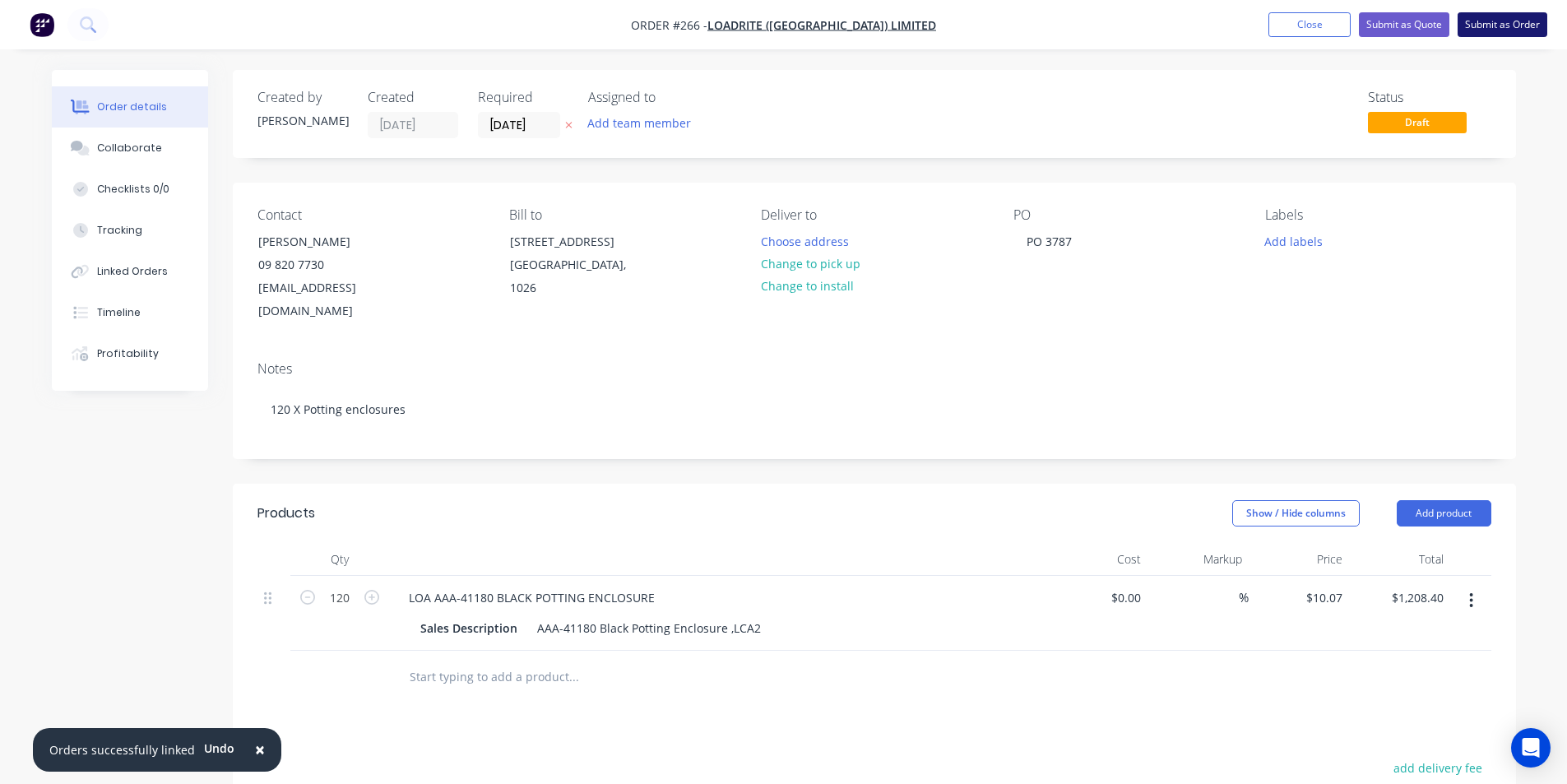
click at [1486, 29] on button "Submit as Order" at bounding box center [1502, 24] width 89 height 24
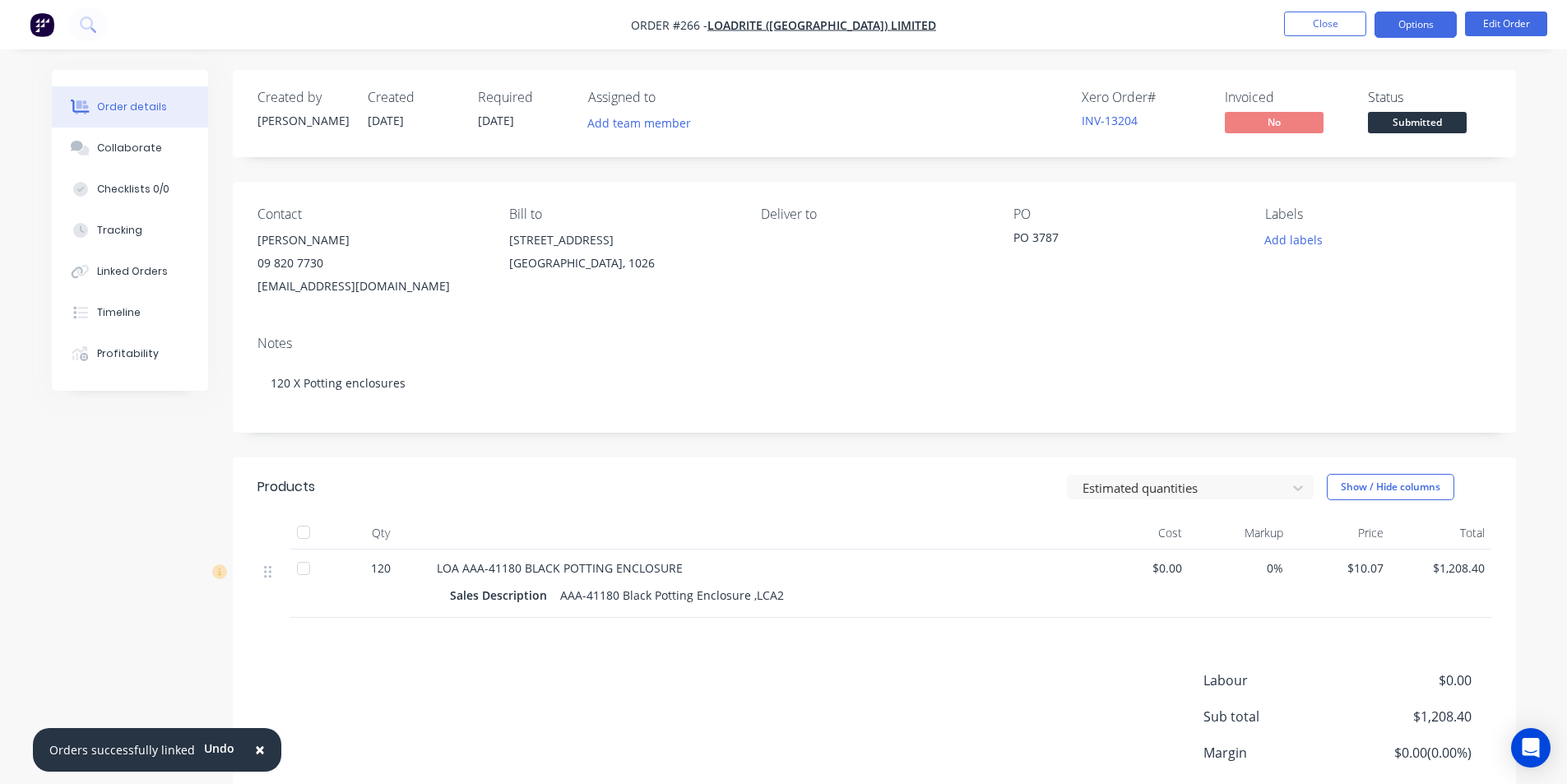
click at [1412, 23] on button "Options" at bounding box center [1415, 24] width 82 height 26
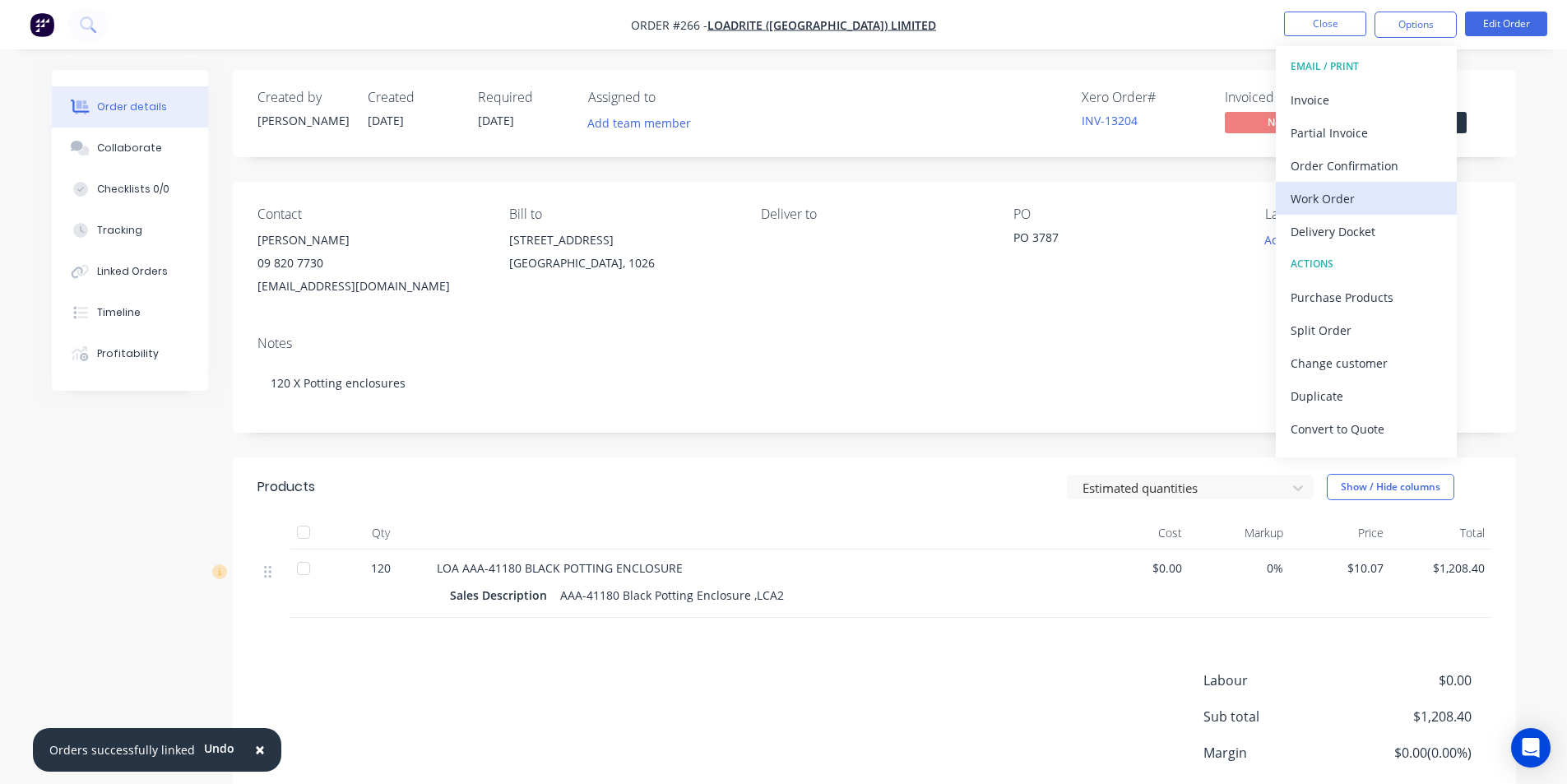
click at [1327, 186] on div "Work Order" at bounding box center [1367, 198] width 151 height 23
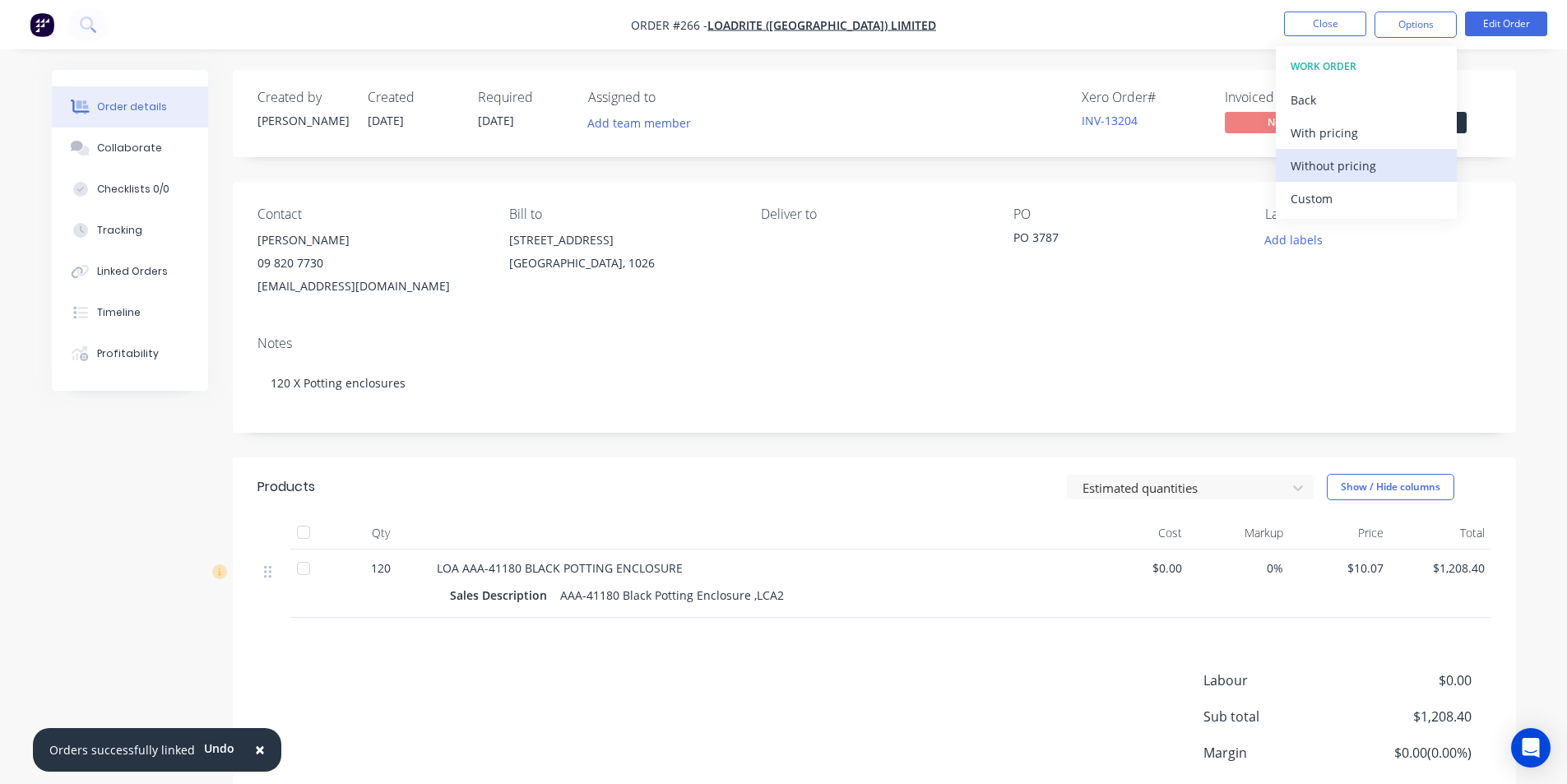
click at [1327, 167] on div "Without pricing" at bounding box center [1367, 165] width 151 height 23
